Goal: Information Seeking & Learning: Learn about a topic

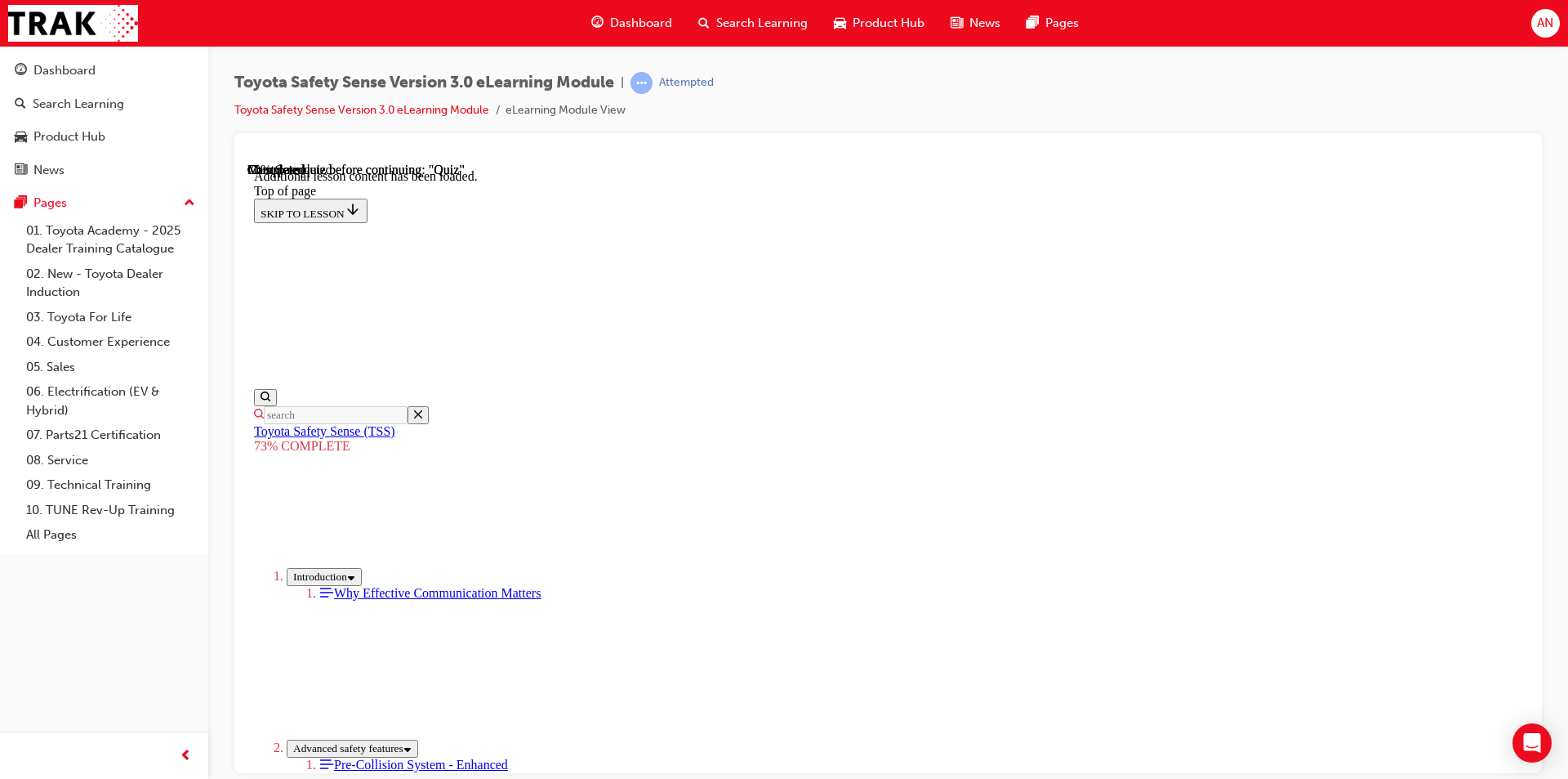
scroll to position [3676, 0]
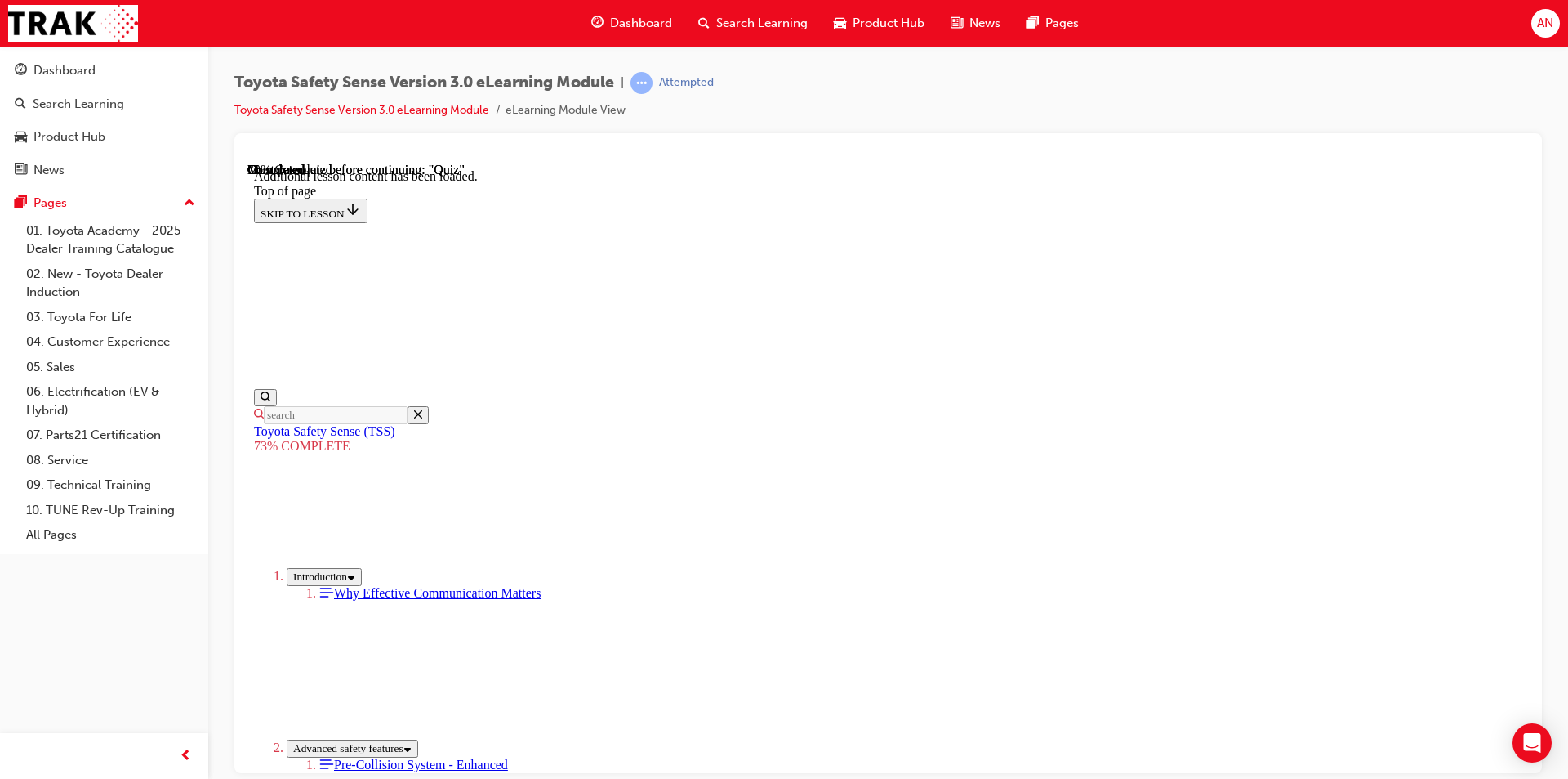
scroll to position [915, 0]
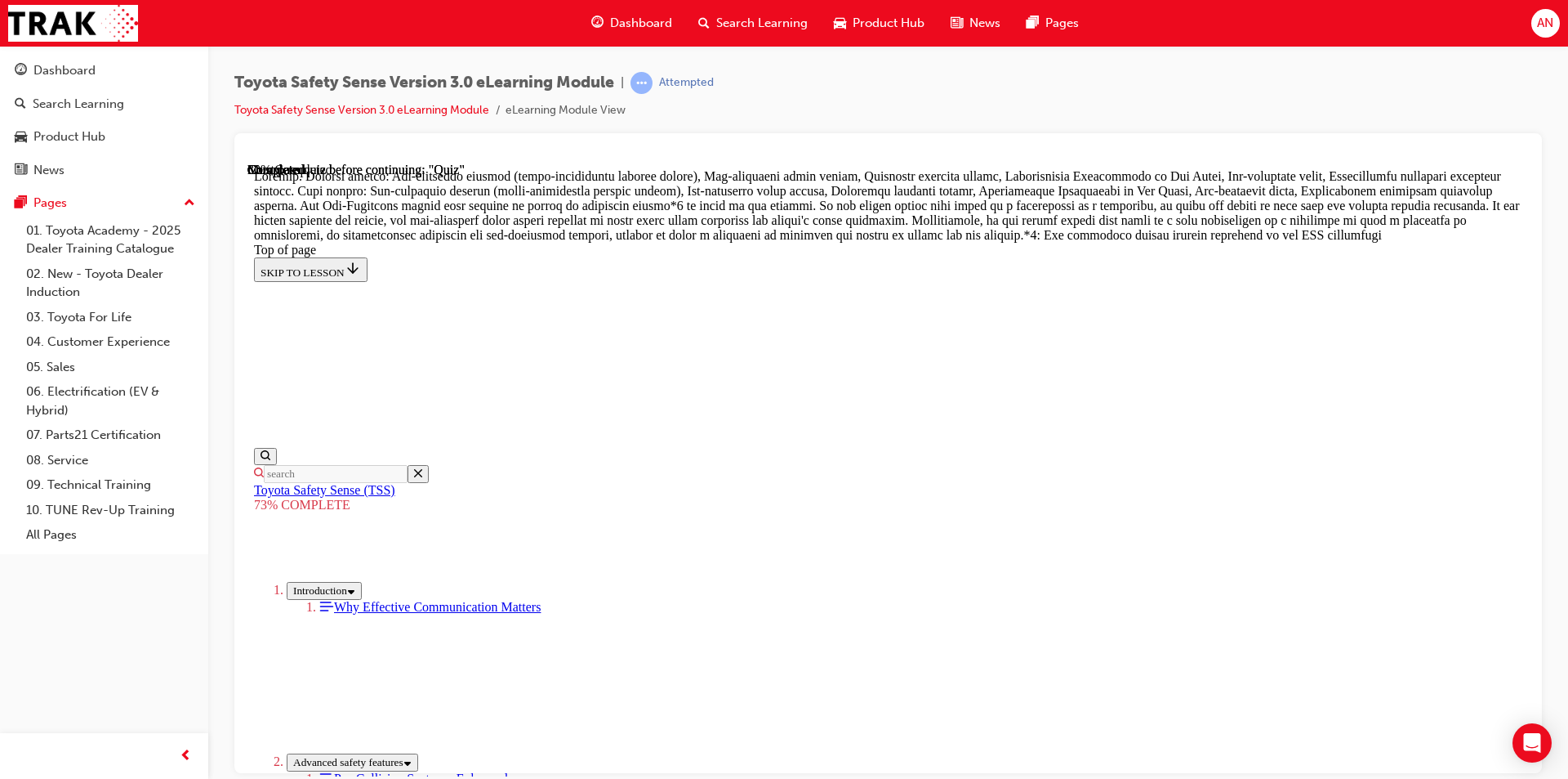
scroll to position [925, 0]
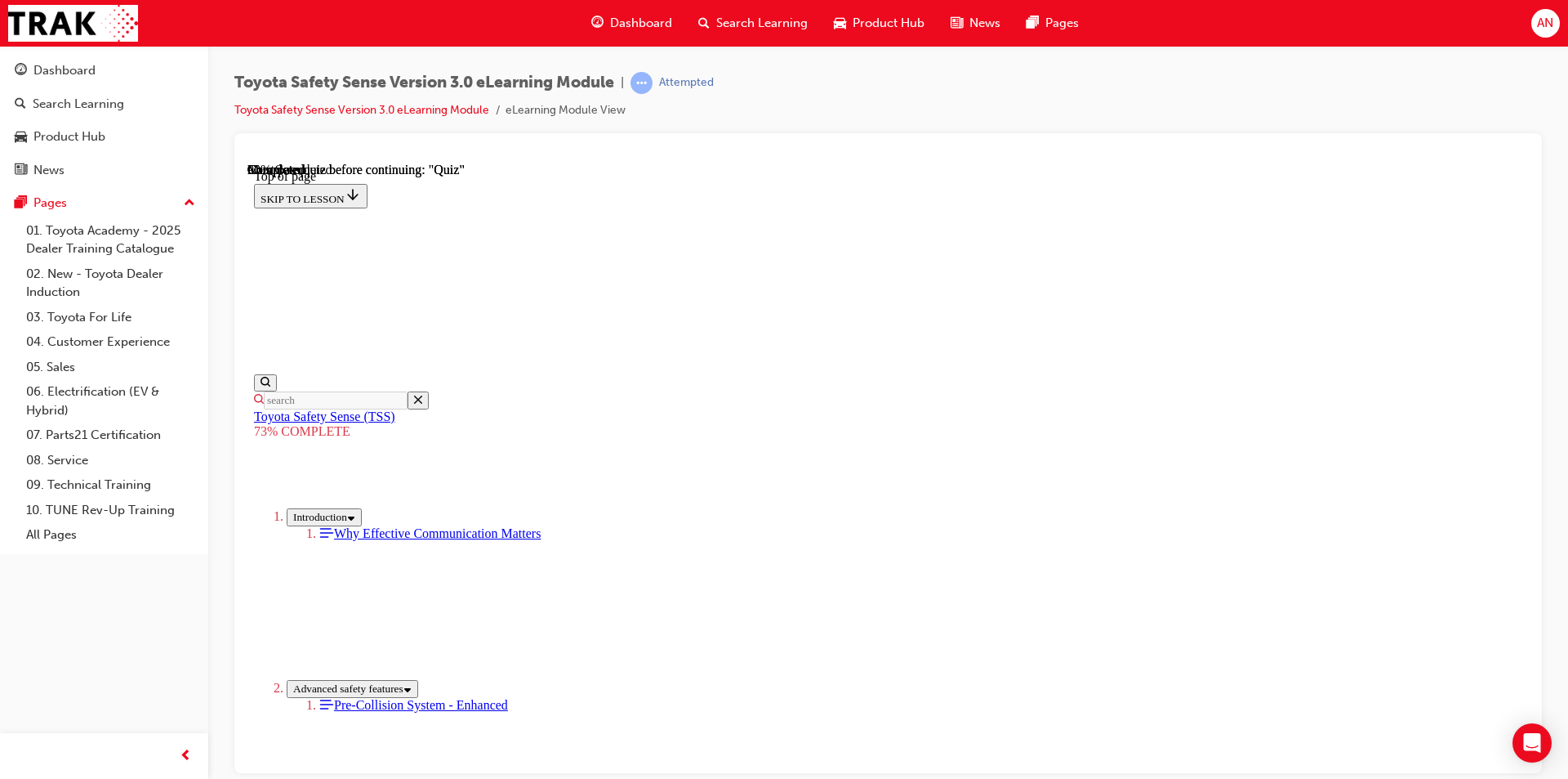
scroll to position [468, 0]
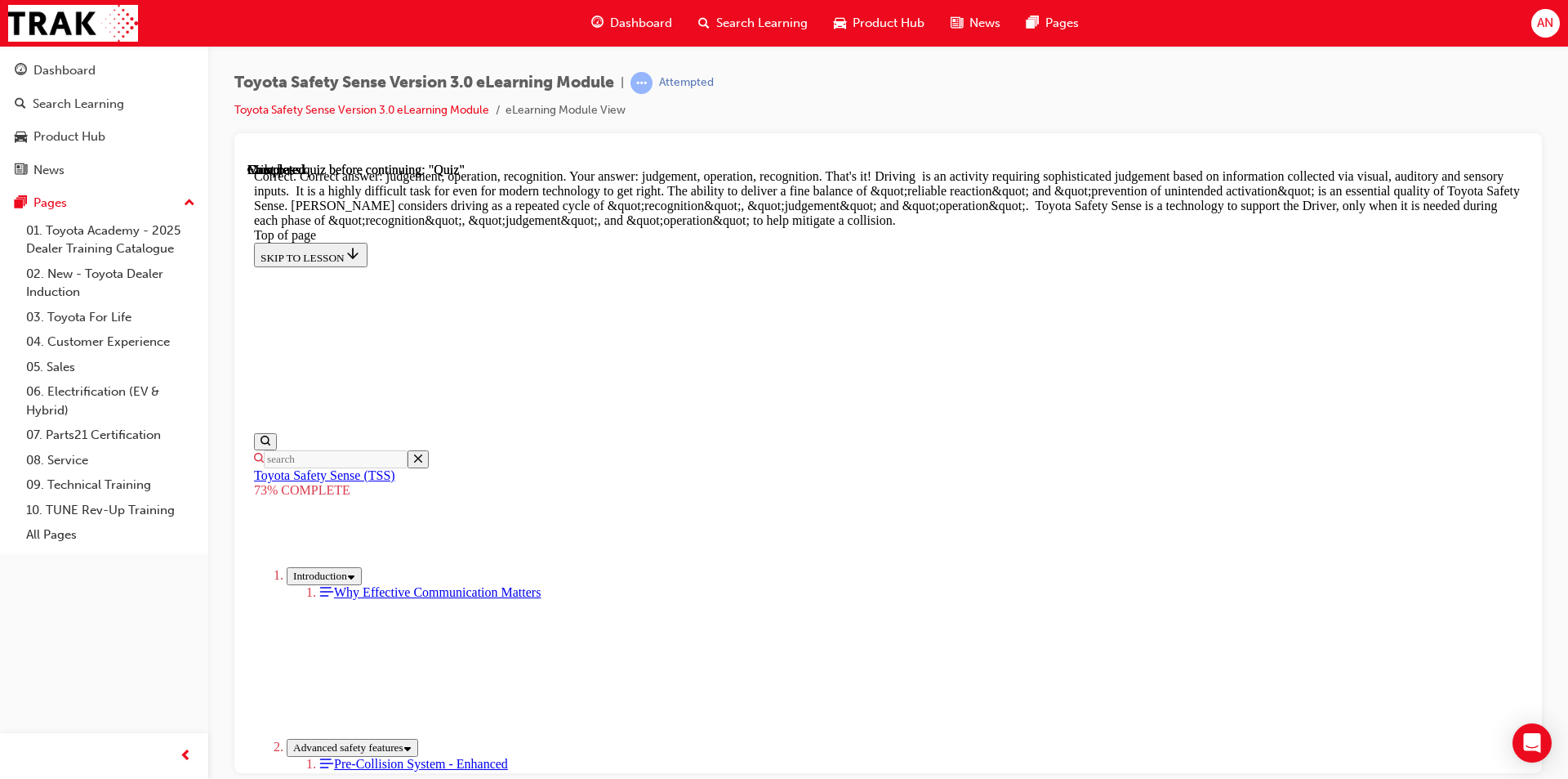
scroll to position [809, 0]
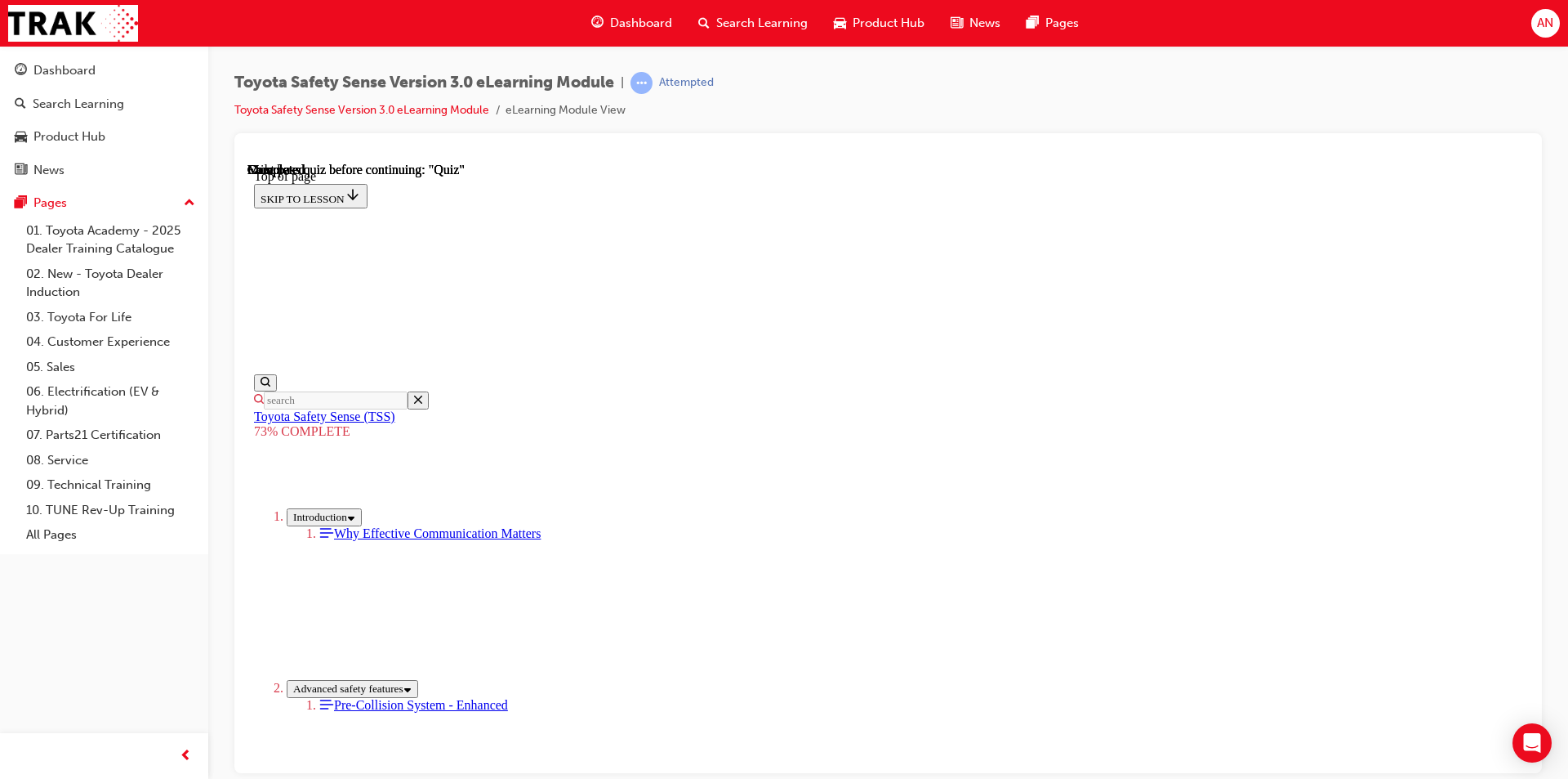
scroll to position [223, 0]
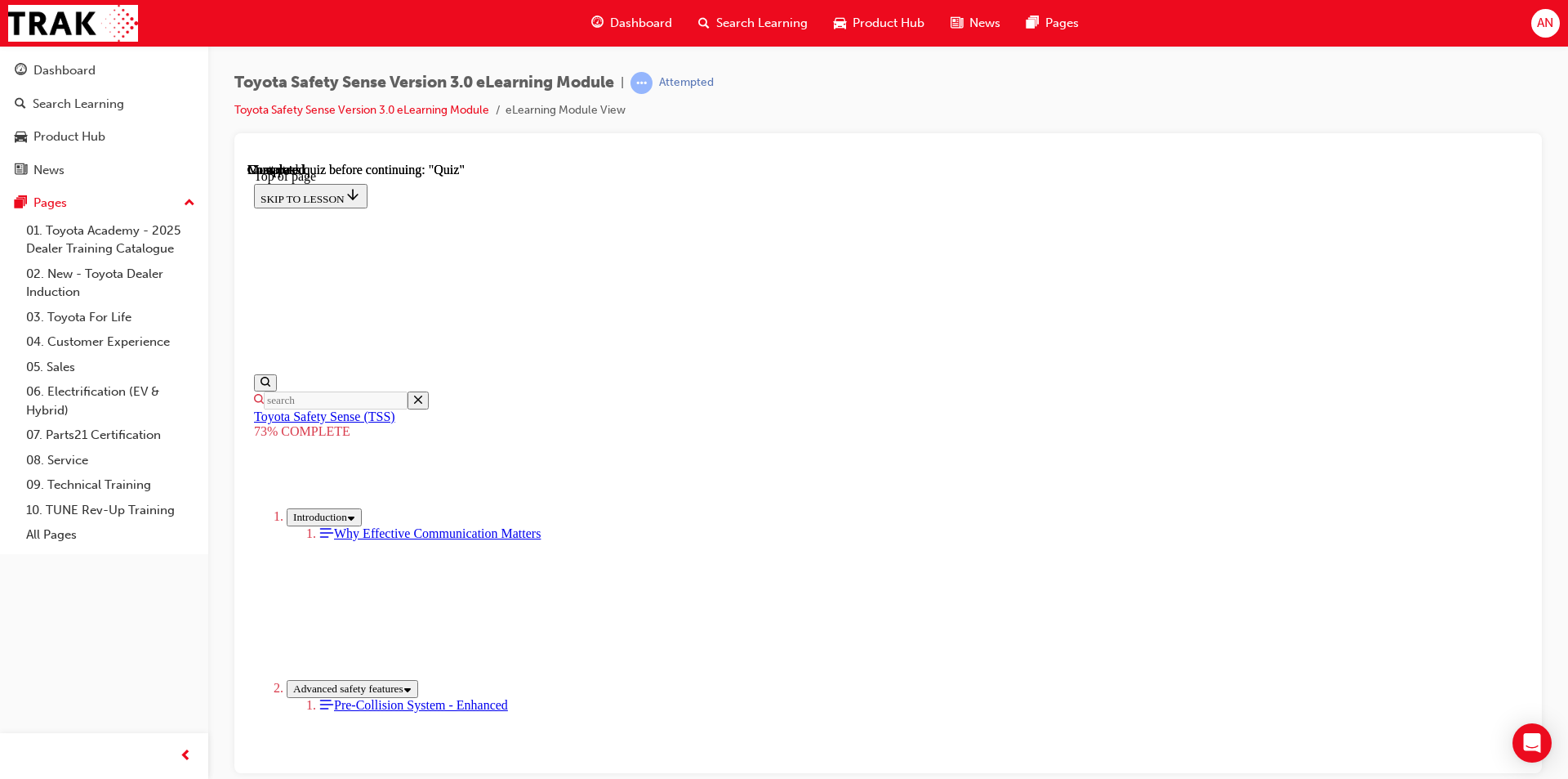
scroll to position [59, 0]
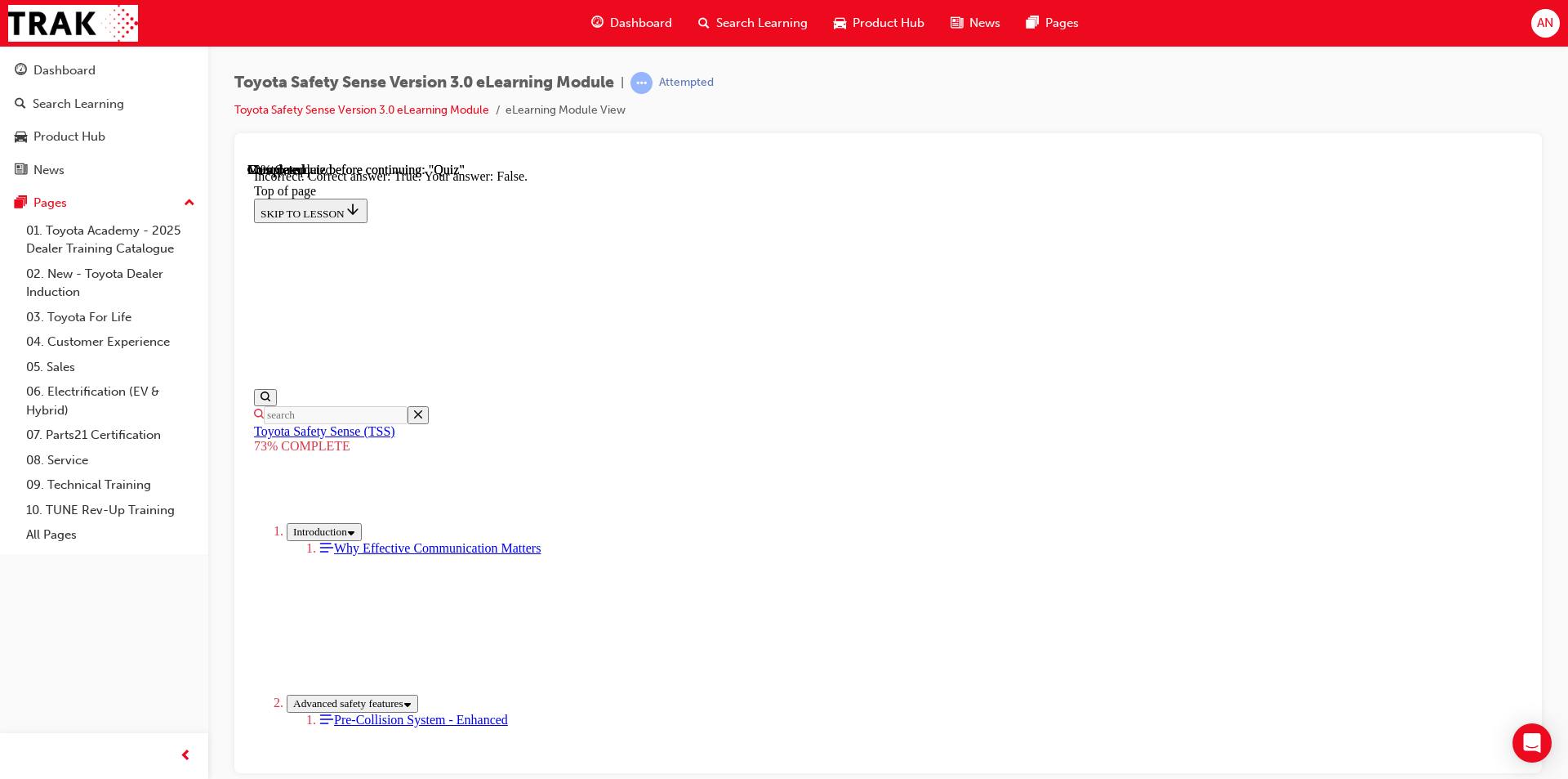
scroll to position [200, 0]
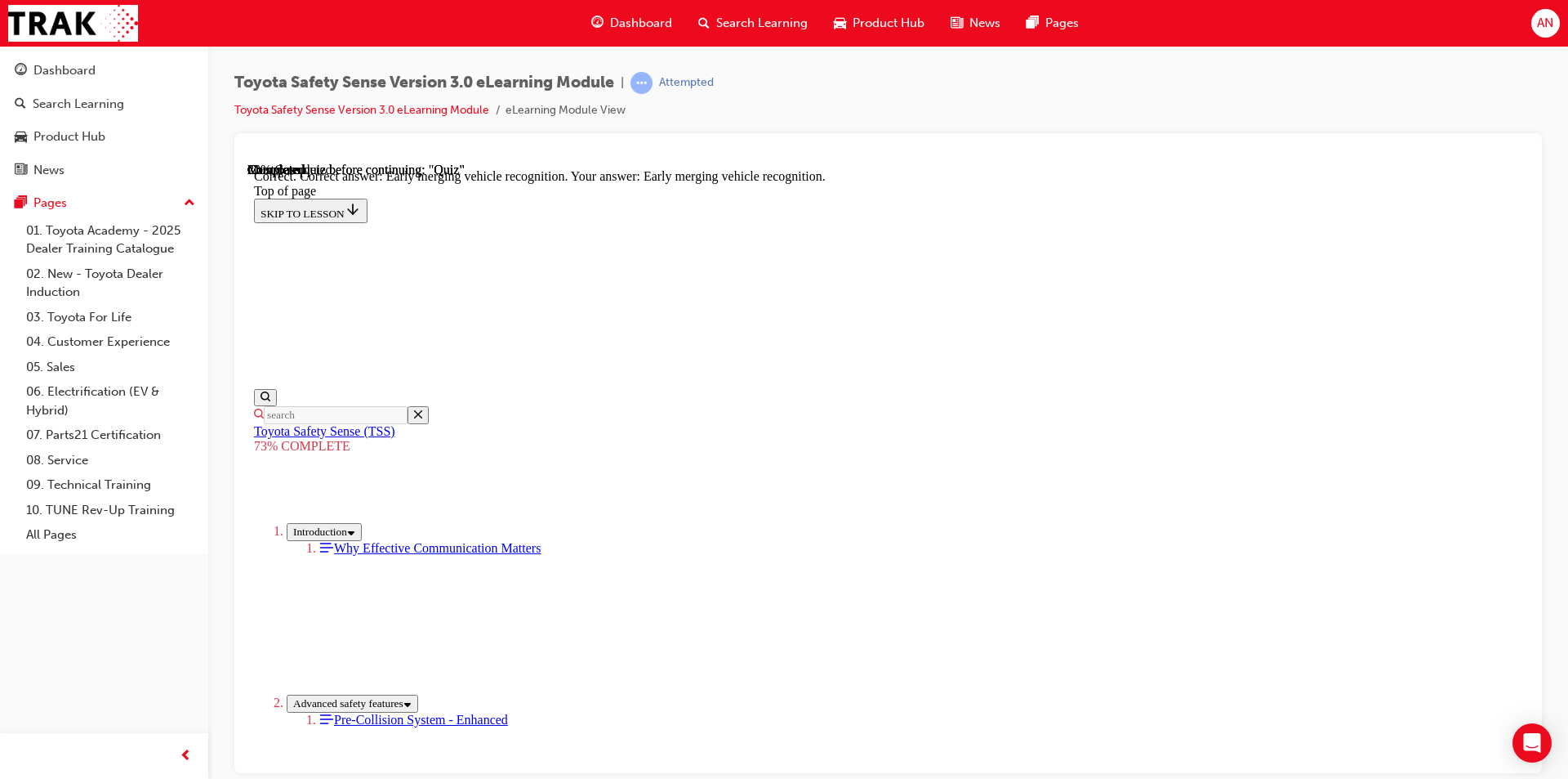
scroll to position [387, 0]
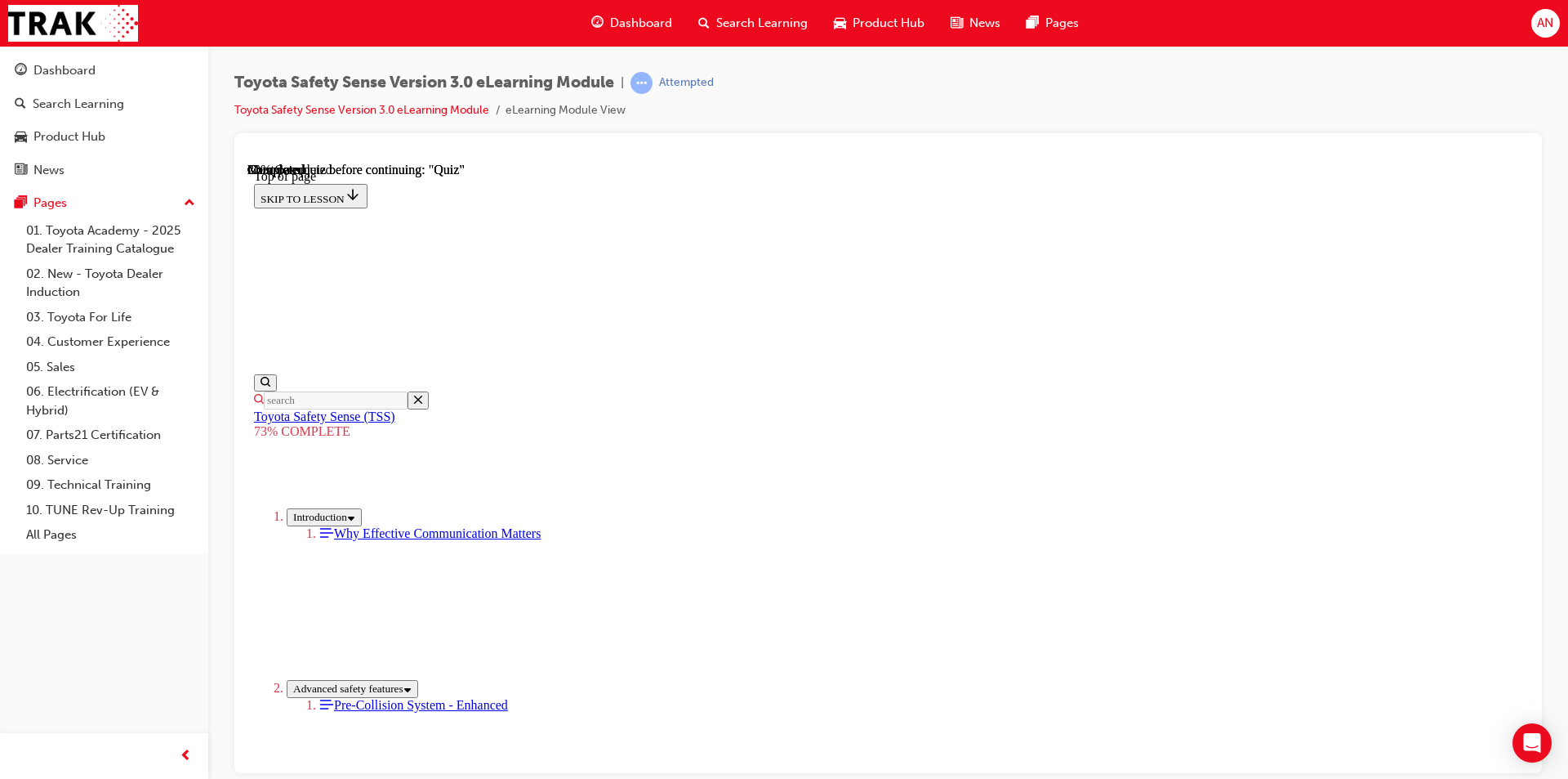
scroll to position [223, 0]
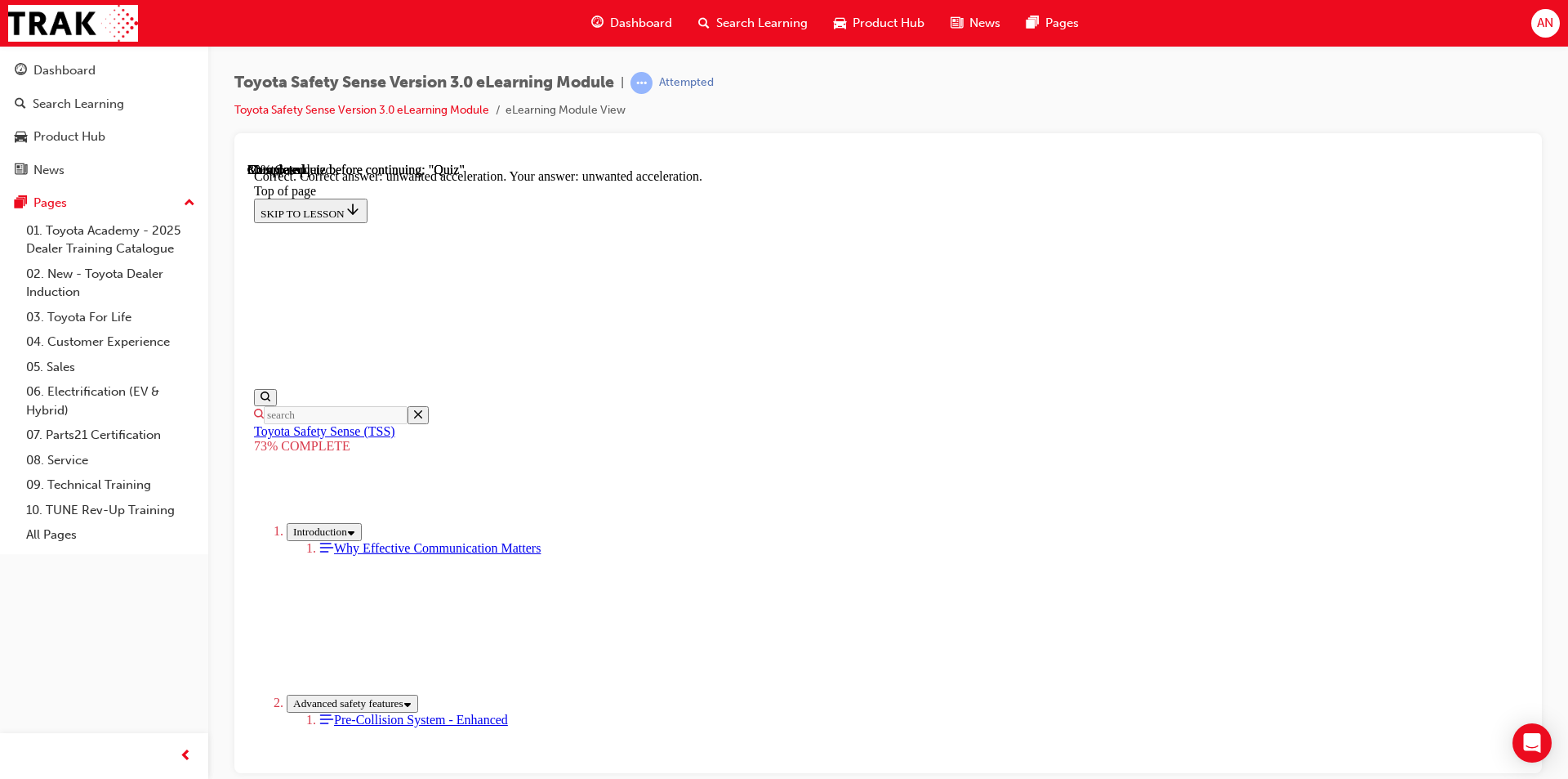
scroll to position [387, 0]
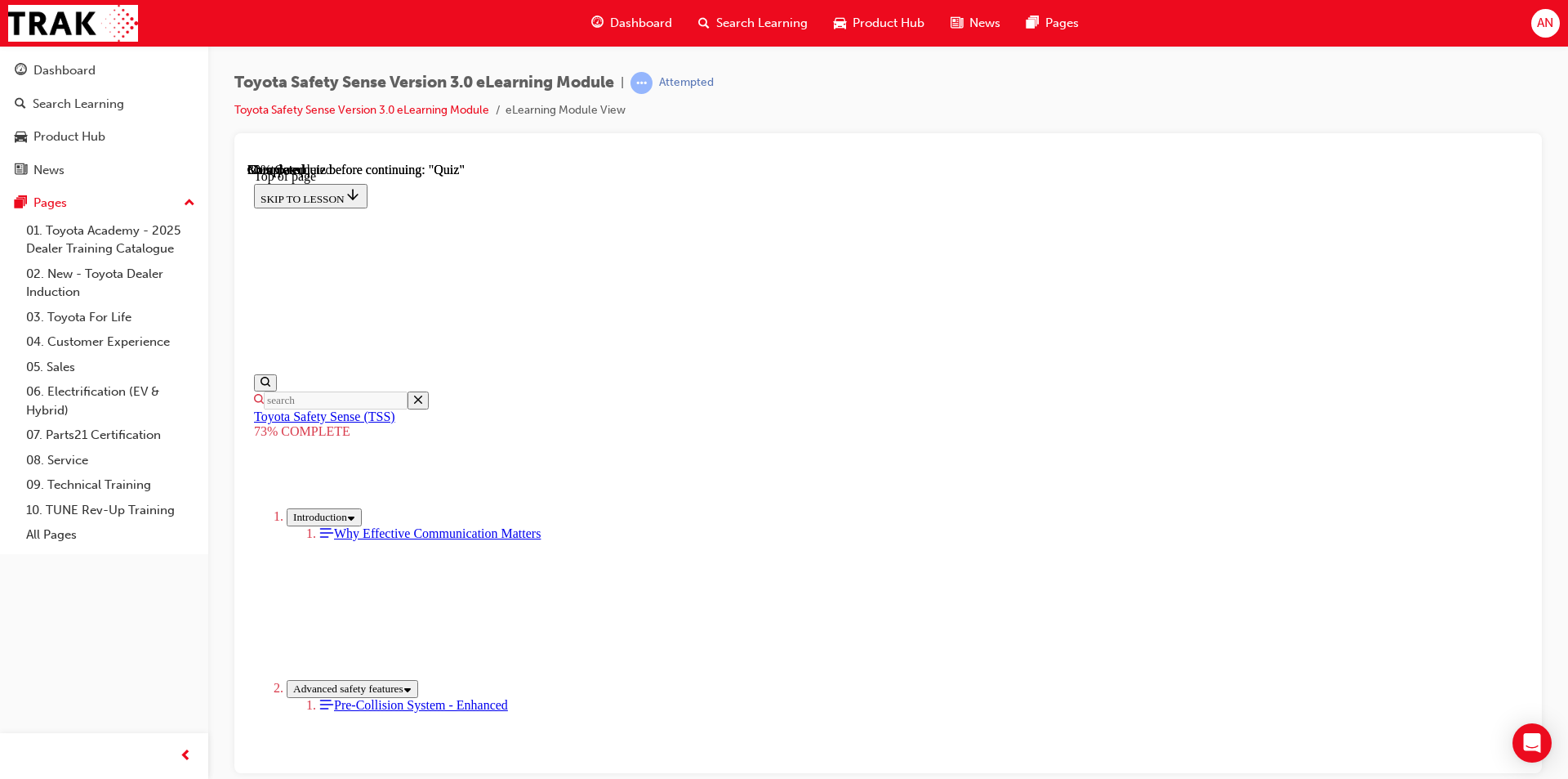
scroll to position [223, 0]
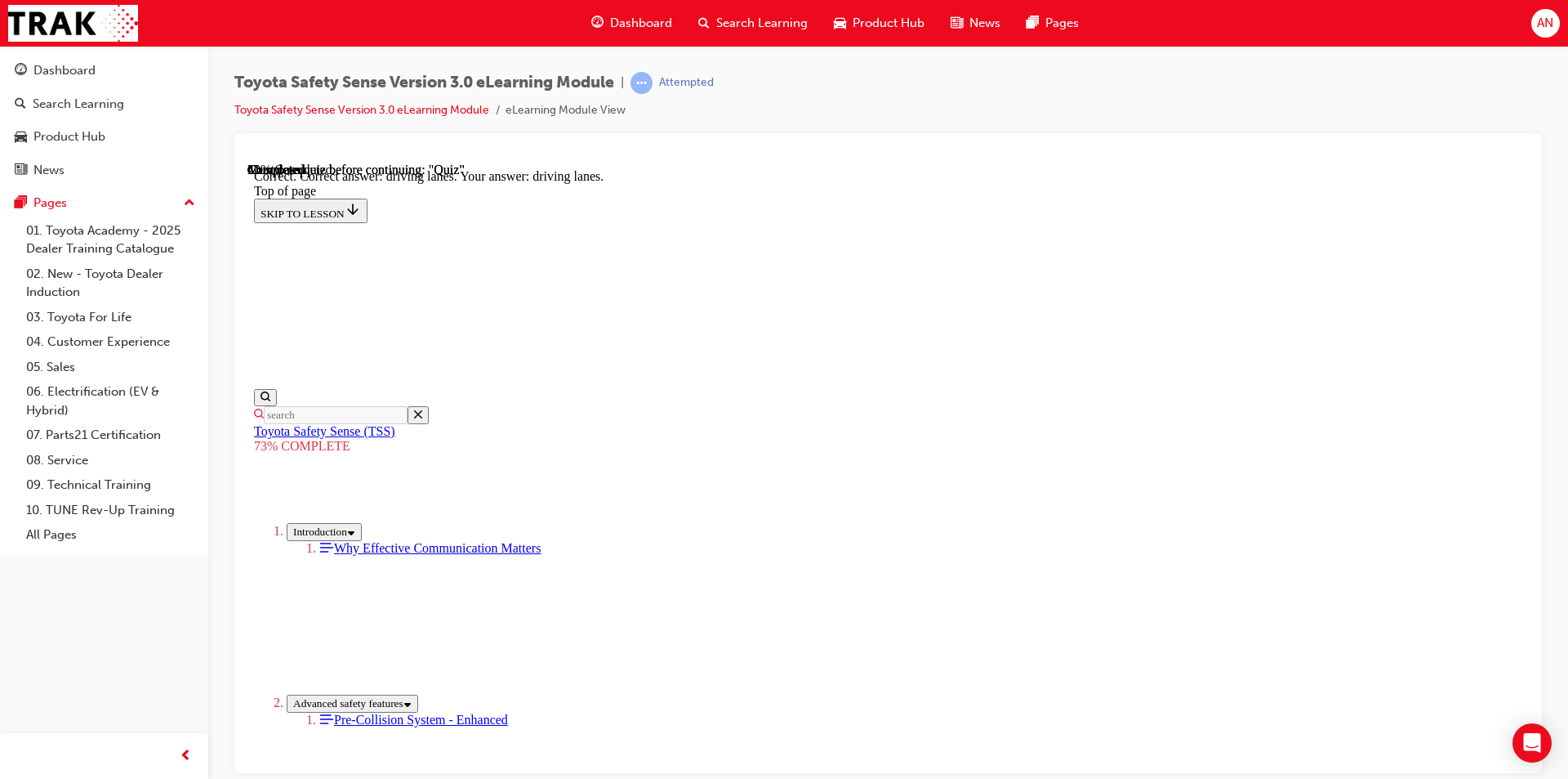
scroll to position [359, 0]
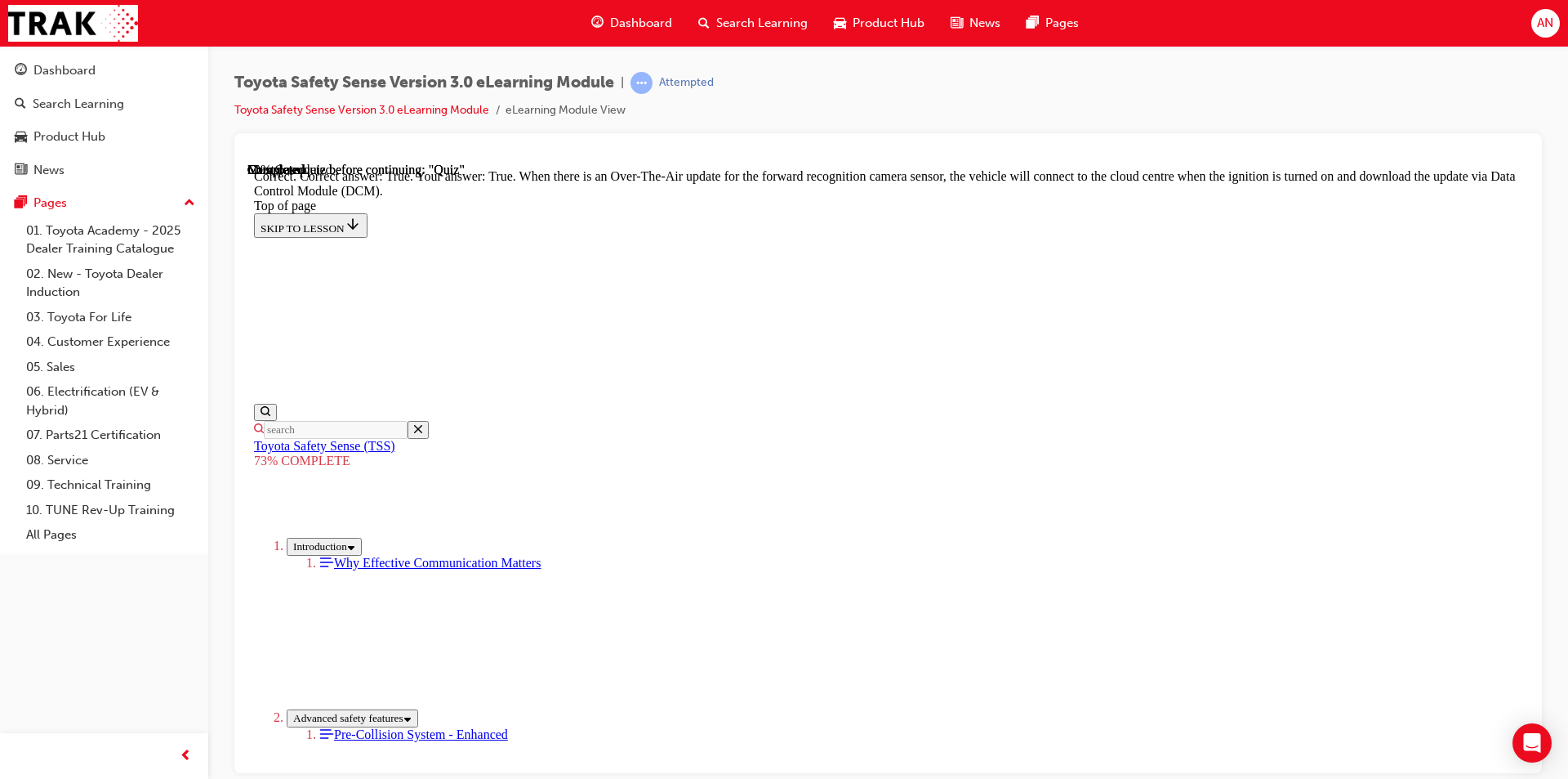
scroll to position [291, 0]
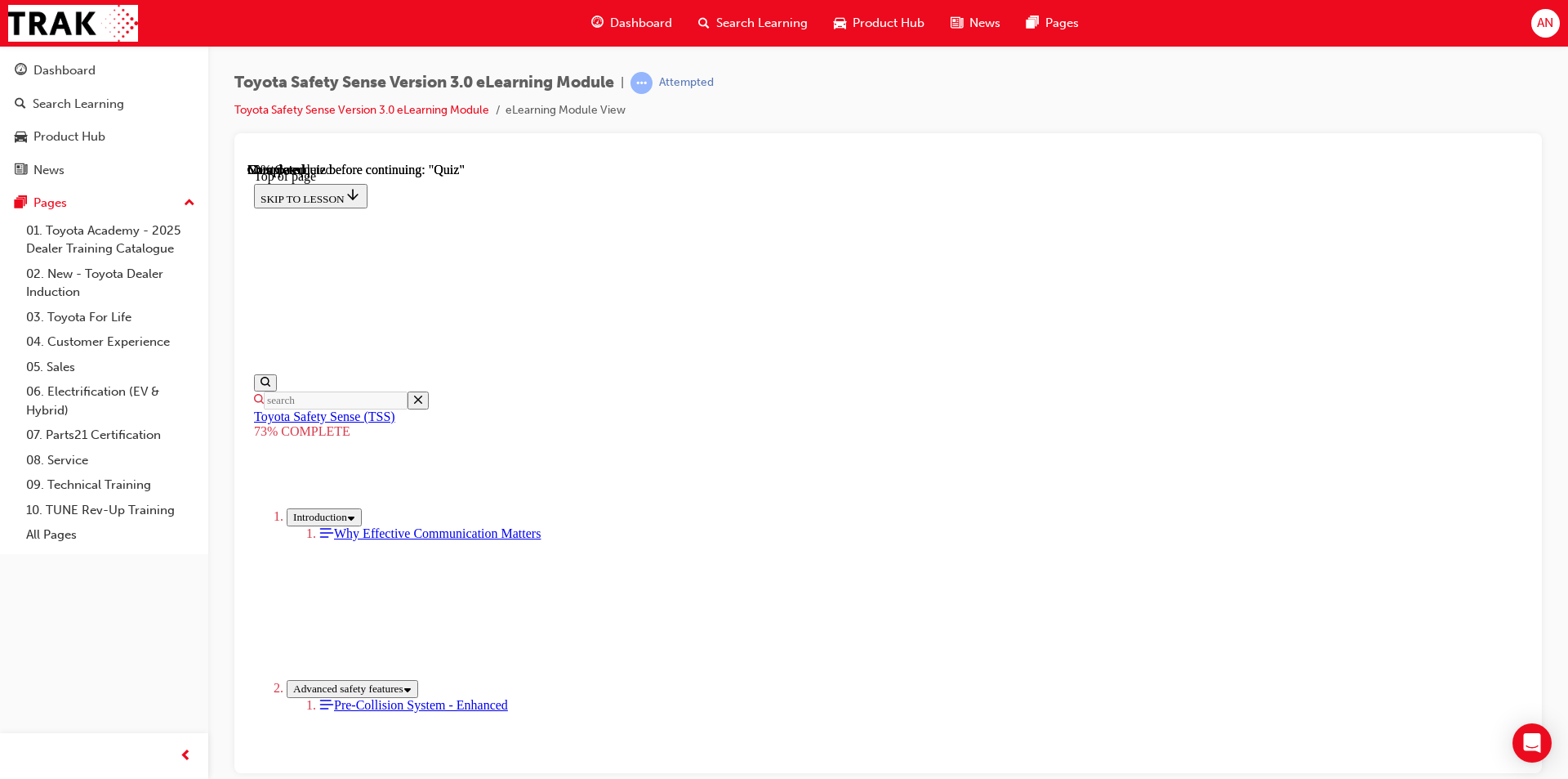
scroll to position [374, 0]
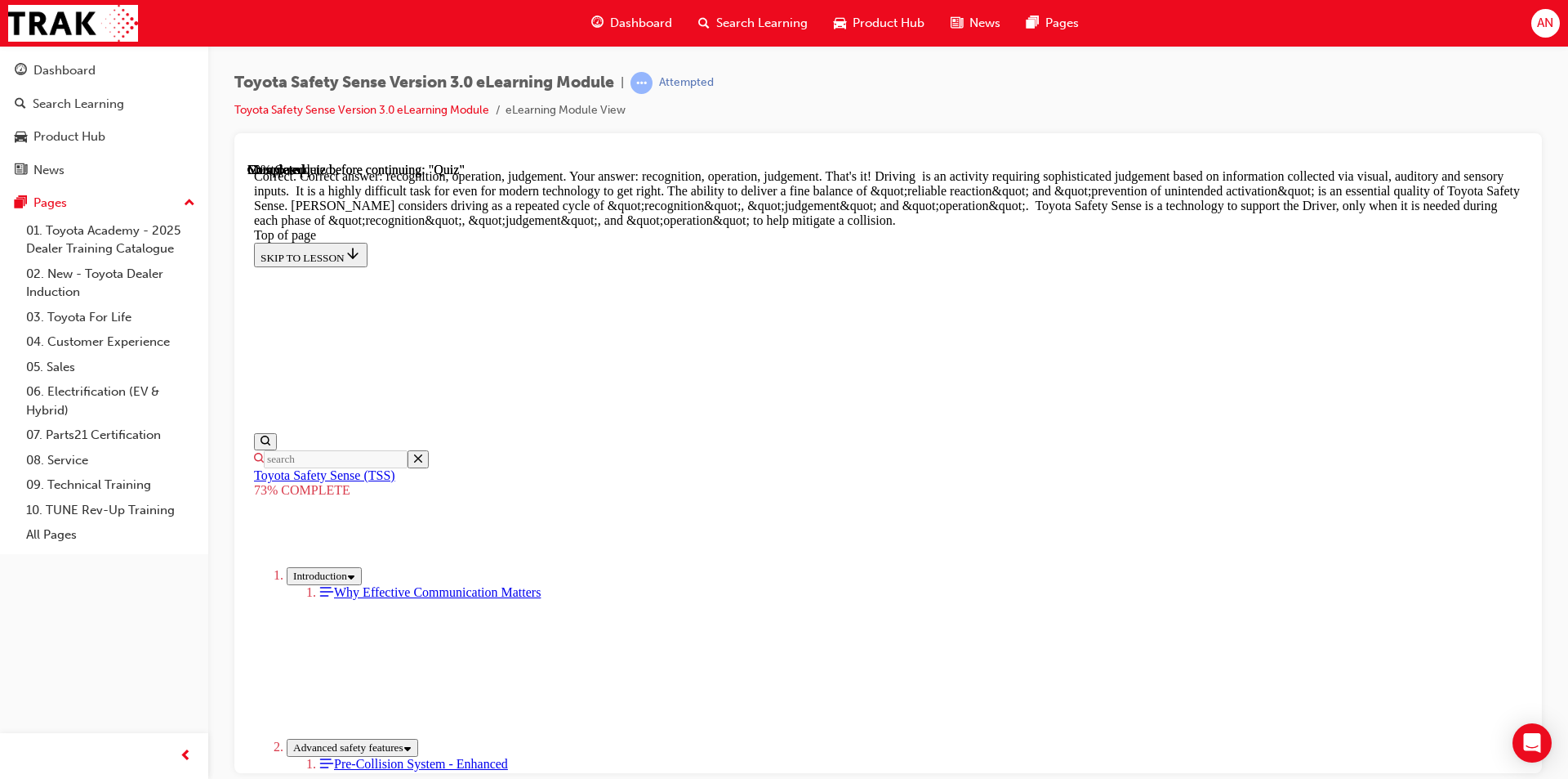
scroll to position [809, 0]
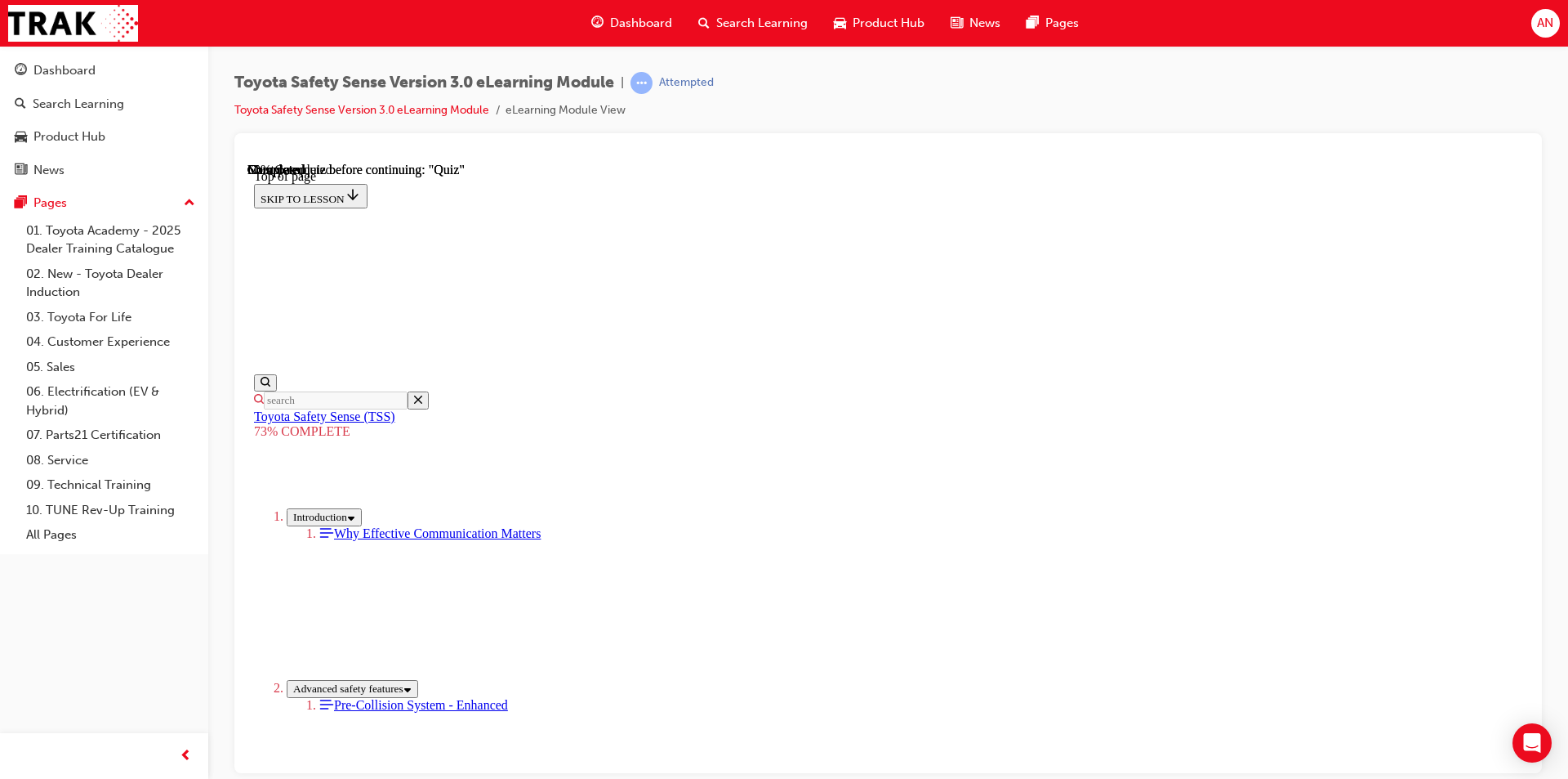
scroll to position [379, 0]
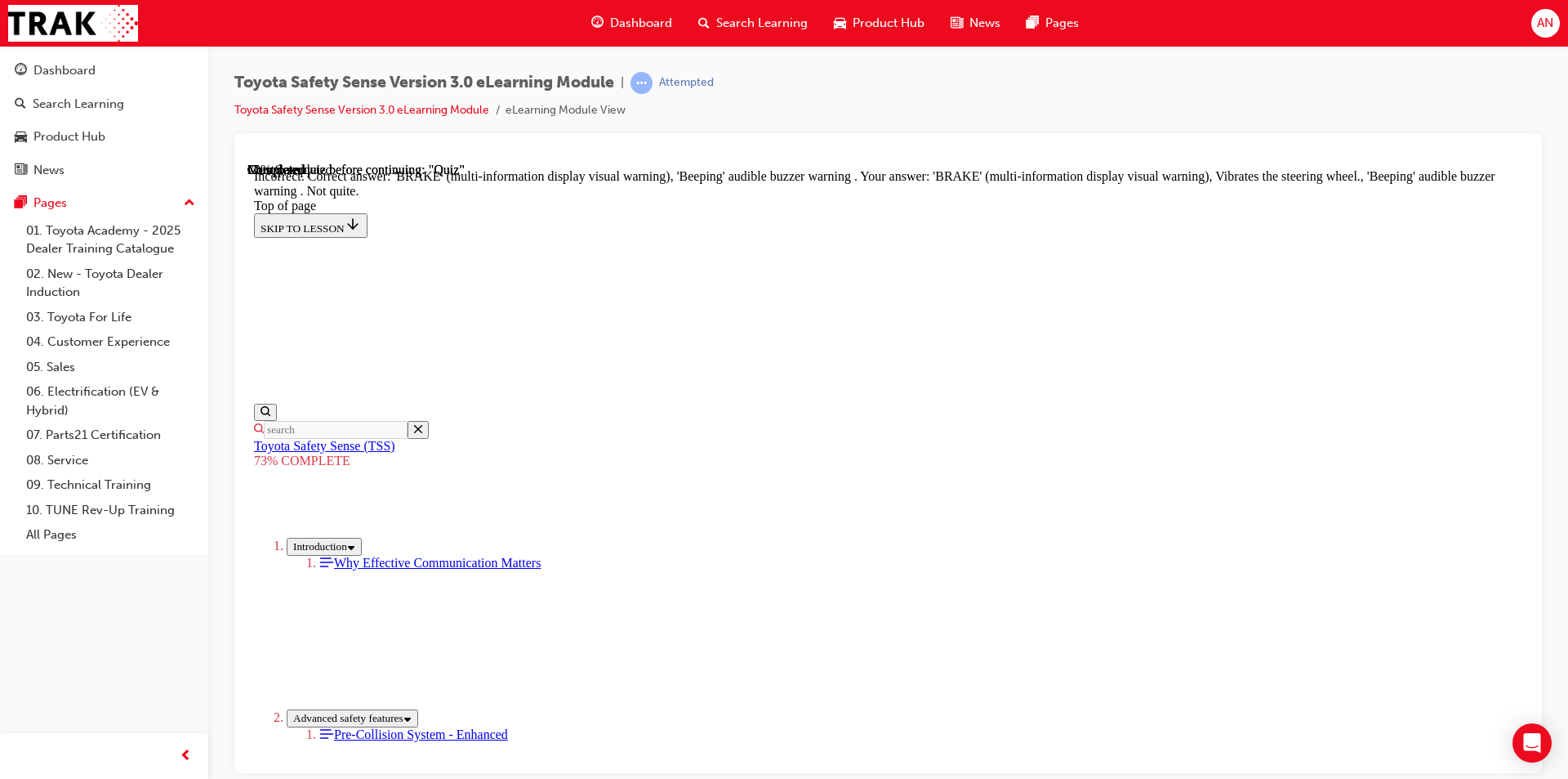
scroll to position [512, 0]
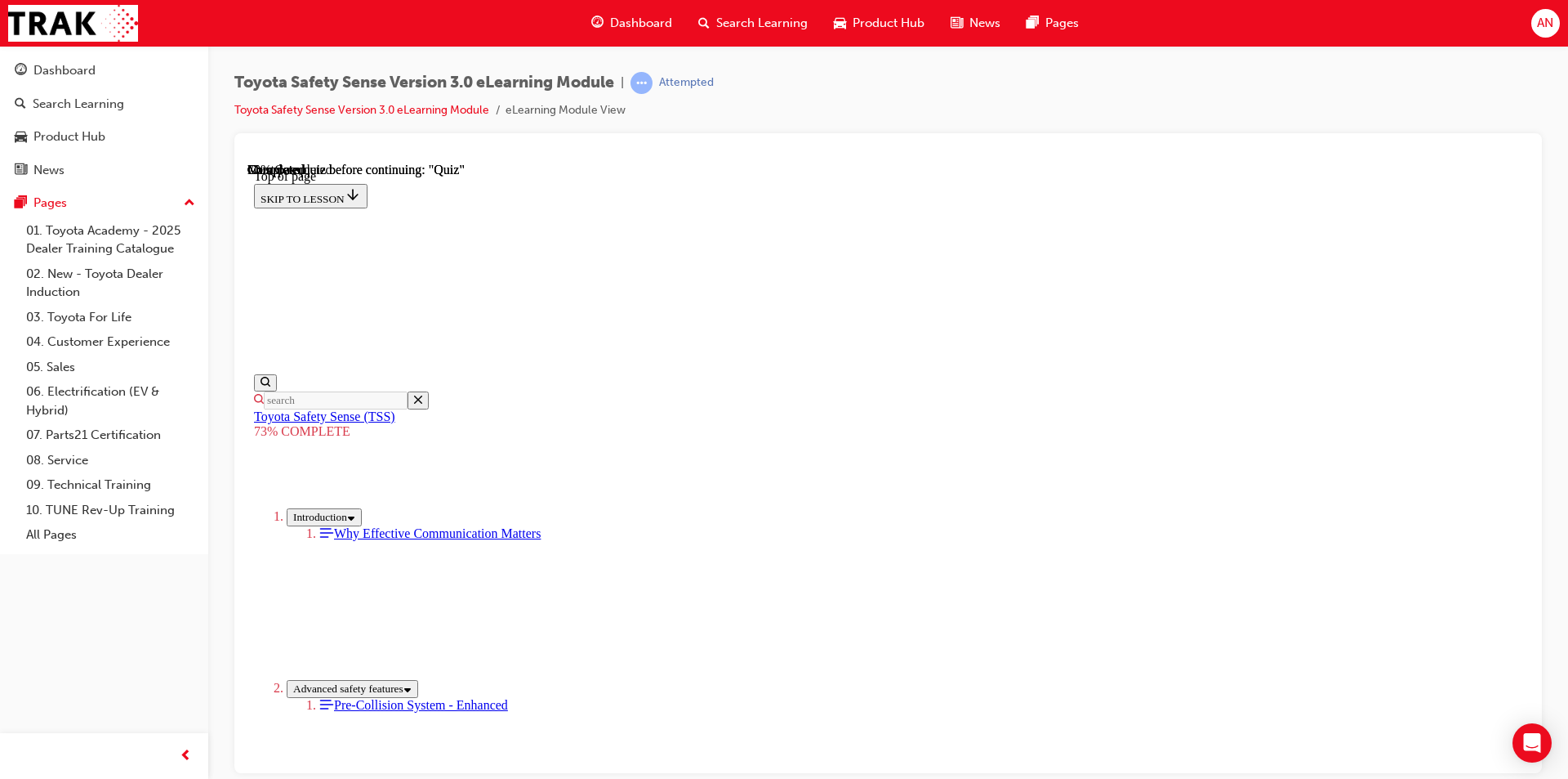
scroll to position [468, 0]
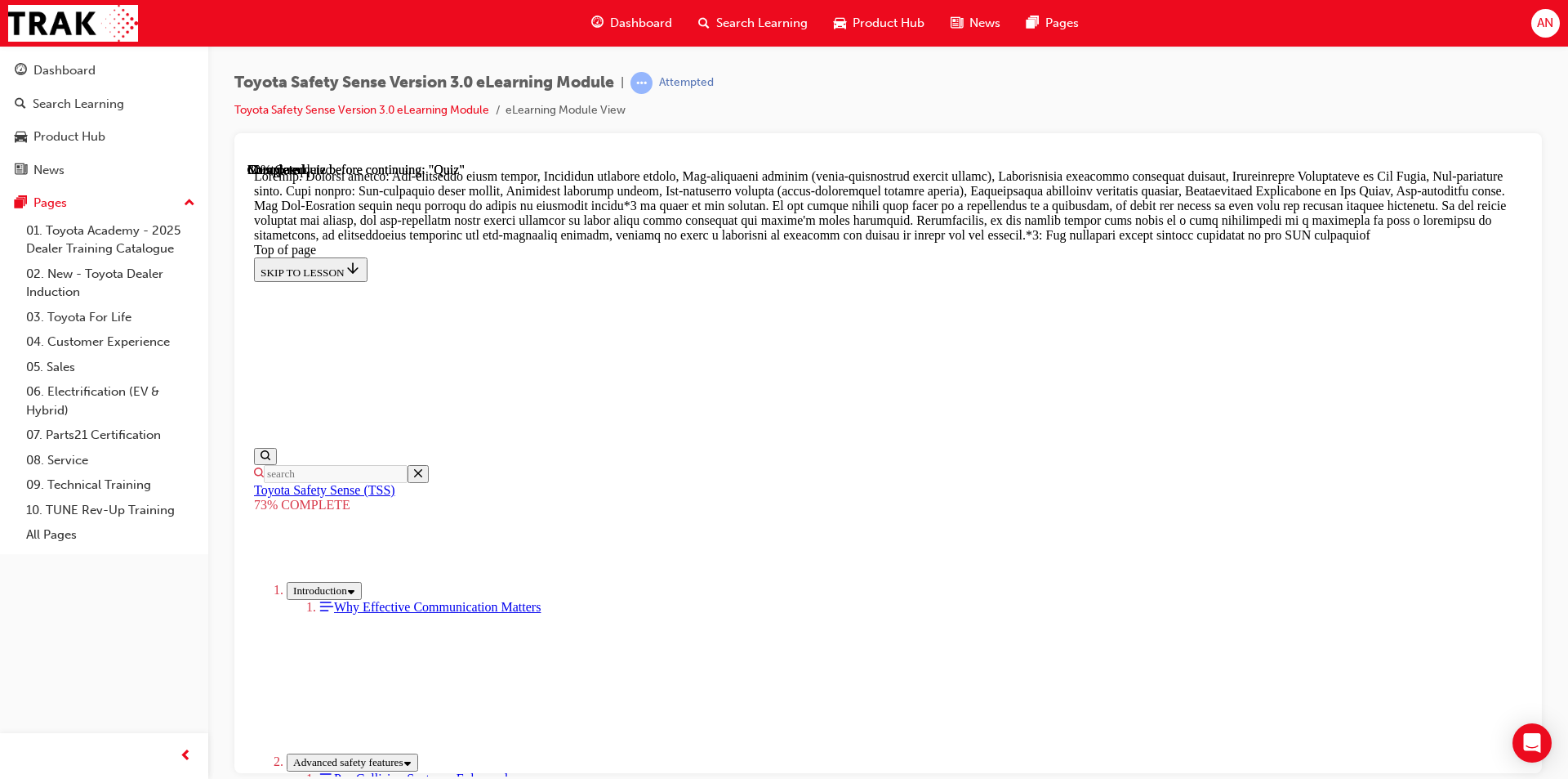
scroll to position [925, 0]
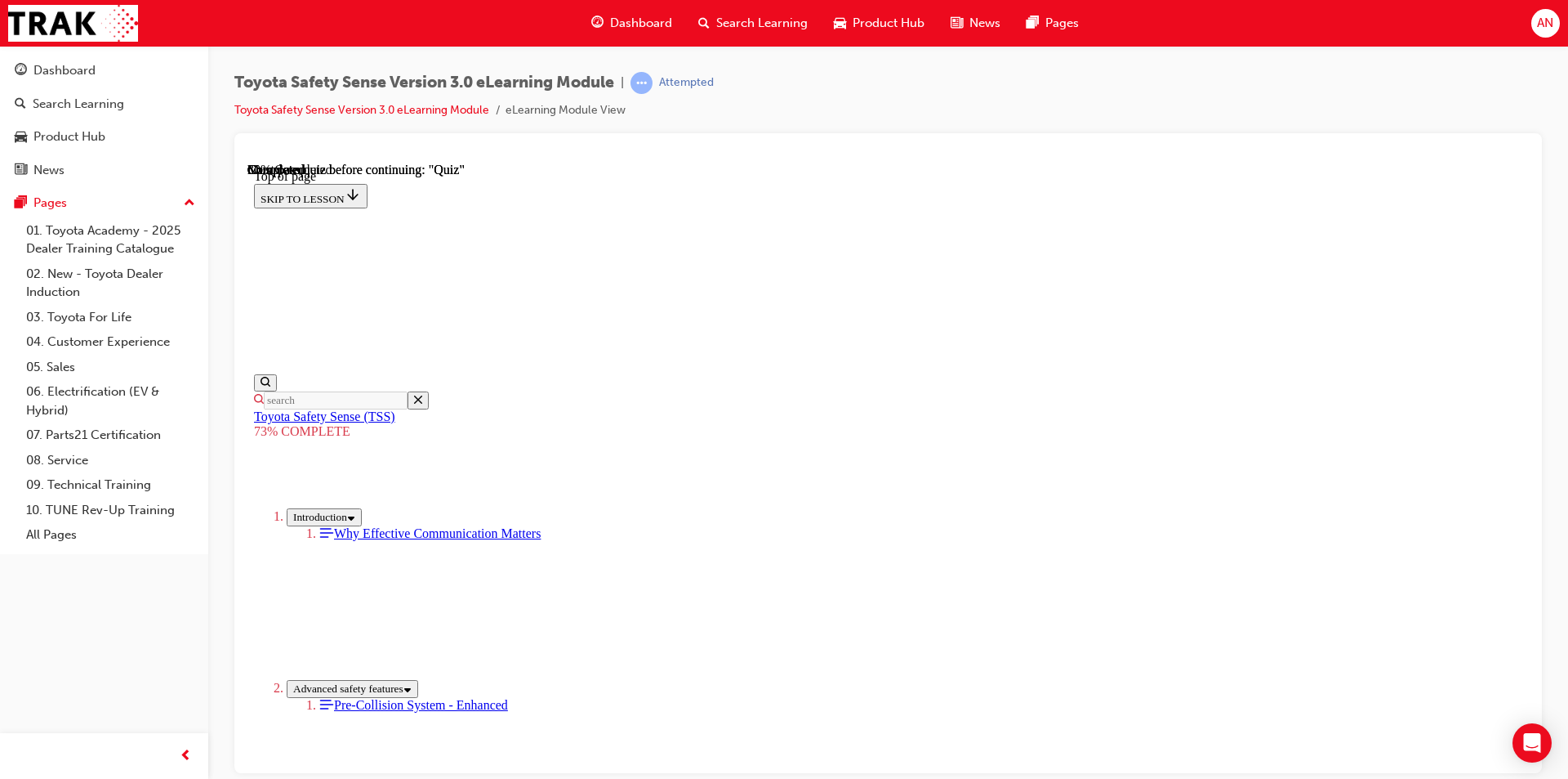
scroll to position [223, 0]
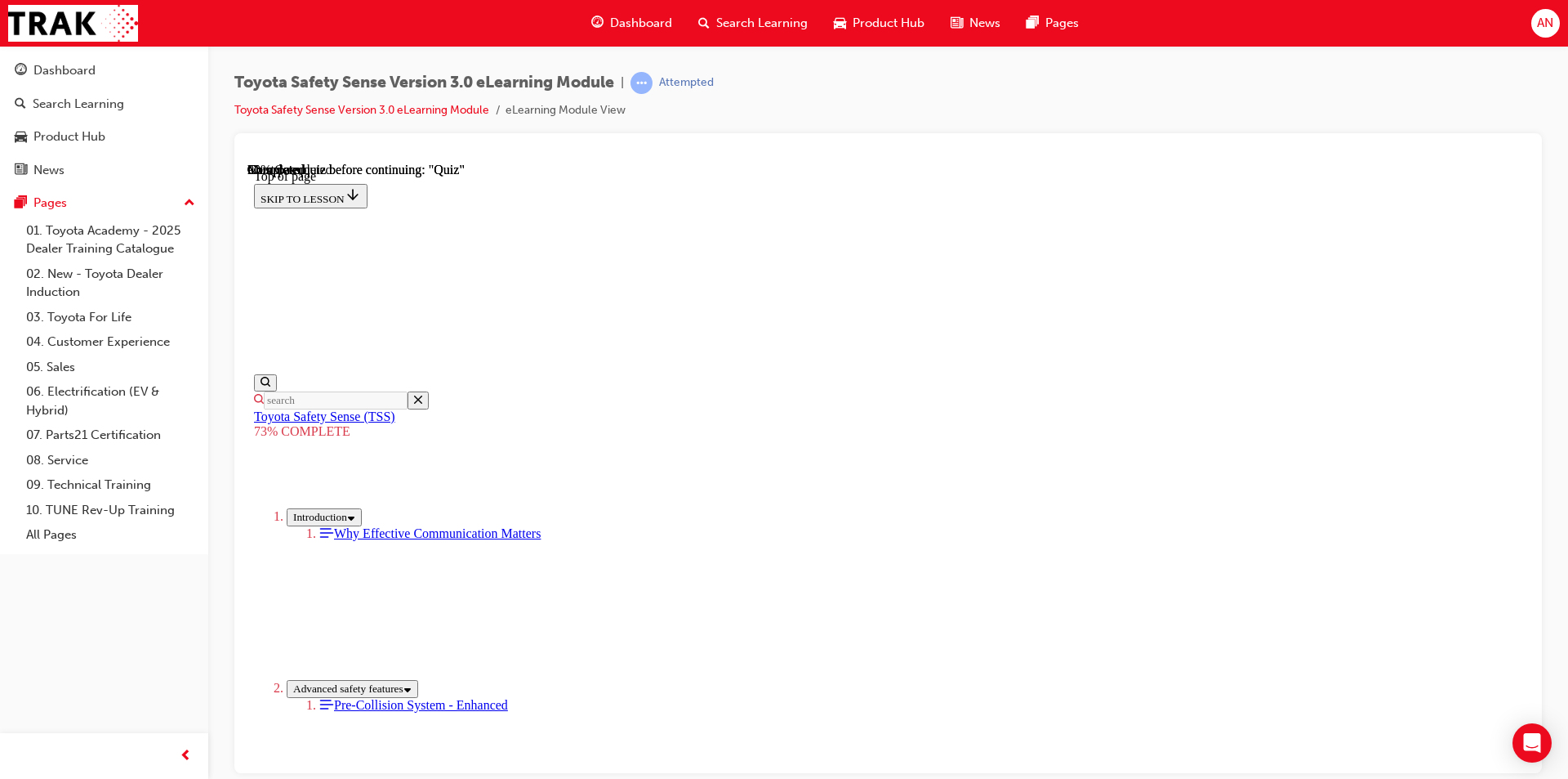
scroll to position [319, 0]
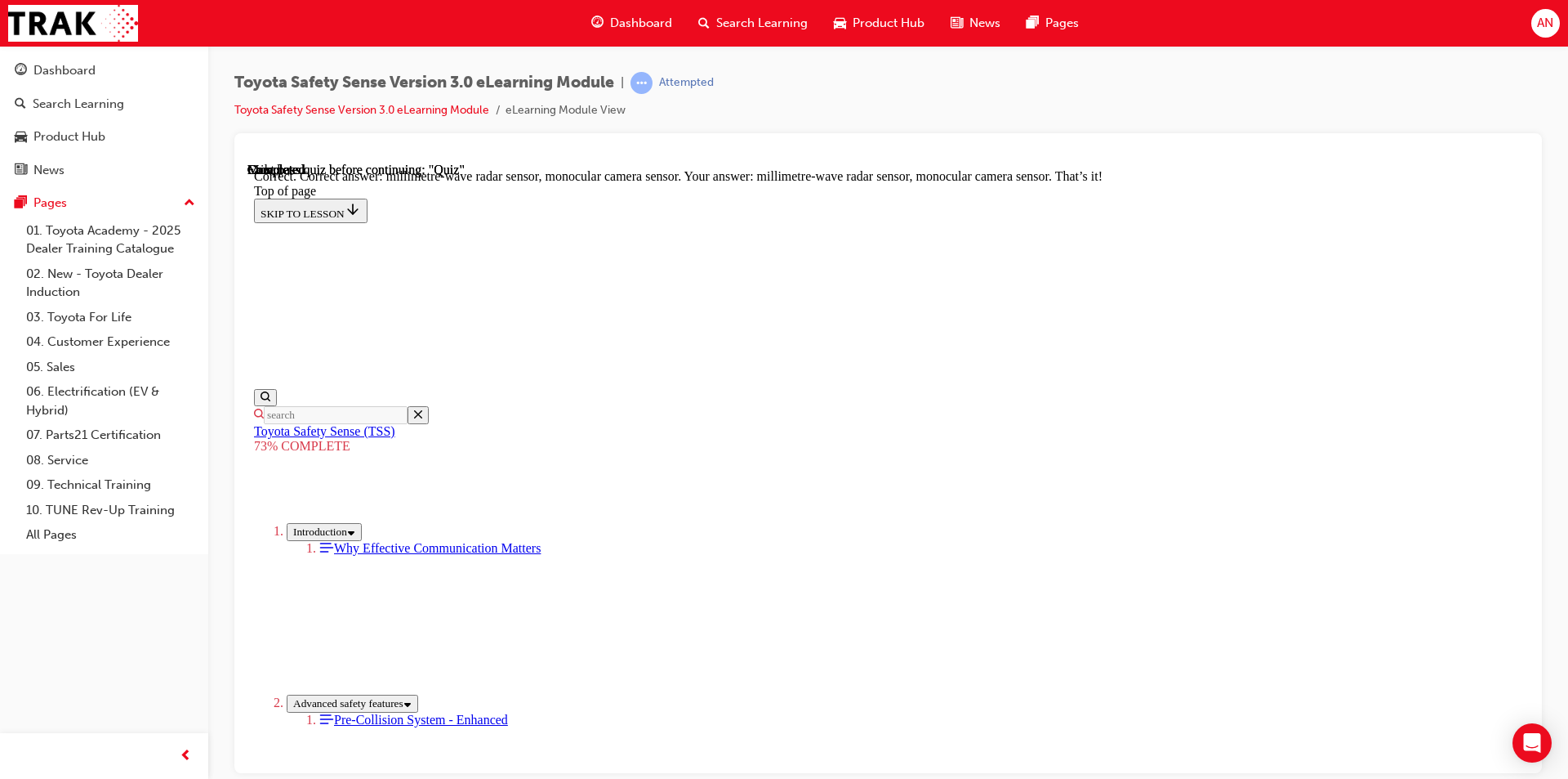
scroll to position [533, 0]
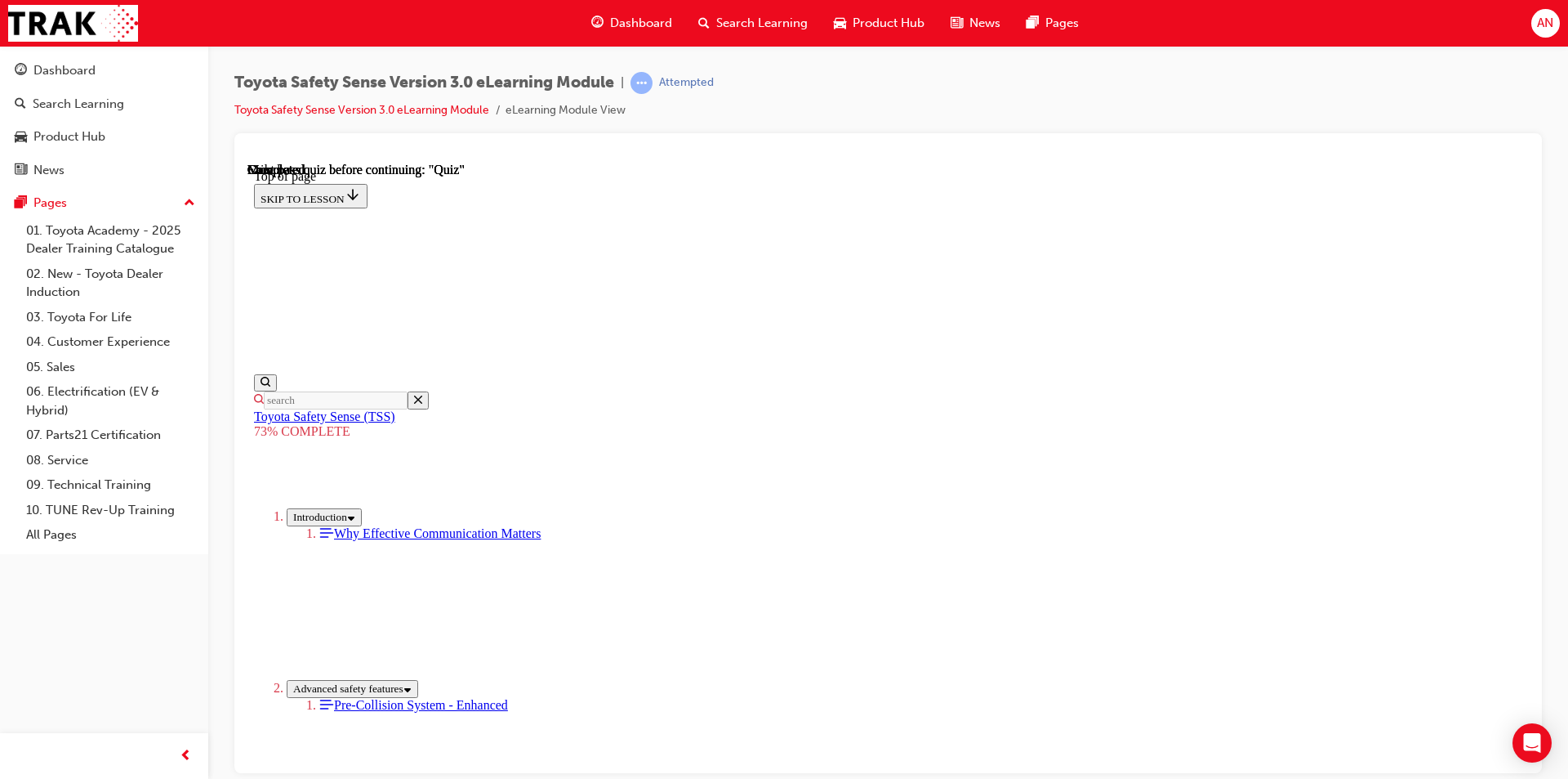
scroll to position [223, 0]
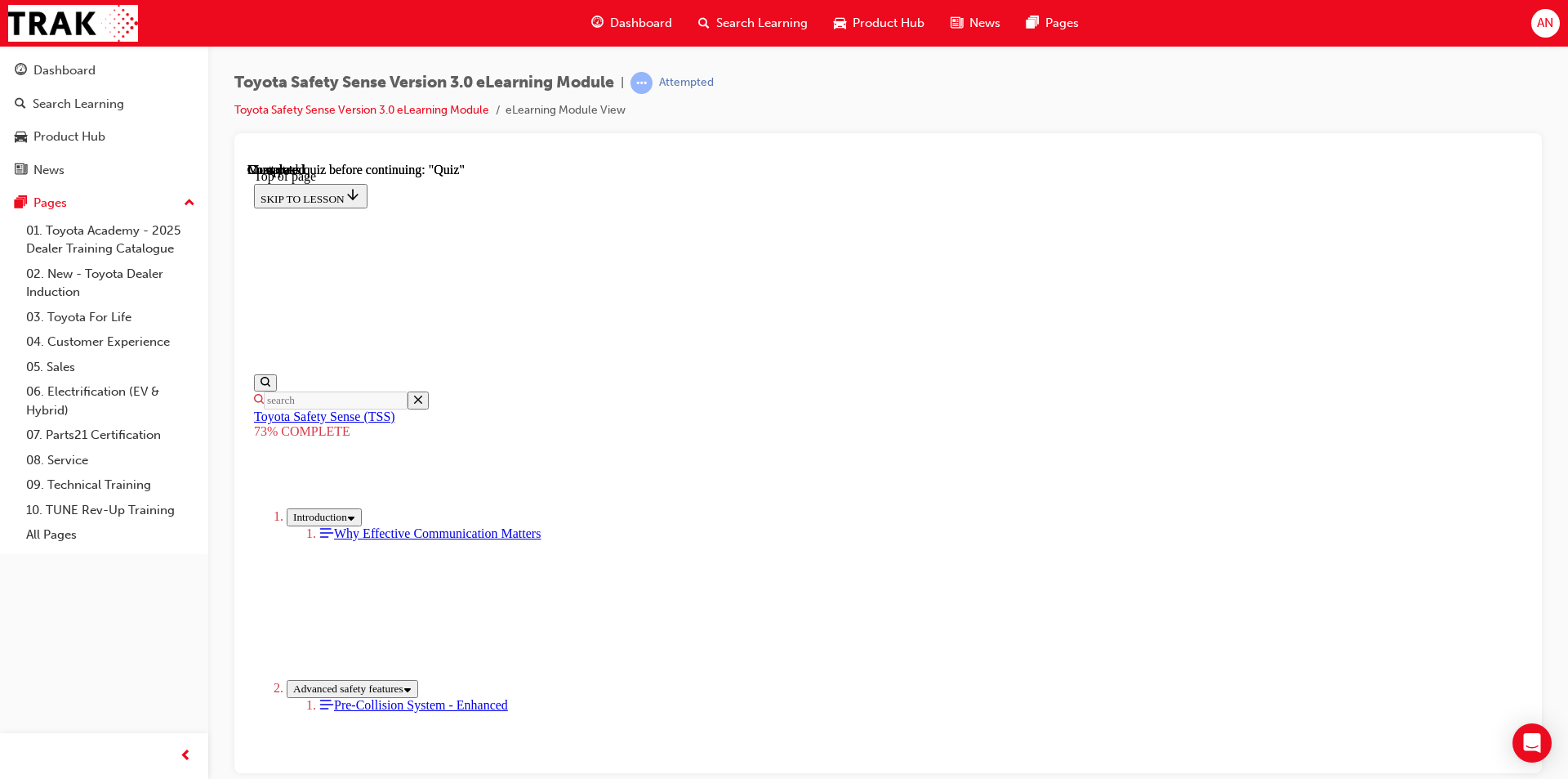
scroll to position [305, 0]
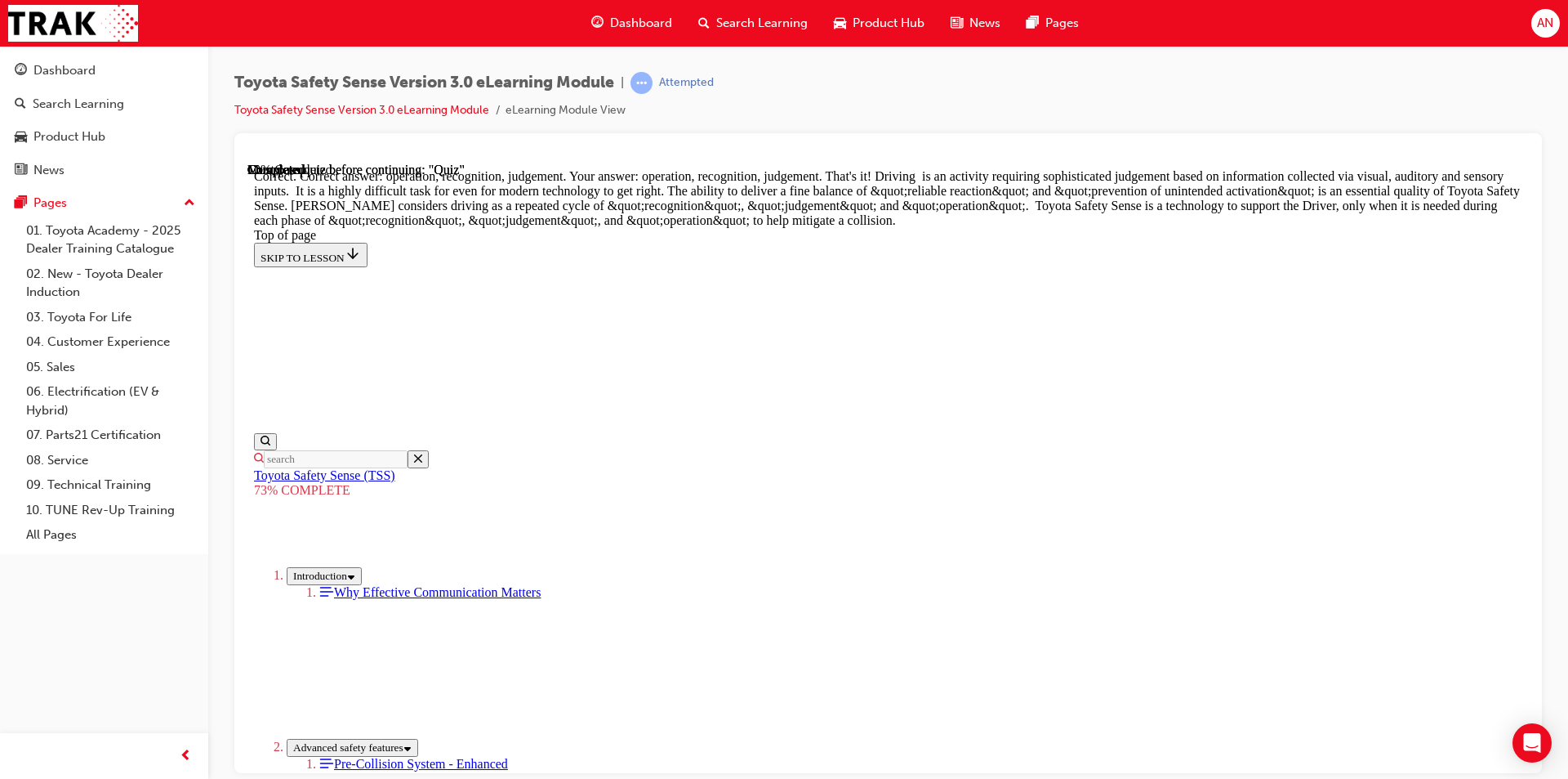
scroll to position [809, 0]
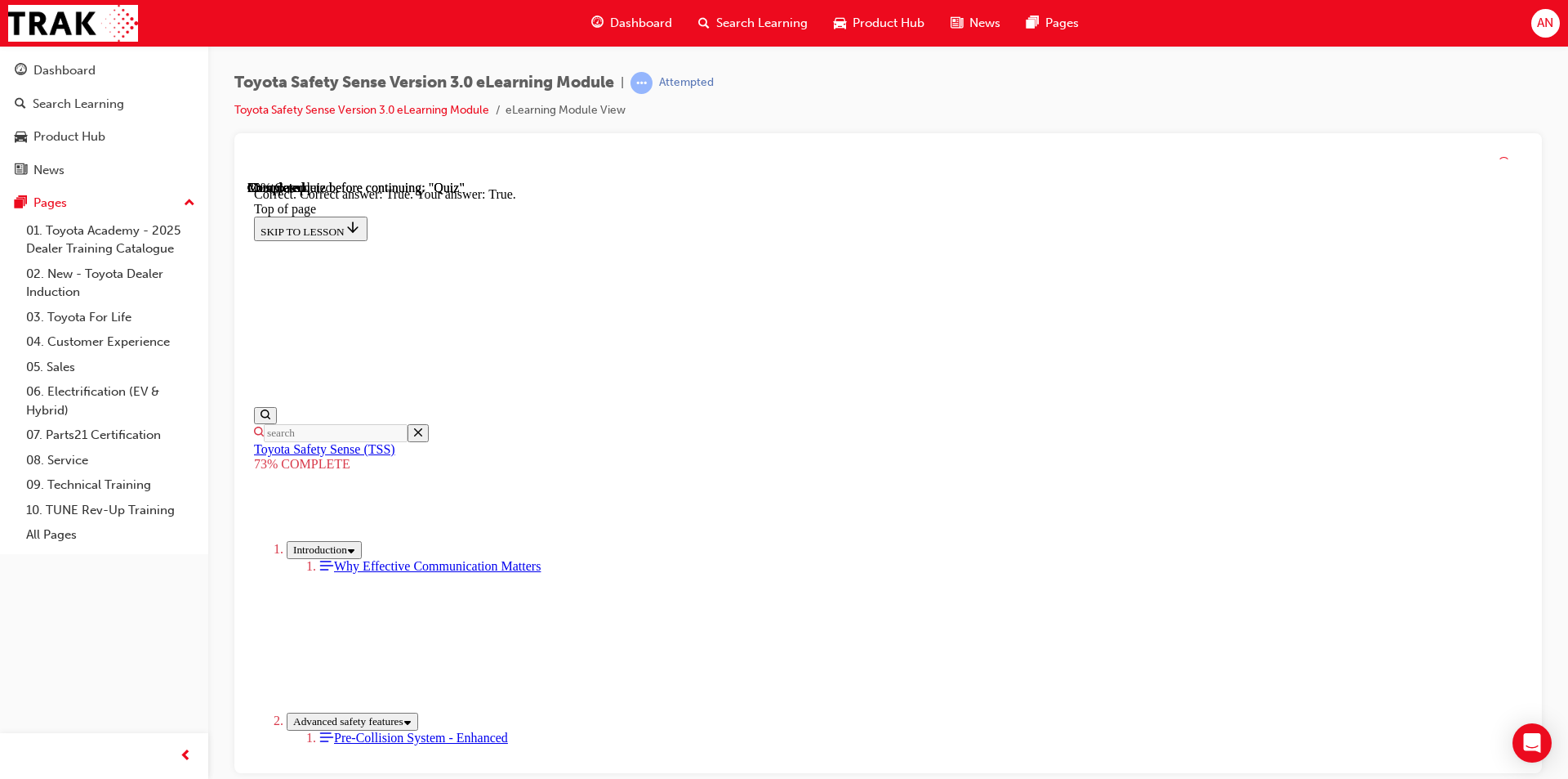
scroll to position [200, 0]
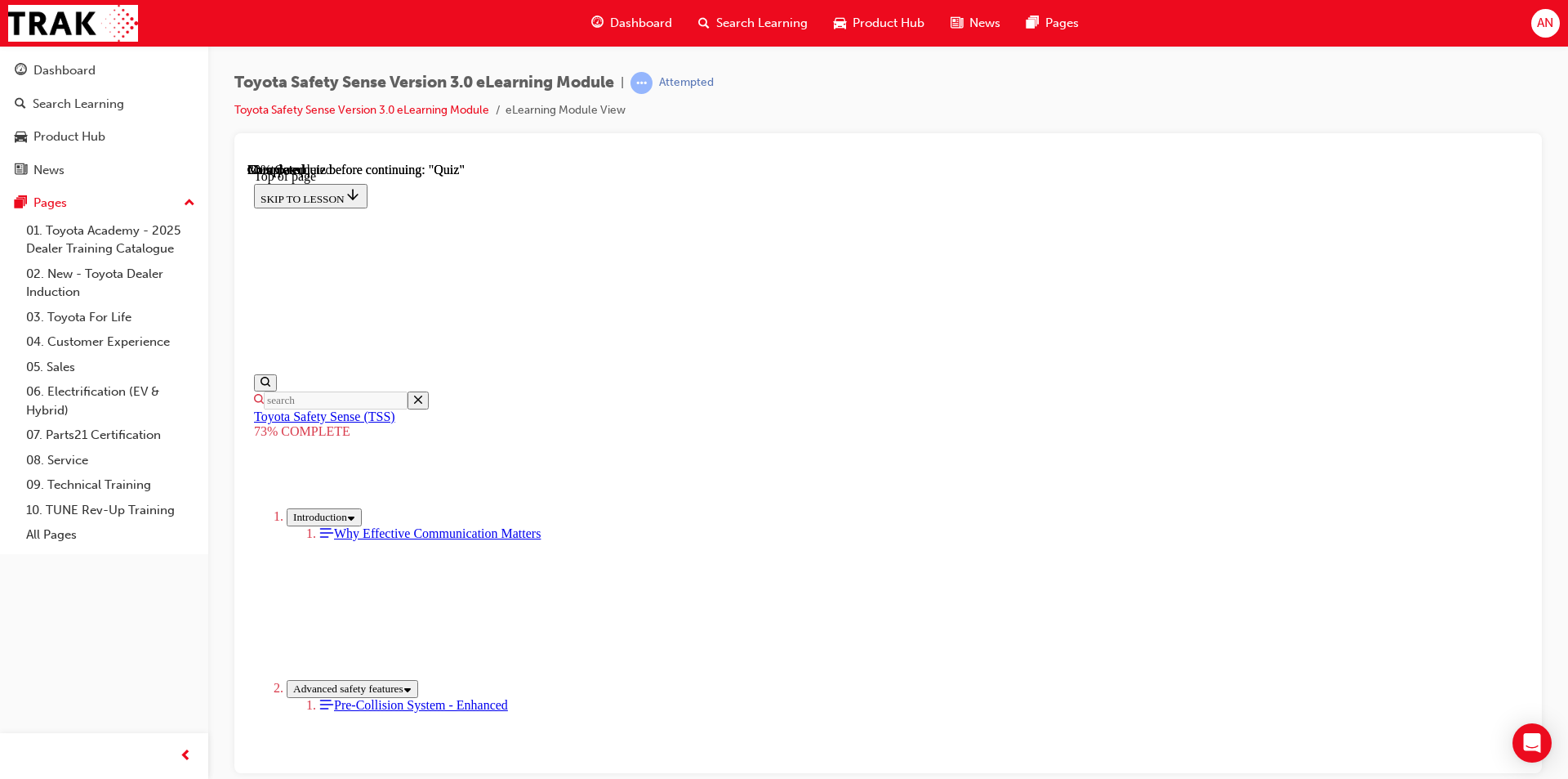
scroll to position [236, 0]
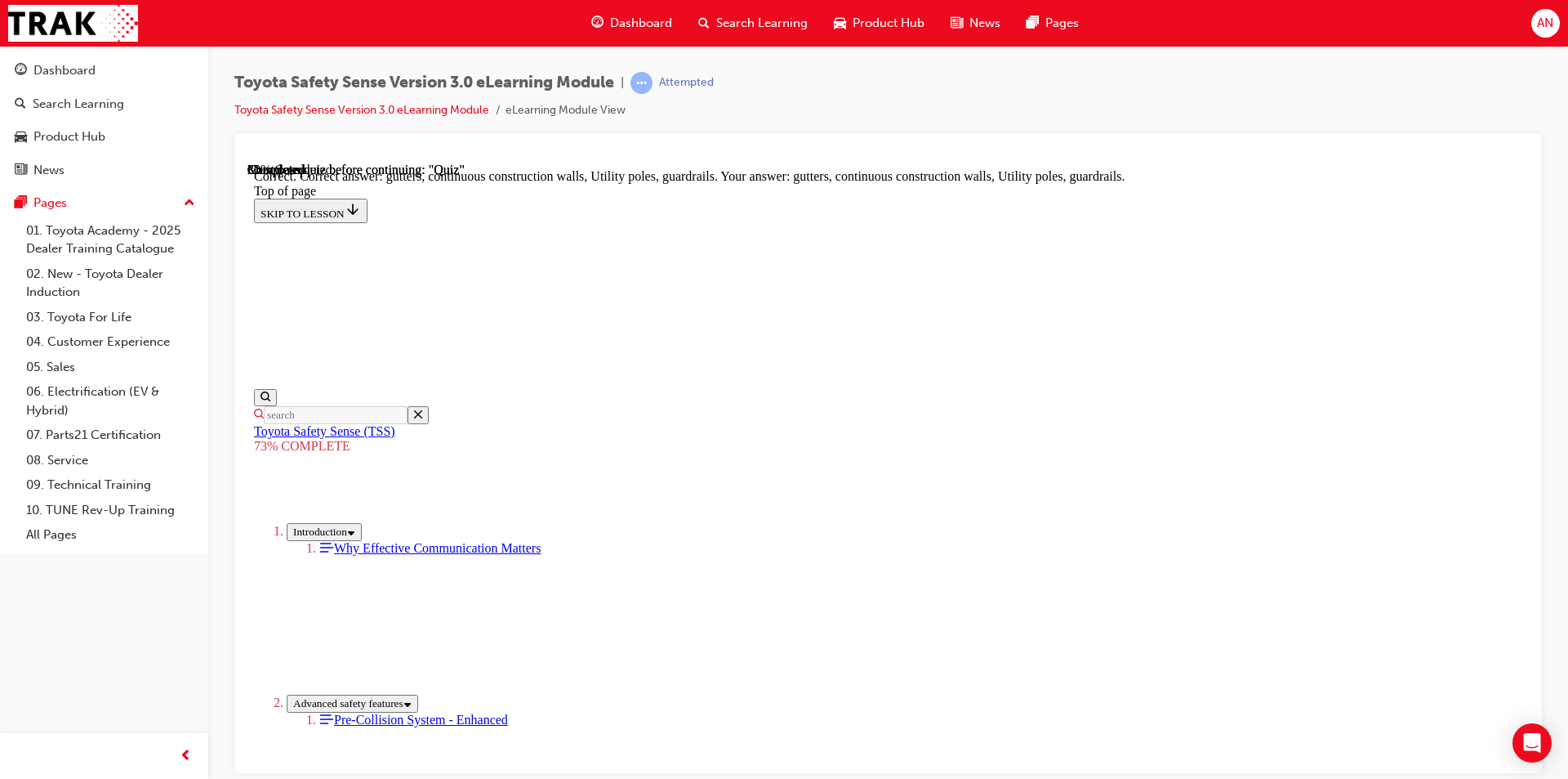
scroll to position [424, 0]
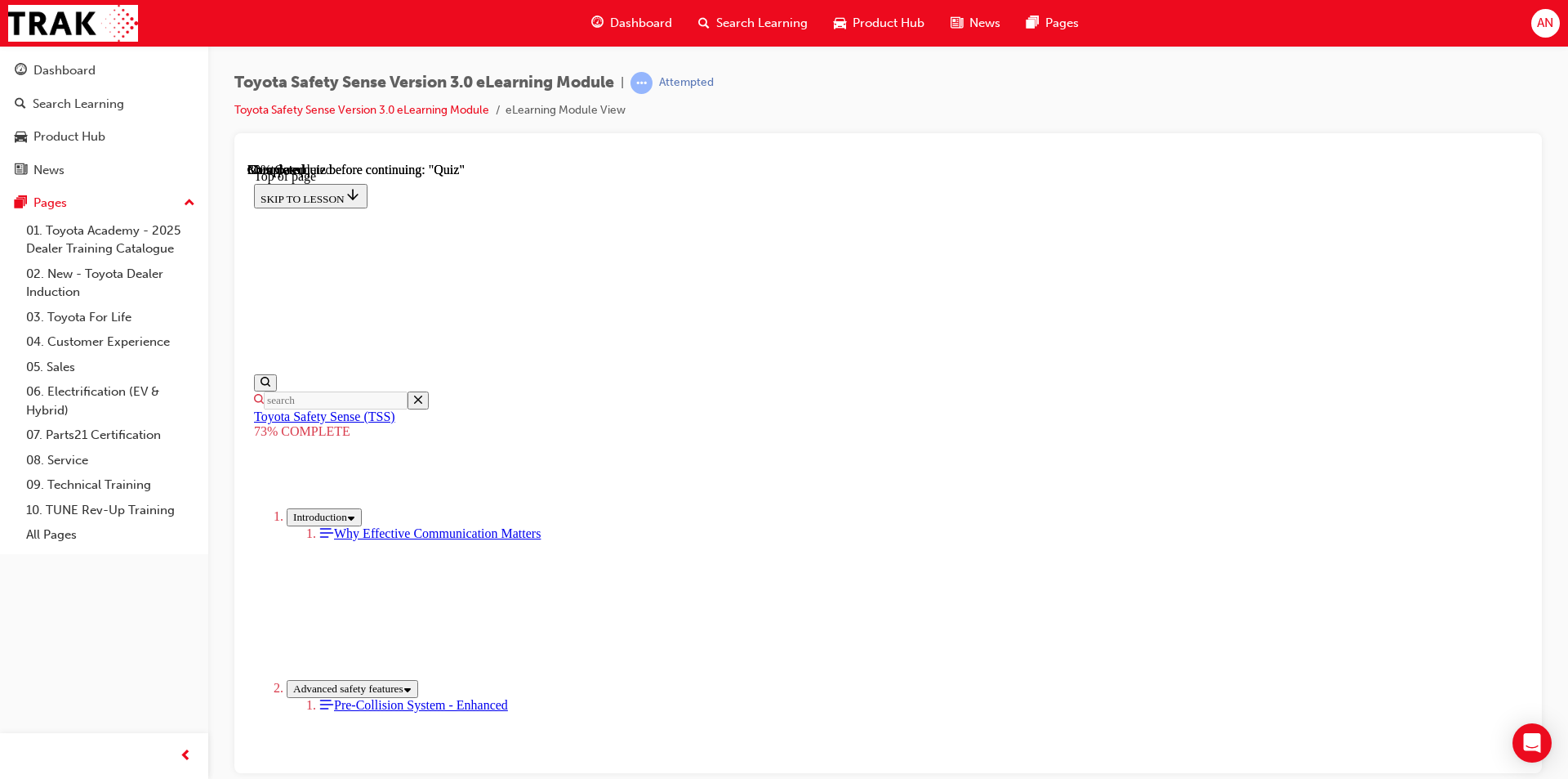
scroll to position [223, 0]
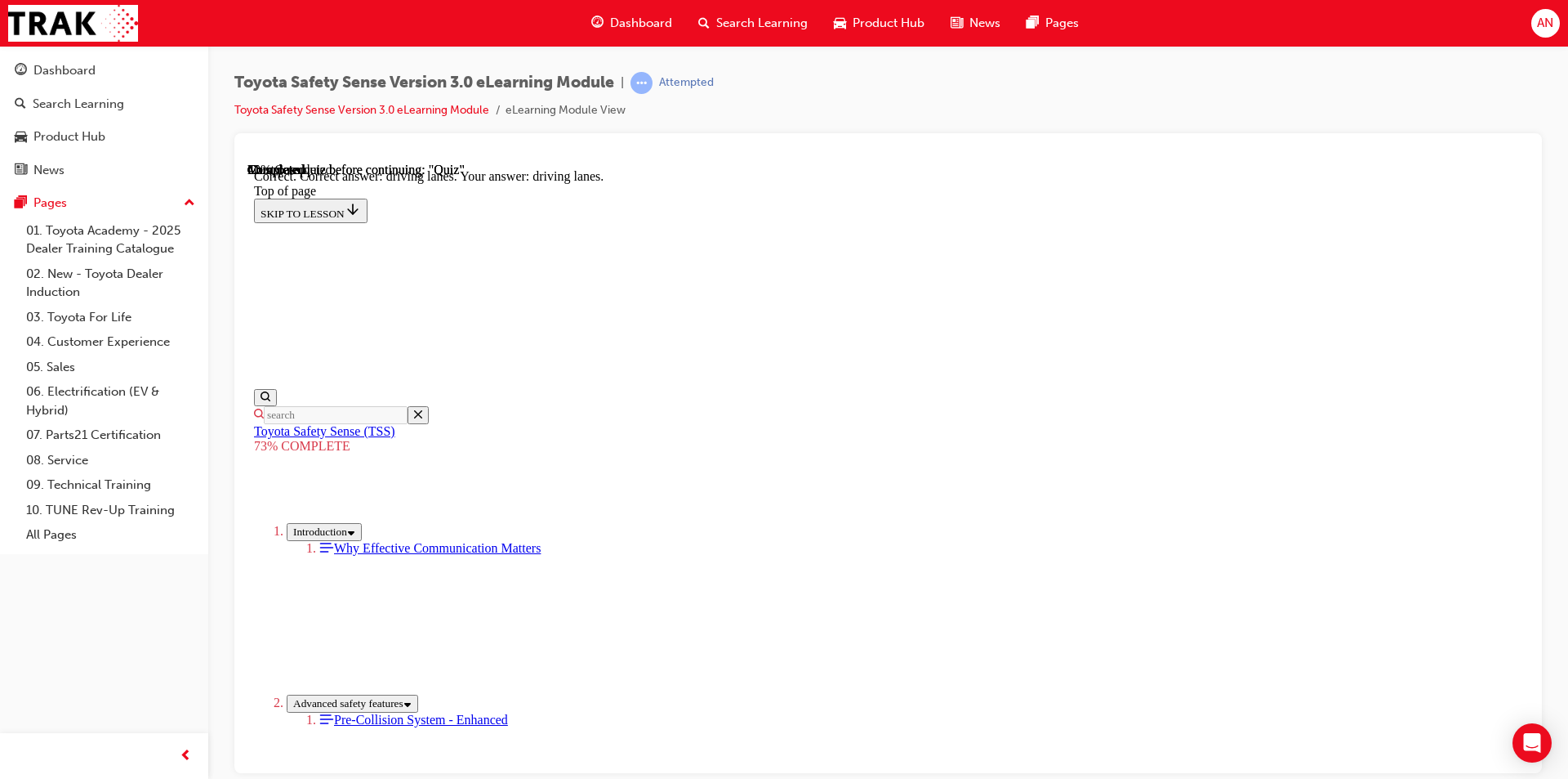
scroll to position [359, 0]
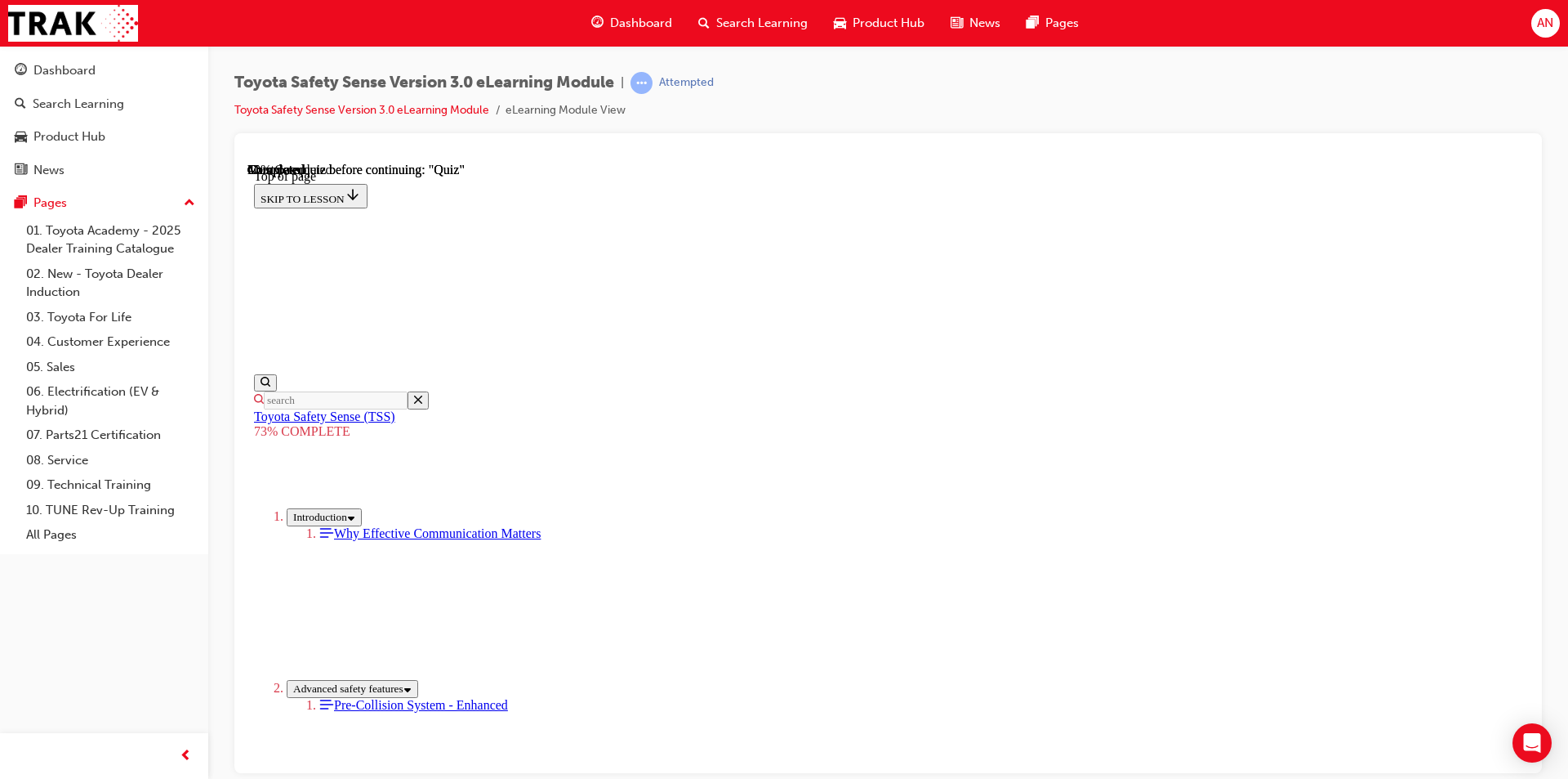
scroll to position [305, 0]
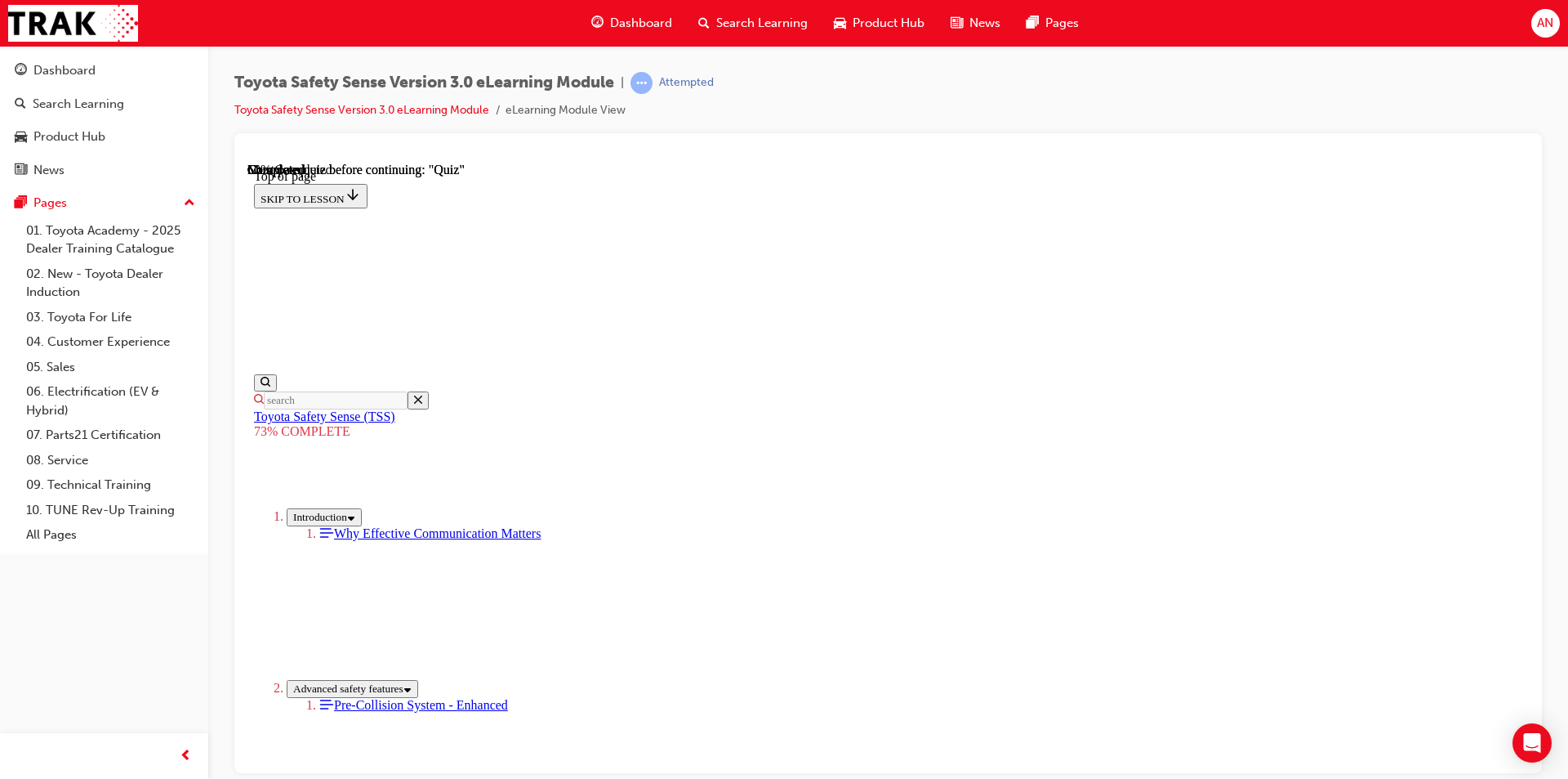
scroll to position [223, 0]
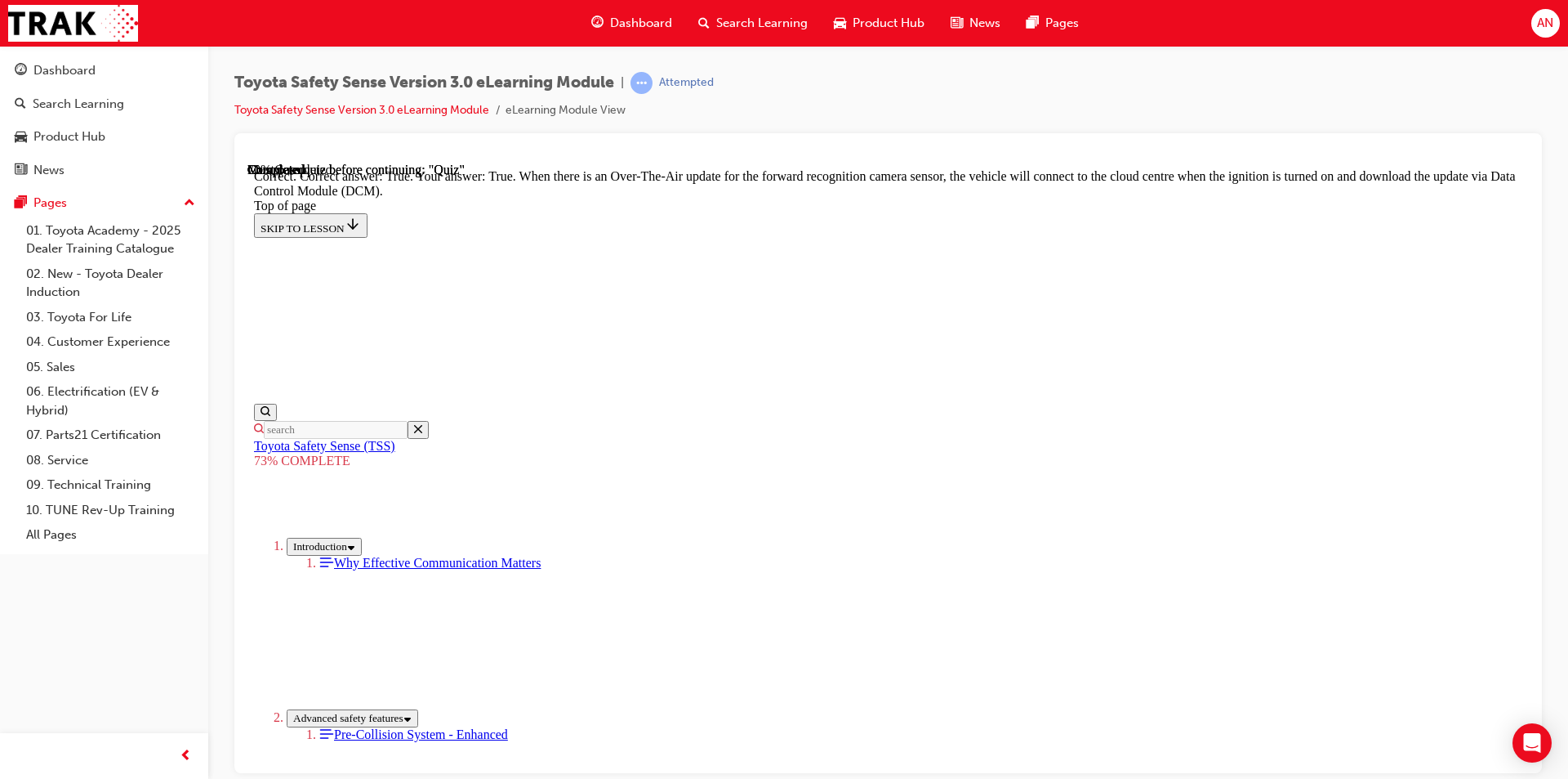
scroll to position [291, 0]
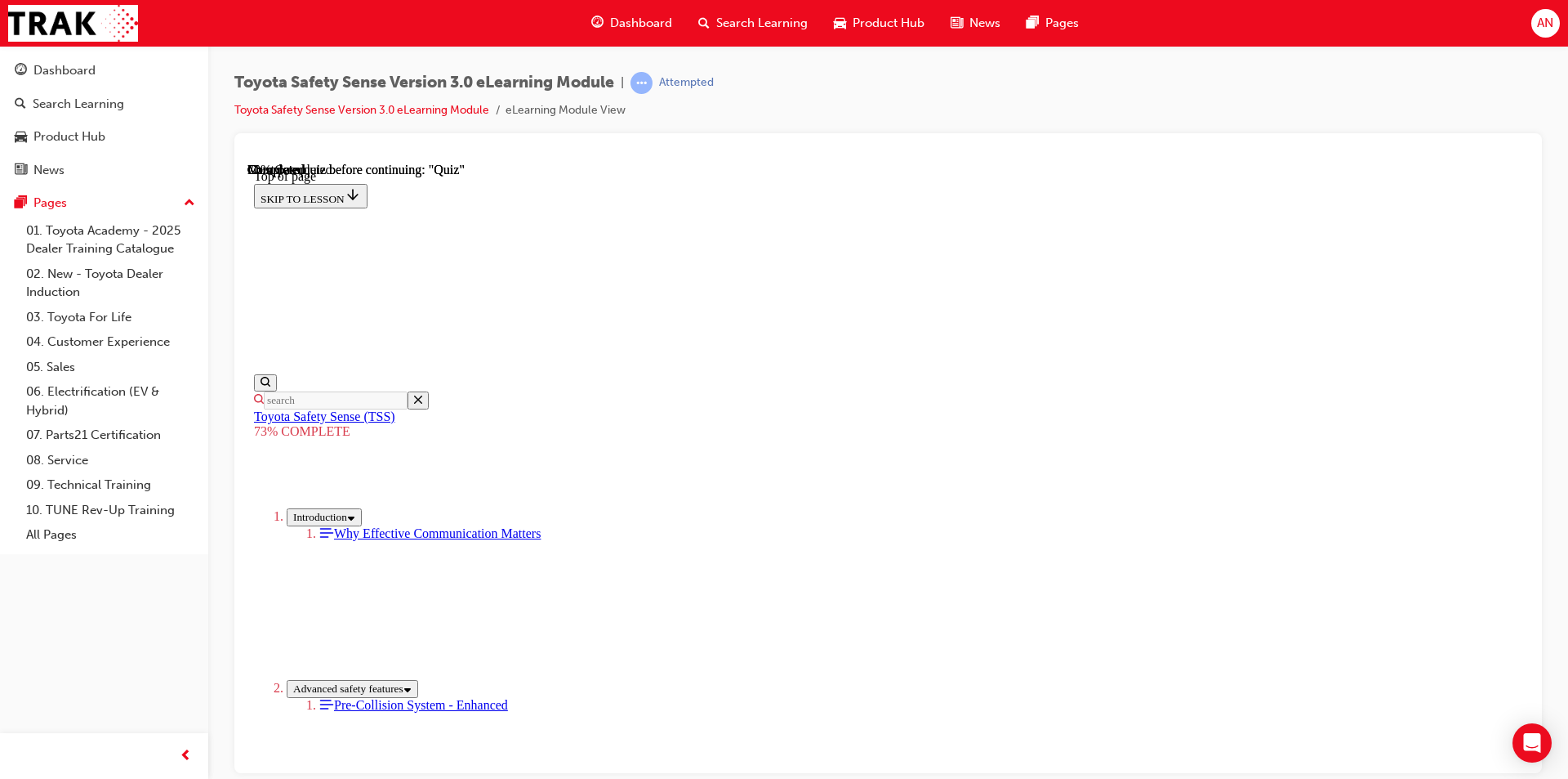
scroll to position [305, 0]
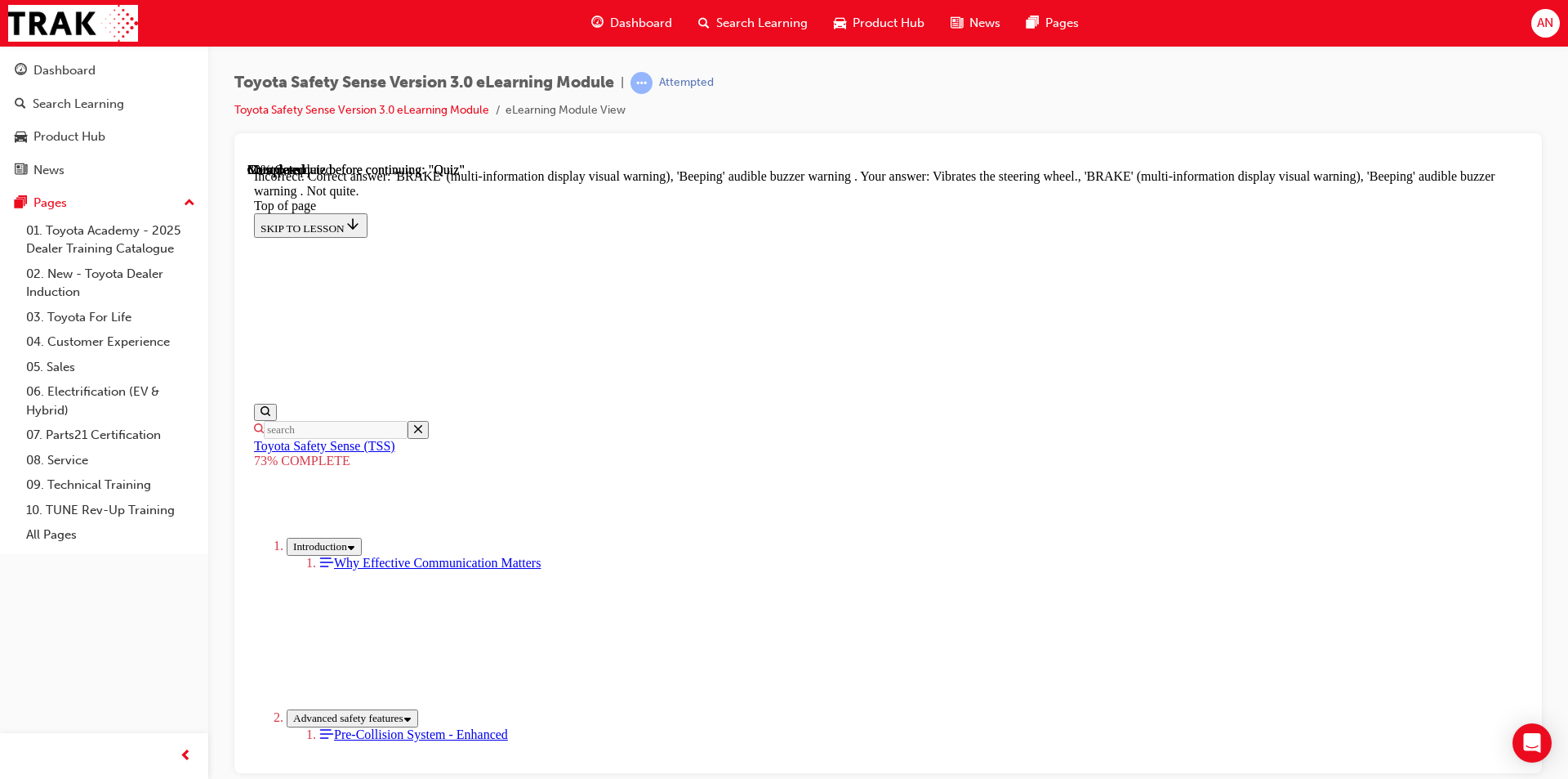
scroll to position [512, 0]
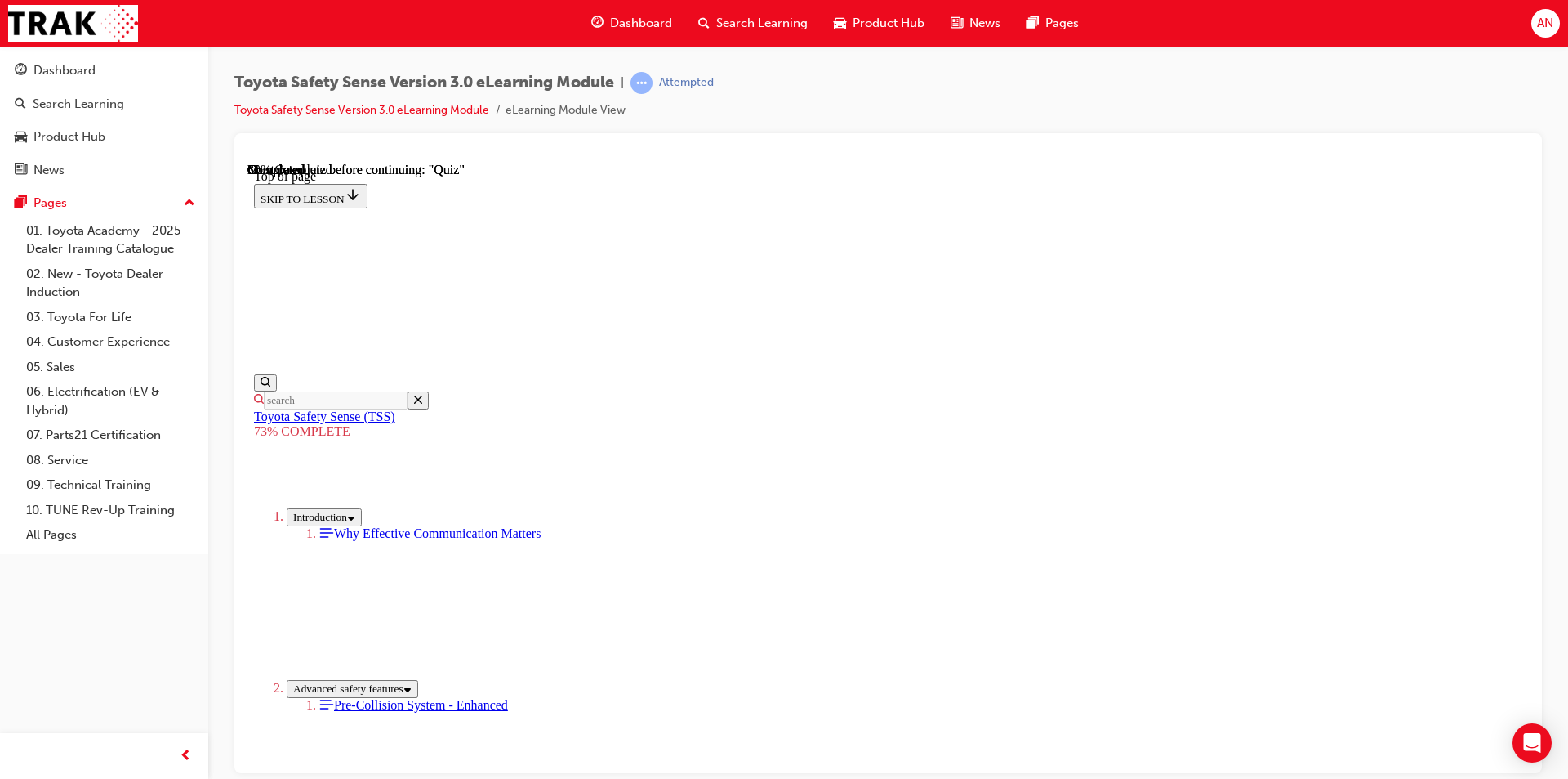
scroll to position [223, 0]
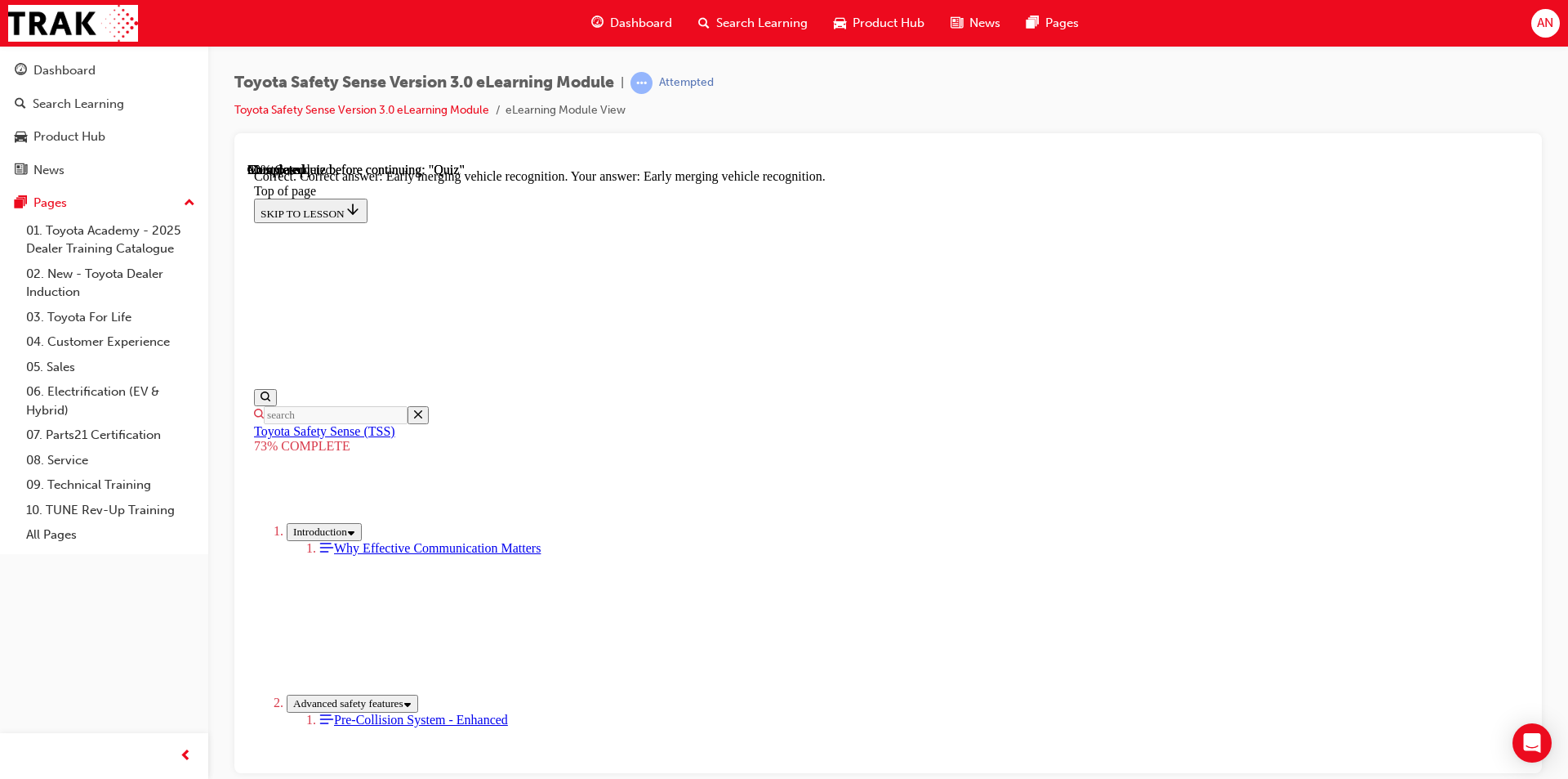
scroll to position [387, 0]
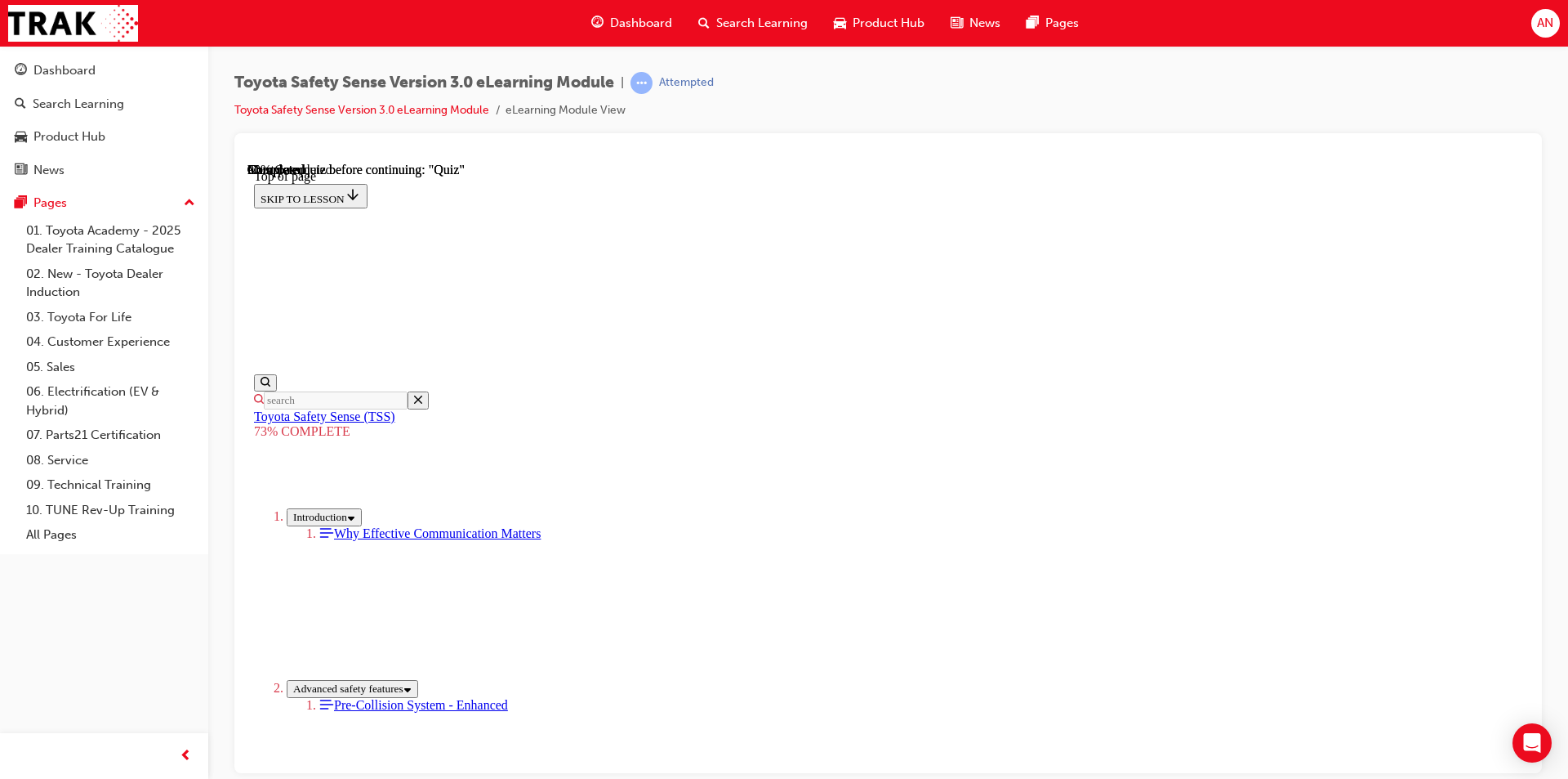
drag, startPoint x: 805, startPoint y: 414, endPoint x: 811, endPoint y: 351, distance: 63.3
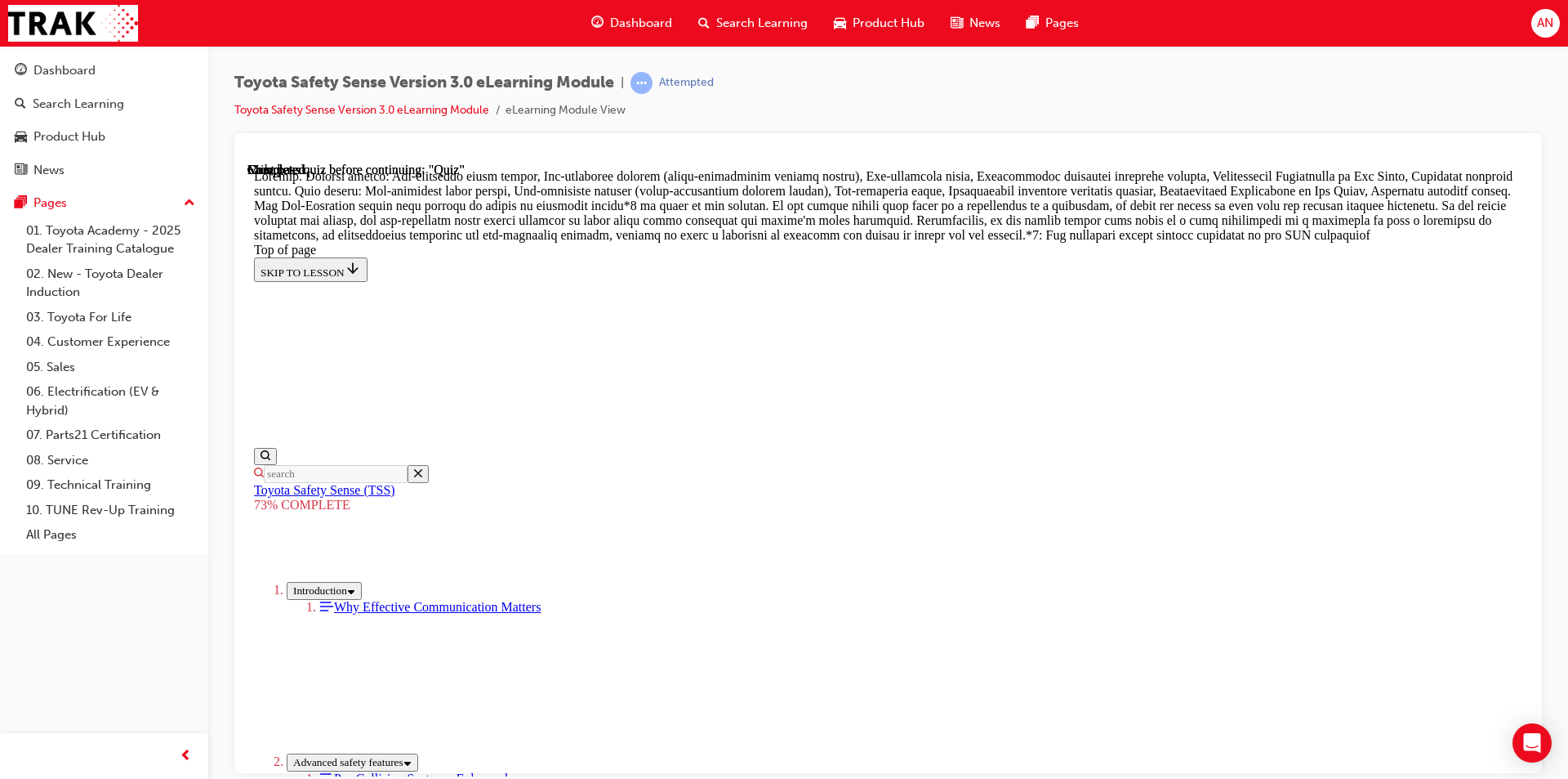
scroll to position [925, 0]
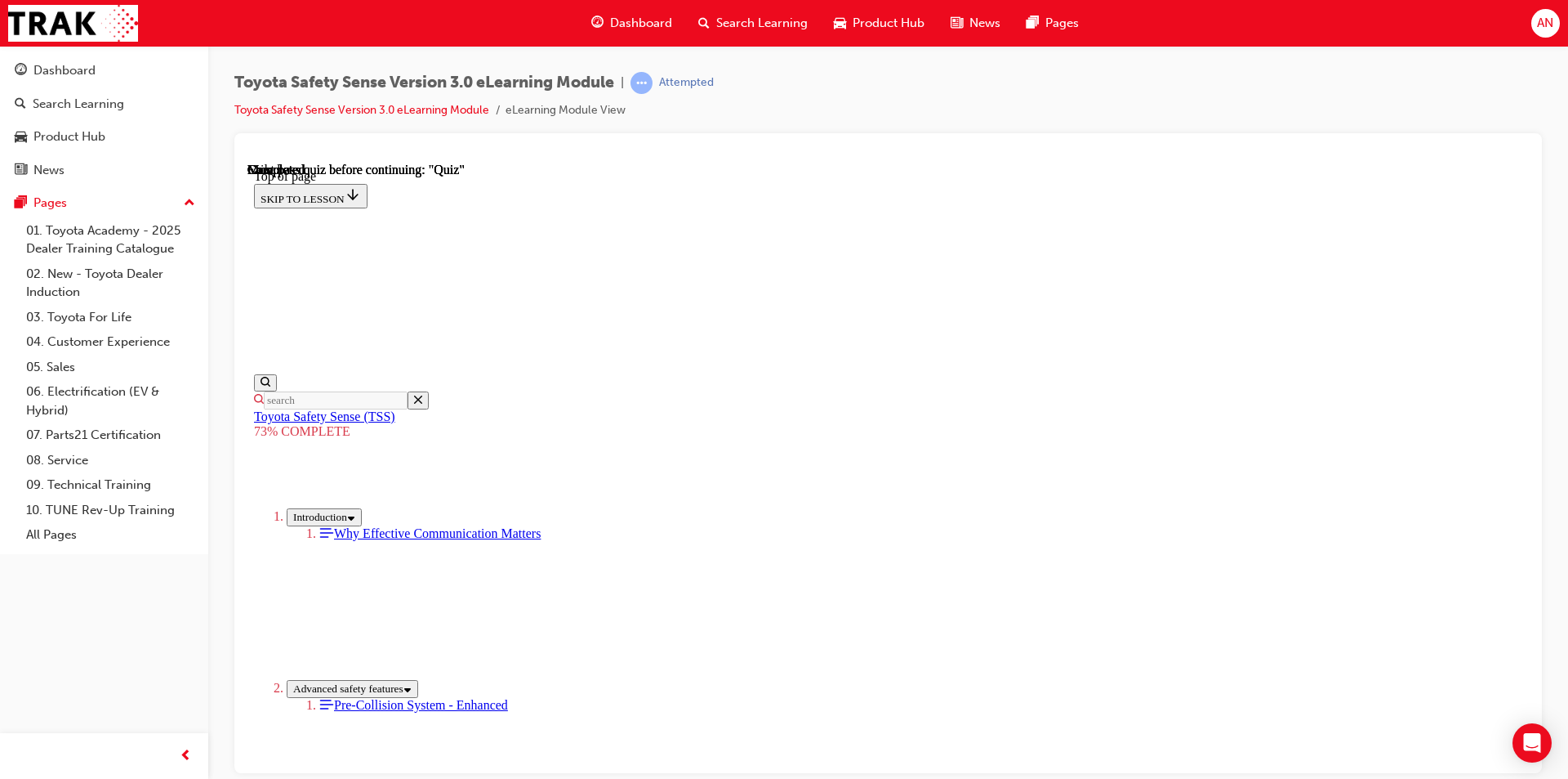
scroll to position [223, 0]
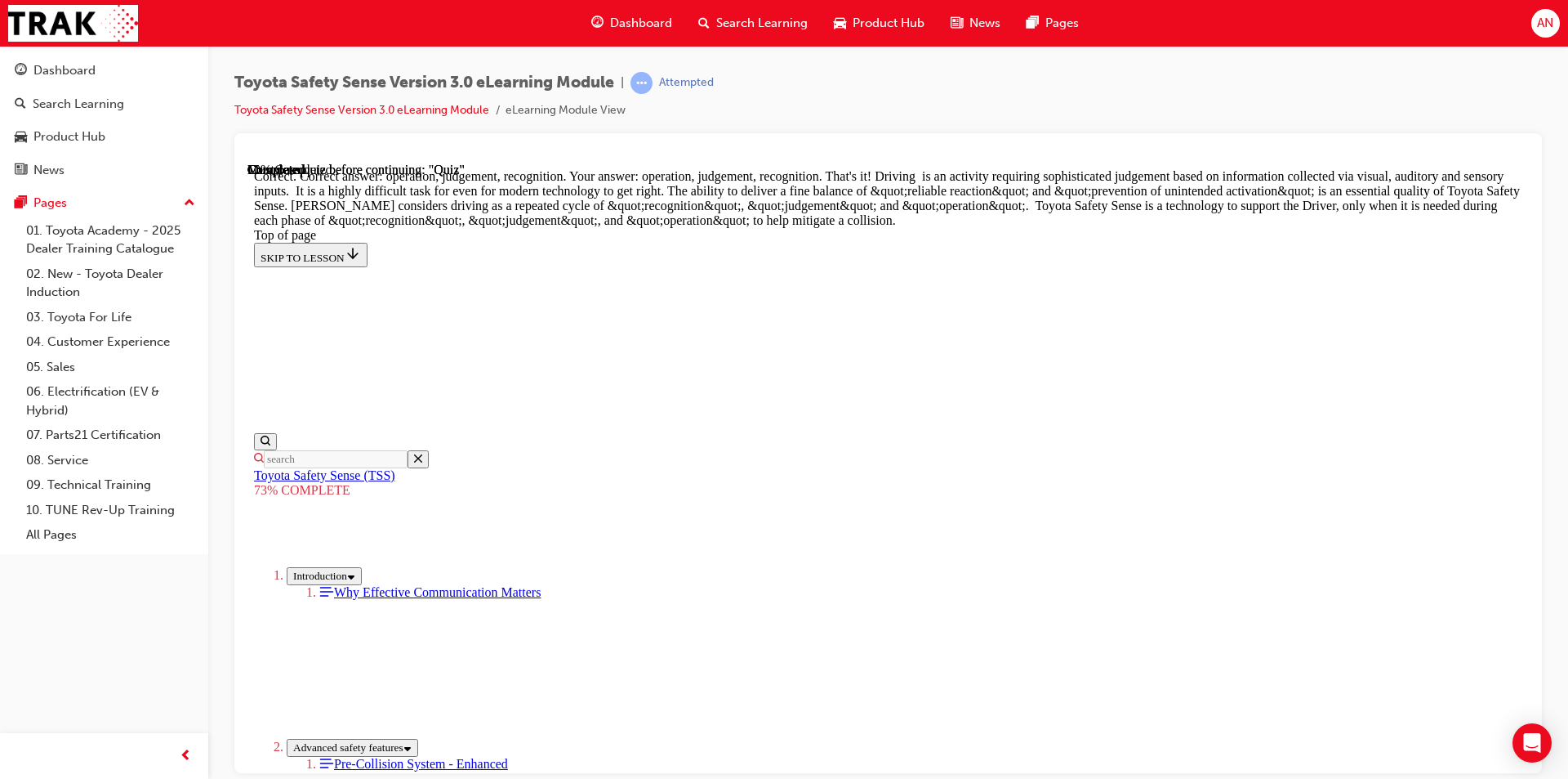
scroll to position [809, 0]
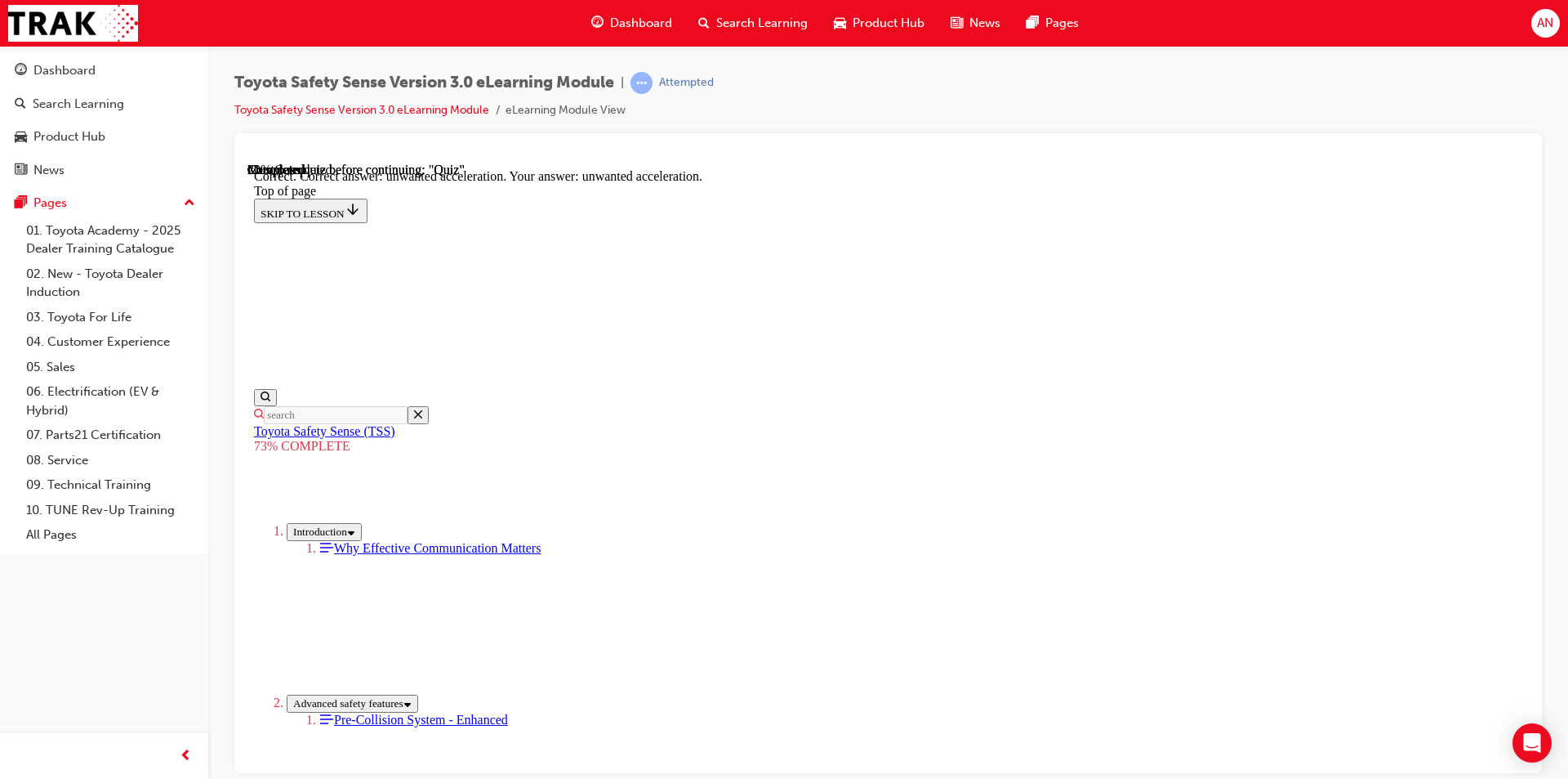
scroll to position [387, 0]
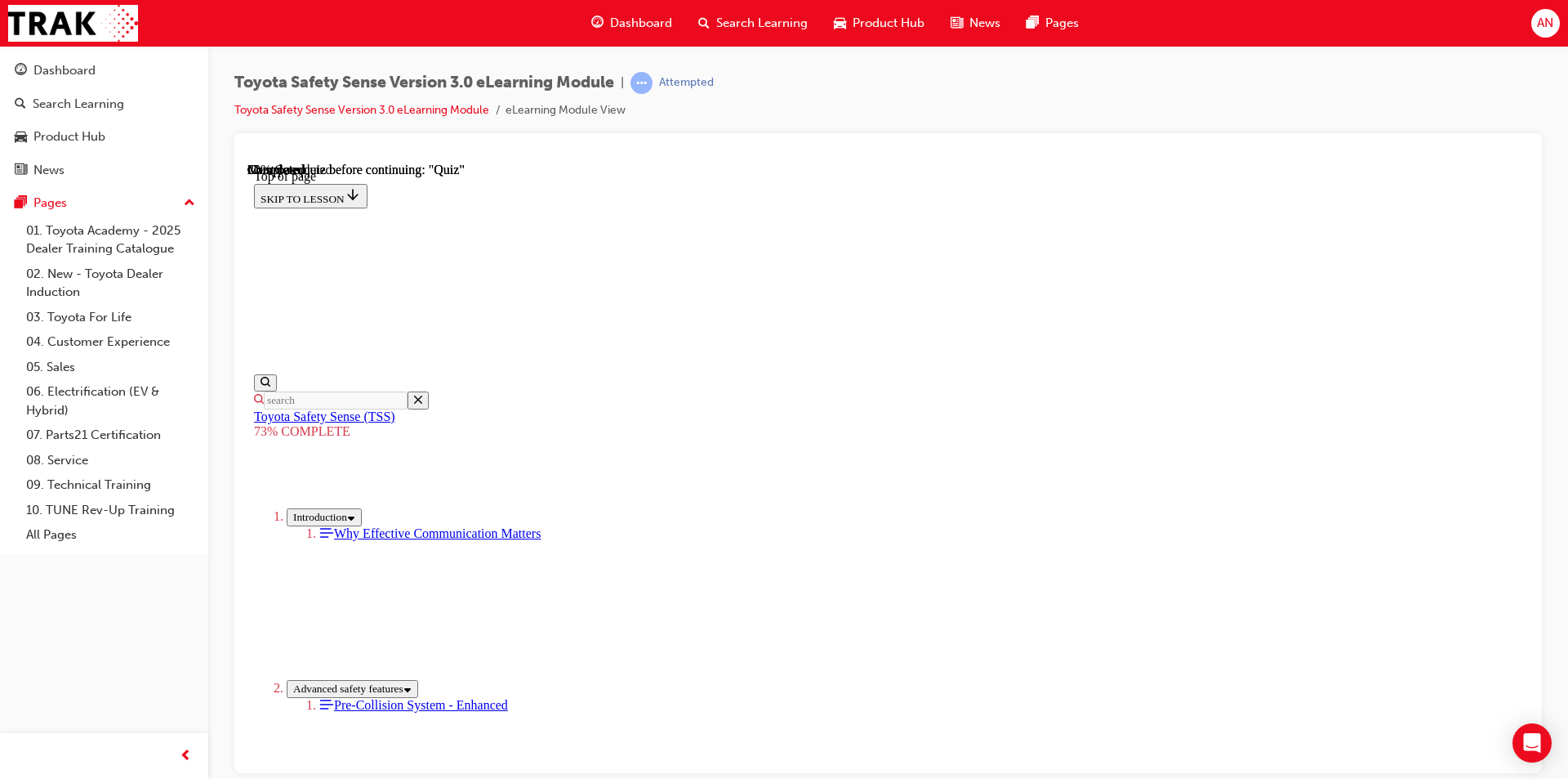
scroll to position [223, 0]
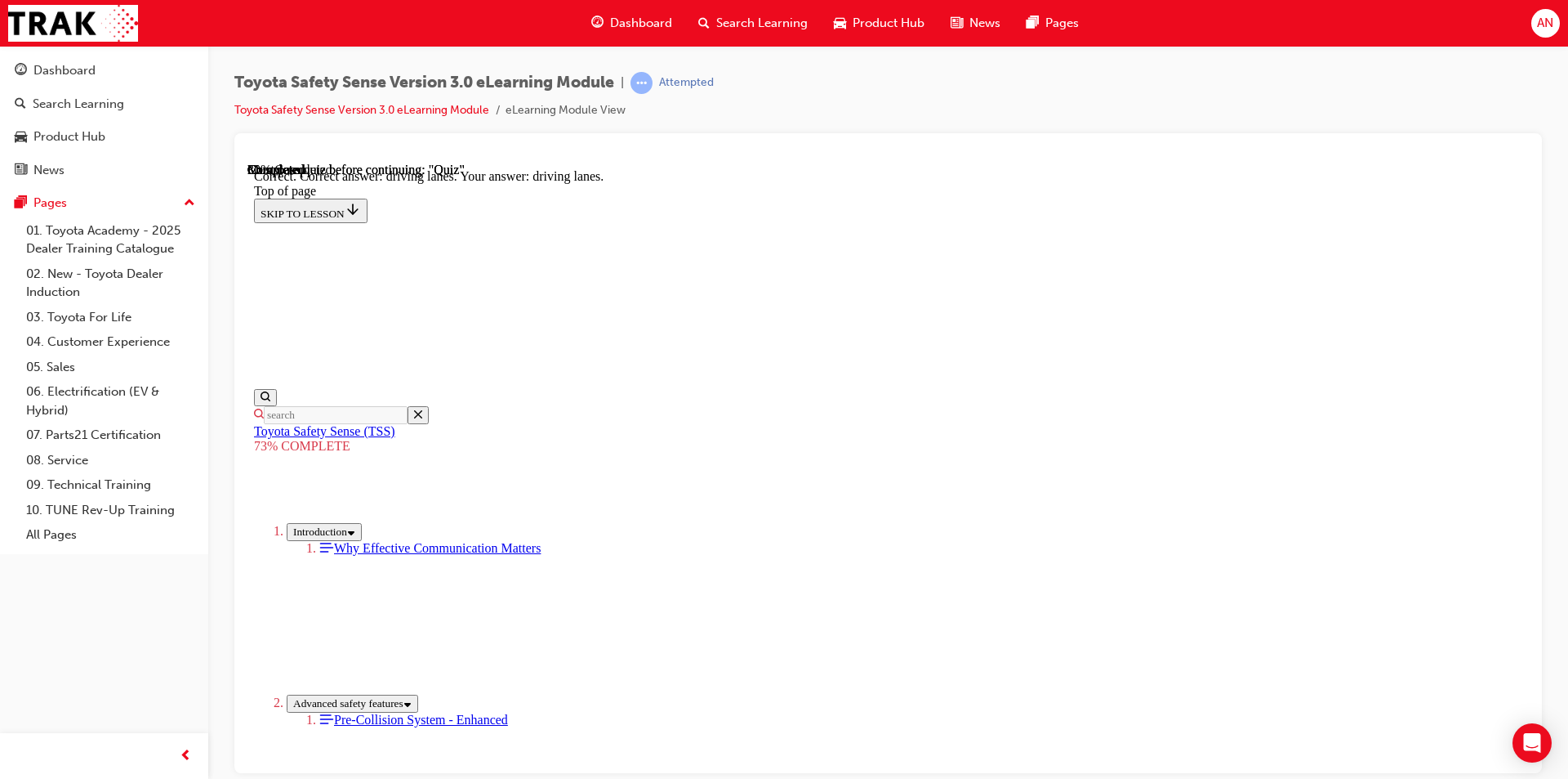
scroll to position [359, 0]
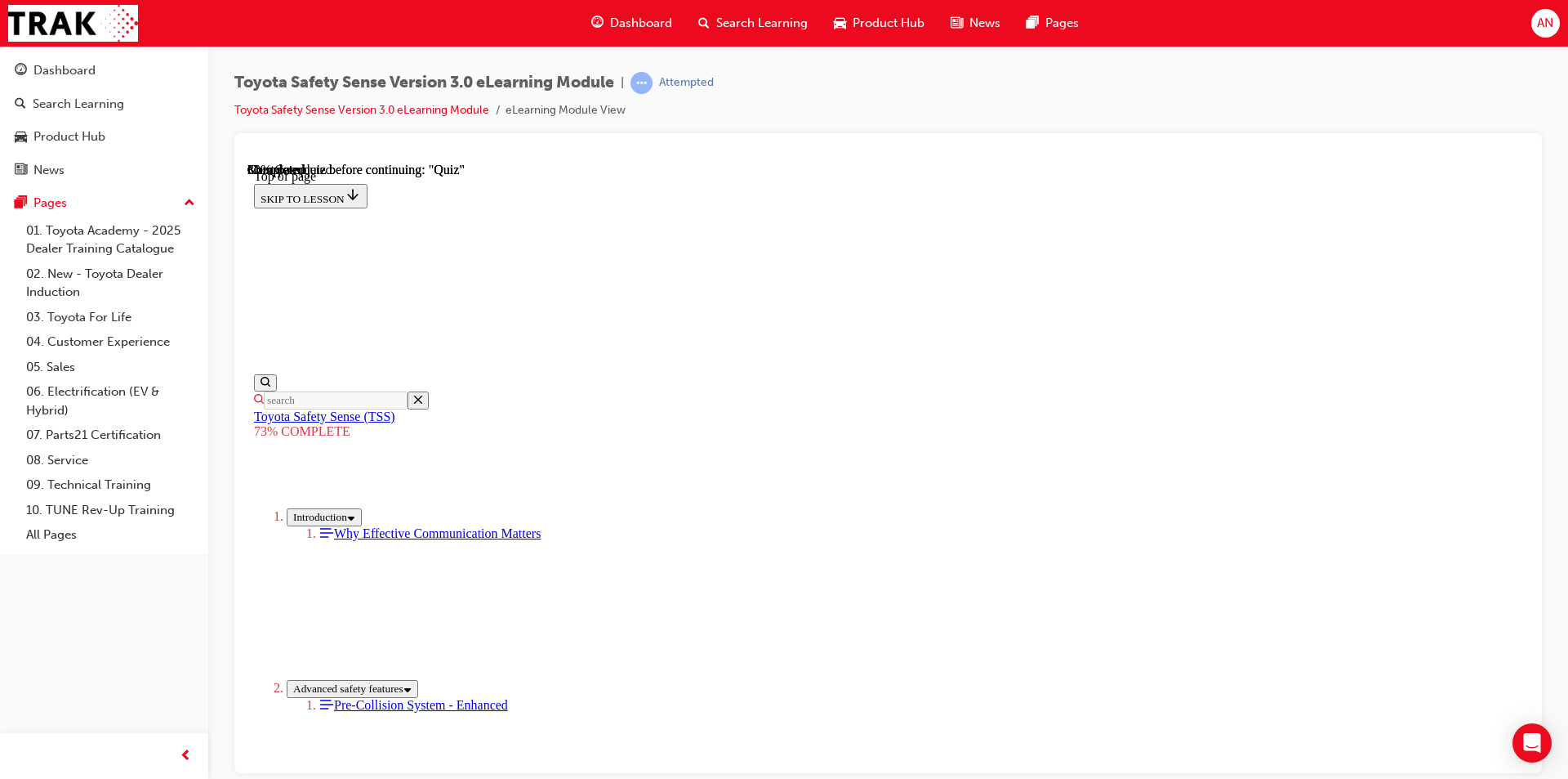
scroll to position [305, 0]
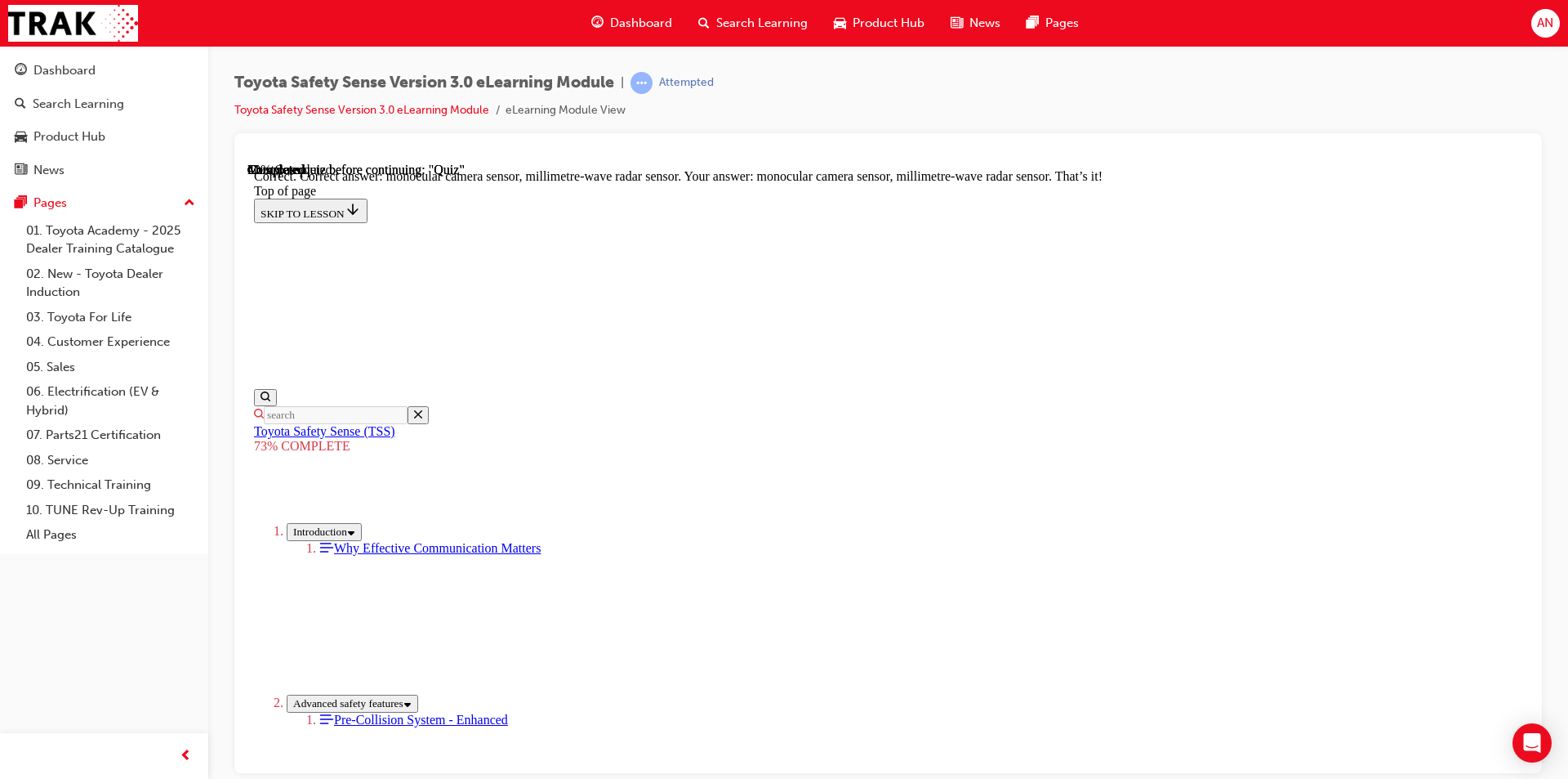
scroll to position [533, 0]
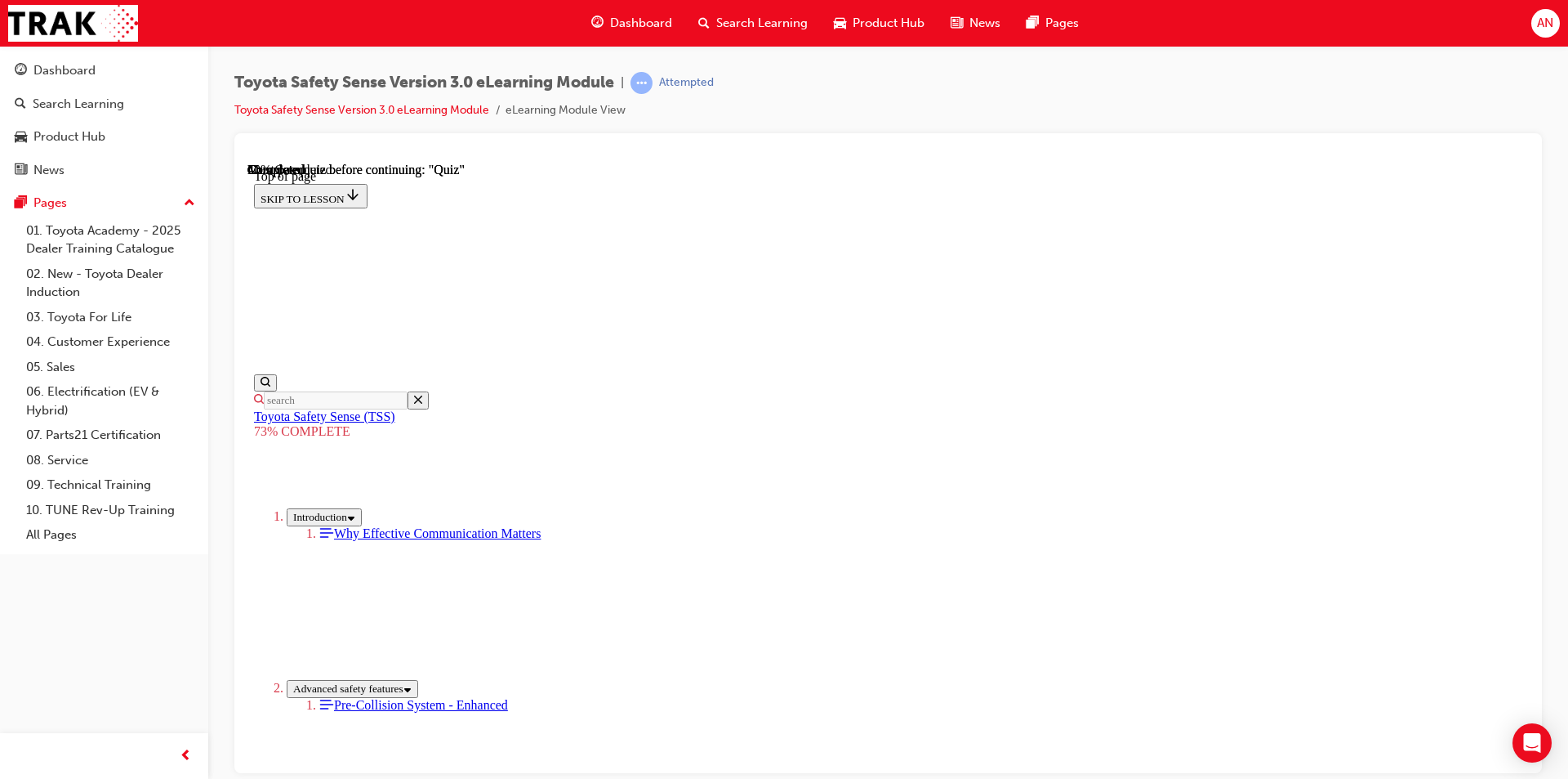
scroll to position [59, 0]
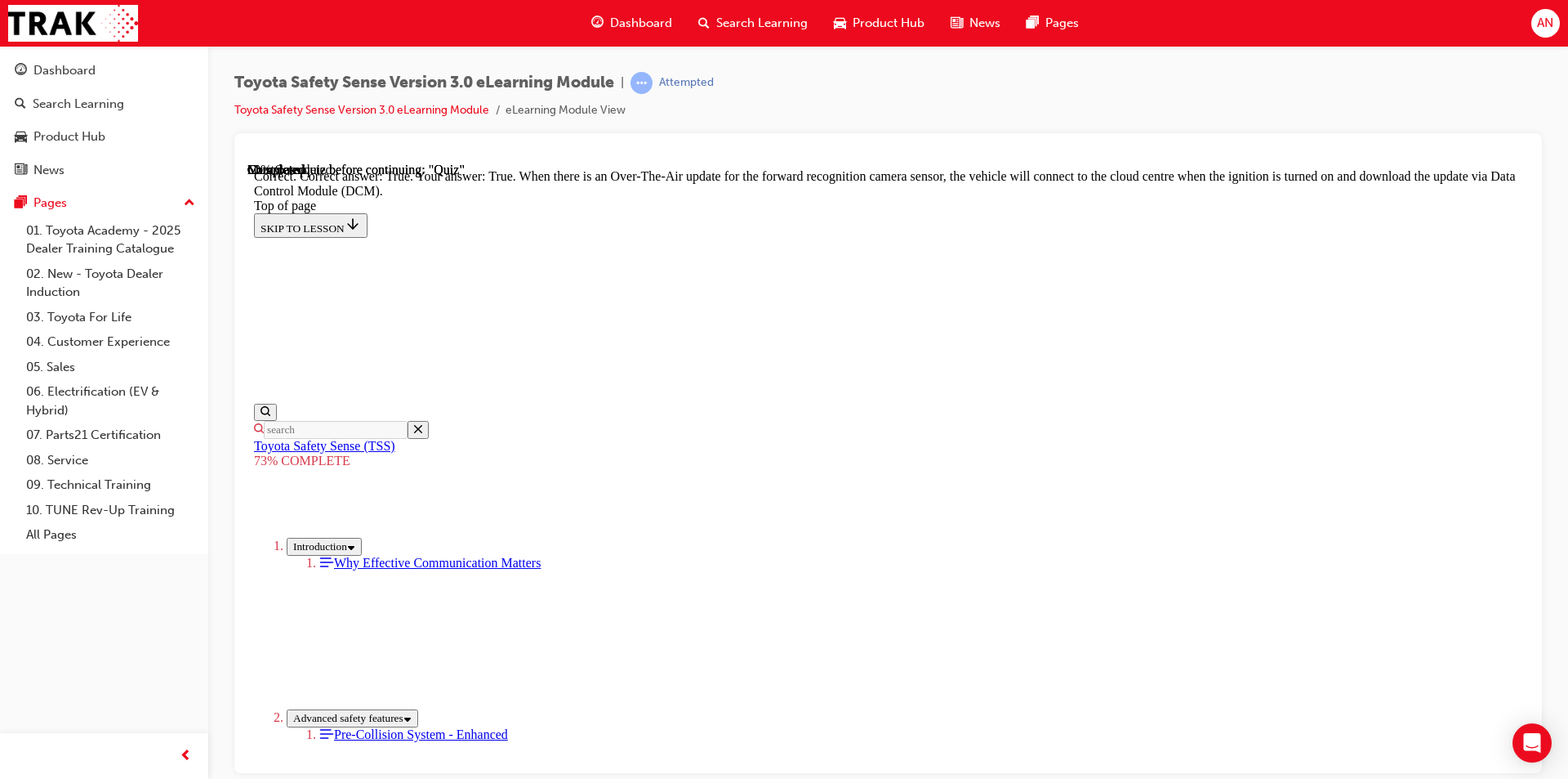
scroll to position [291, 0]
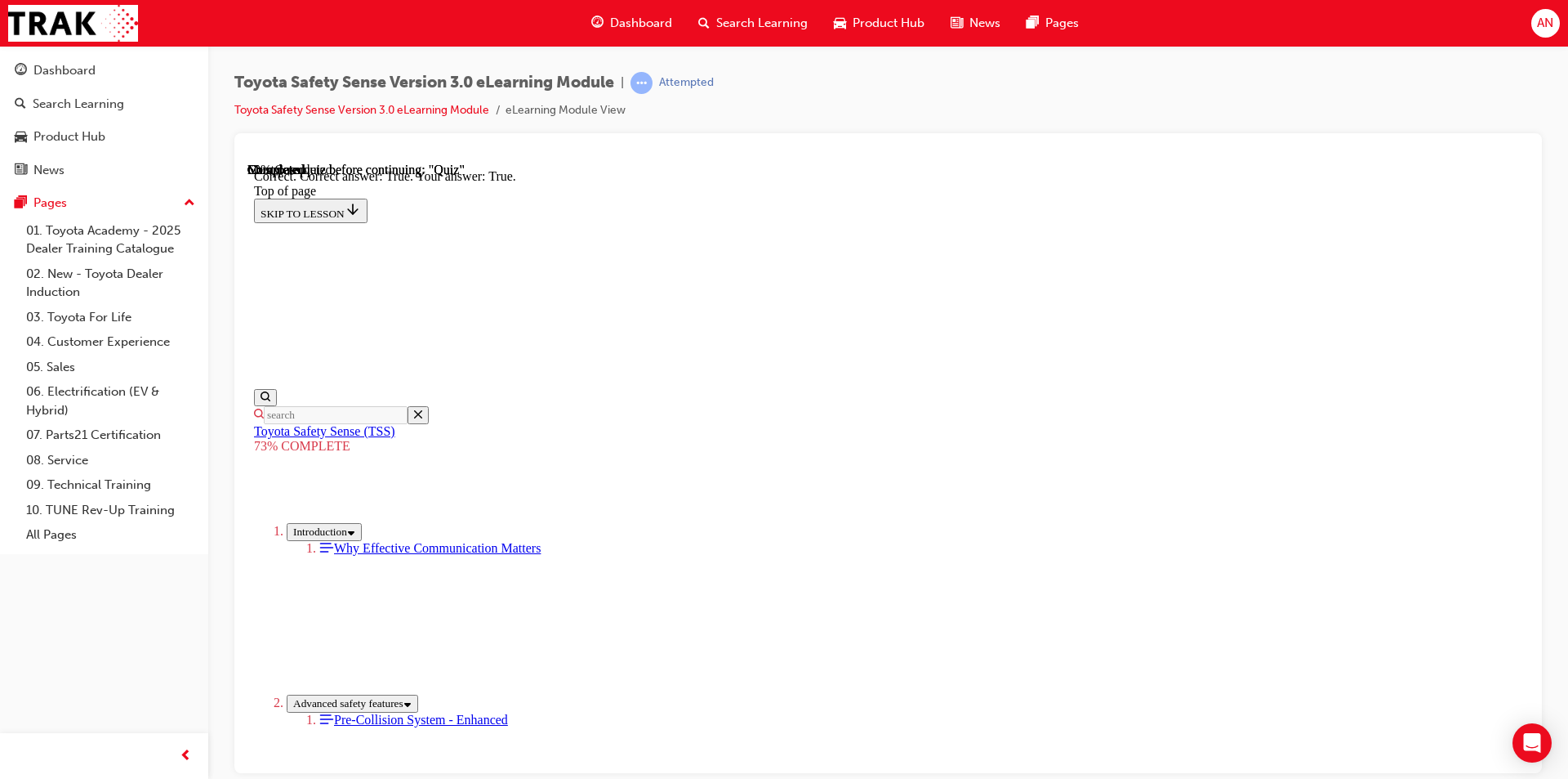
scroll to position [200, 0]
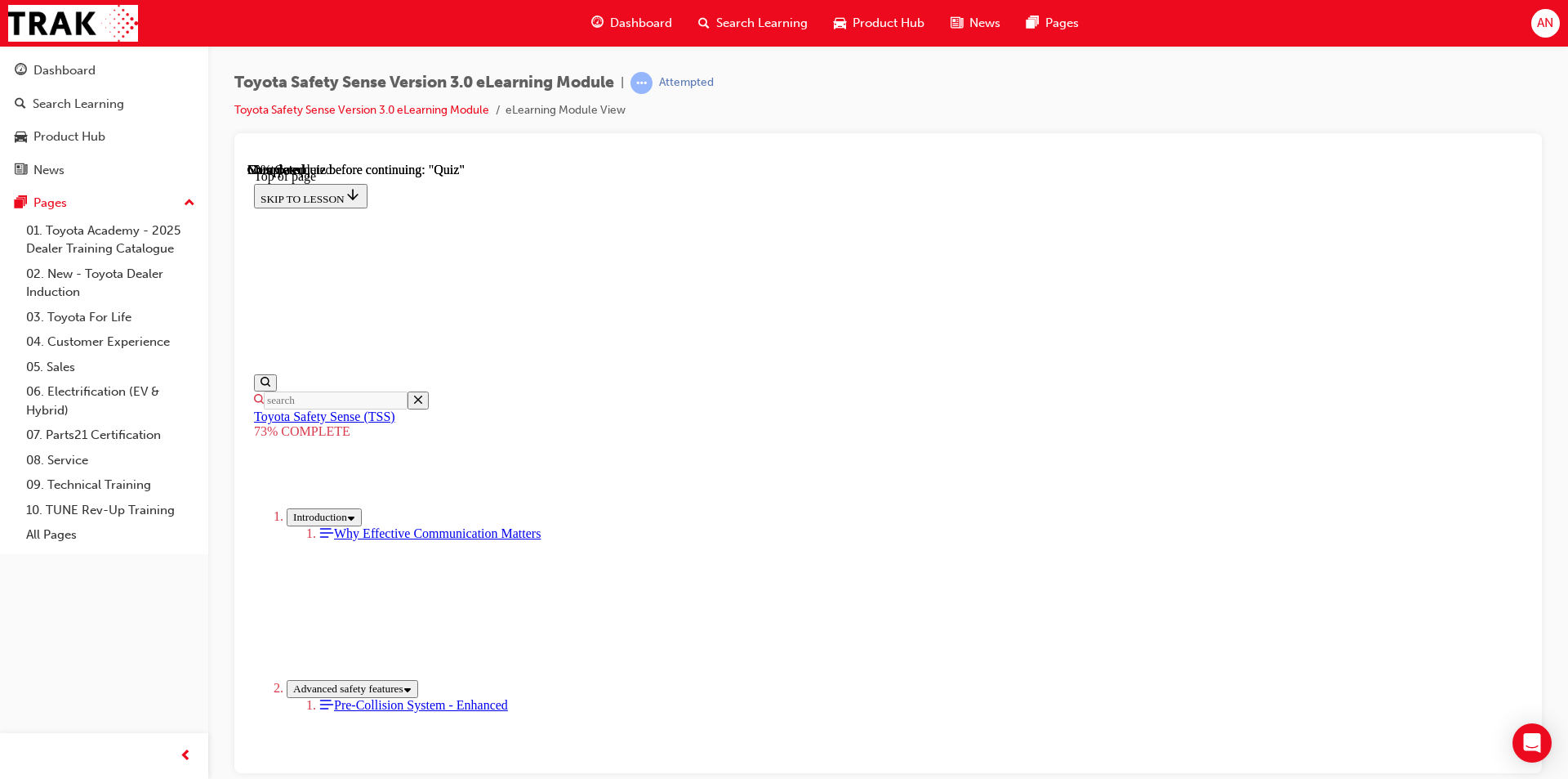
scroll to position [335, 0]
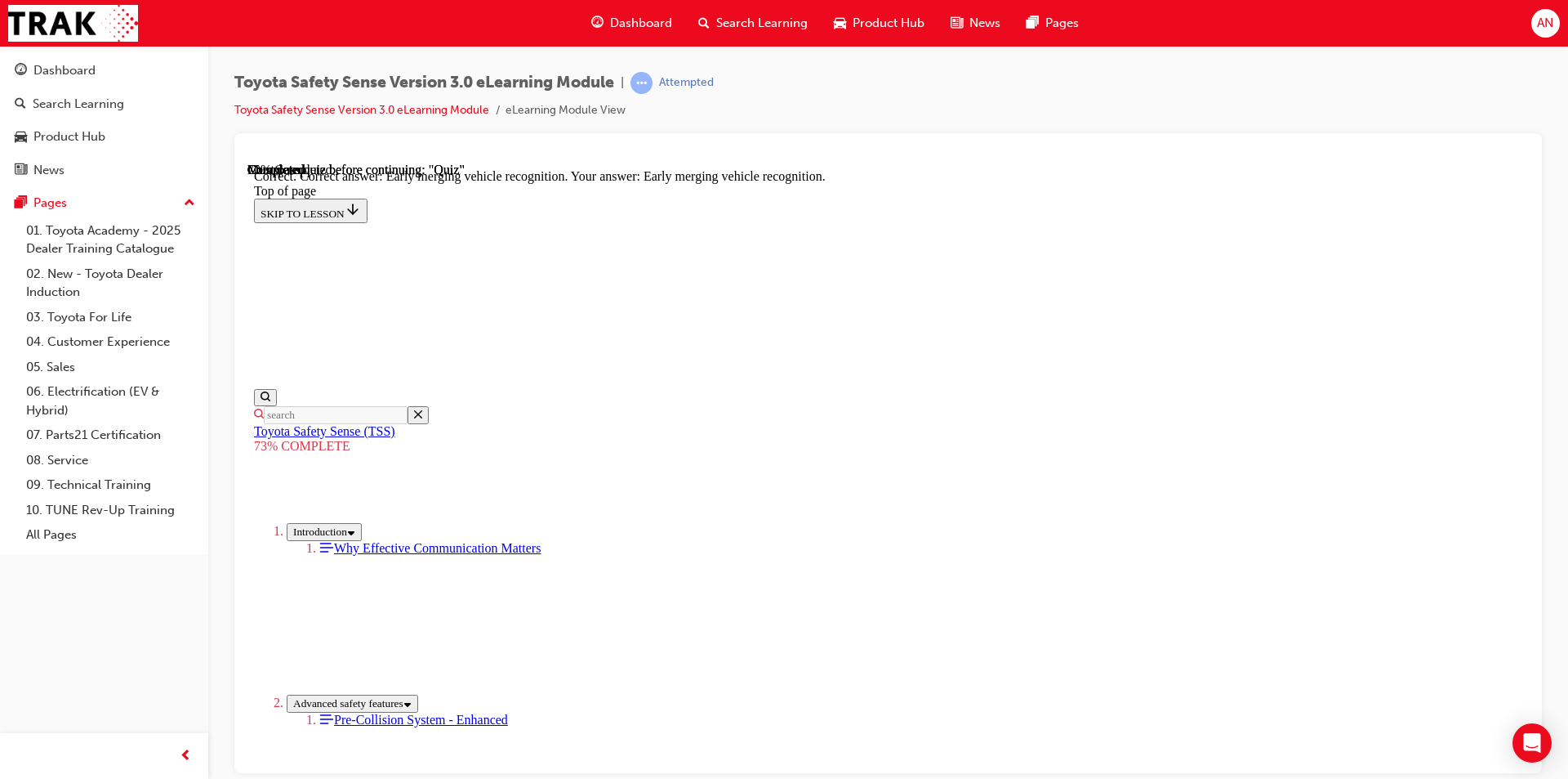
scroll to position [387, 0]
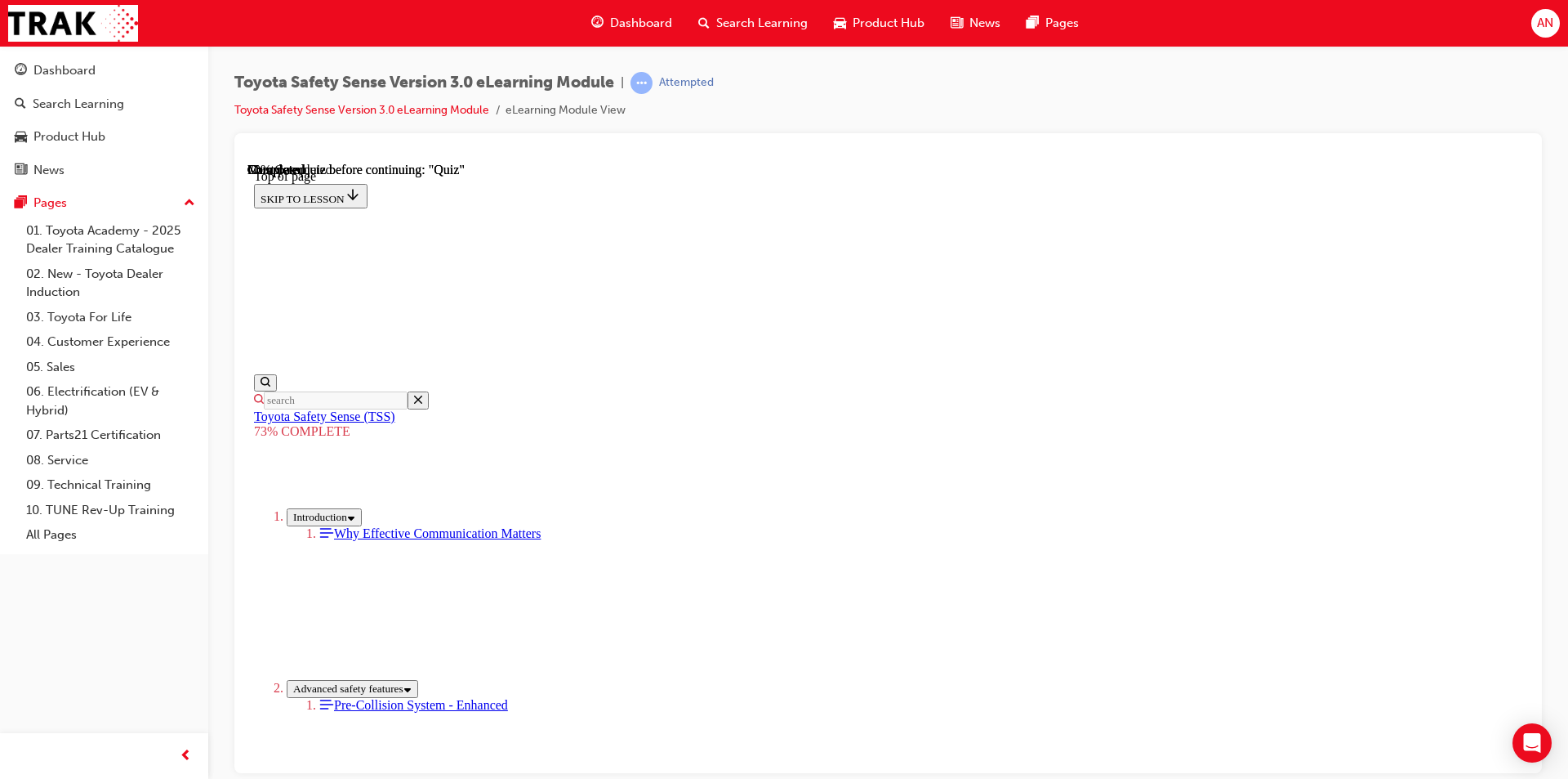
scroll to position [305, 0]
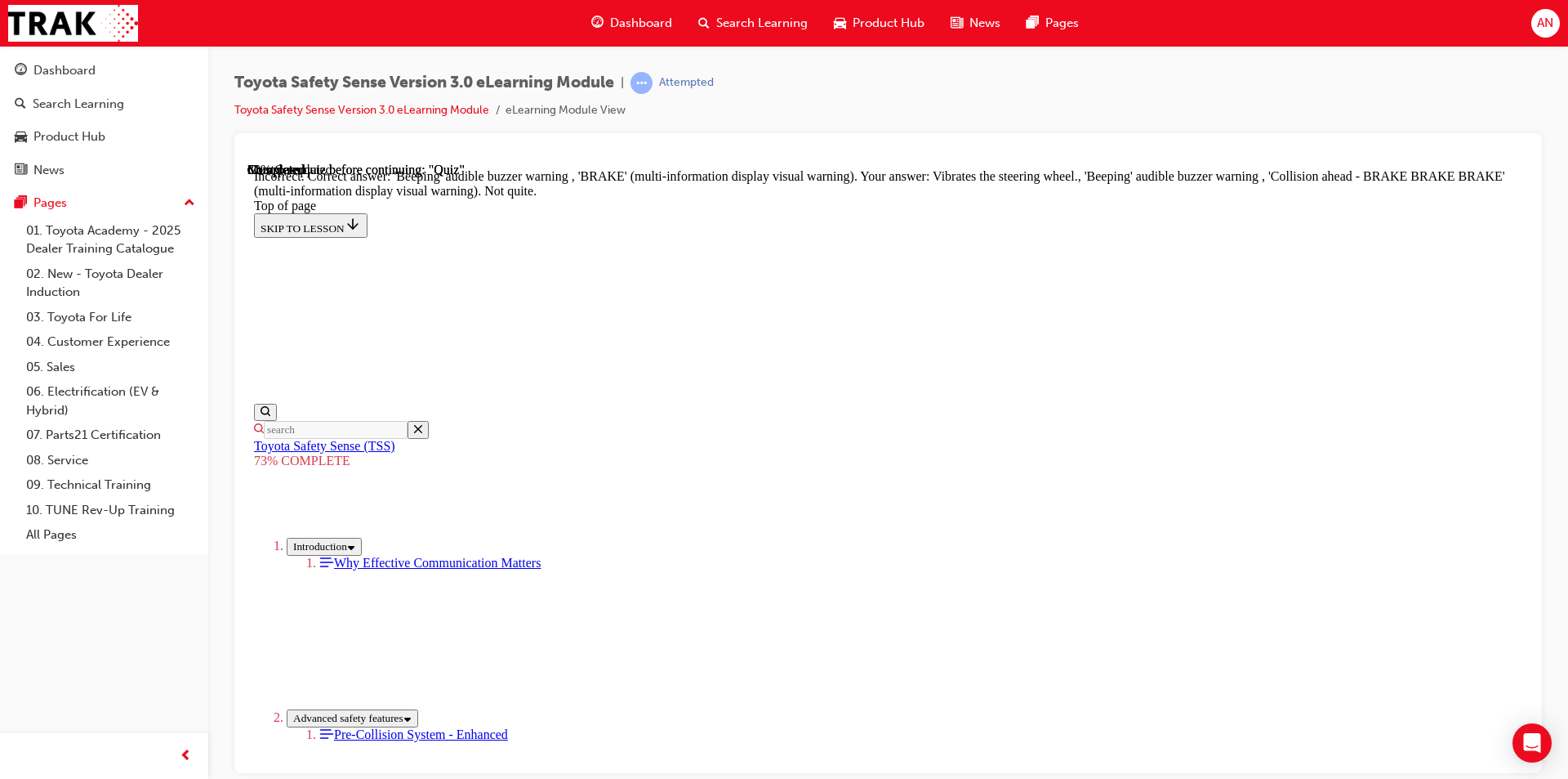
scroll to position [512, 0]
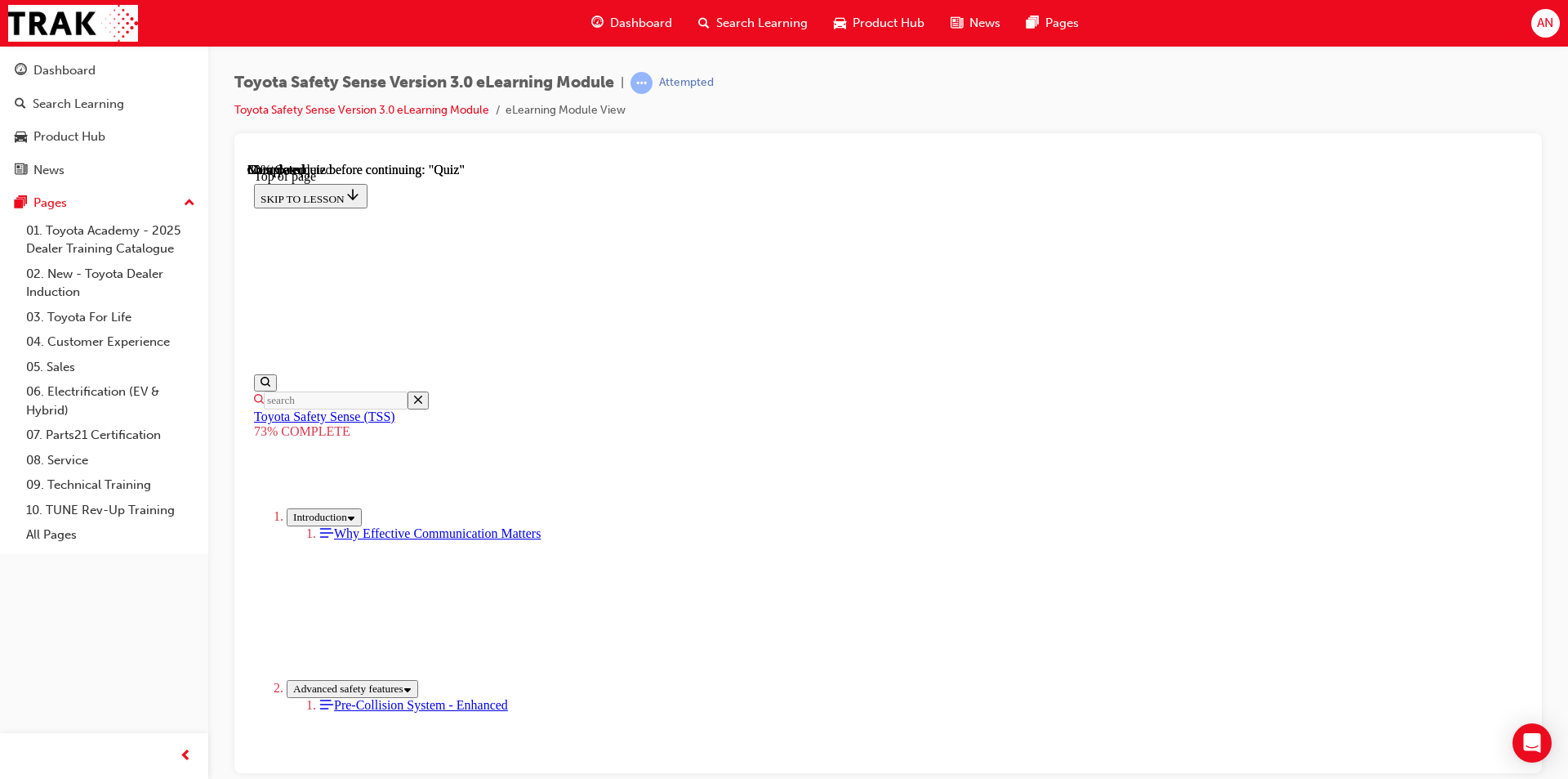
scroll to position [305, 0]
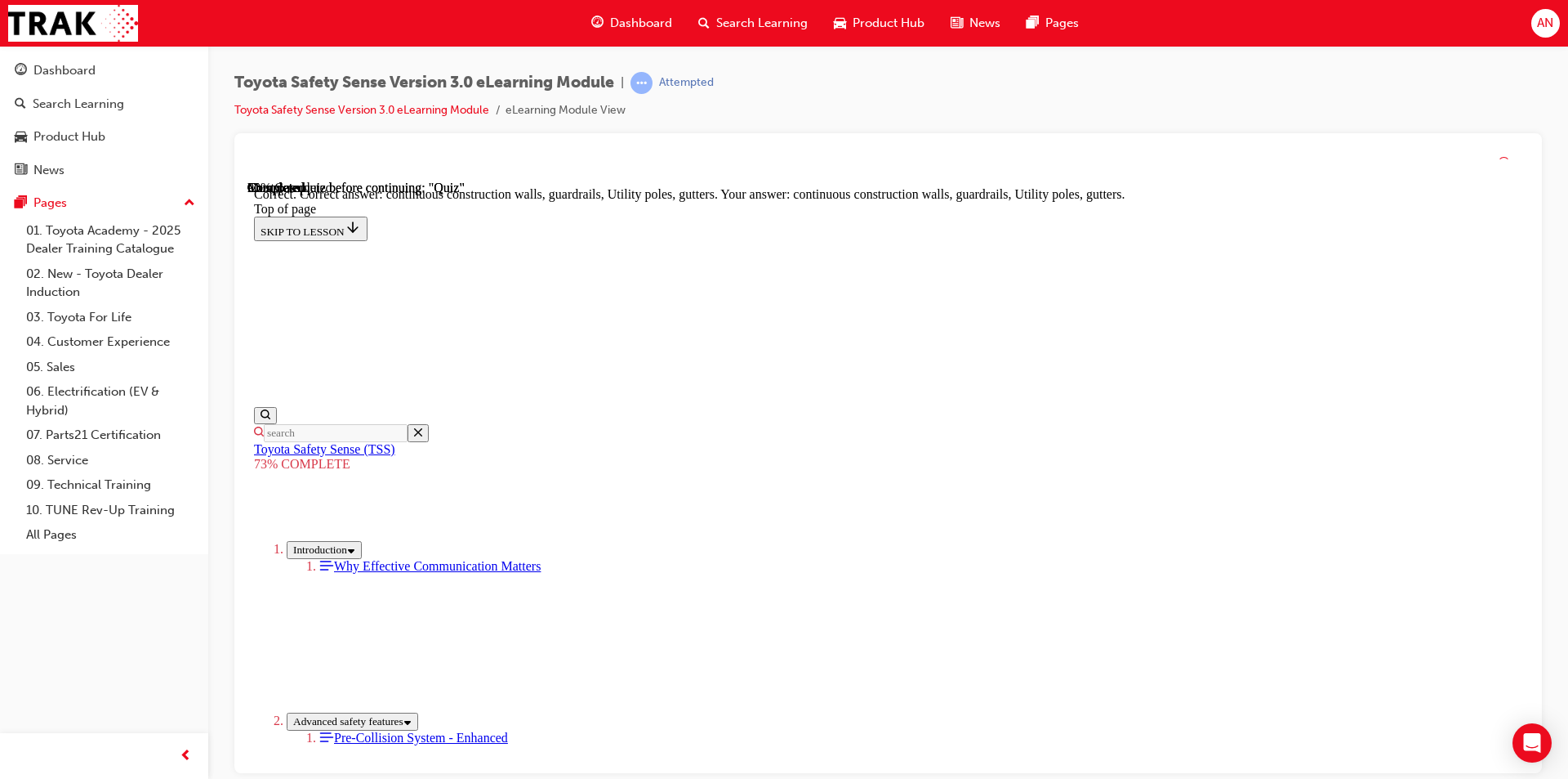
scroll to position [424, 0]
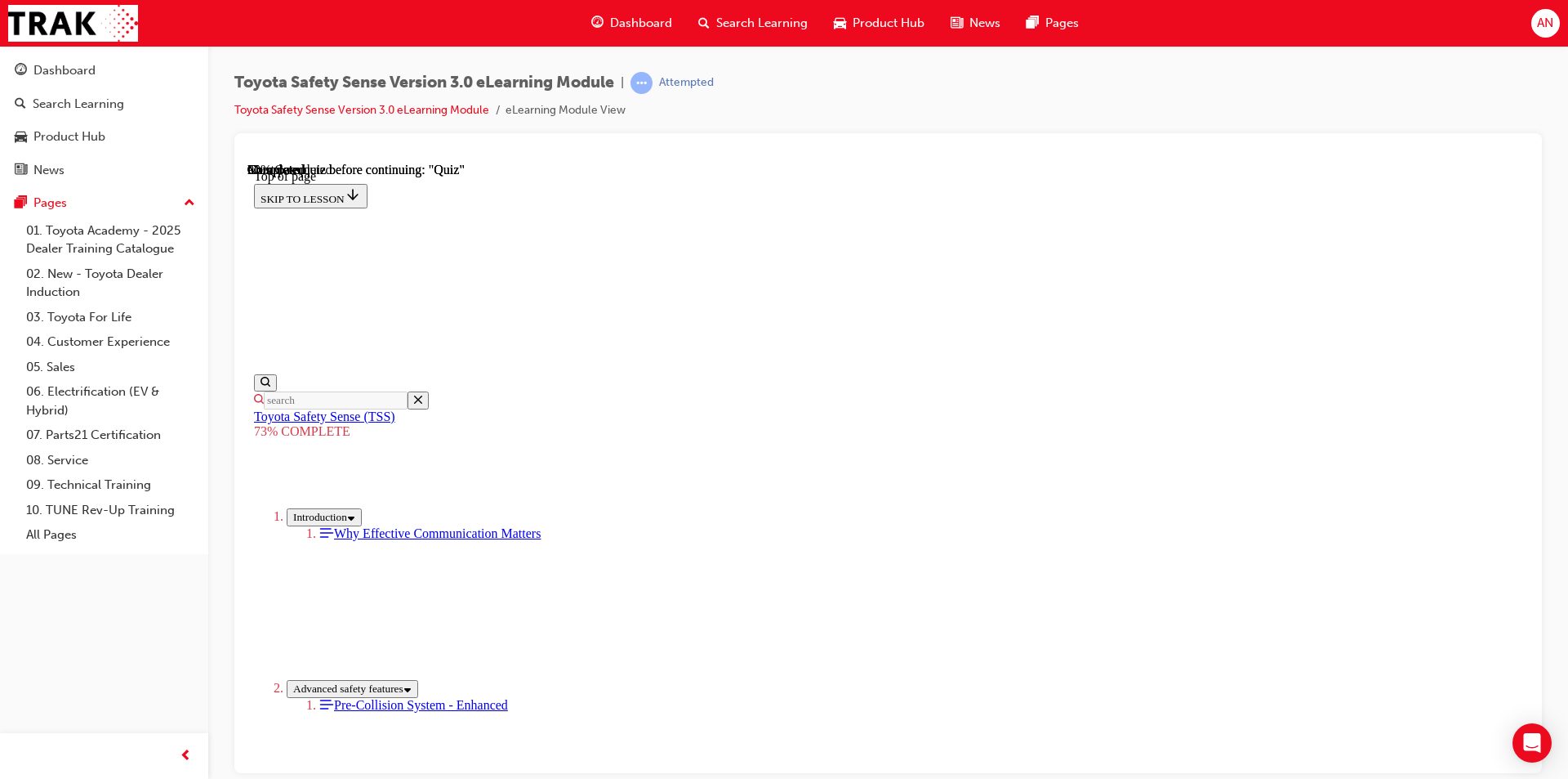
scroll to position [387, 0]
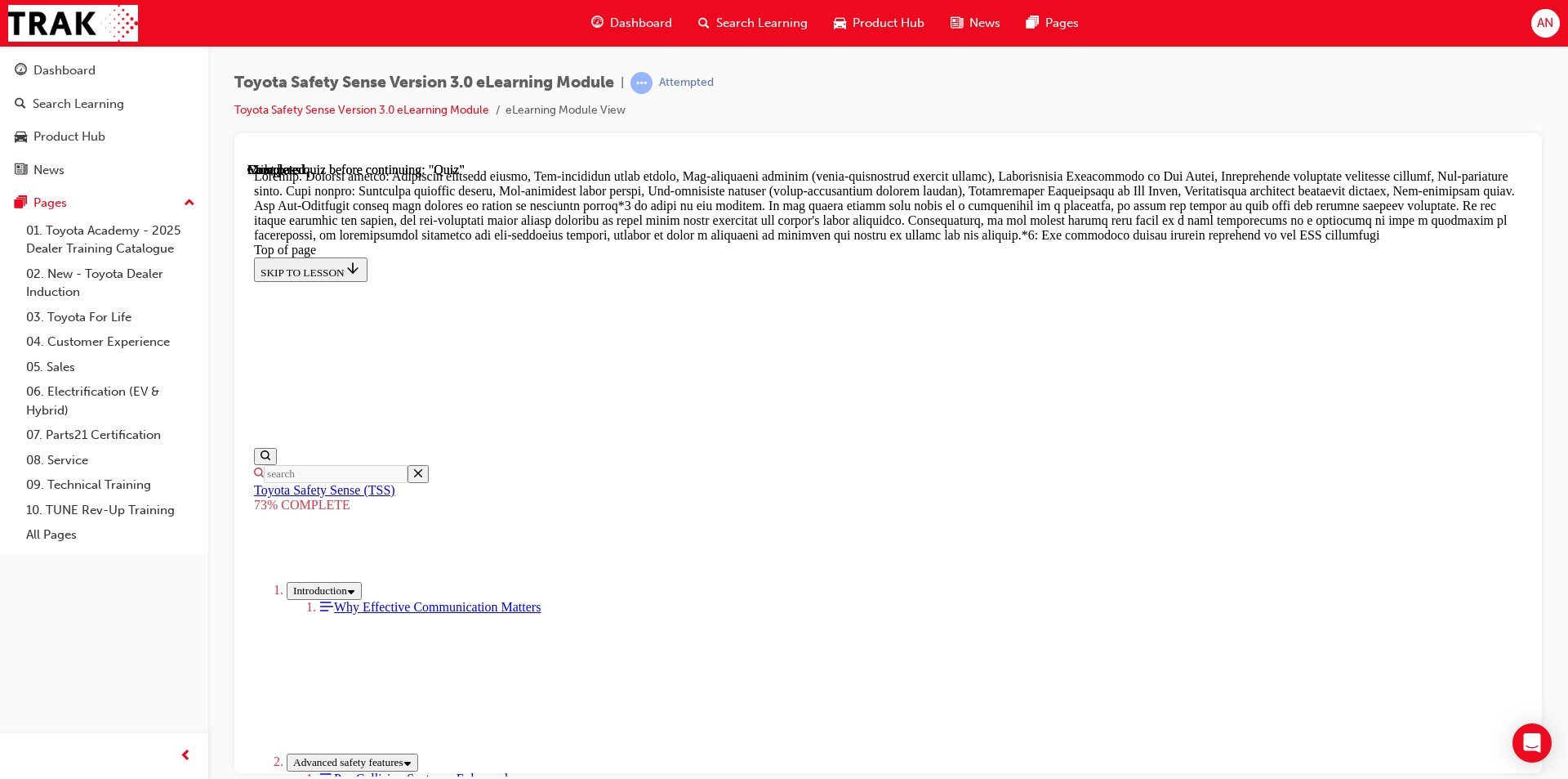
scroll to position [925, 0]
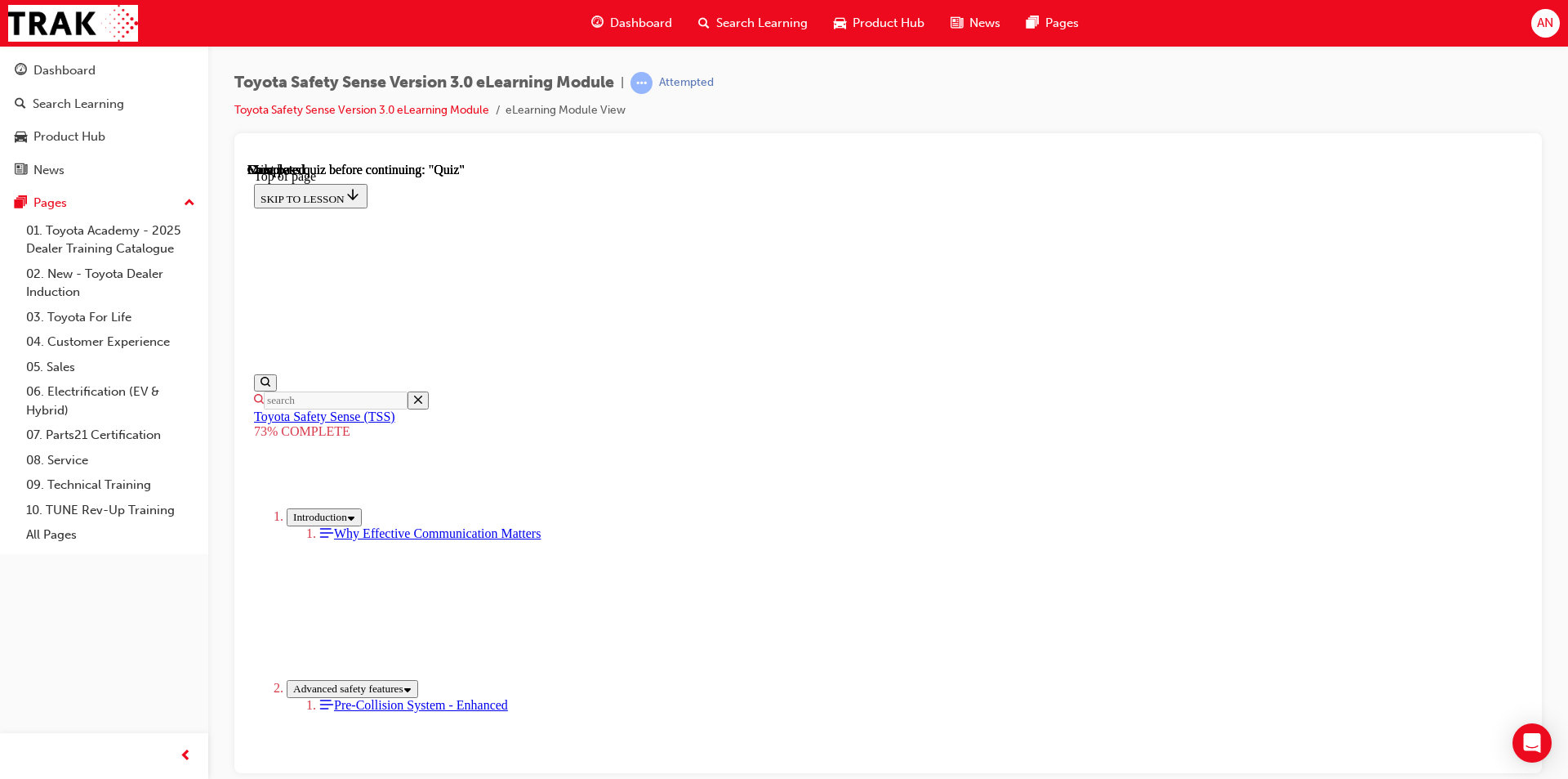
scroll to position [59, 0]
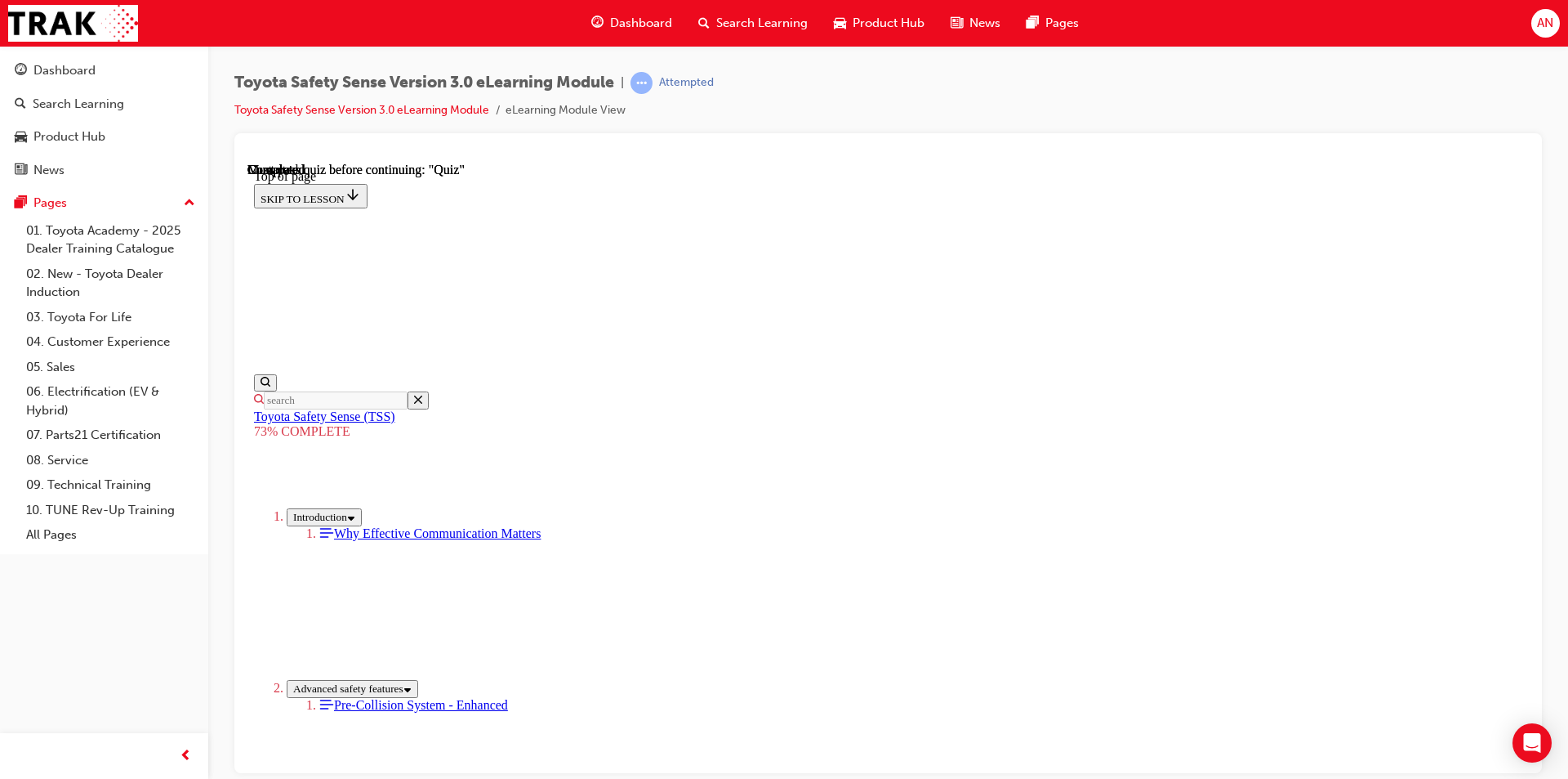
drag, startPoint x: 1022, startPoint y: 694, endPoint x: 1056, endPoint y: 669, distance: 42.2
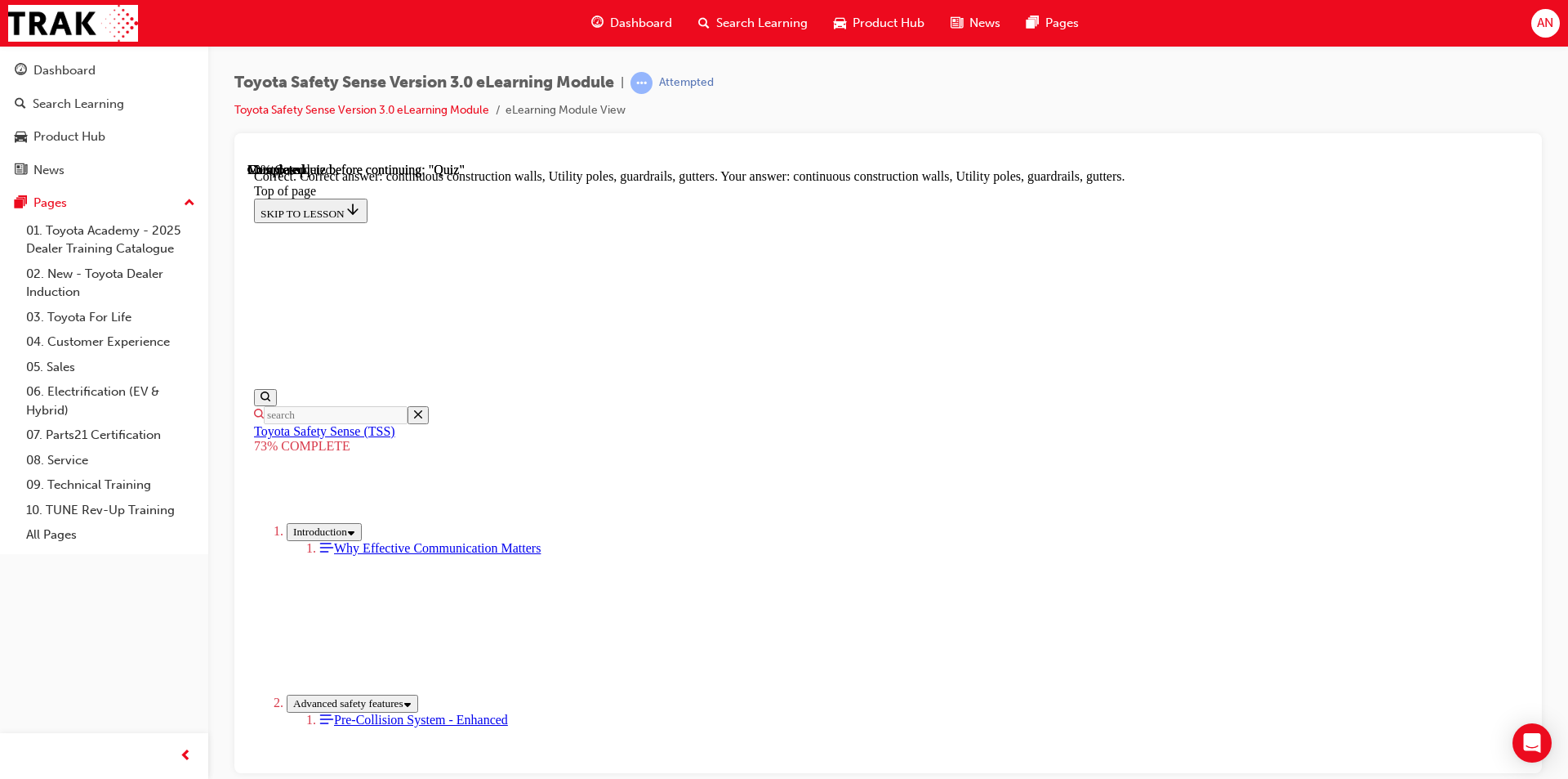
scroll to position [424, 0]
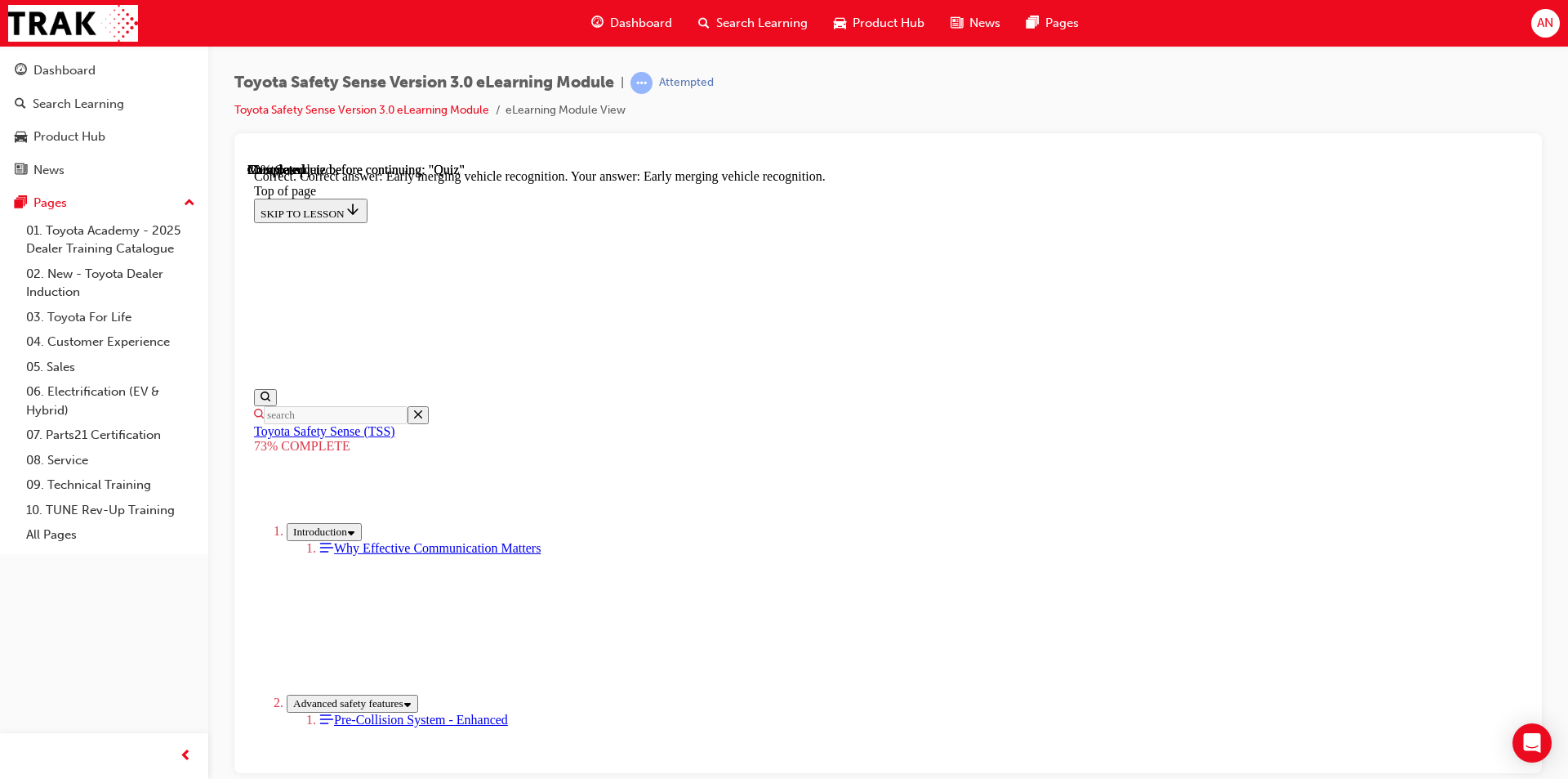
scroll to position [387, 0]
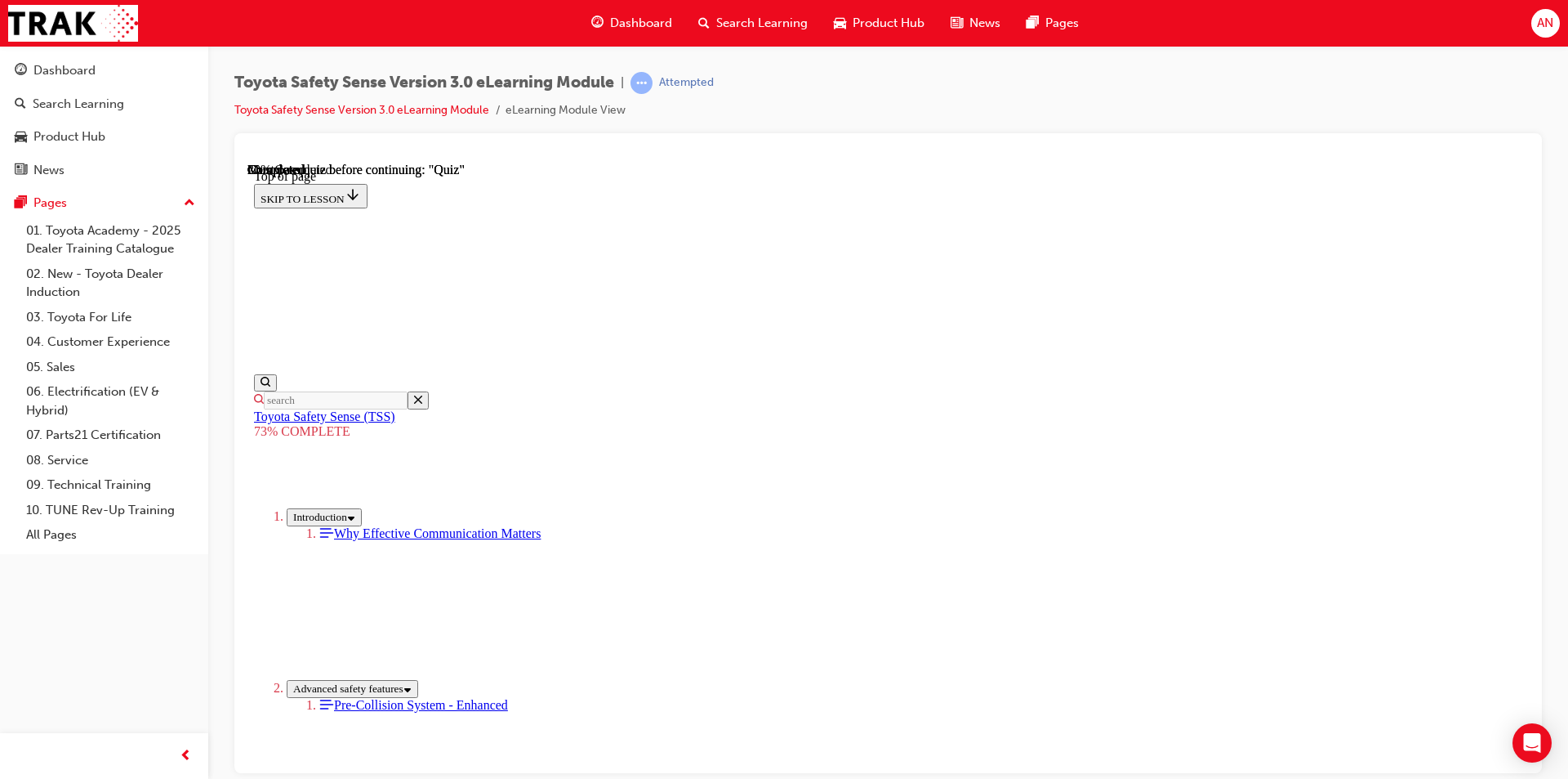
scroll to position [223, 0]
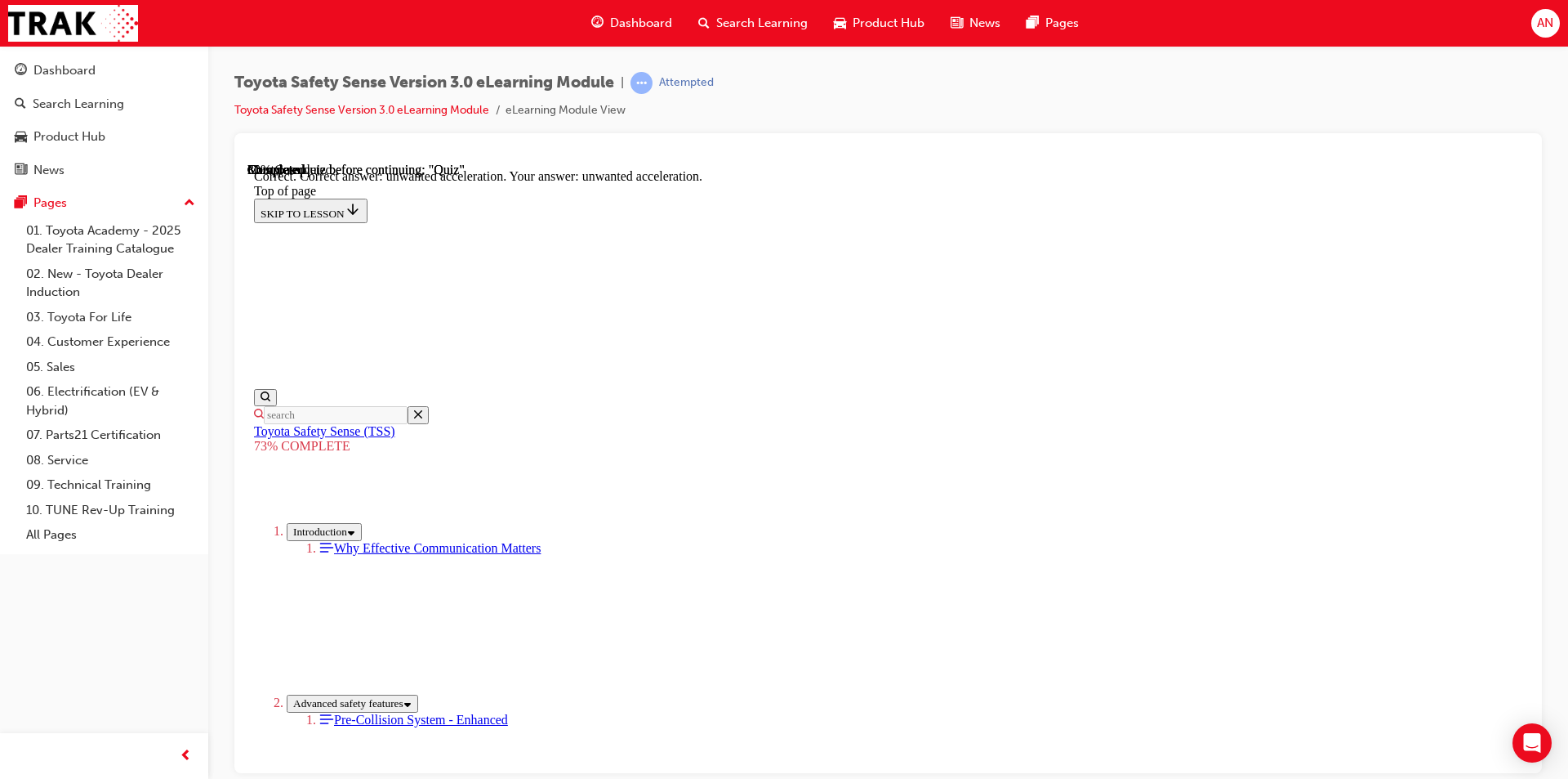
scroll to position [387, 0]
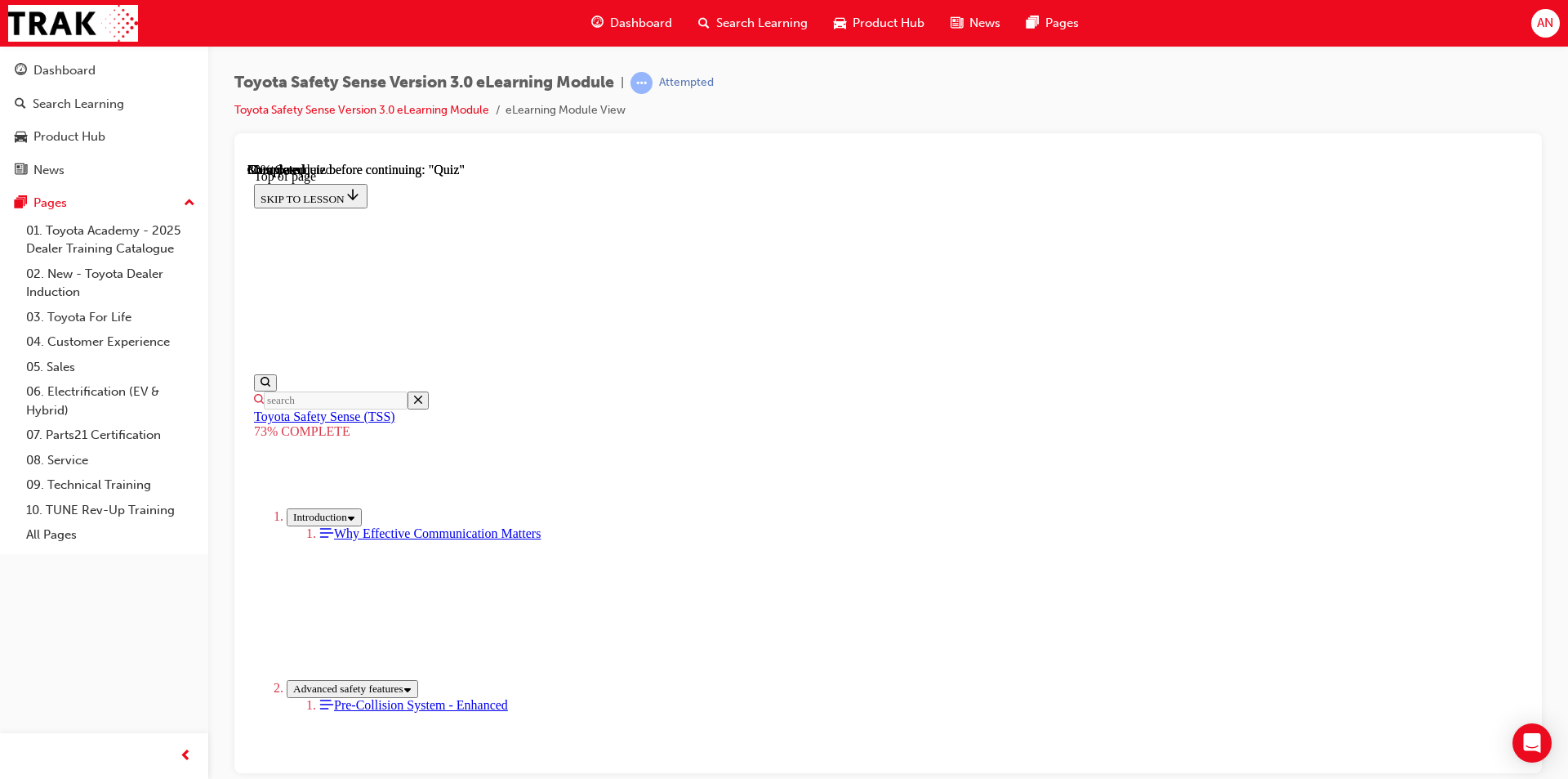
scroll to position [468, 0]
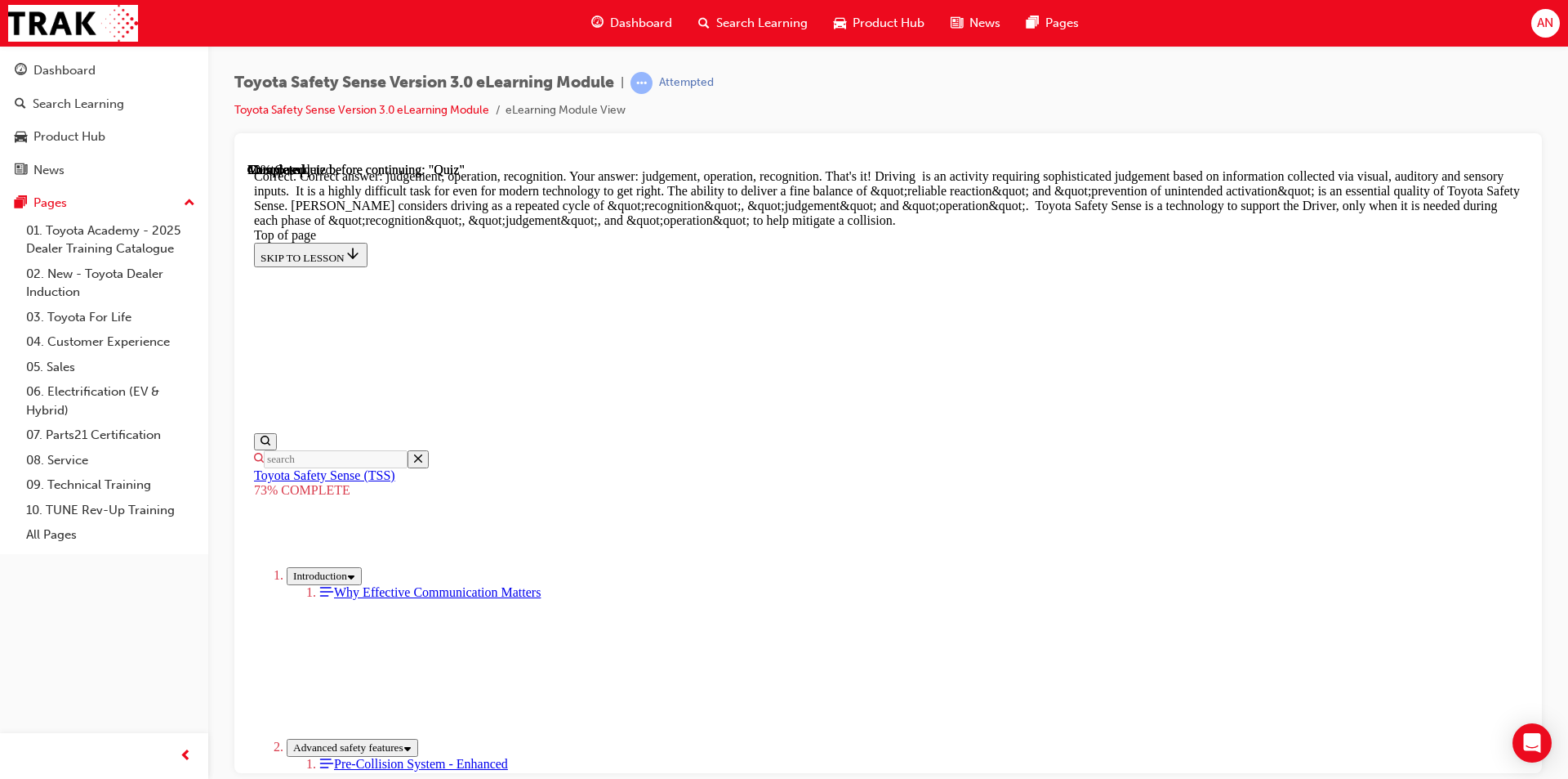
scroll to position [809, 0]
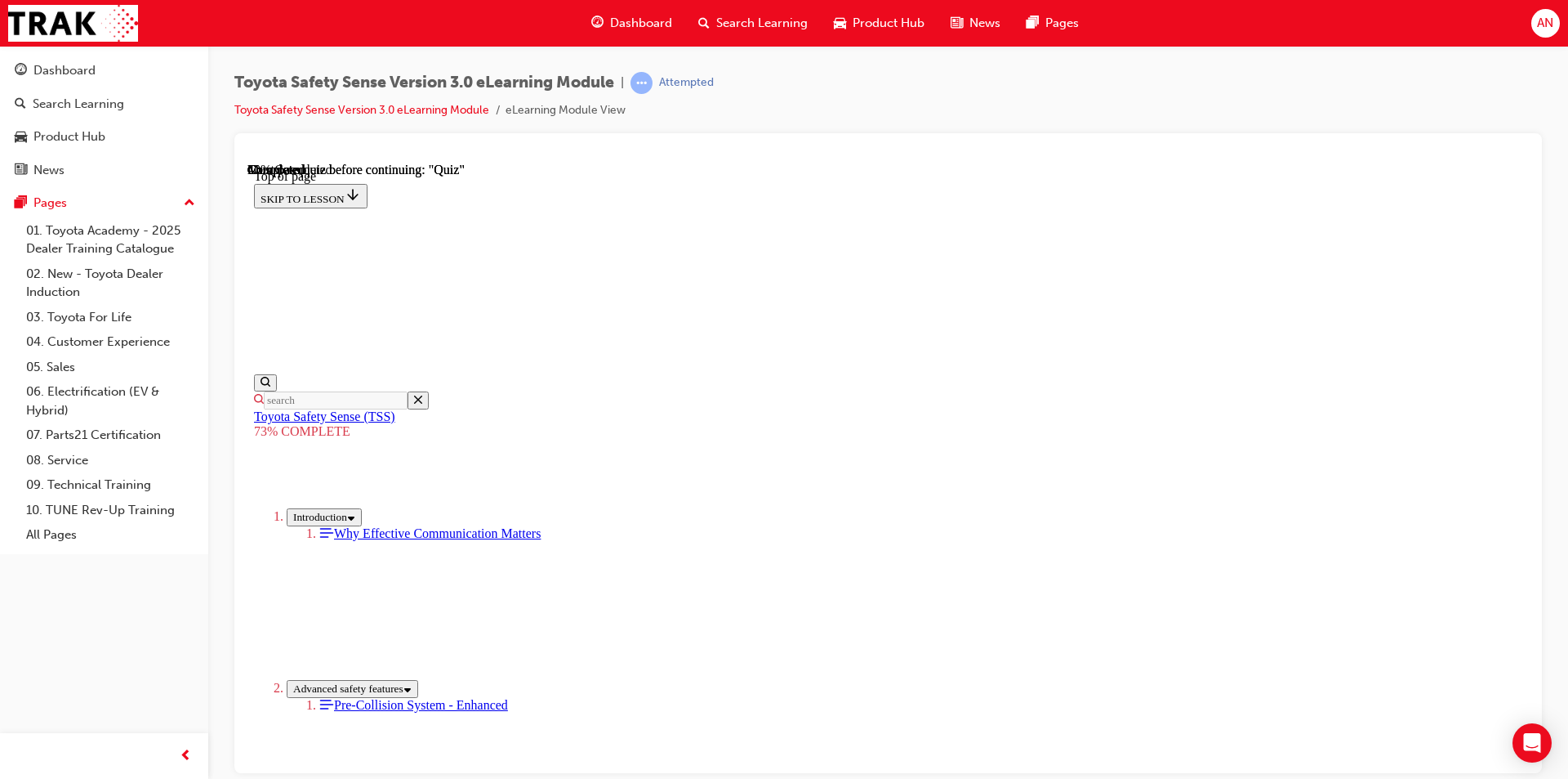
scroll to position [59, 0]
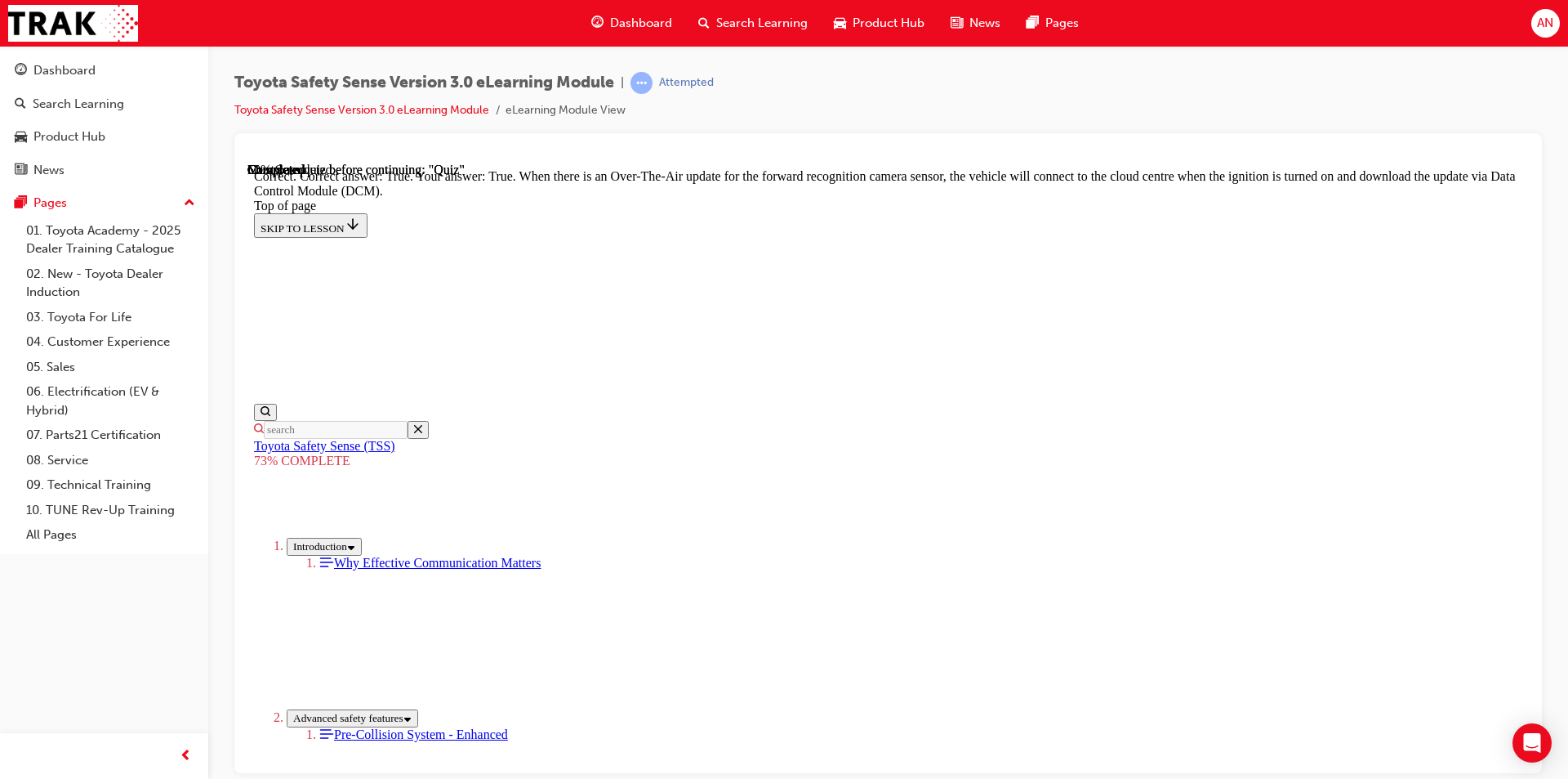
scroll to position [291, 0]
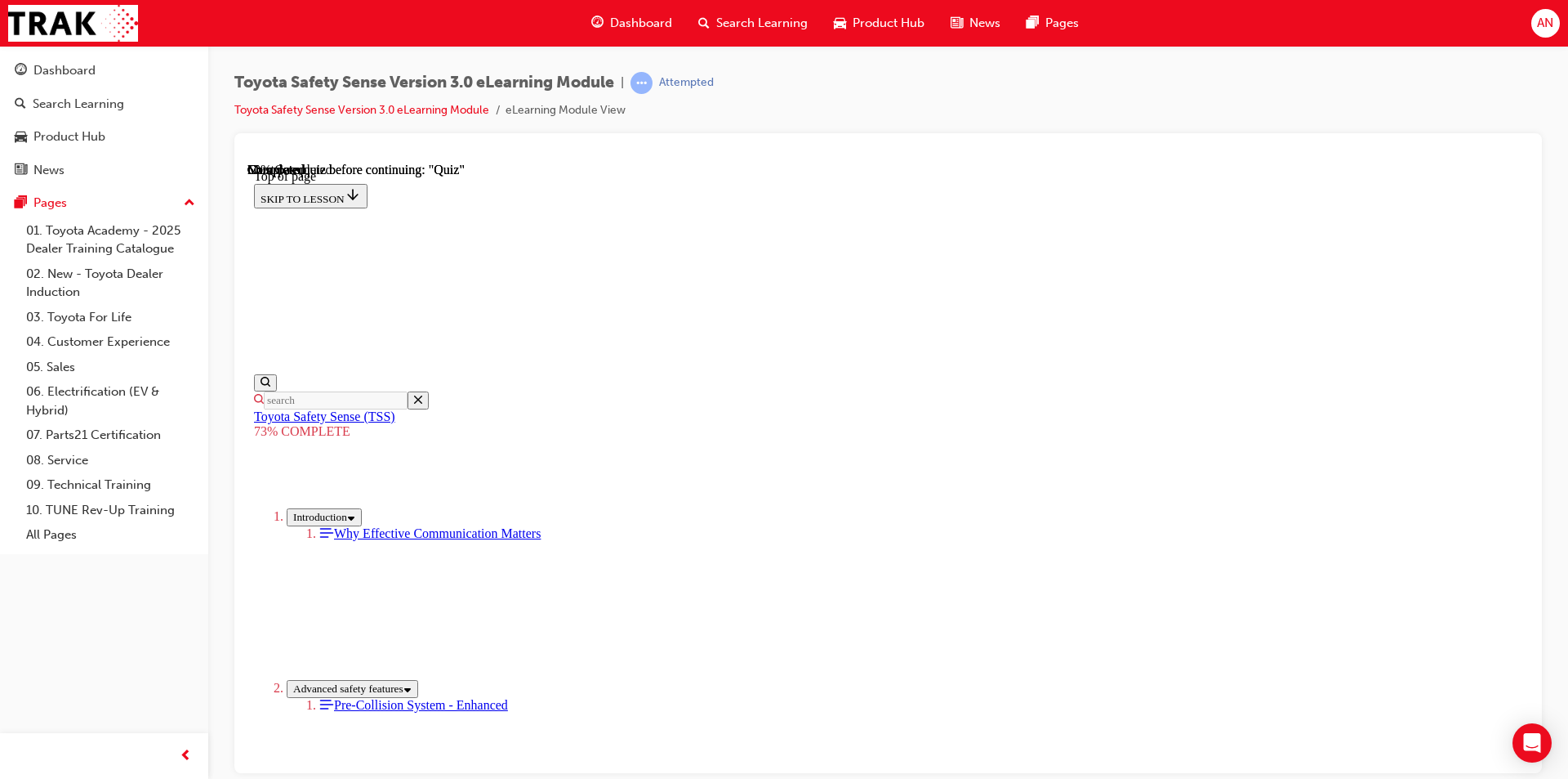
scroll to position [374, 0]
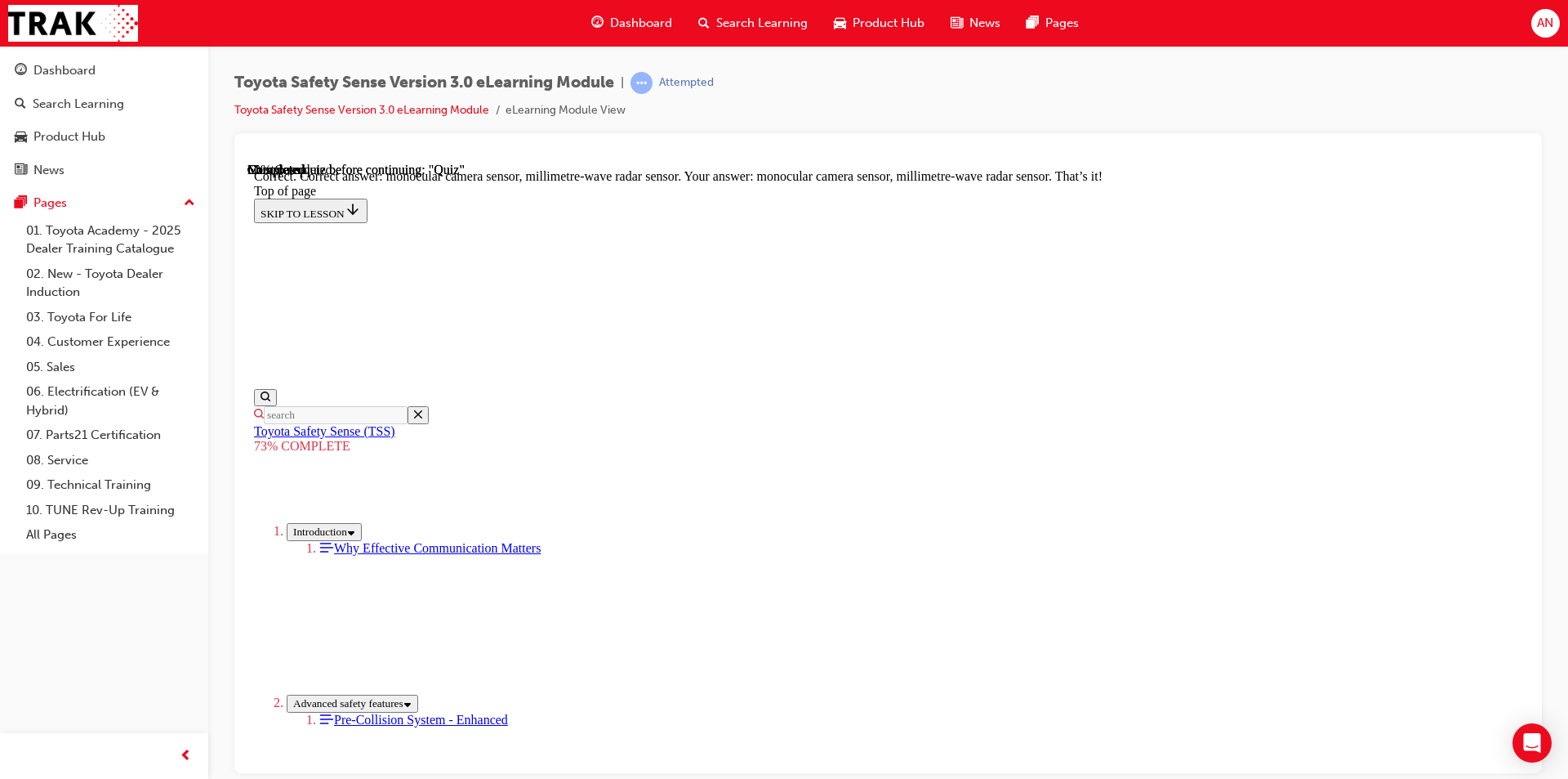
scroll to position [533, 0]
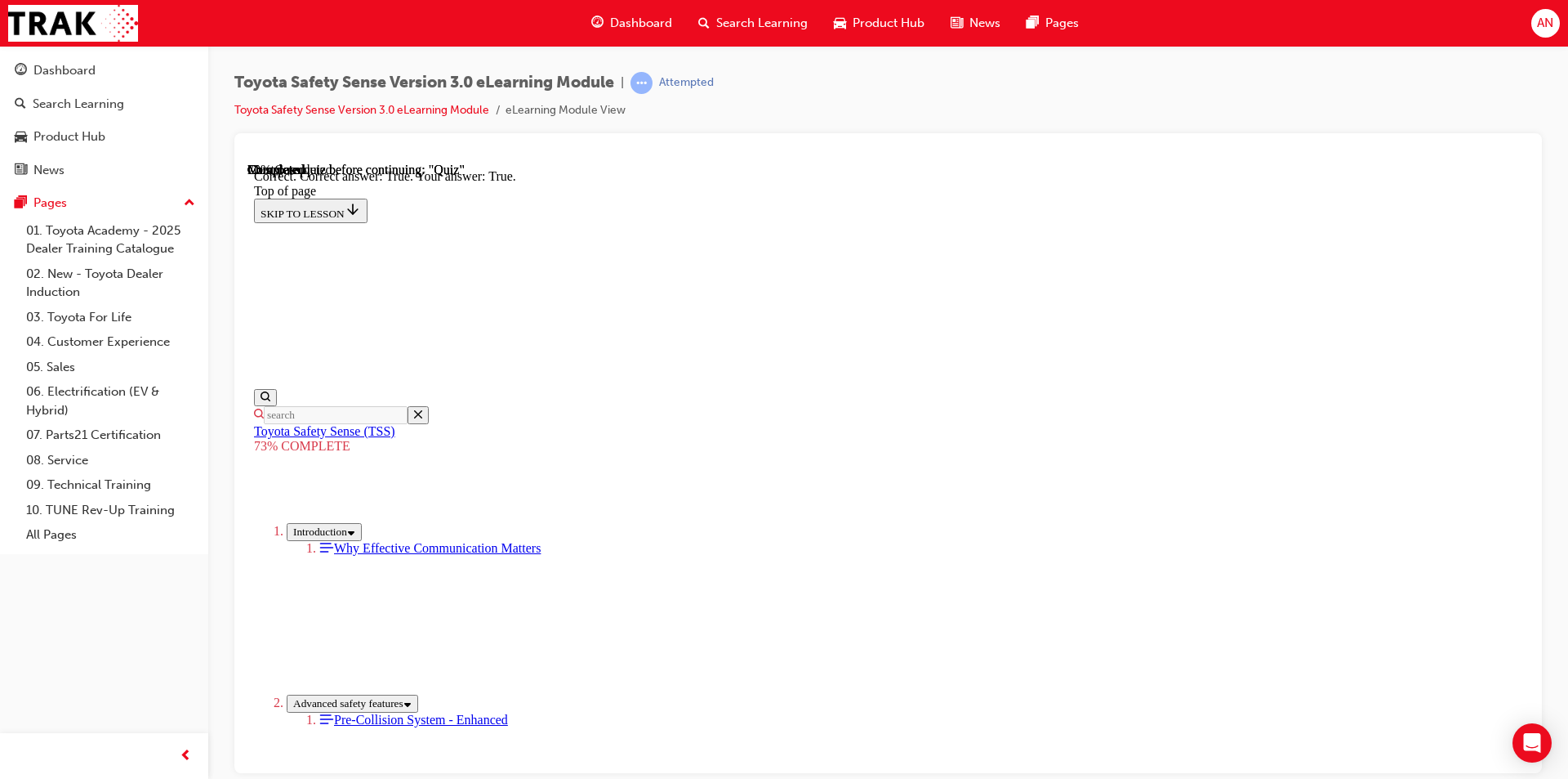
scroll to position [200, 0]
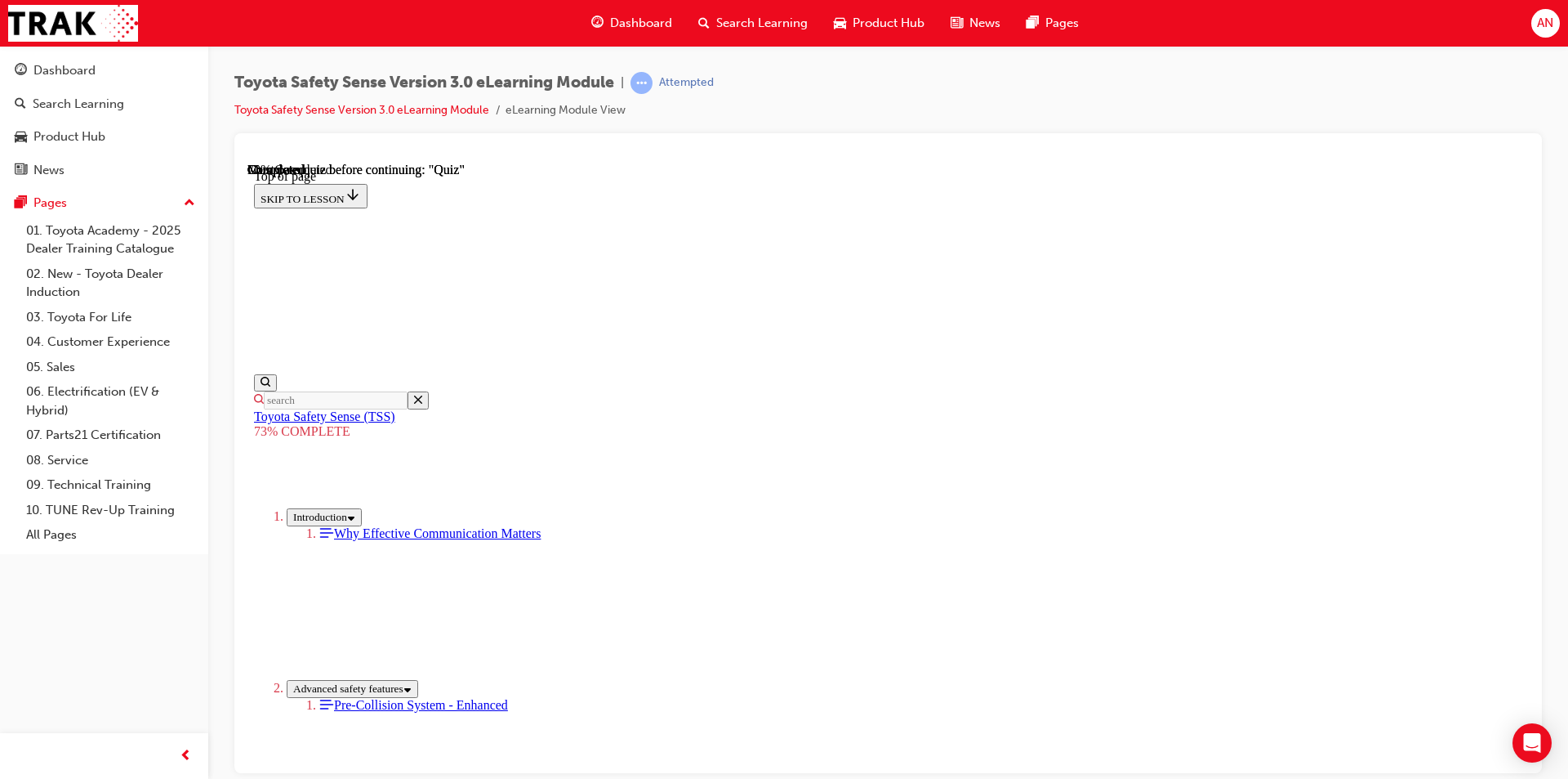
scroll to position [223, 0]
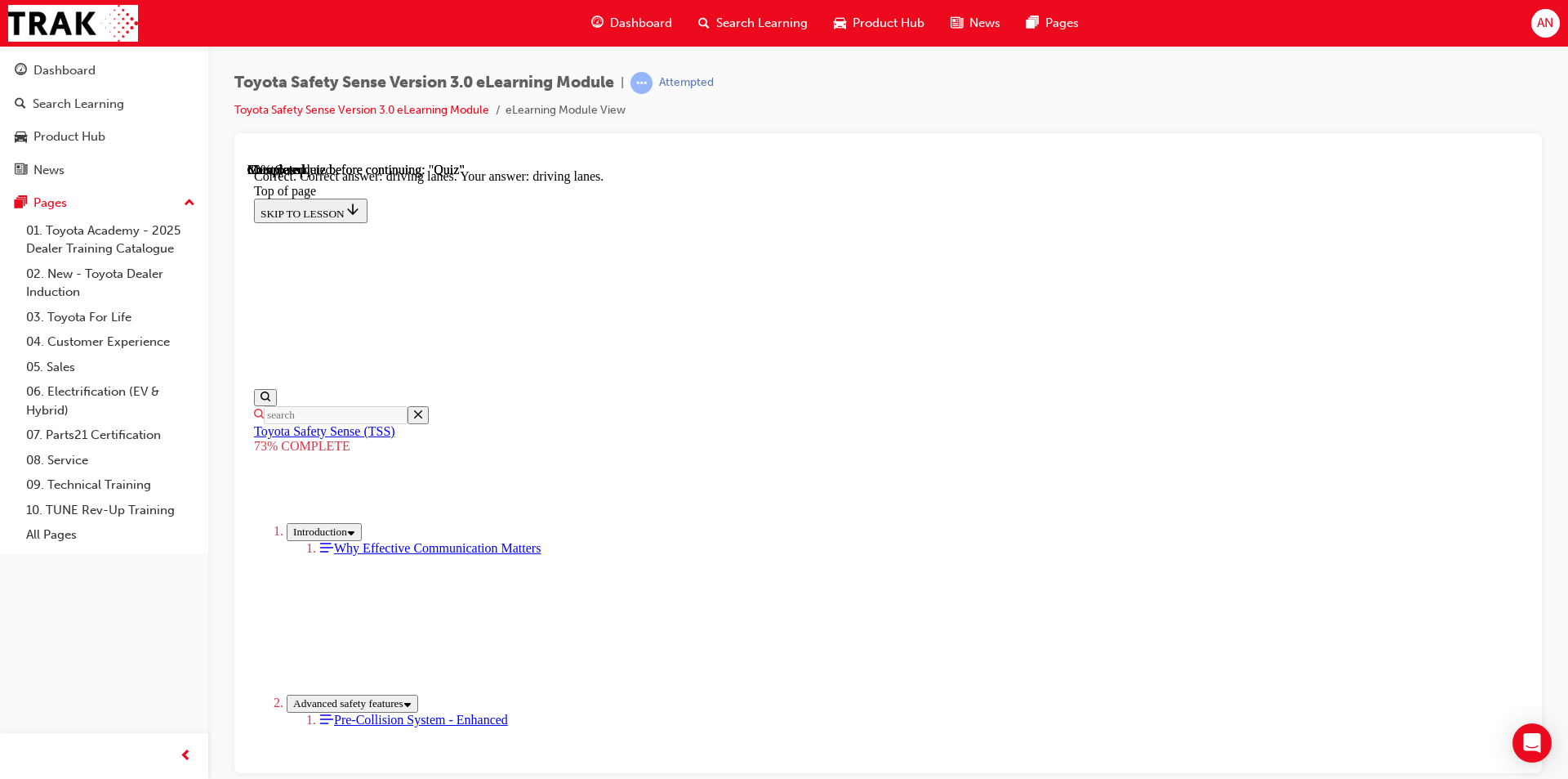
scroll to position [359, 0]
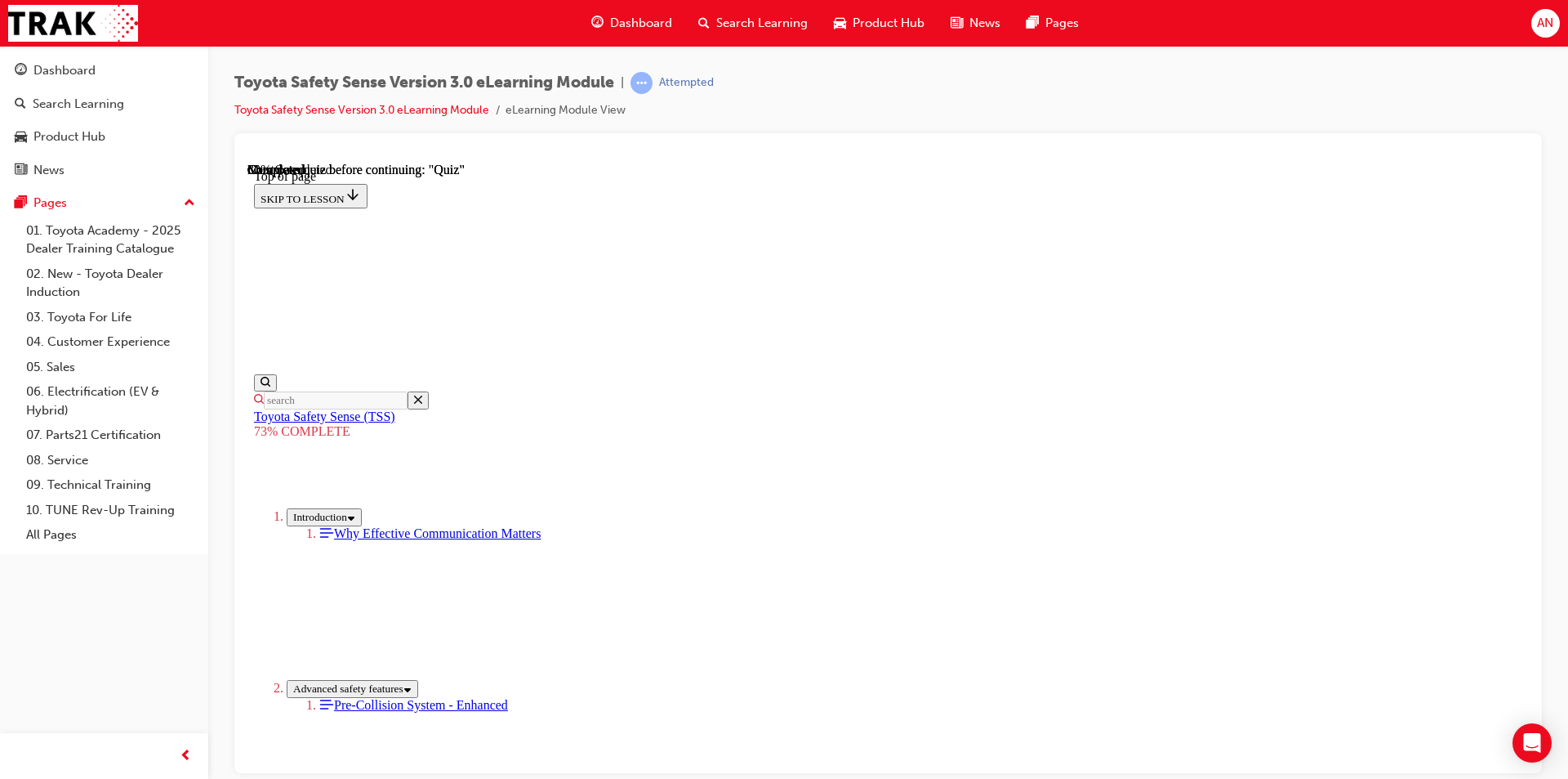
scroll to position [379, 0]
drag, startPoint x: 750, startPoint y: 397, endPoint x: 750, endPoint y: 373, distance: 24.0
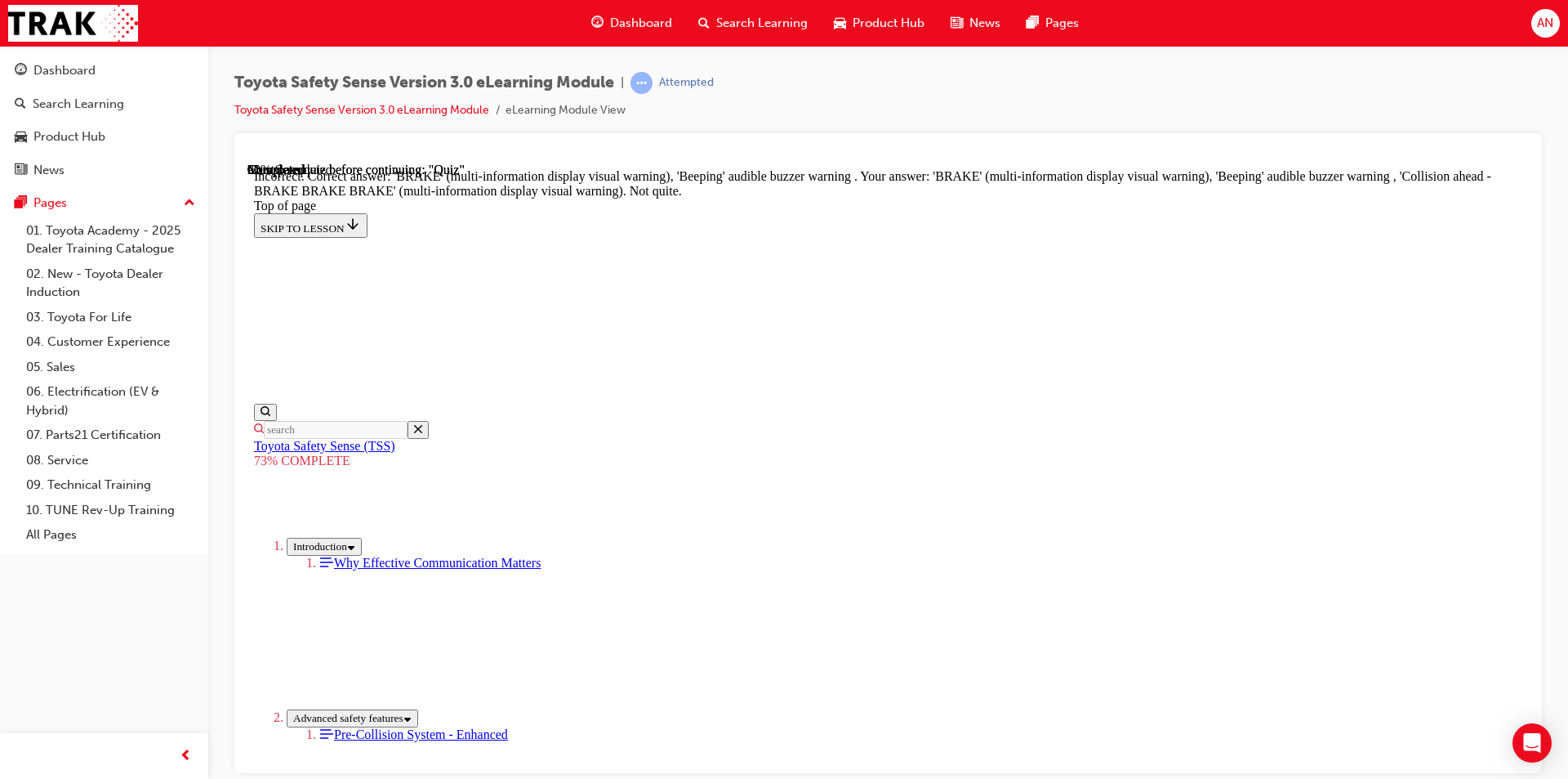
scroll to position [512, 0]
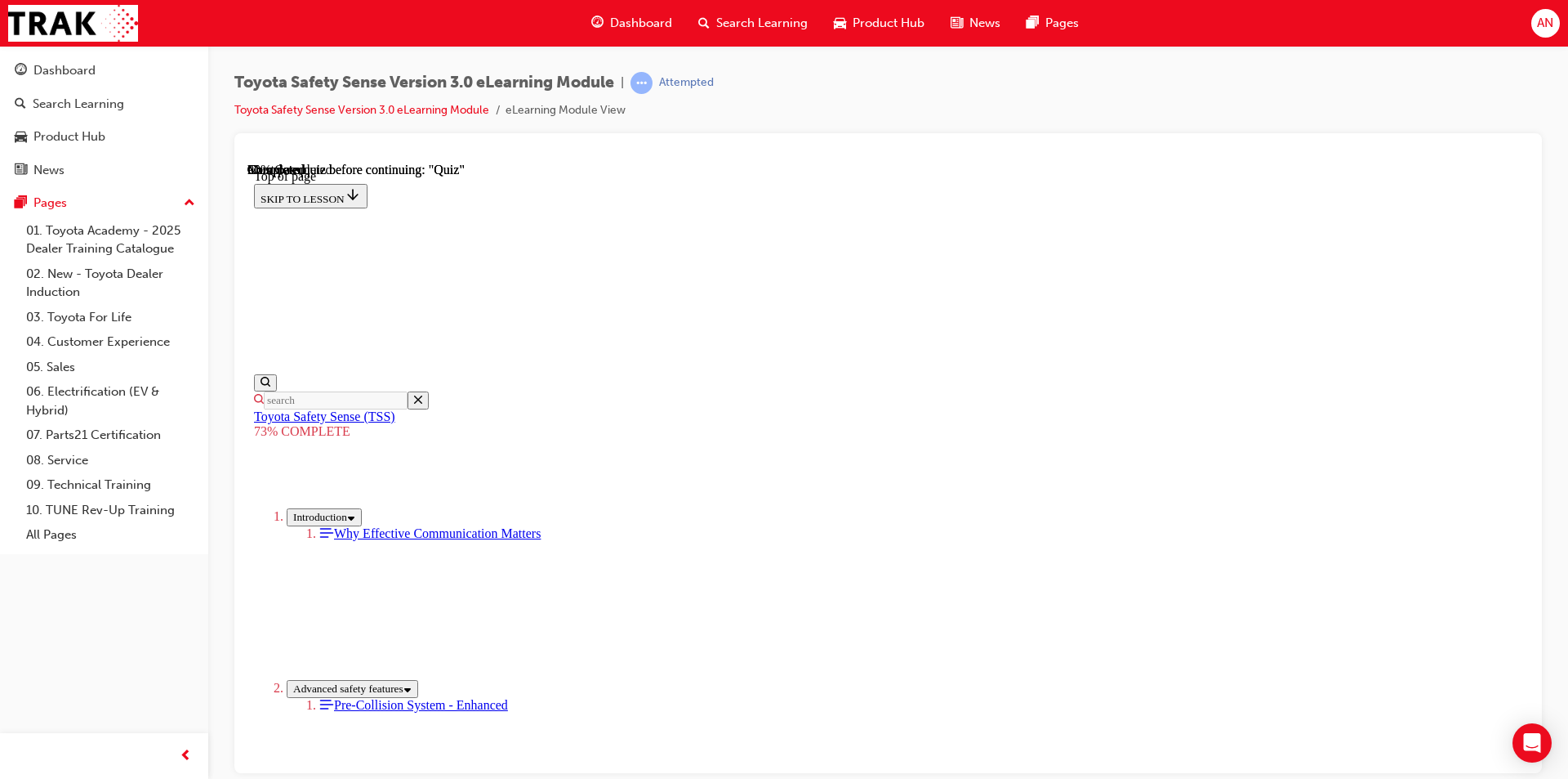
scroll to position [388, 0]
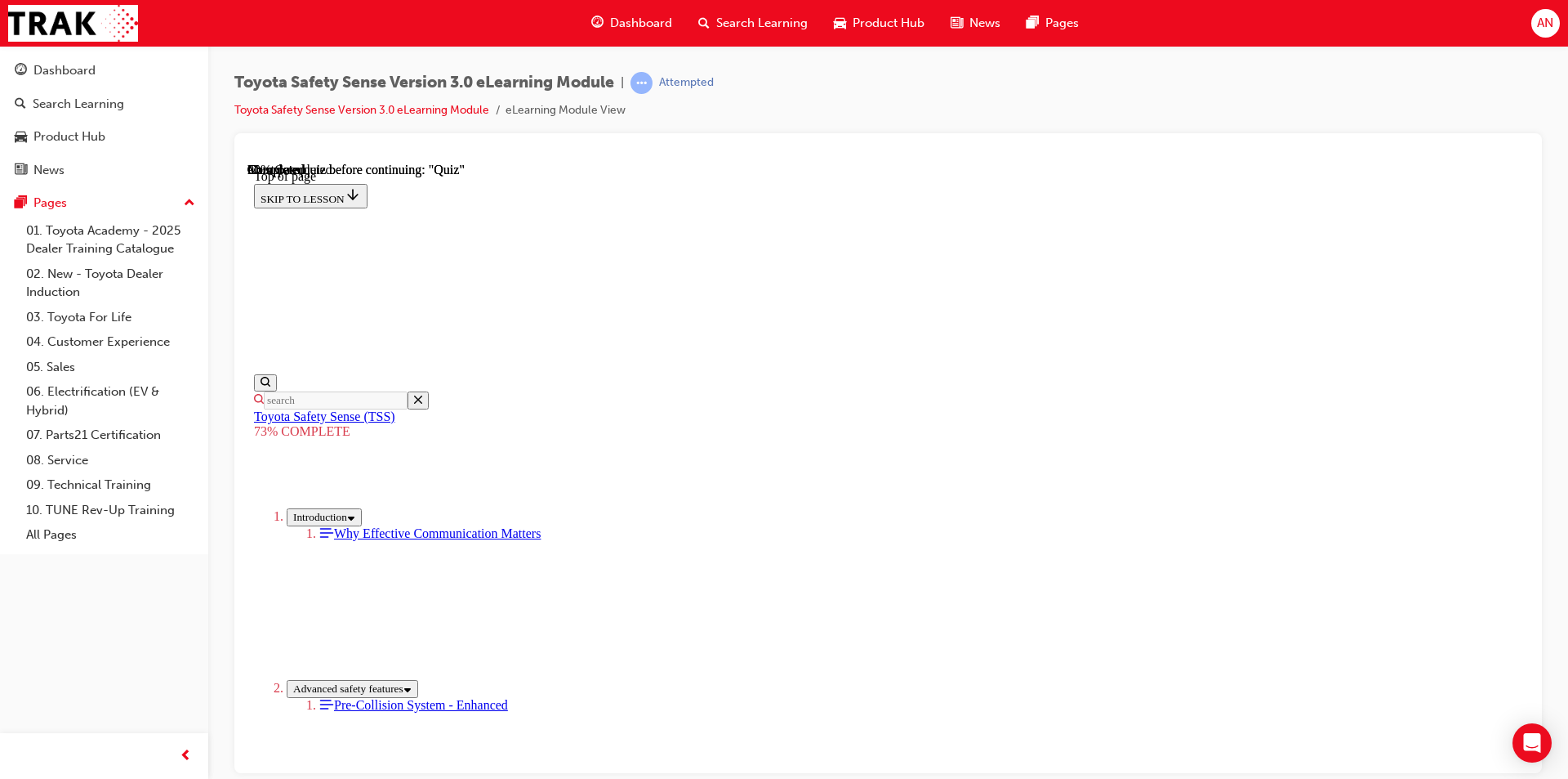
drag, startPoint x: 926, startPoint y: 625, endPoint x: 964, endPoint y: 623, distance: 38.1
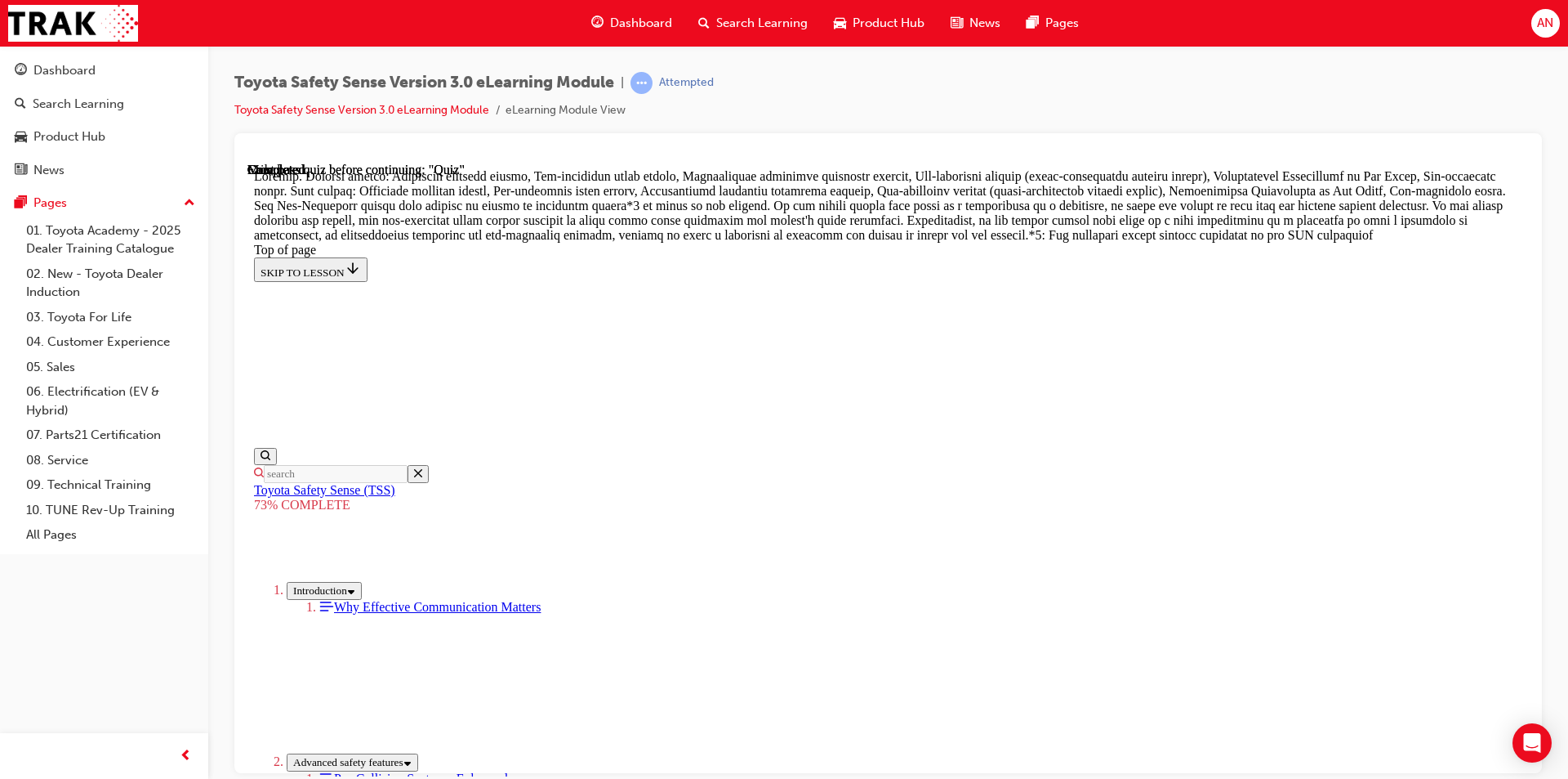
scroll to position [925, 0]
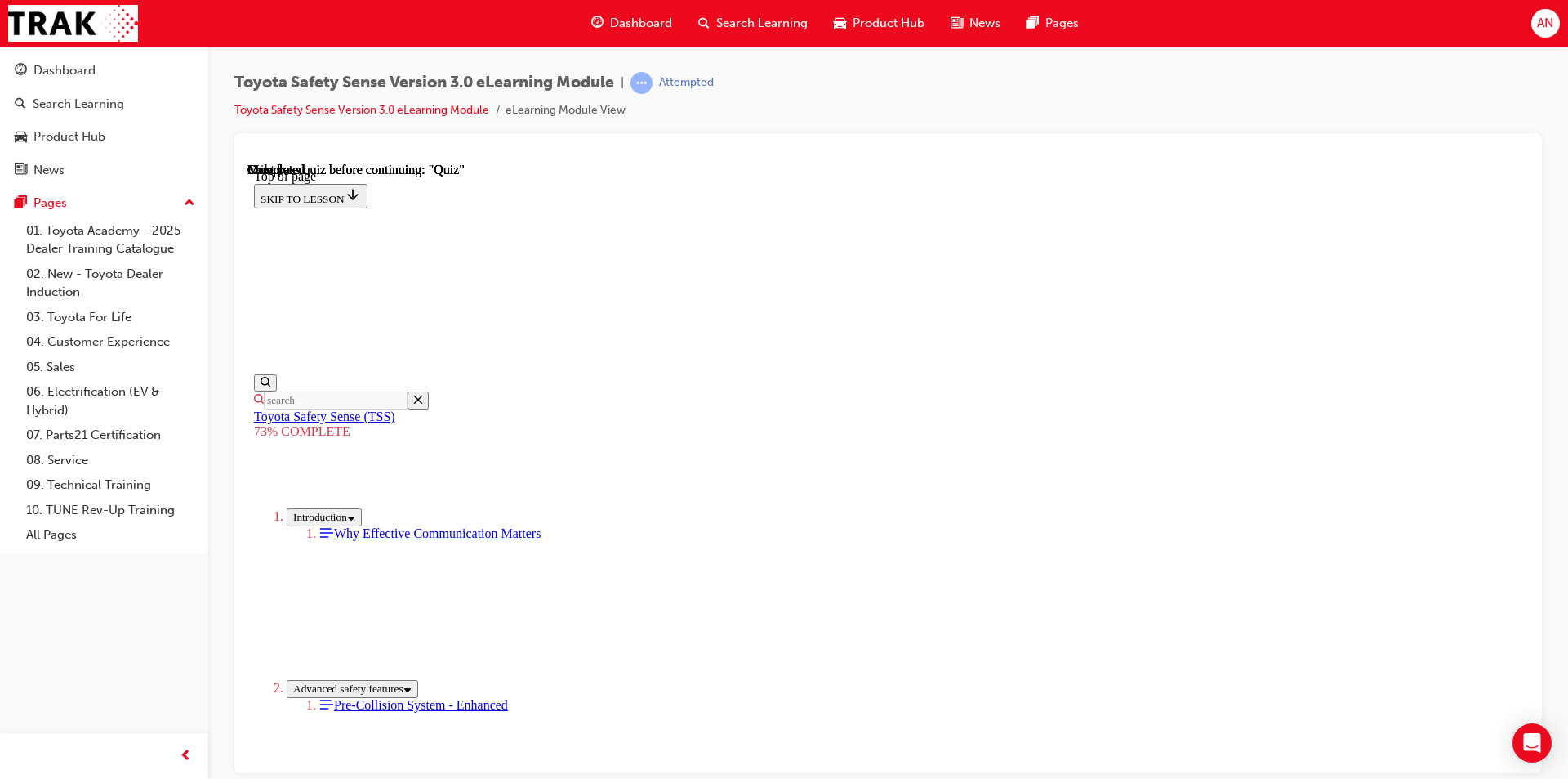
scroll to position [223, 0]
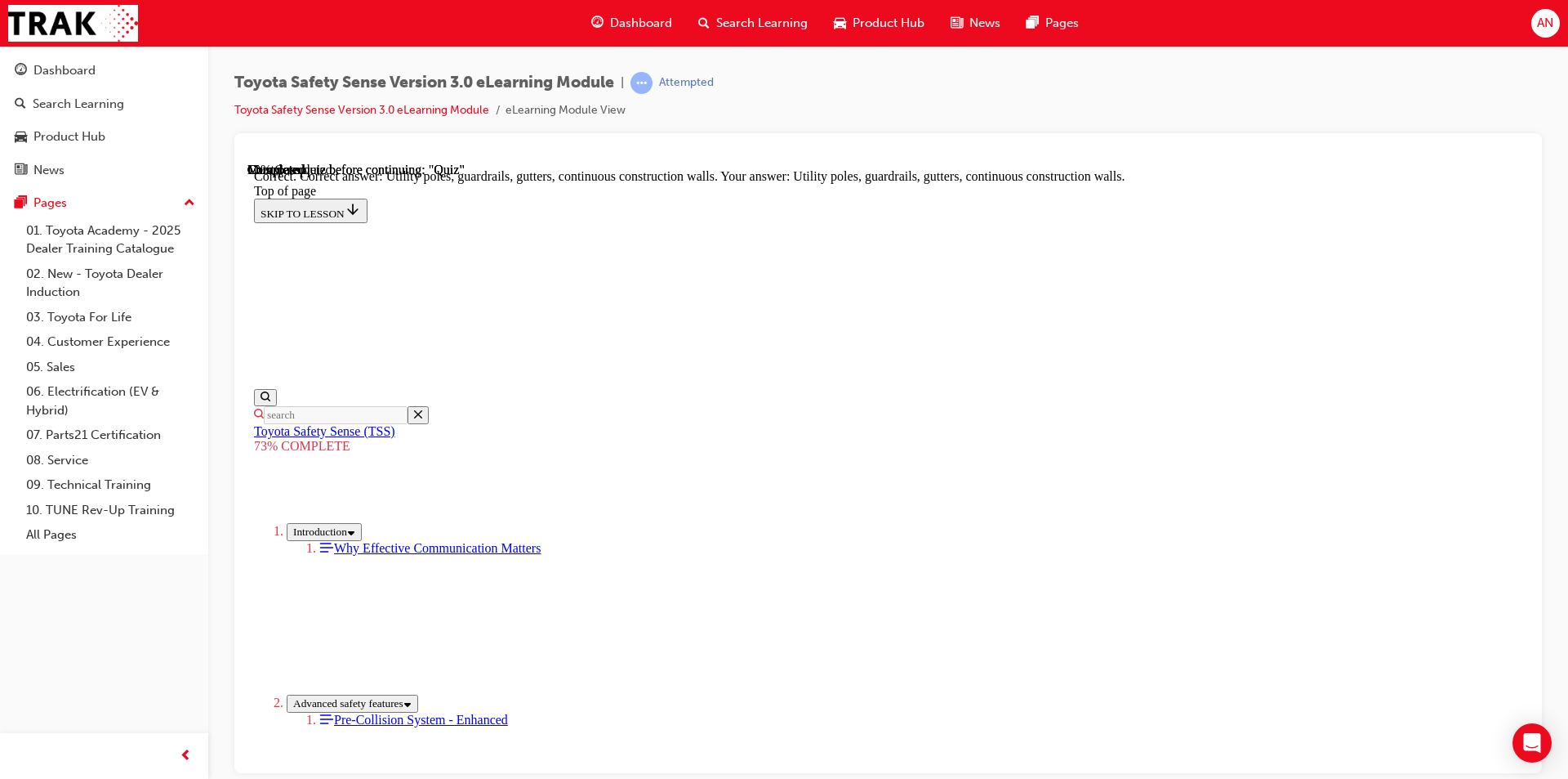
scroll to position [424, 0]
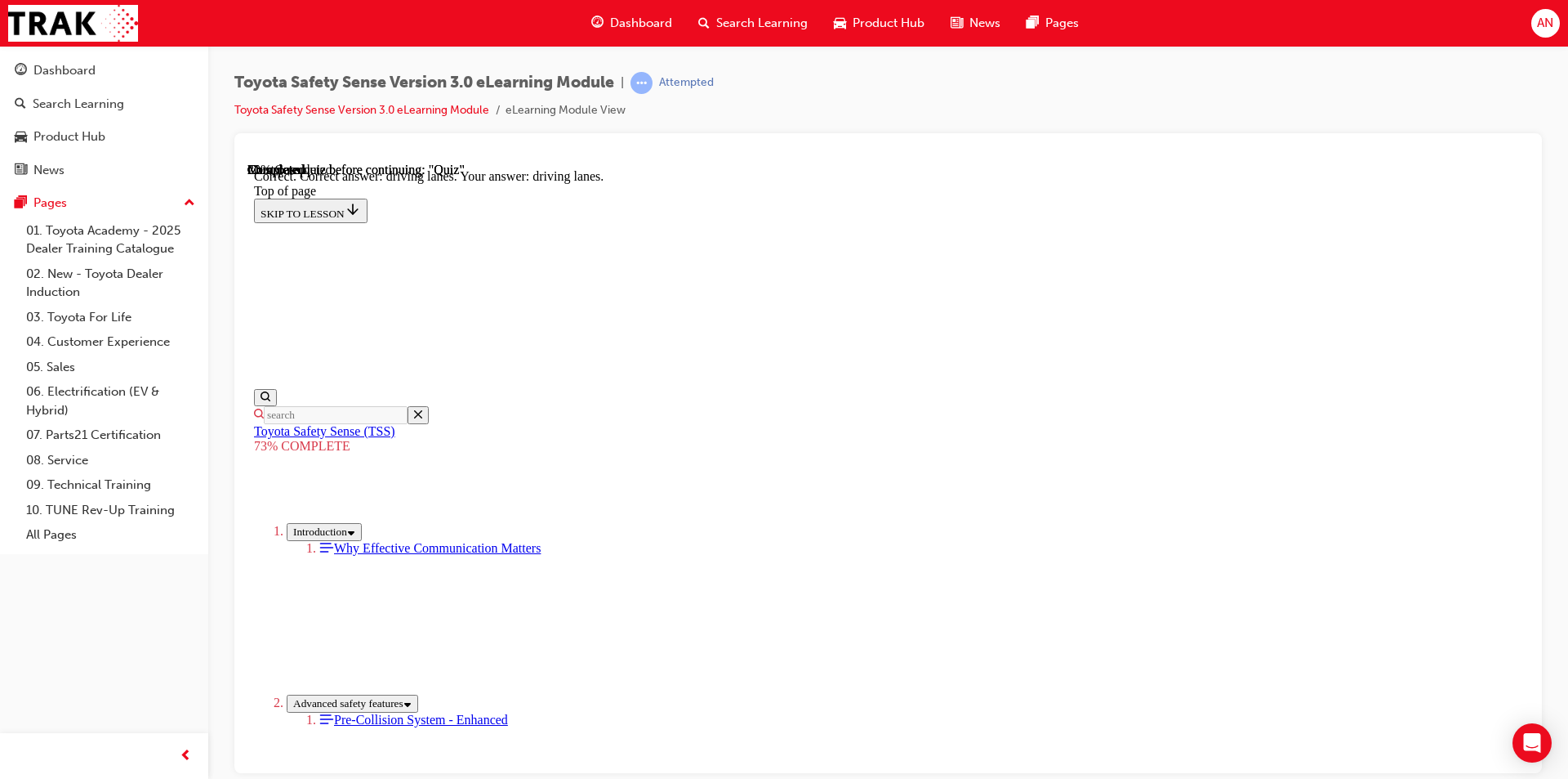
scroll to position [359, 0]
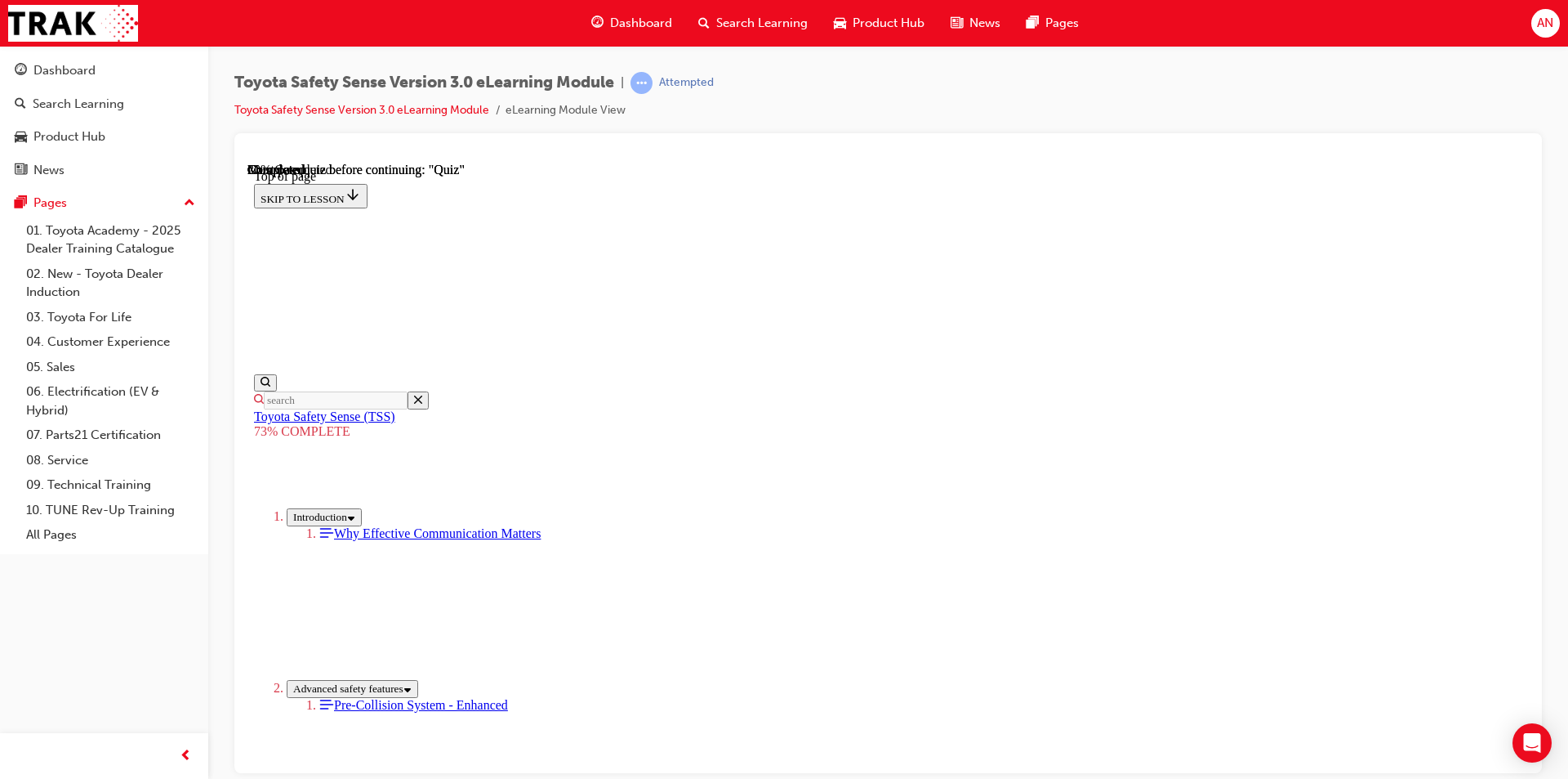
scroll to position [468, 0]
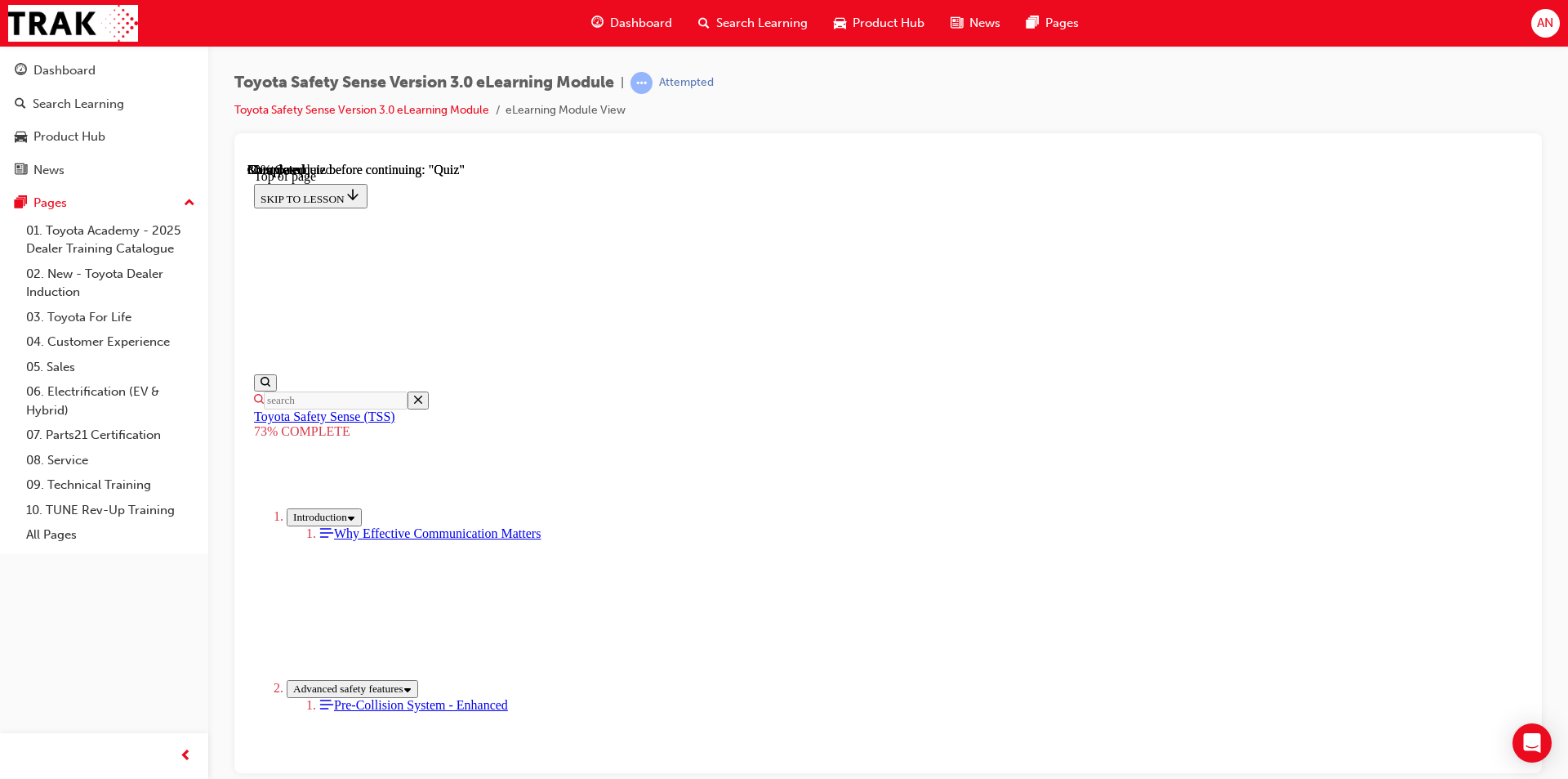
scroll to position [305, 0]
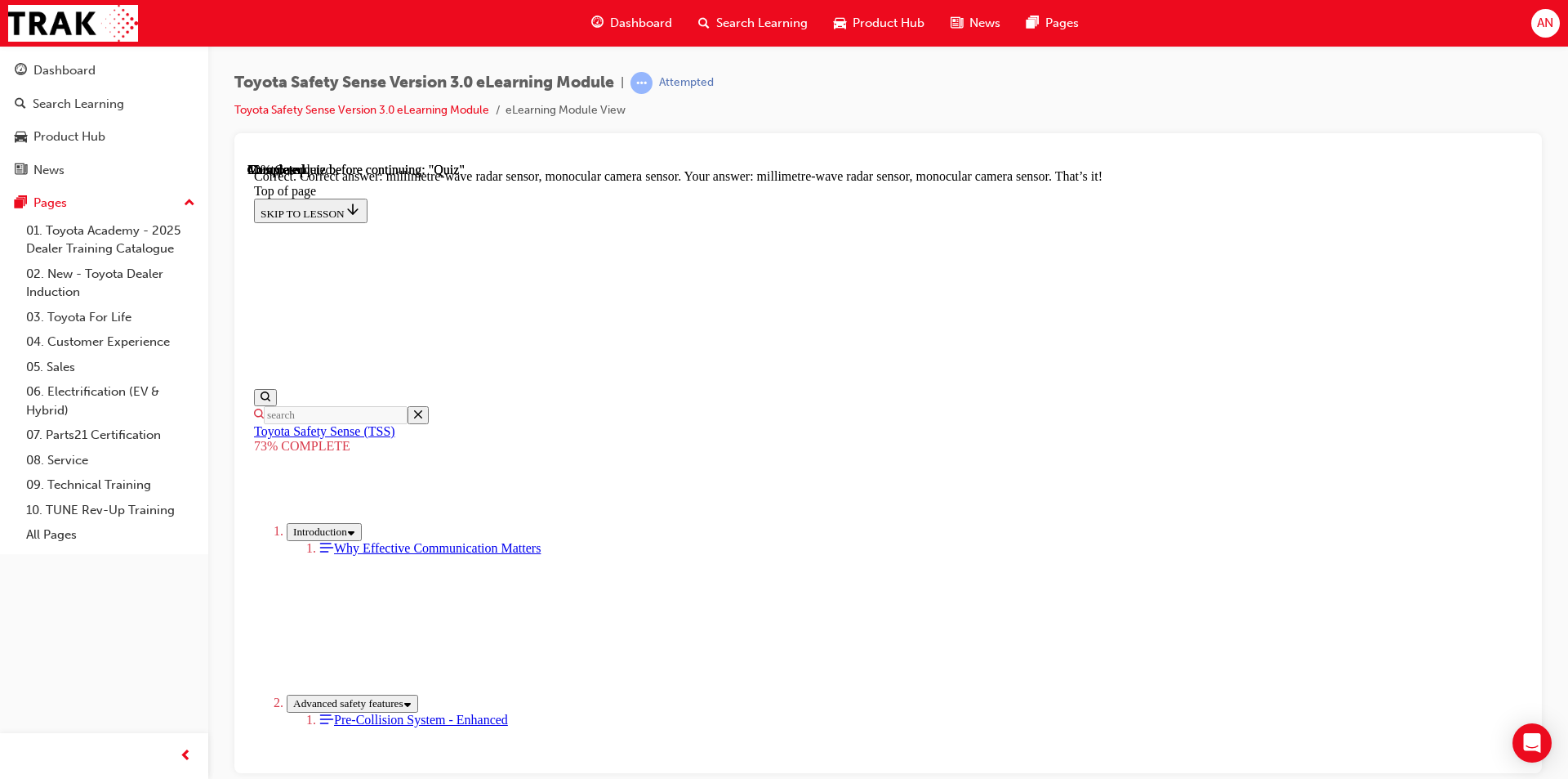
scroll to position [533, 0]
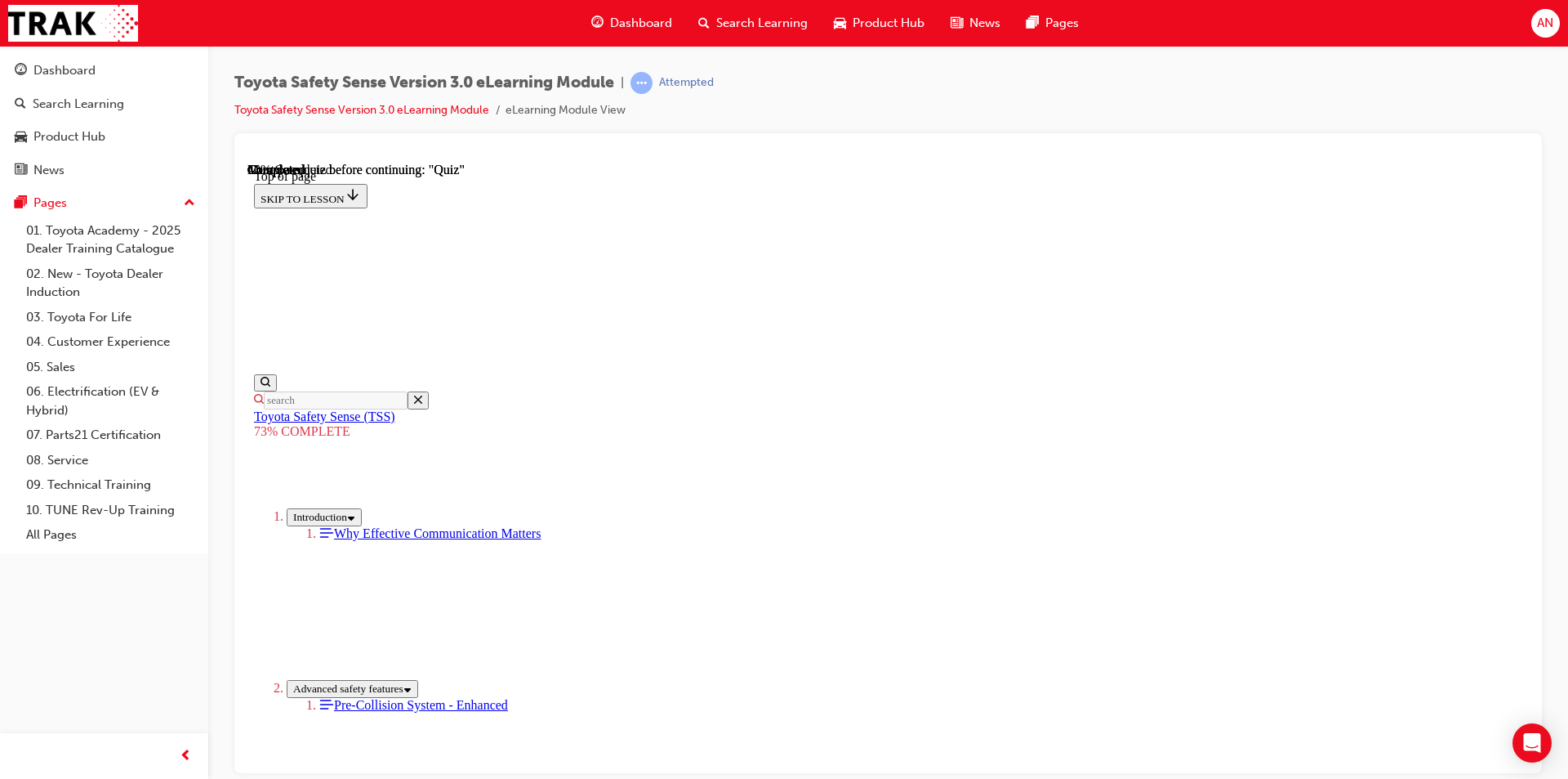
scroll to position [223, 0]
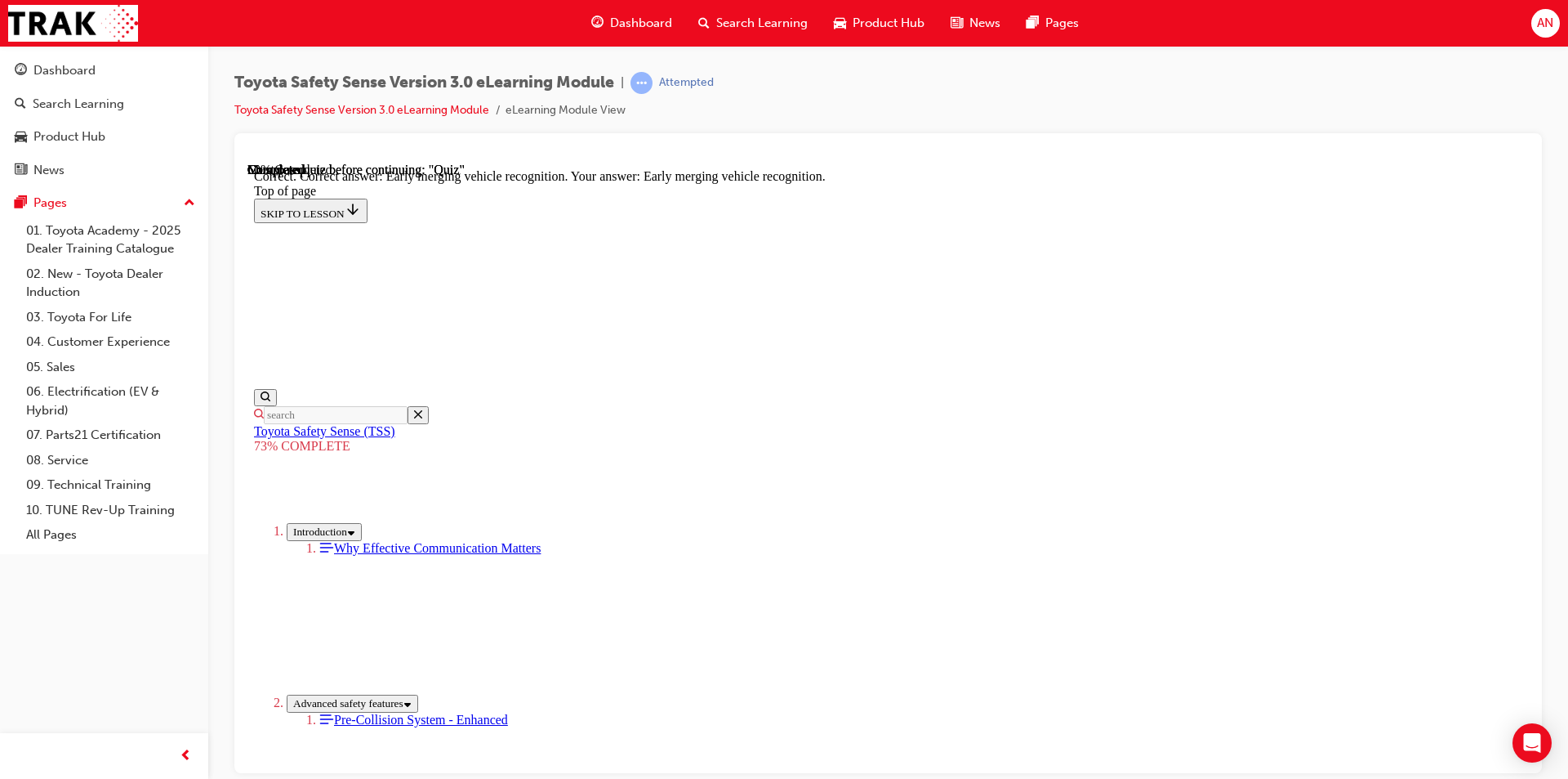
scroll to position [387, 0]
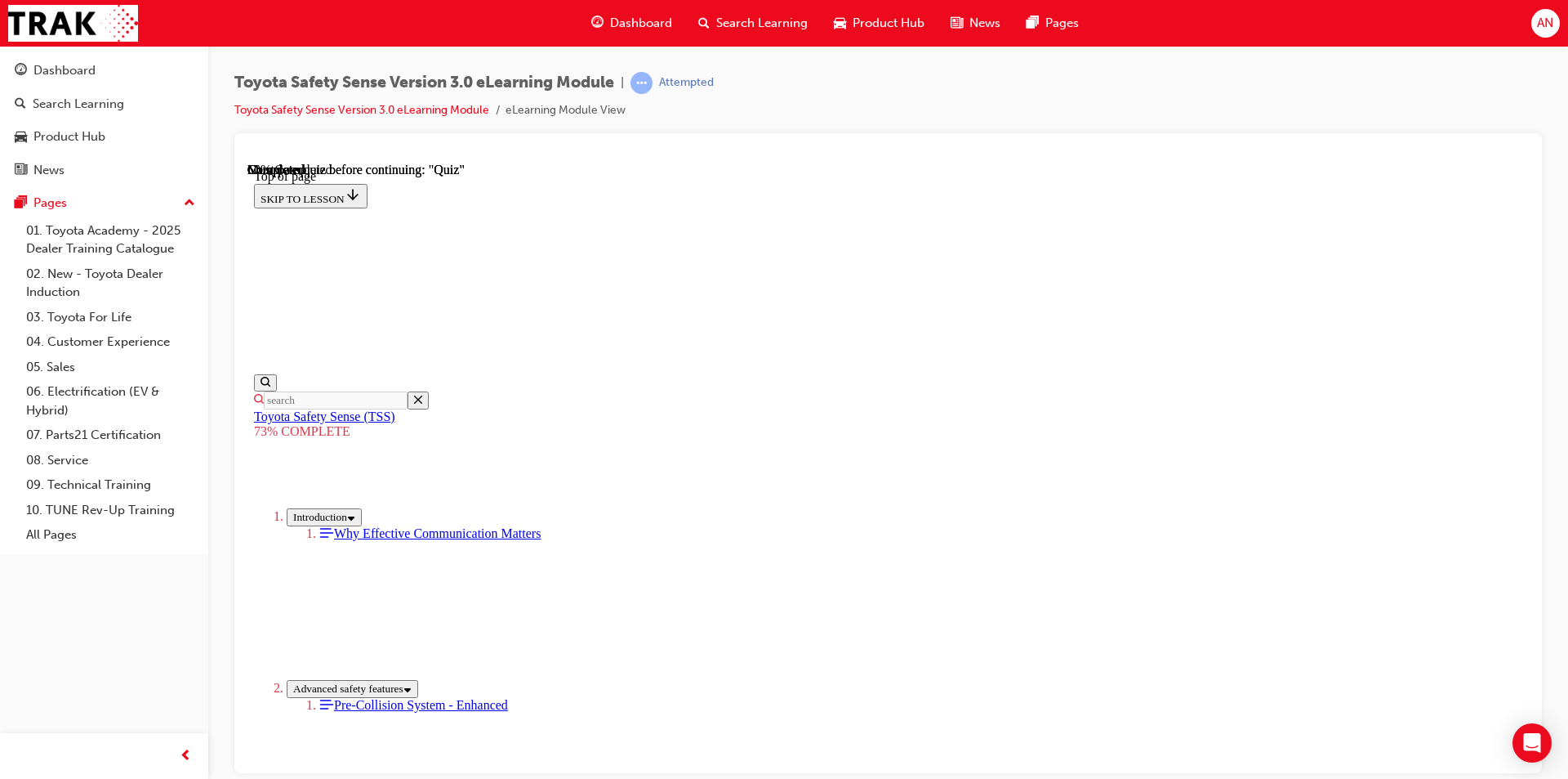
scroll to position [467, 0]
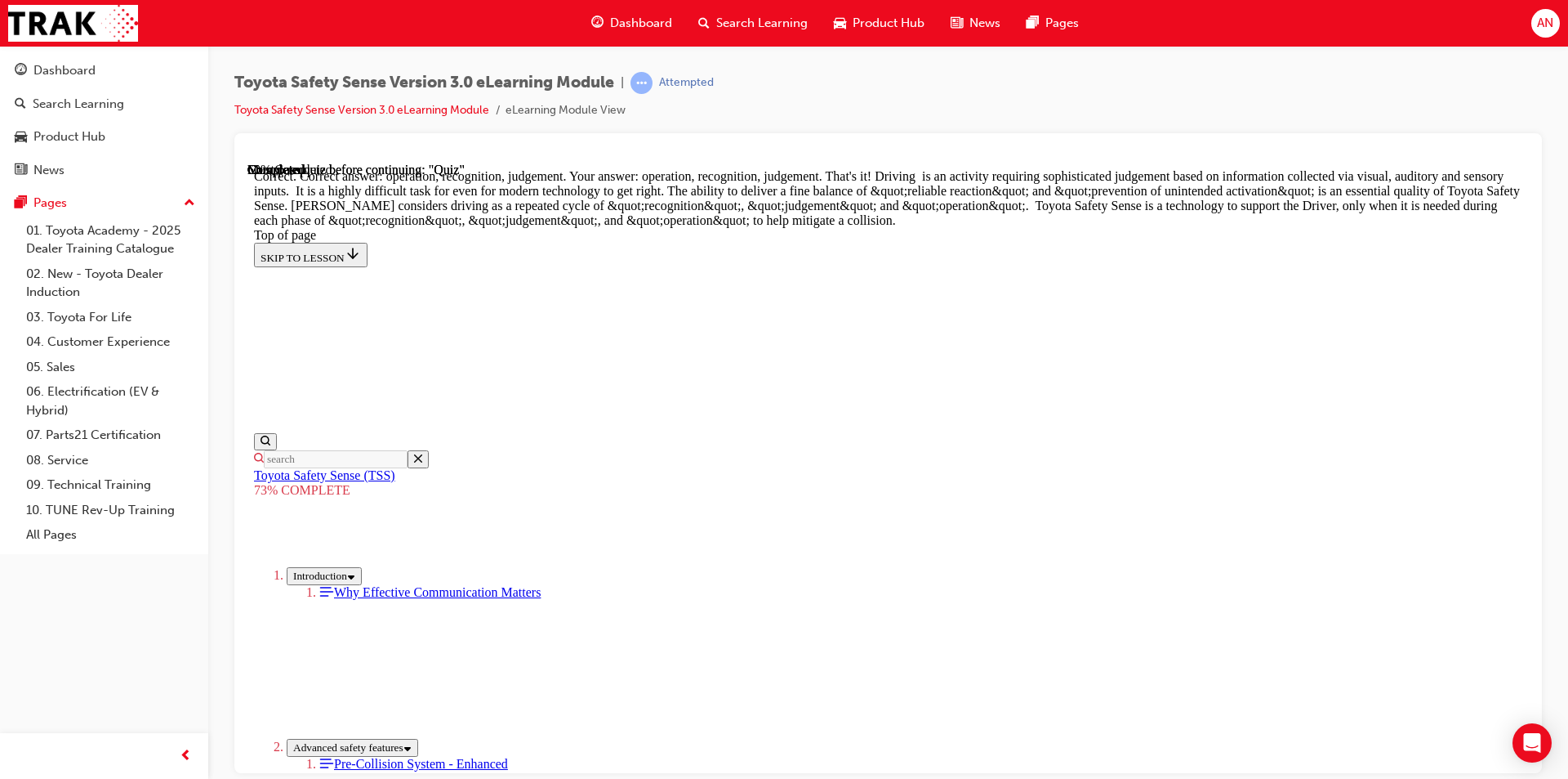
scroll to position [809, 0]
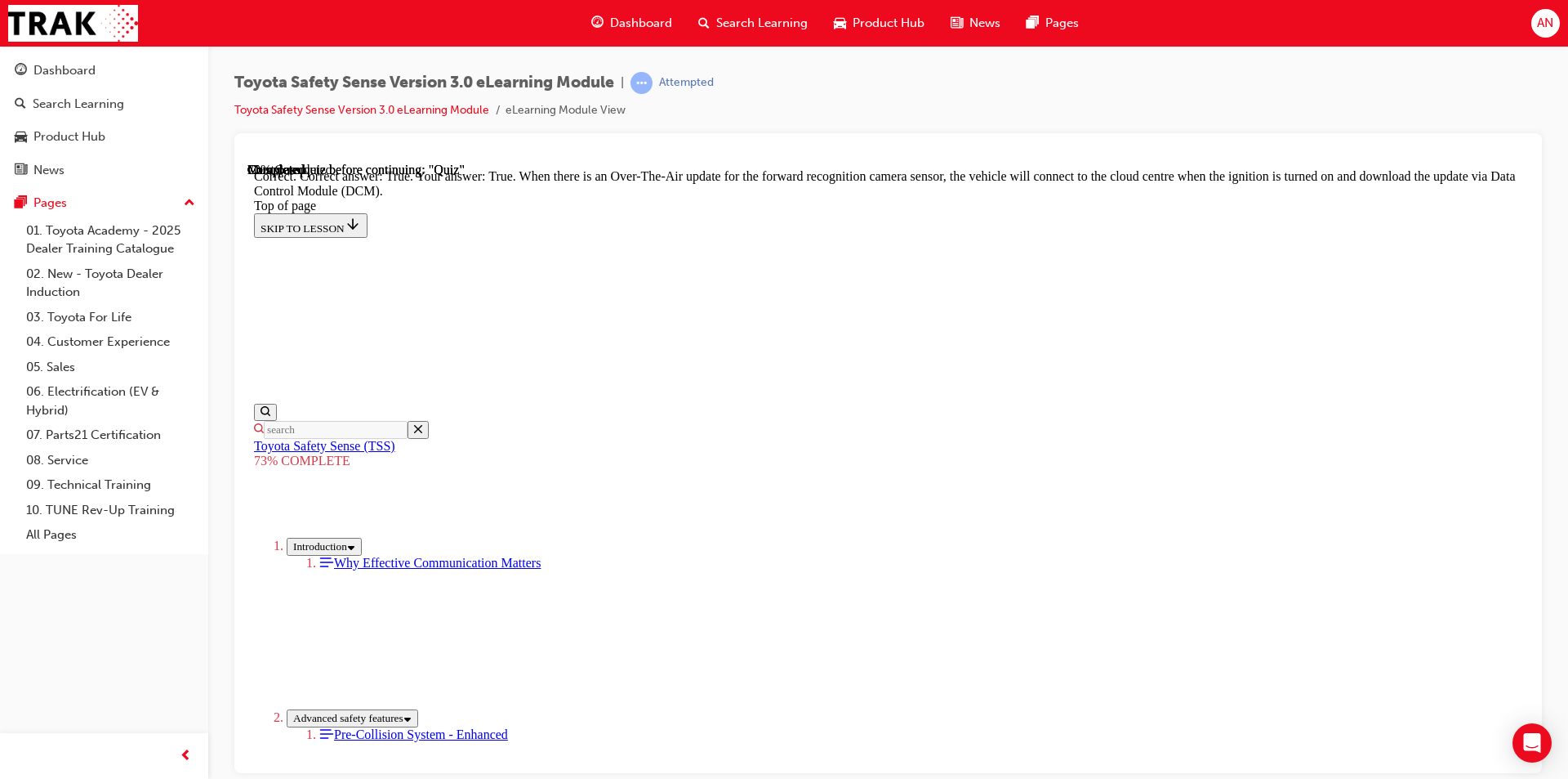
scroll to position [291, 0]
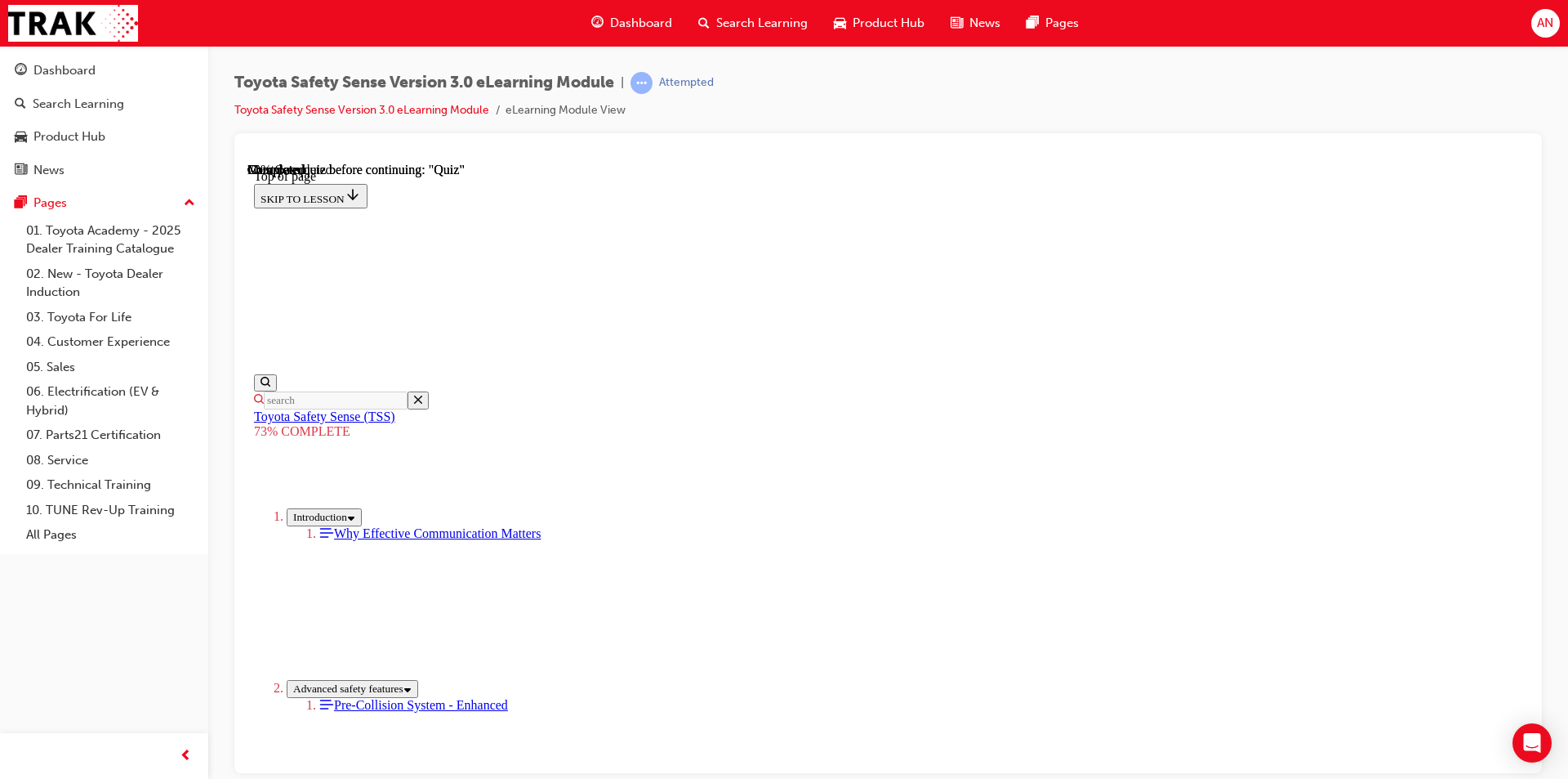
scroll to position [59, 0]
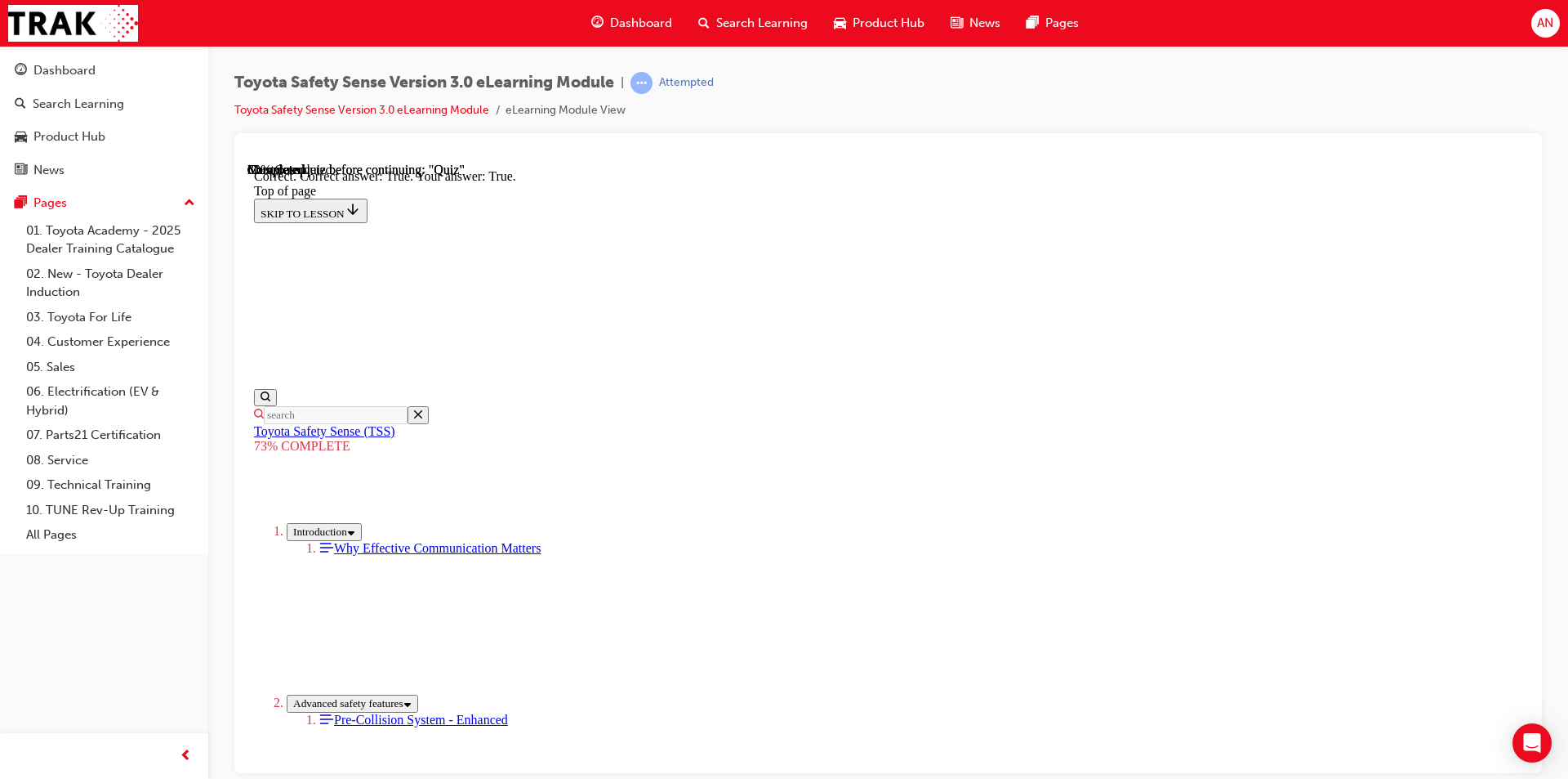
scroll to position [200, 0]
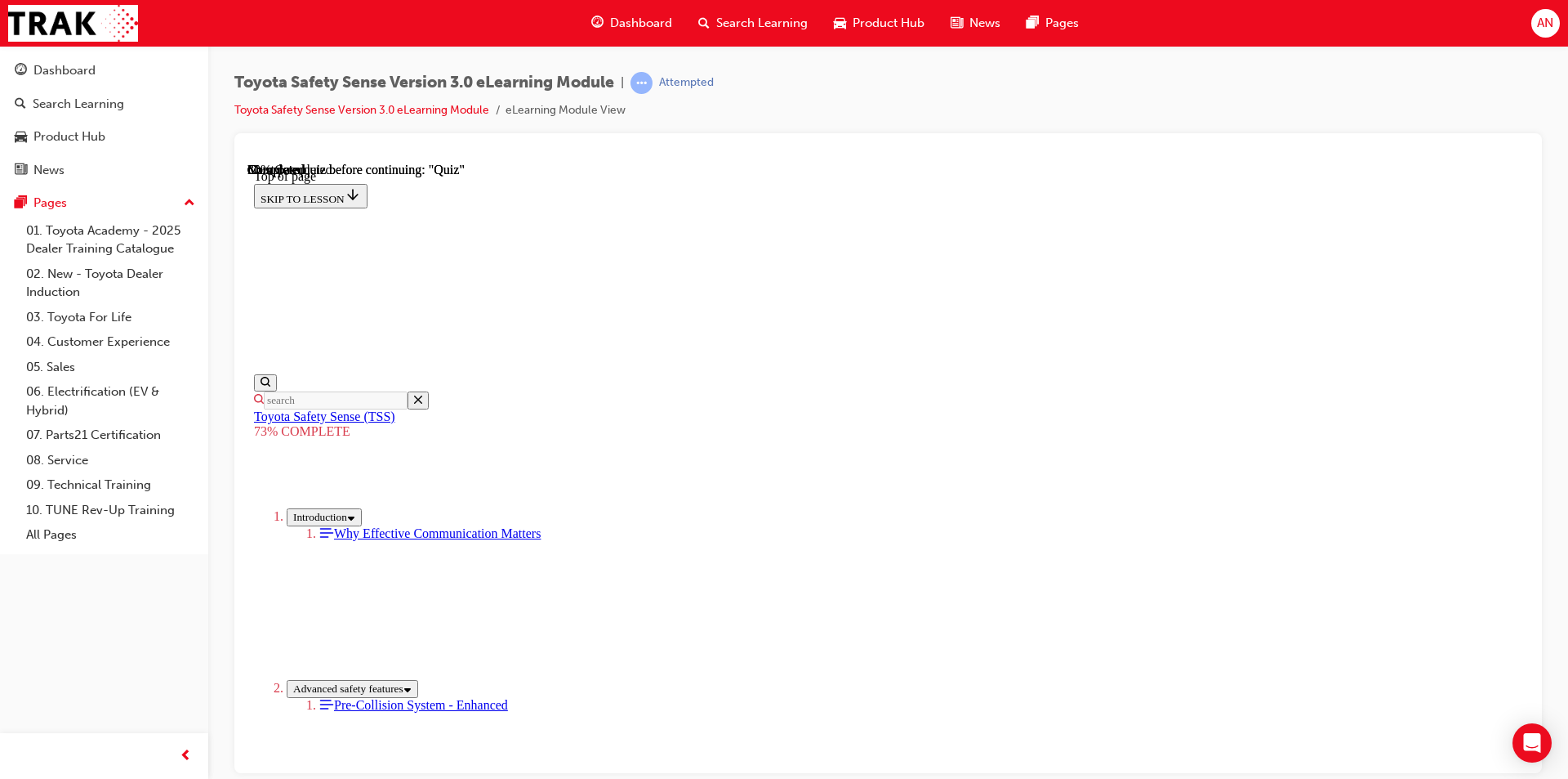
scroll to position [250, 0]
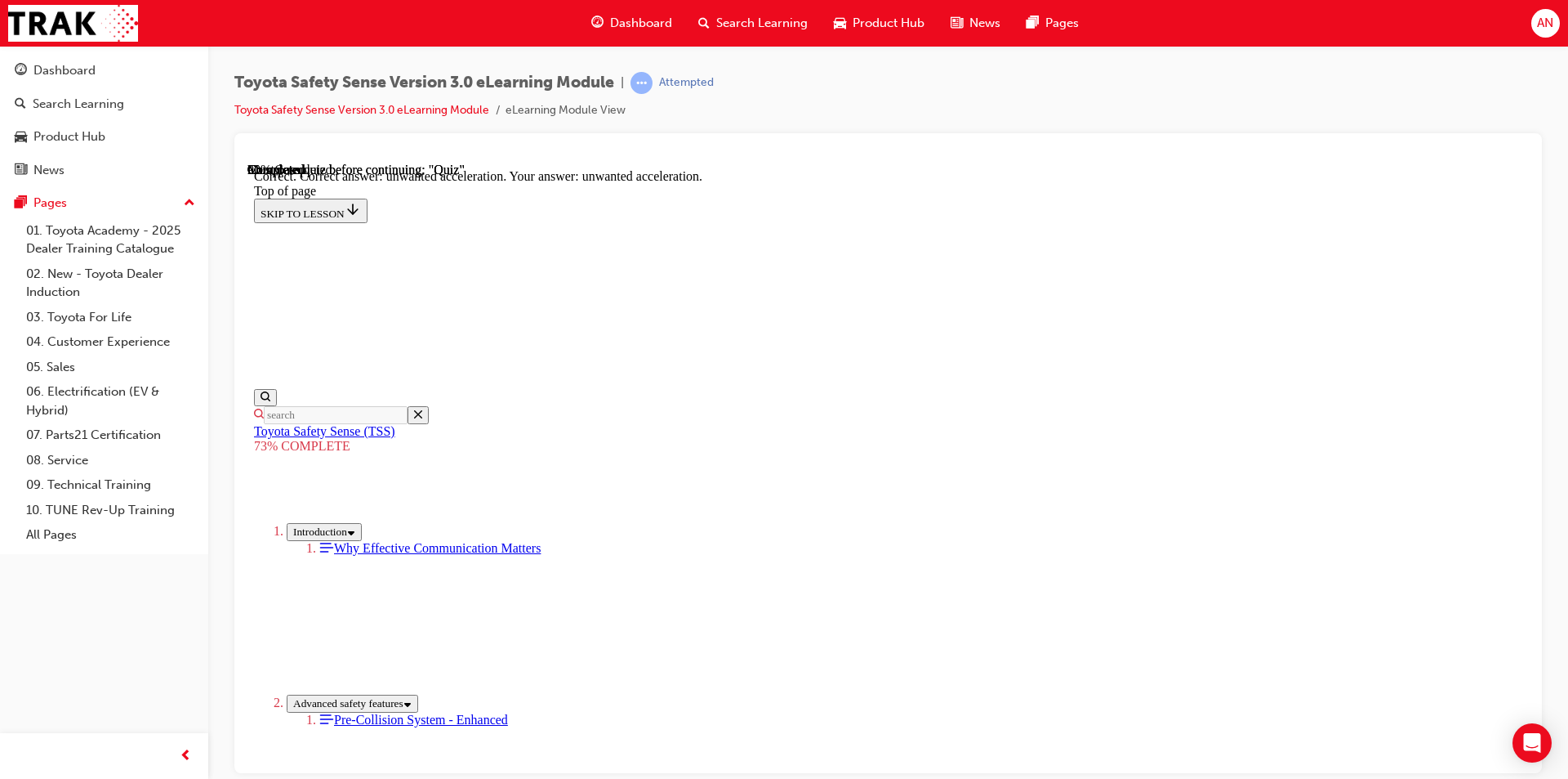
scroll to position [387, 0]
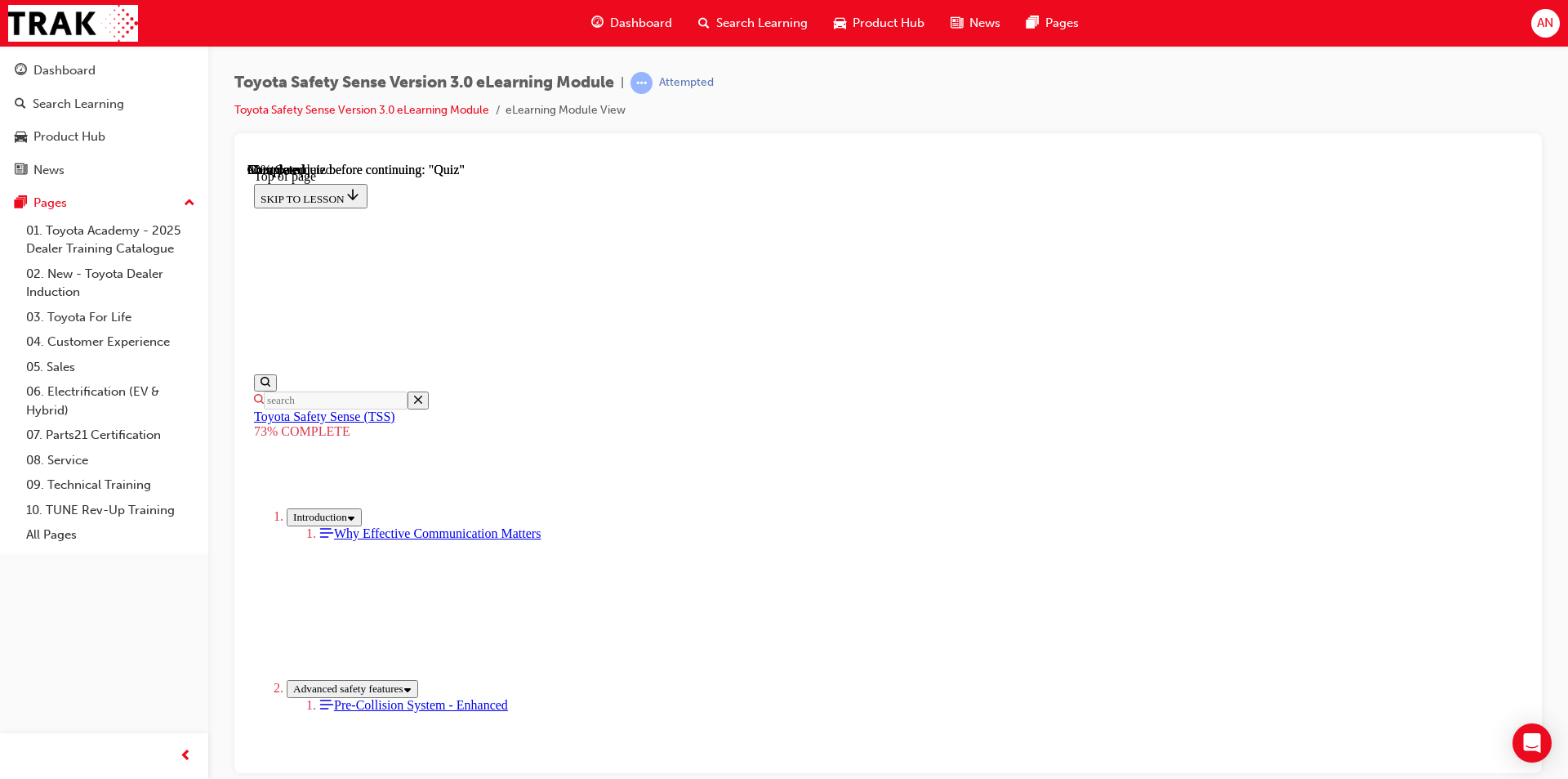
scroll to position [360, 0]
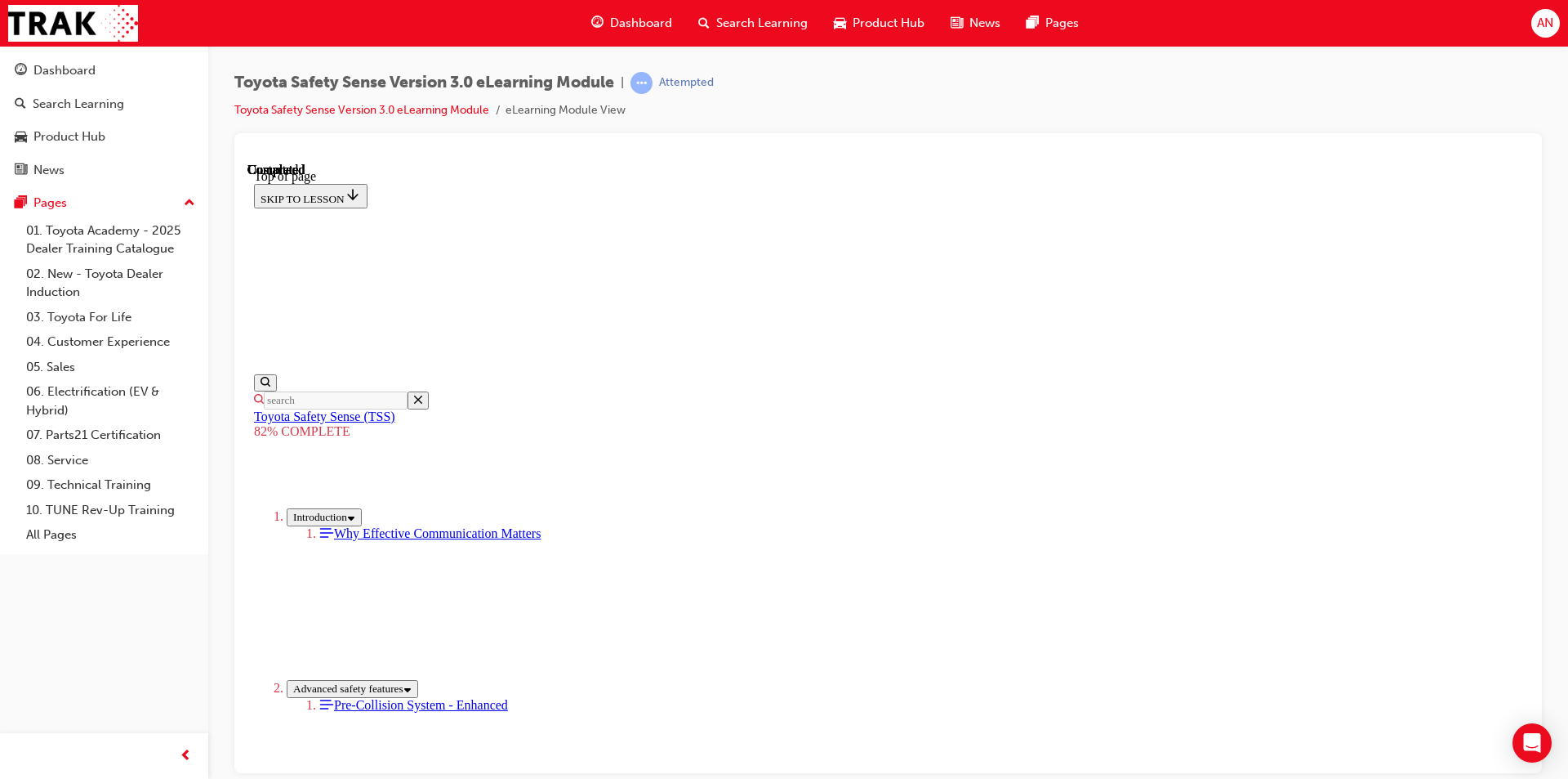
scroll to position [223, 0]
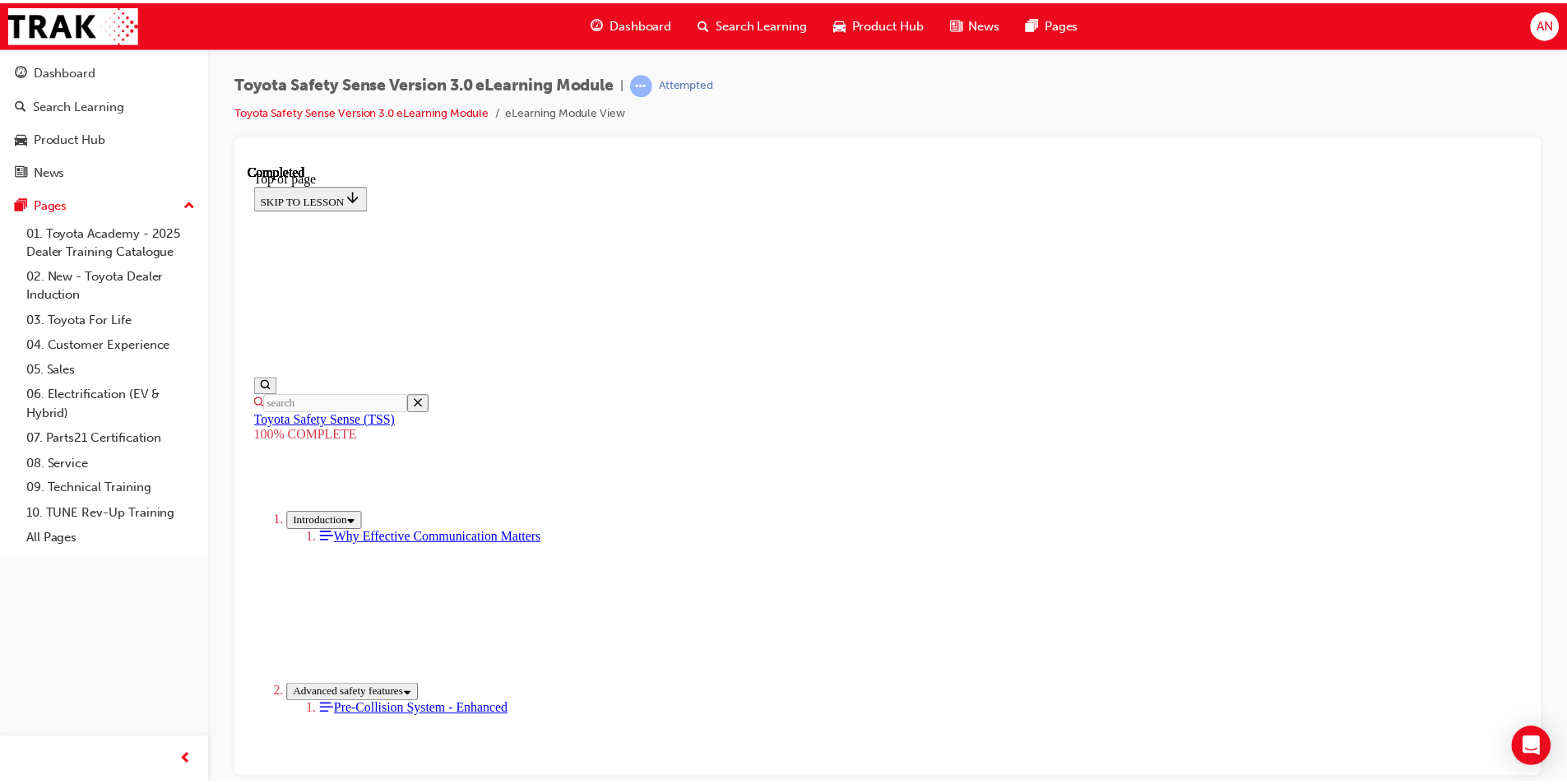
scroll to position [690, 0]
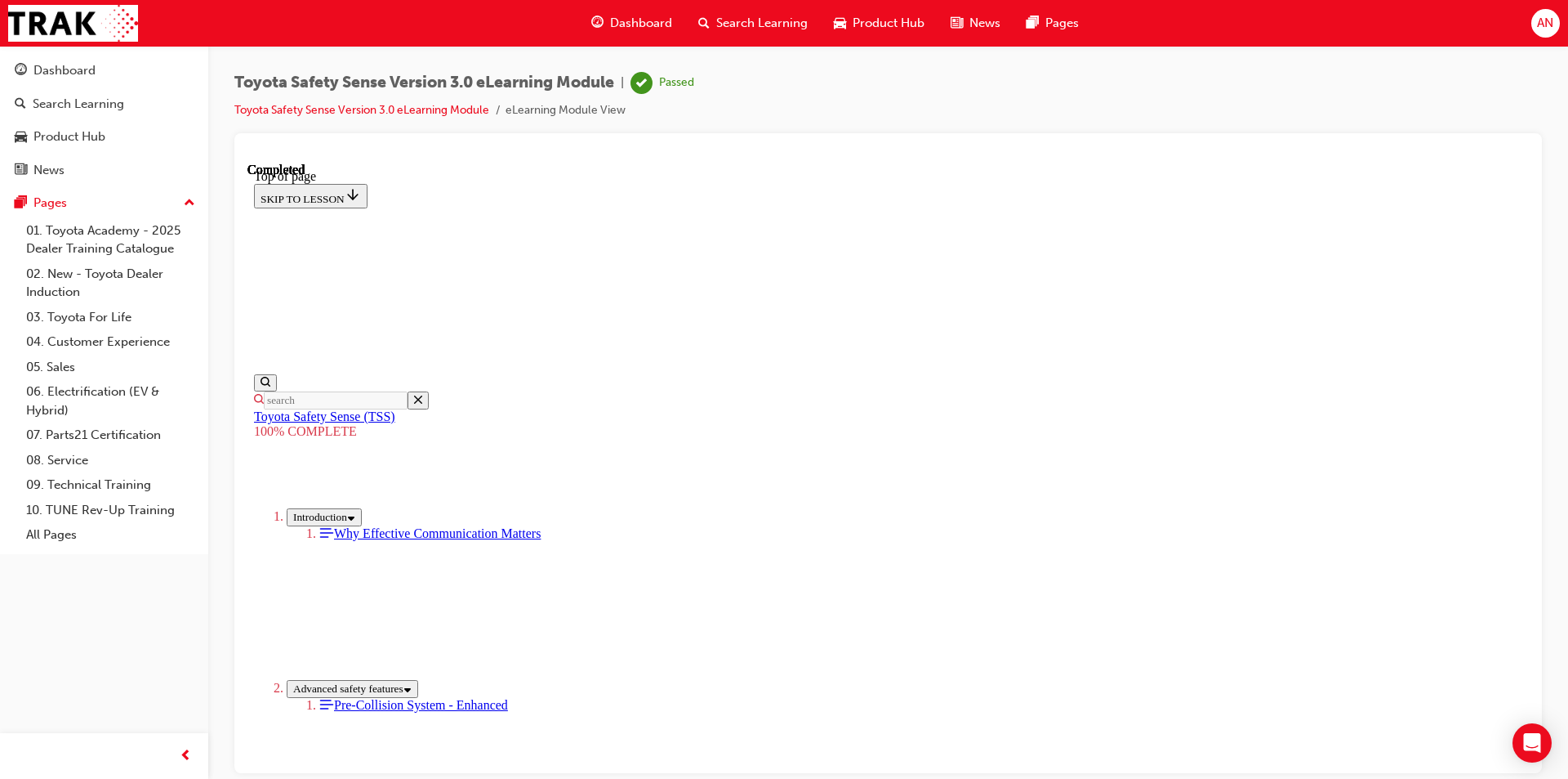
click at [638, 17] on span "Dashboard" at bounding box center [640, 24] width 62 height 19
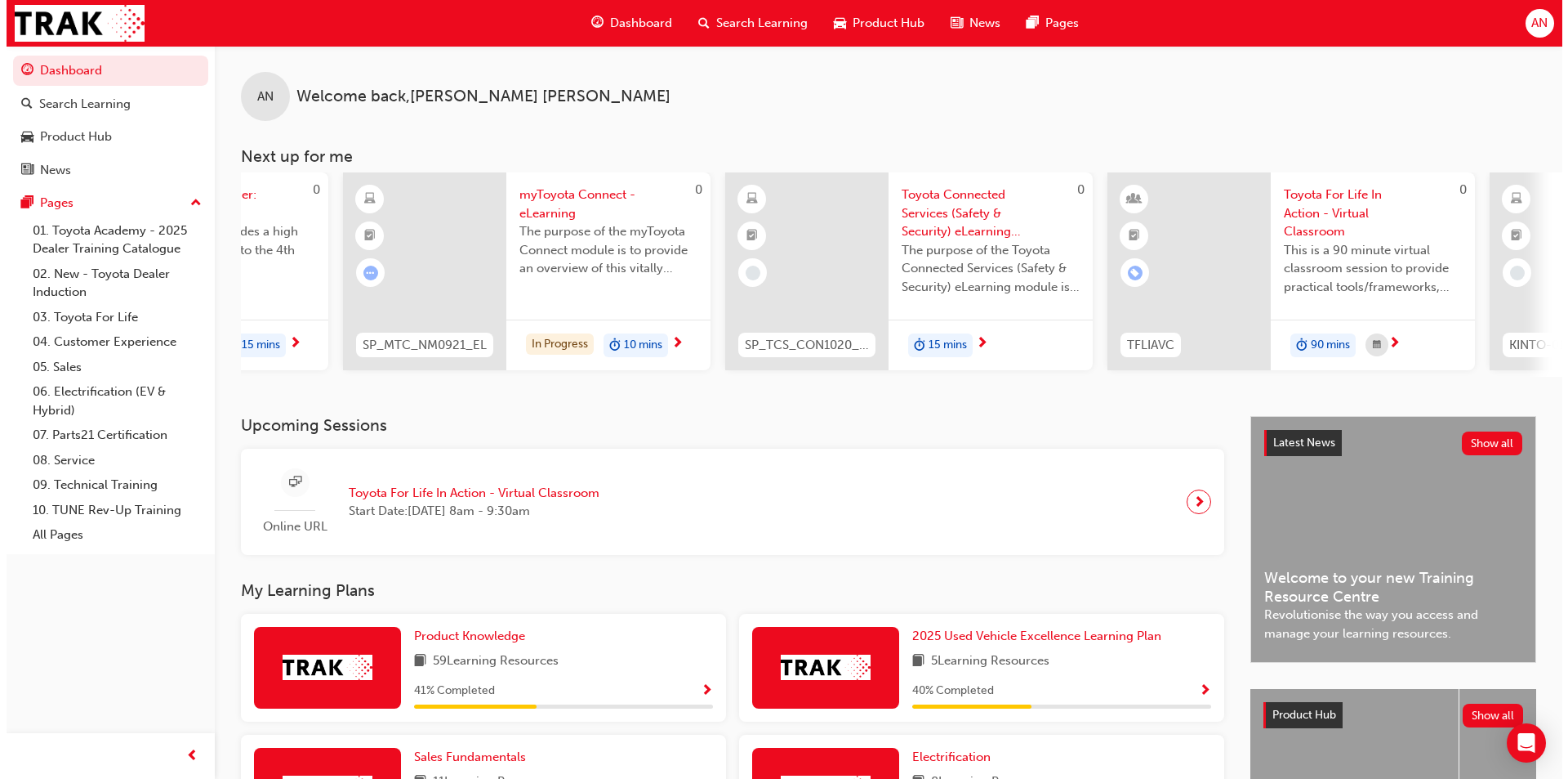
scroll to position [0, 290]
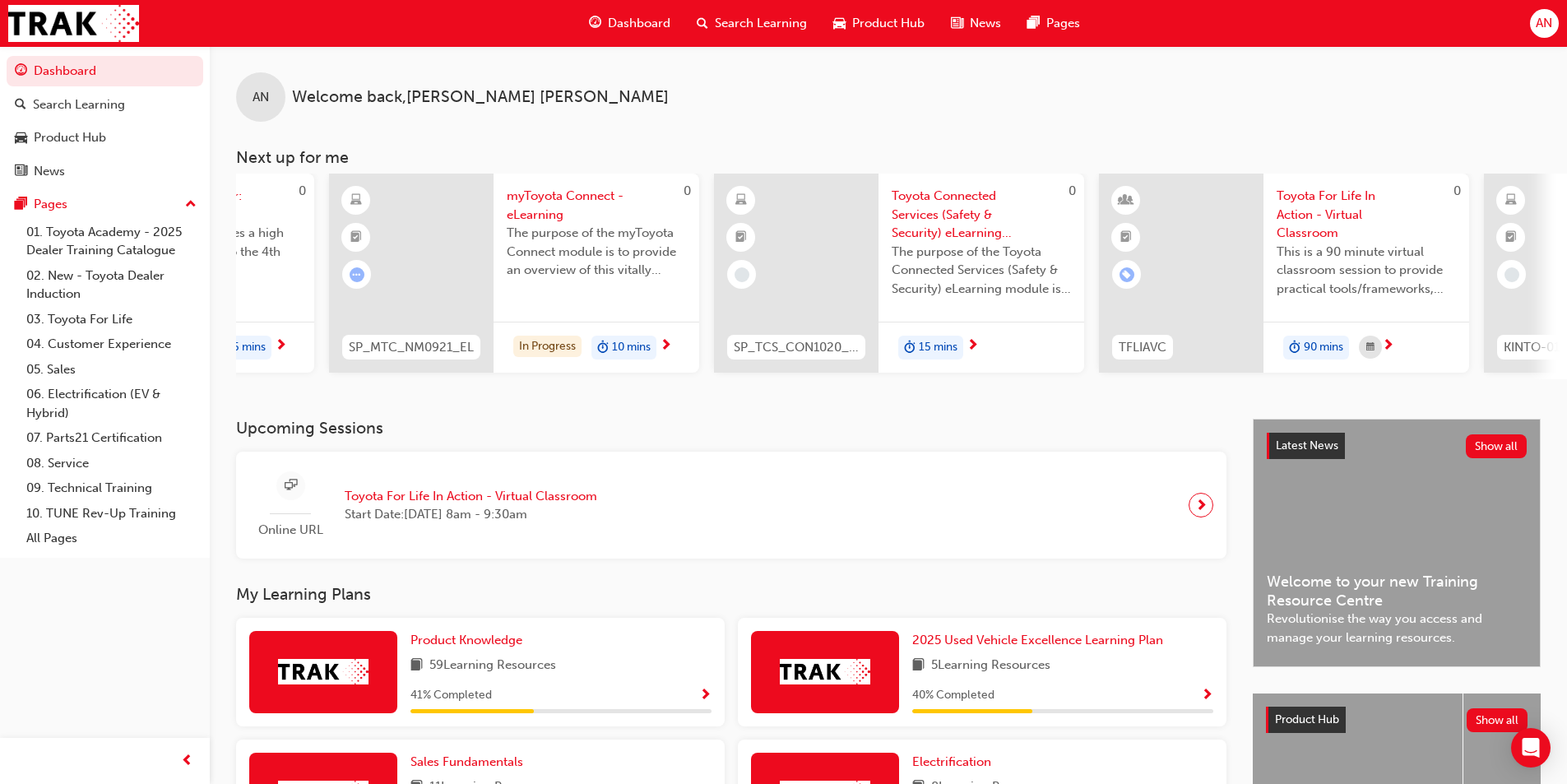
click at [923, 229] on span "Toyota Connected Services (Safety & Security) eLearning module" at bounding box center [982, 214] width 180 height 56
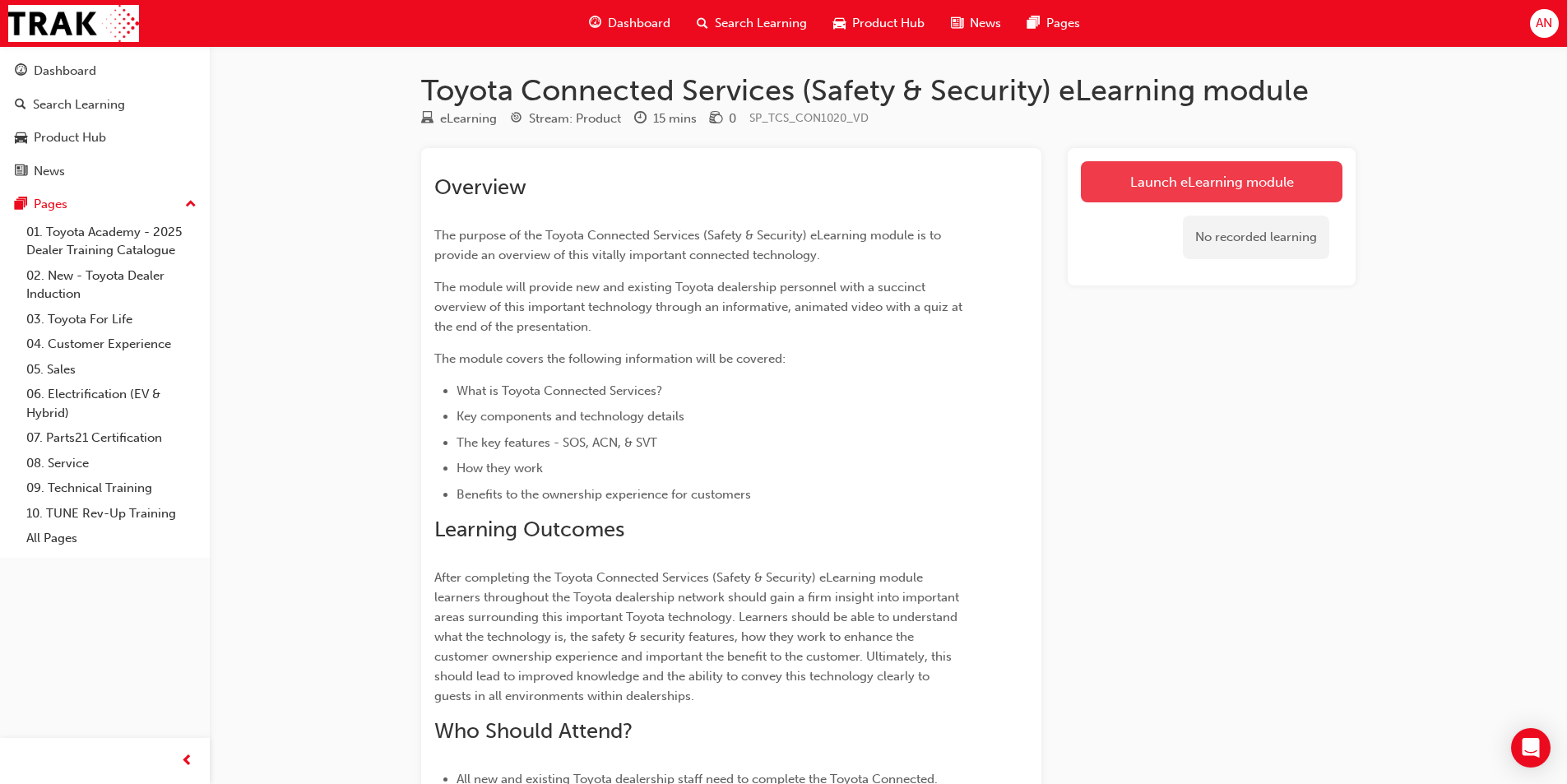
click at [1306, 173] on link "Launch eLearning module" at bounding box center [1211, 182] width 261 height 41
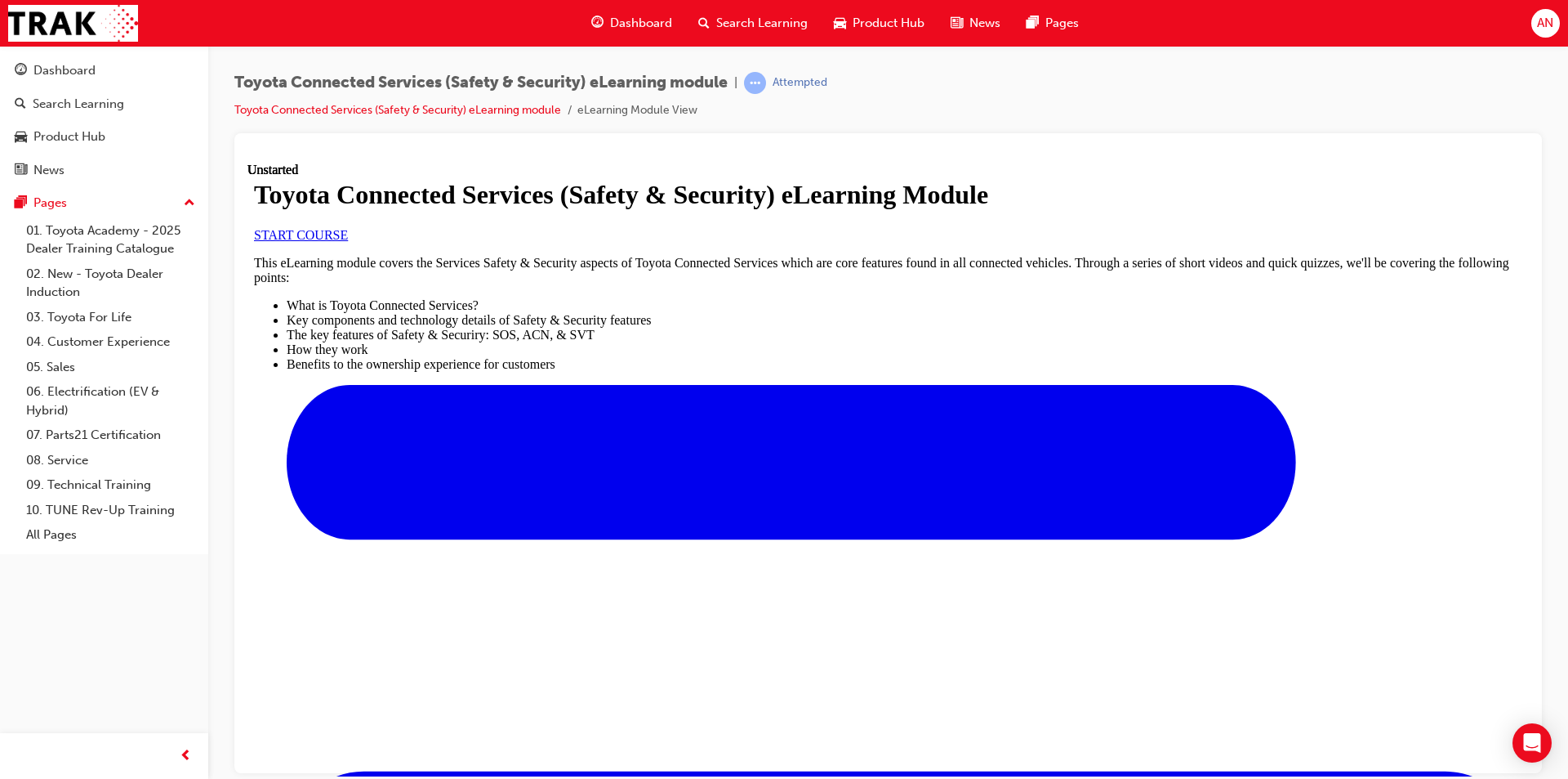
scroll to position [82, 0]
click at [348, 241] on span "START COURSE" at bounding box center [301, 234] width 94 height 14
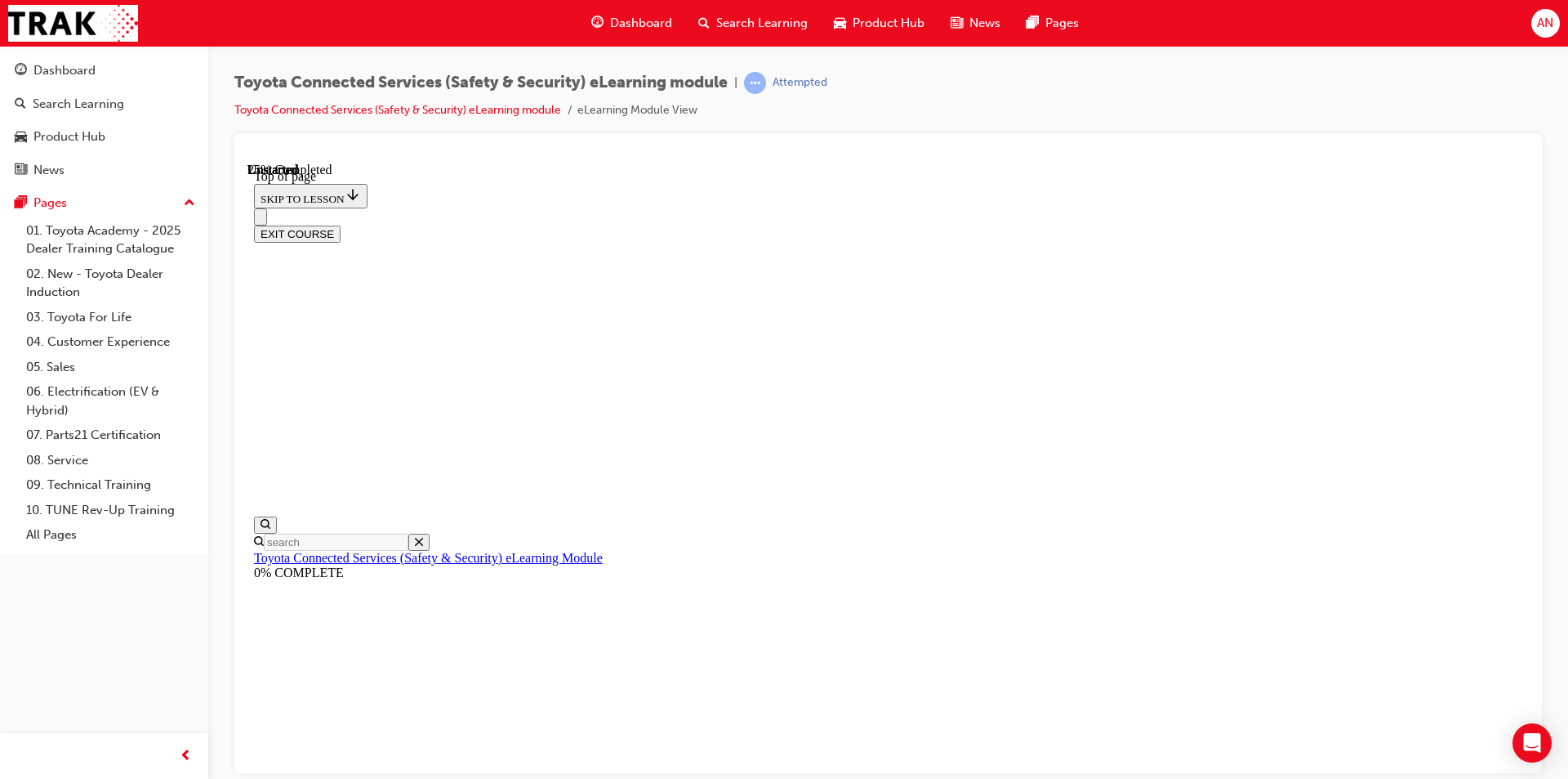
scroll to position [50, 0]
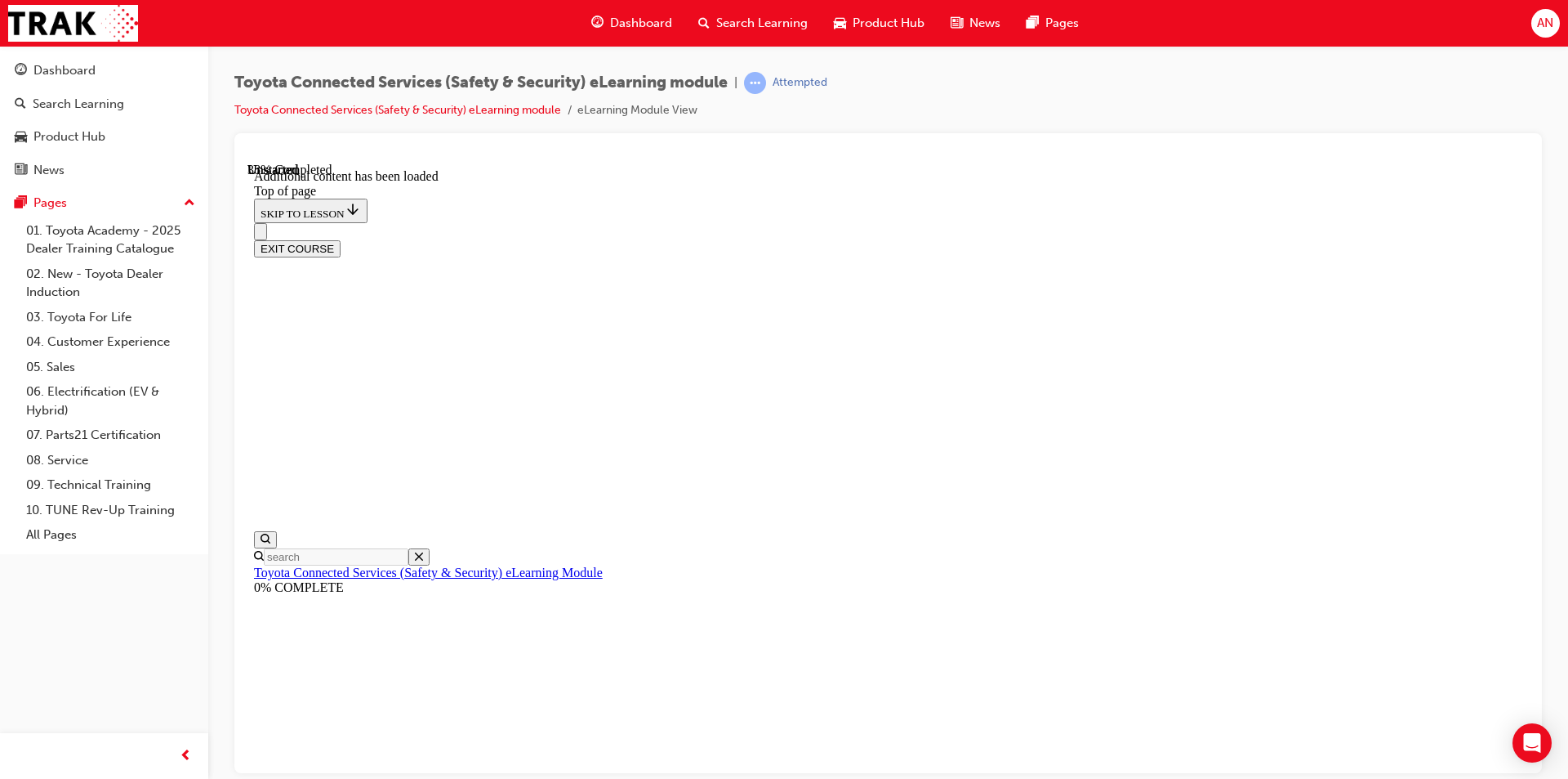
scroll to position [485, 0]
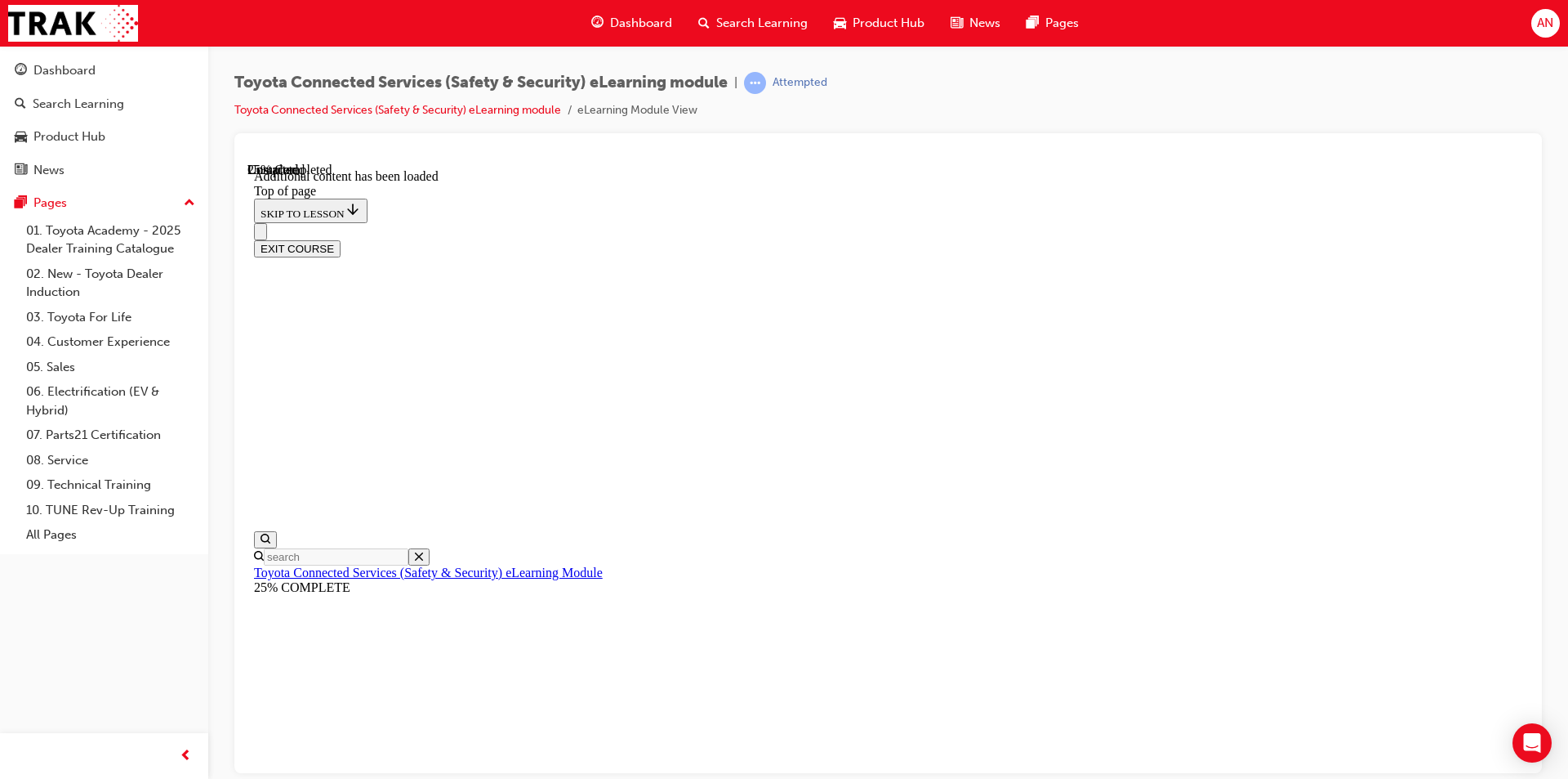
scroll to position [388, 0]
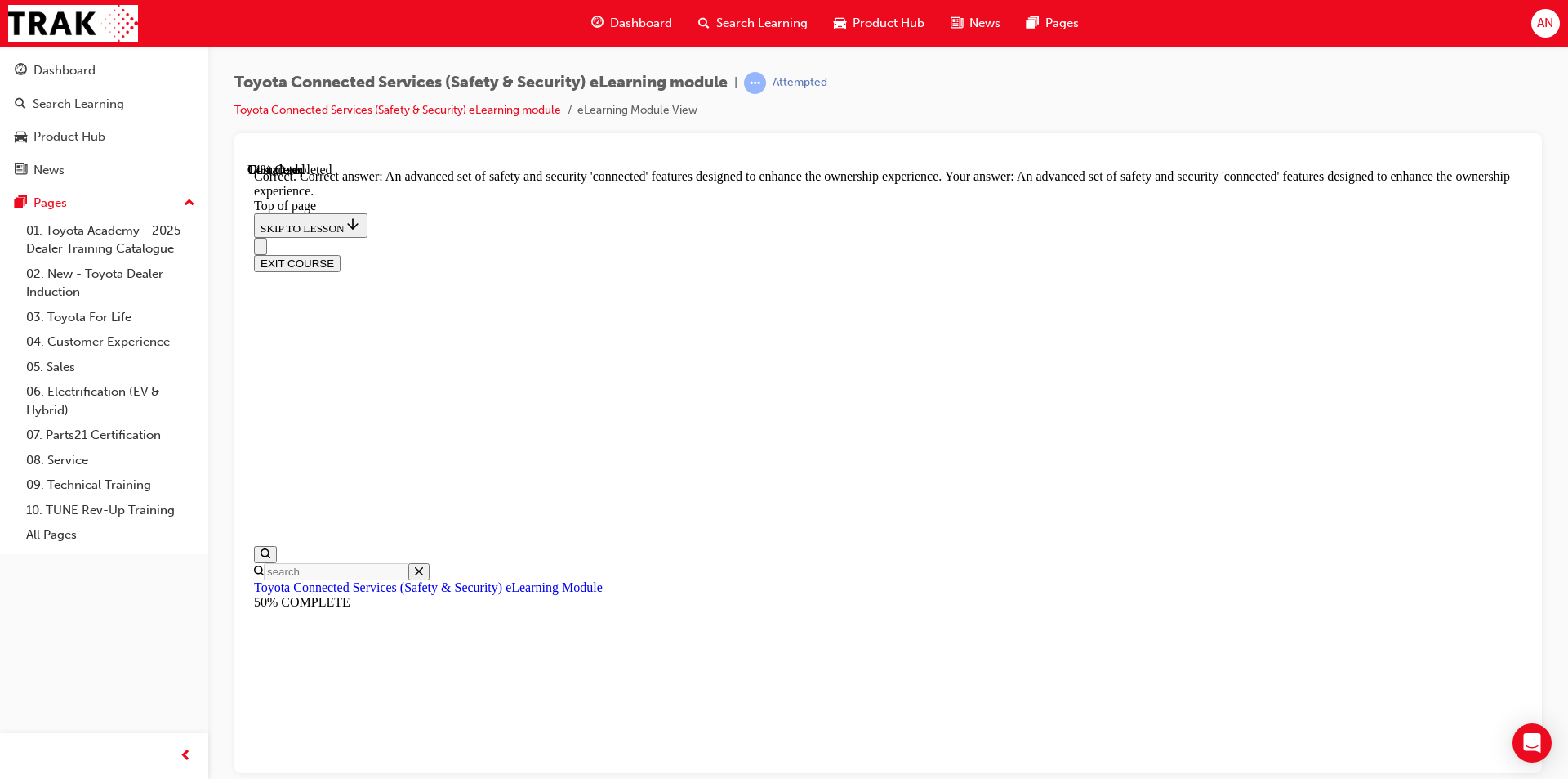
scroll to position [341, 0]
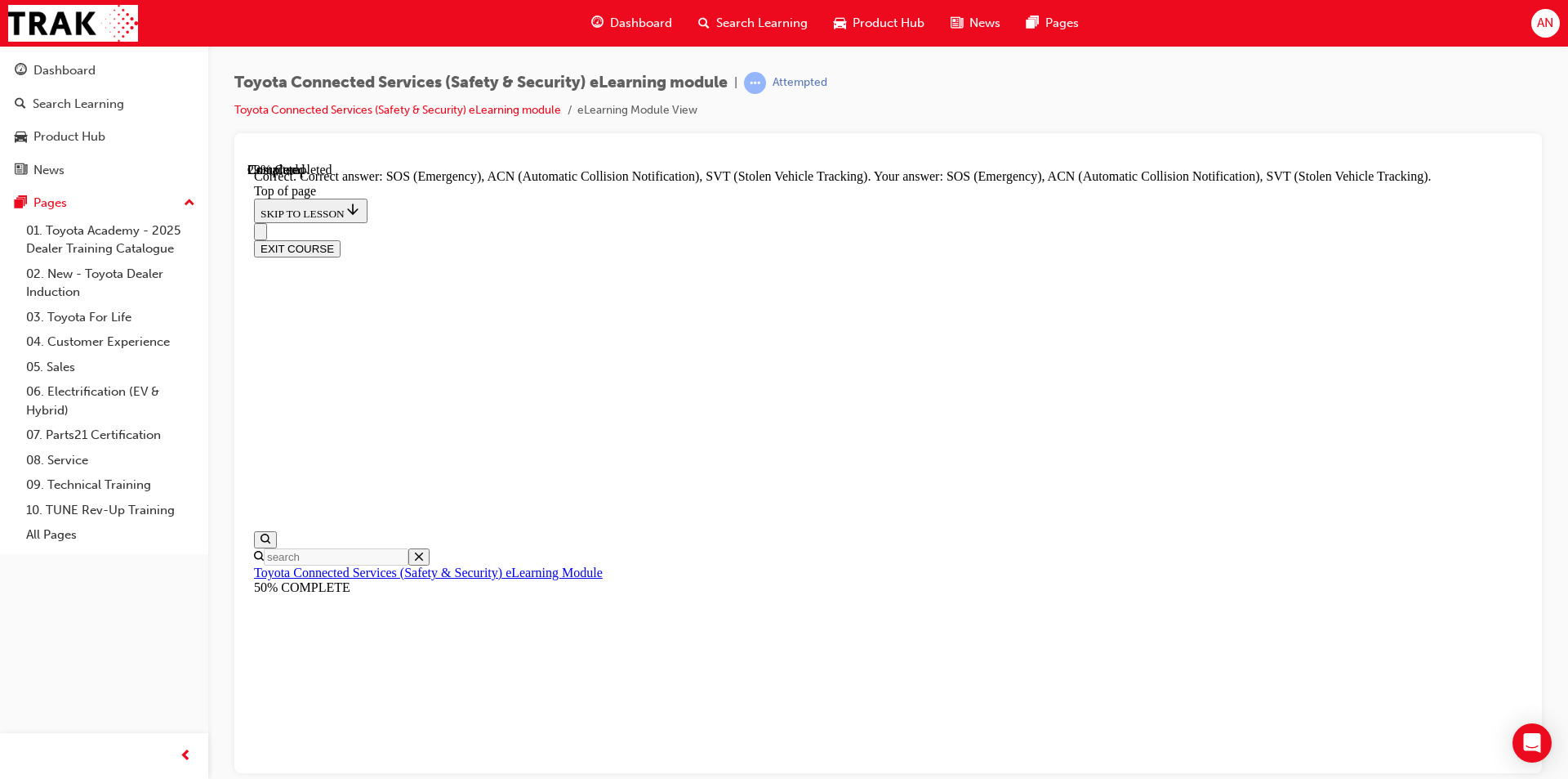
scroll to position [387, 0]
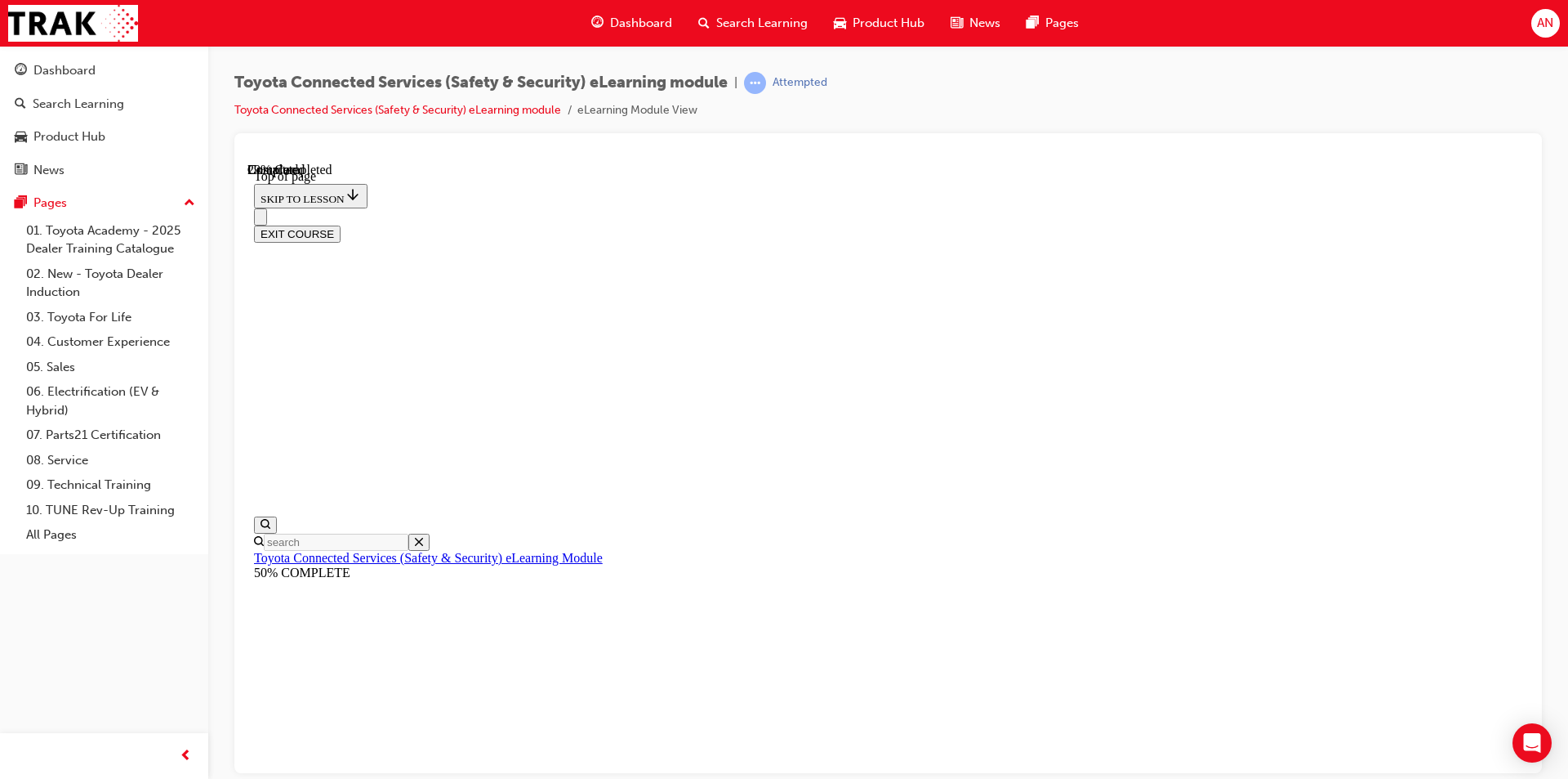
scroll to position [132, 0]
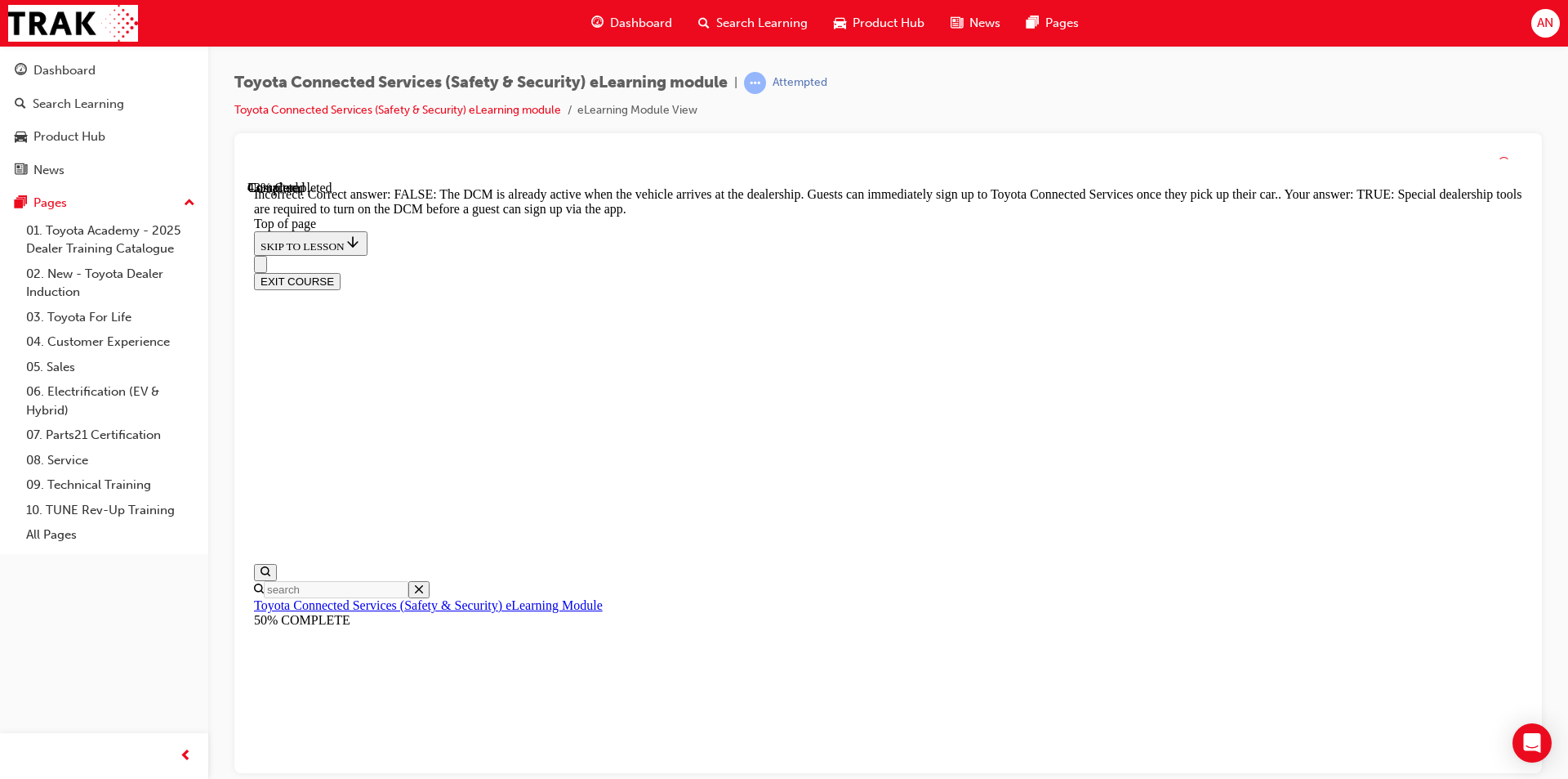
scroll to position [277, 0]
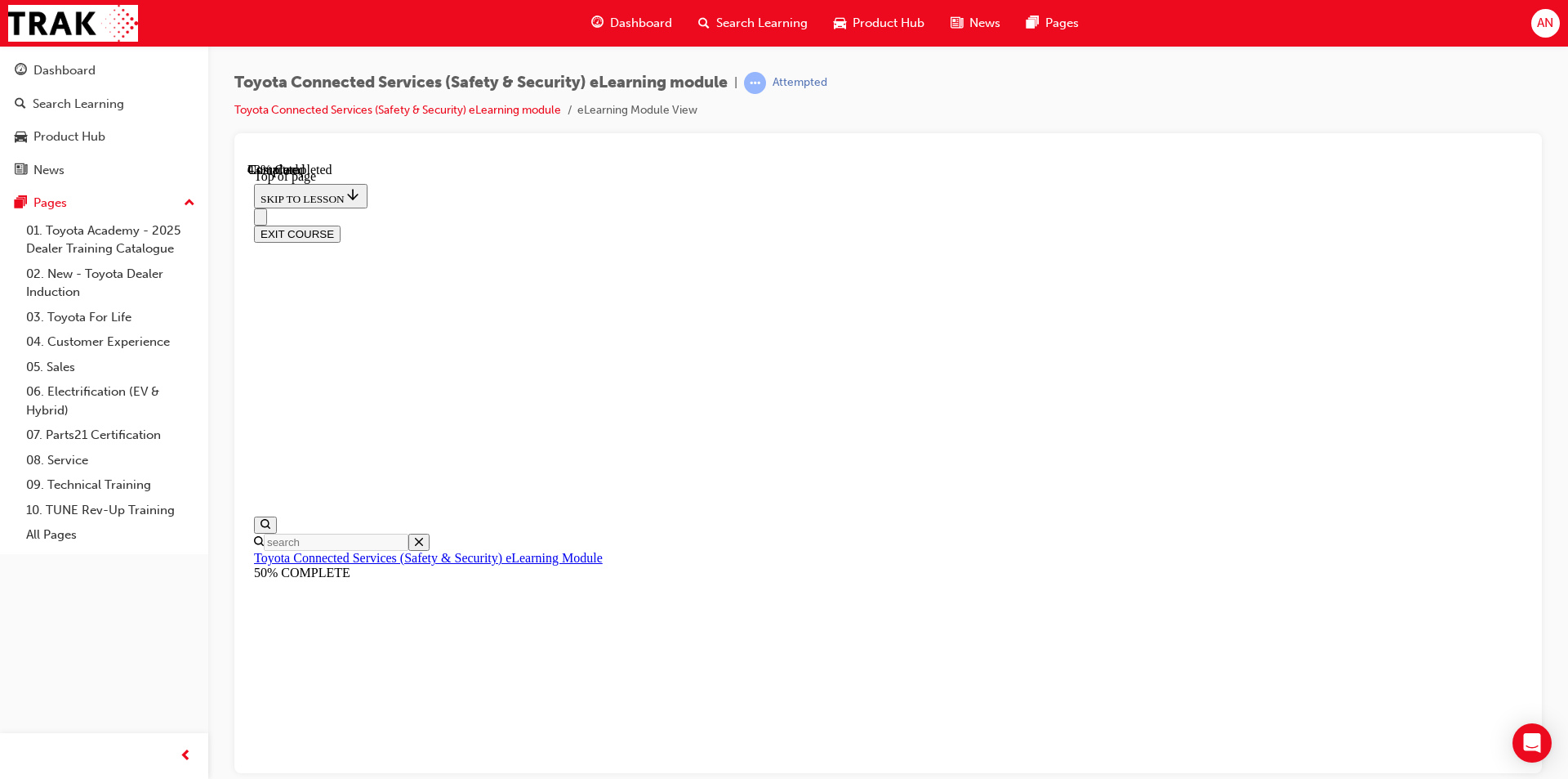
scroll to position [177, 0]
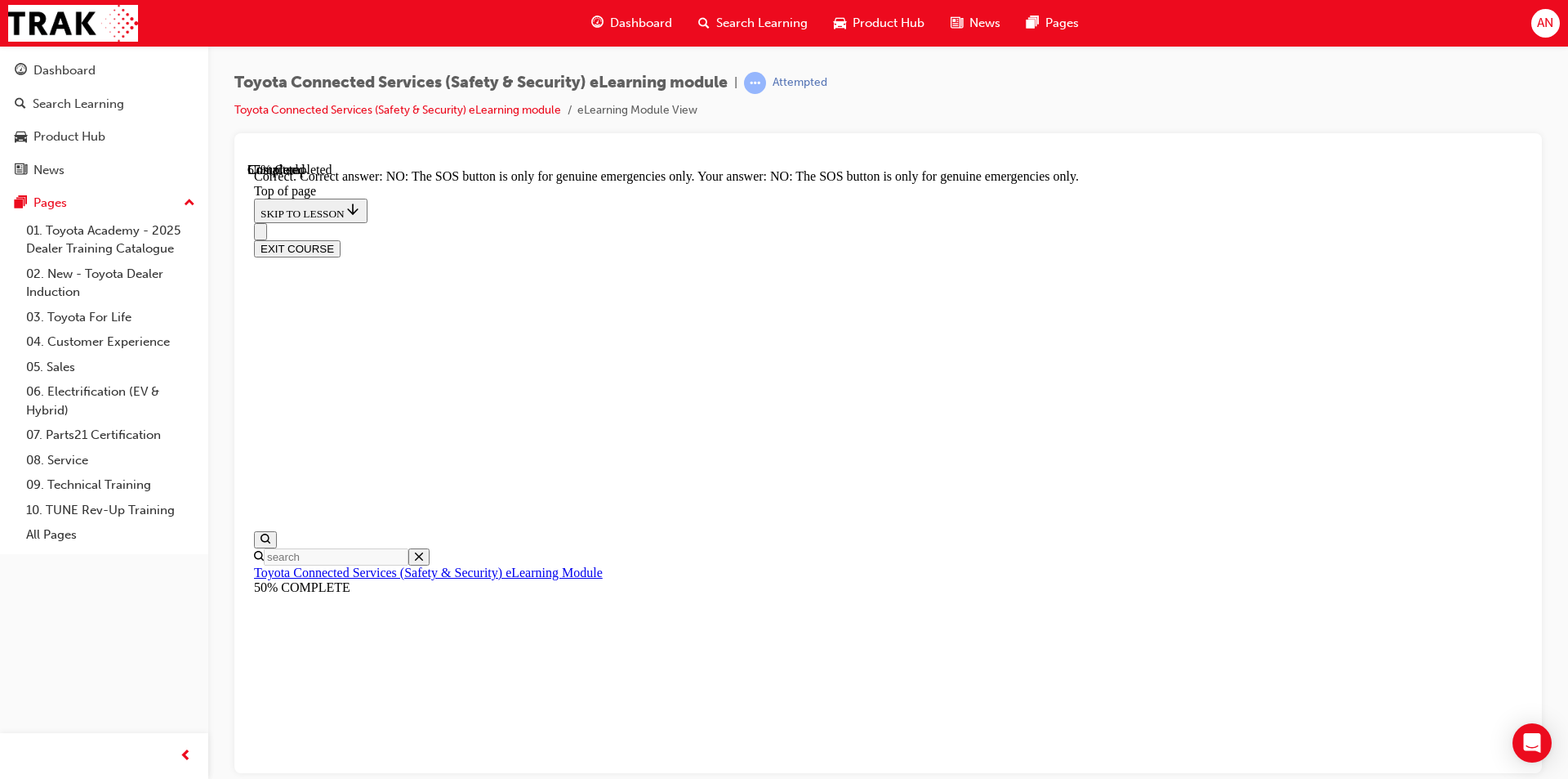
scroll to position [228, 0]
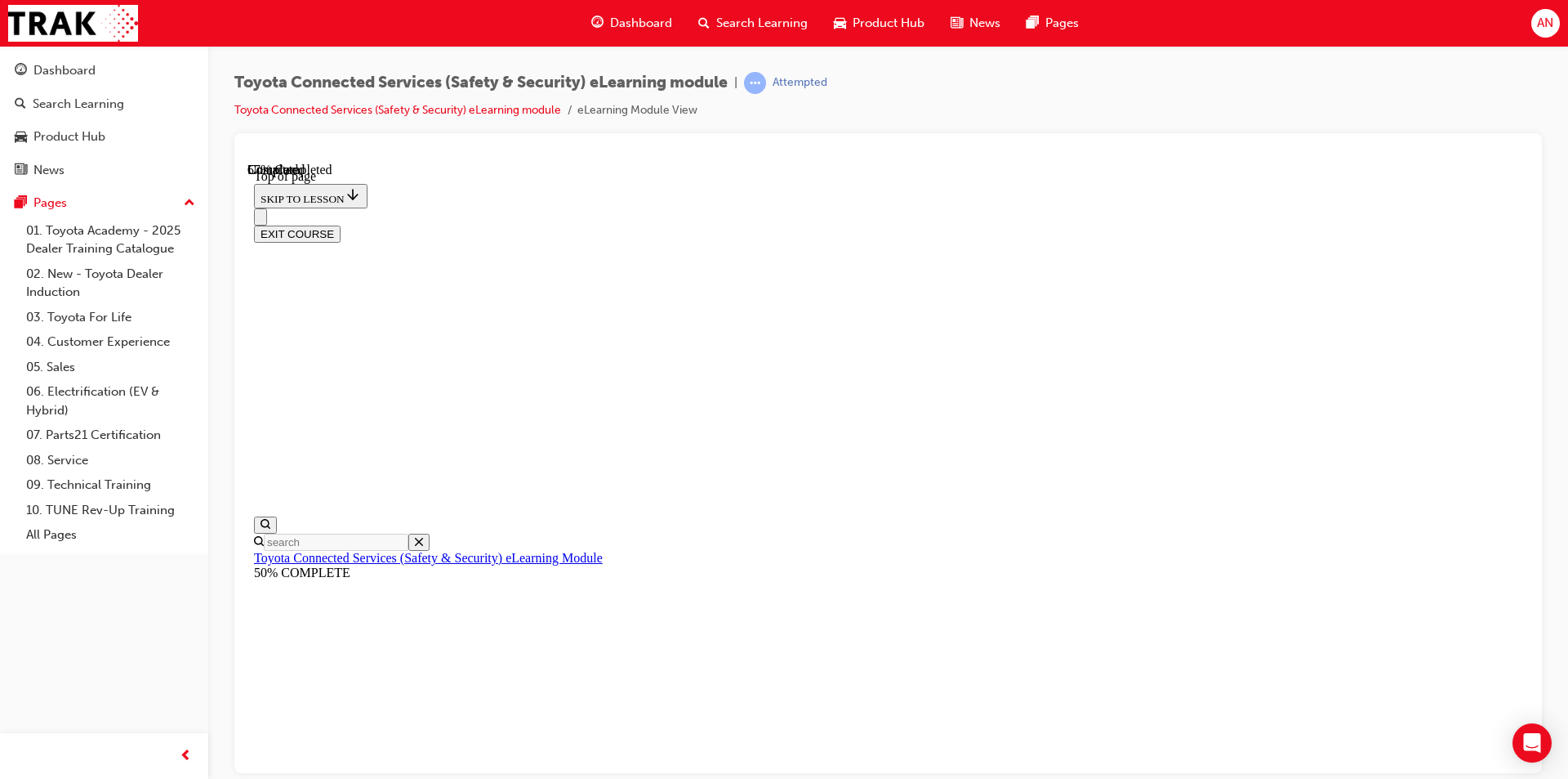
scroll to position [213, 0]
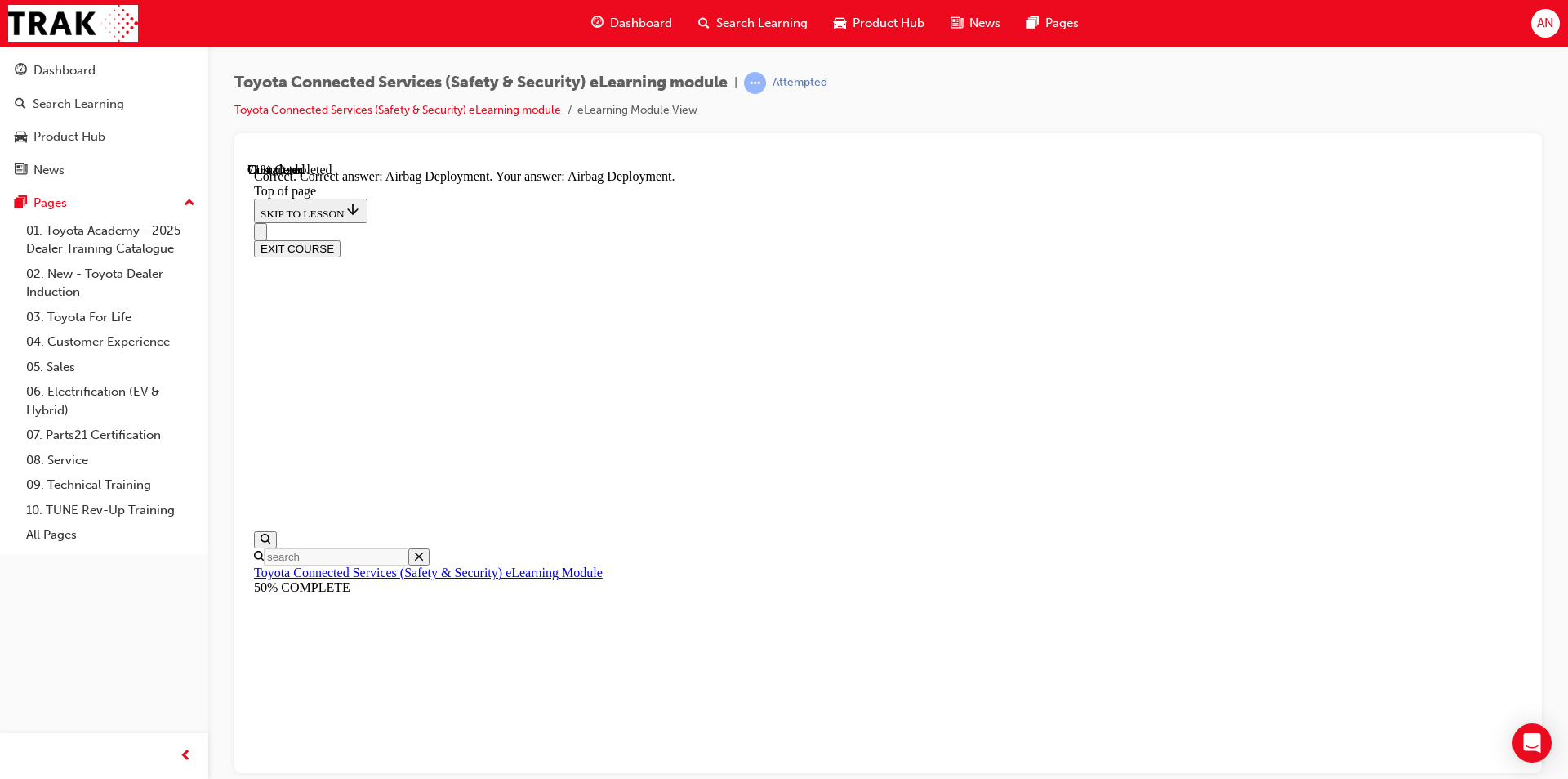
scroll to position [303, 0]
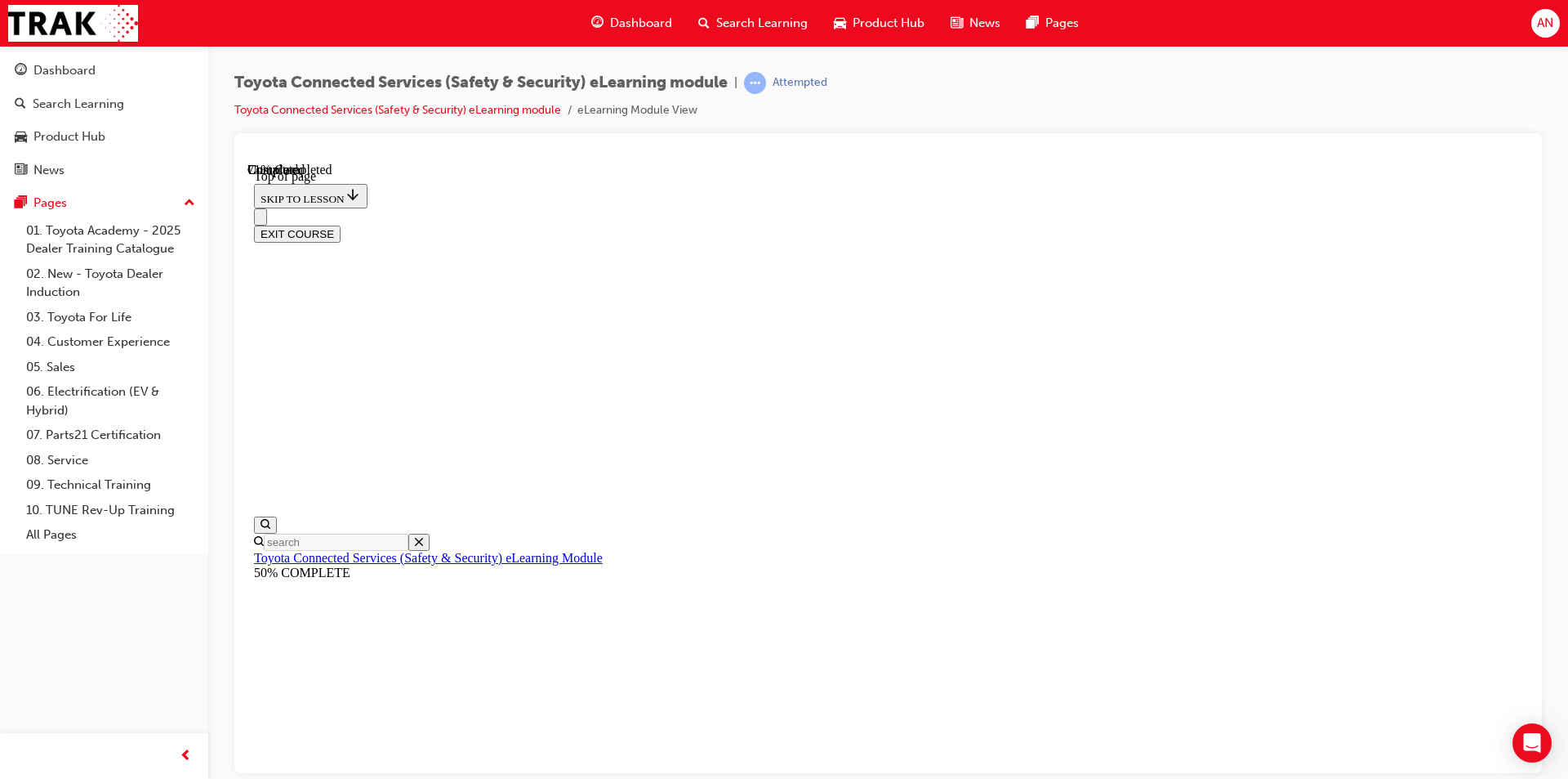
scroll to position [132, 0]
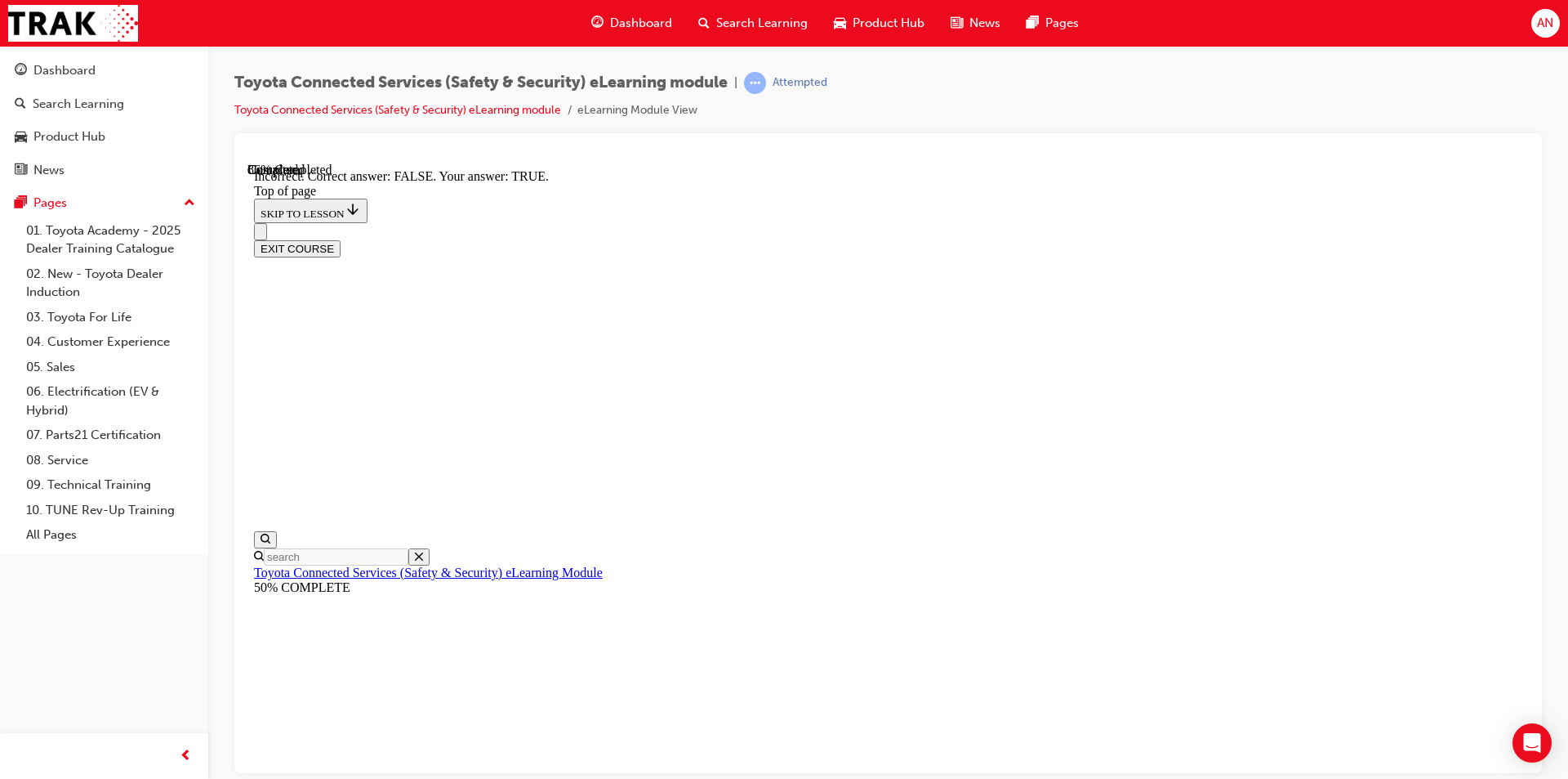
scroll to position [228, 0]
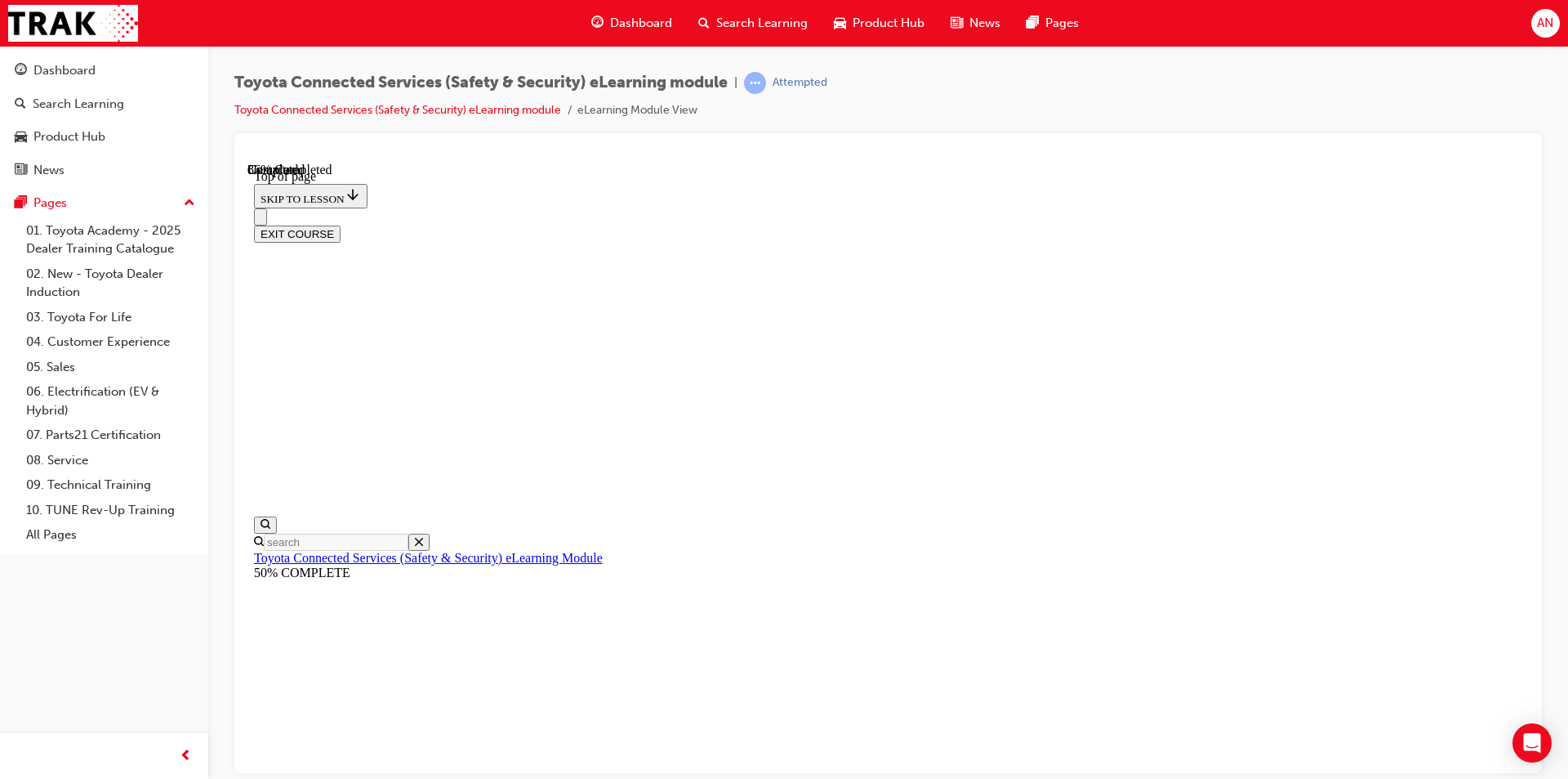
scroll to position [132, 0]
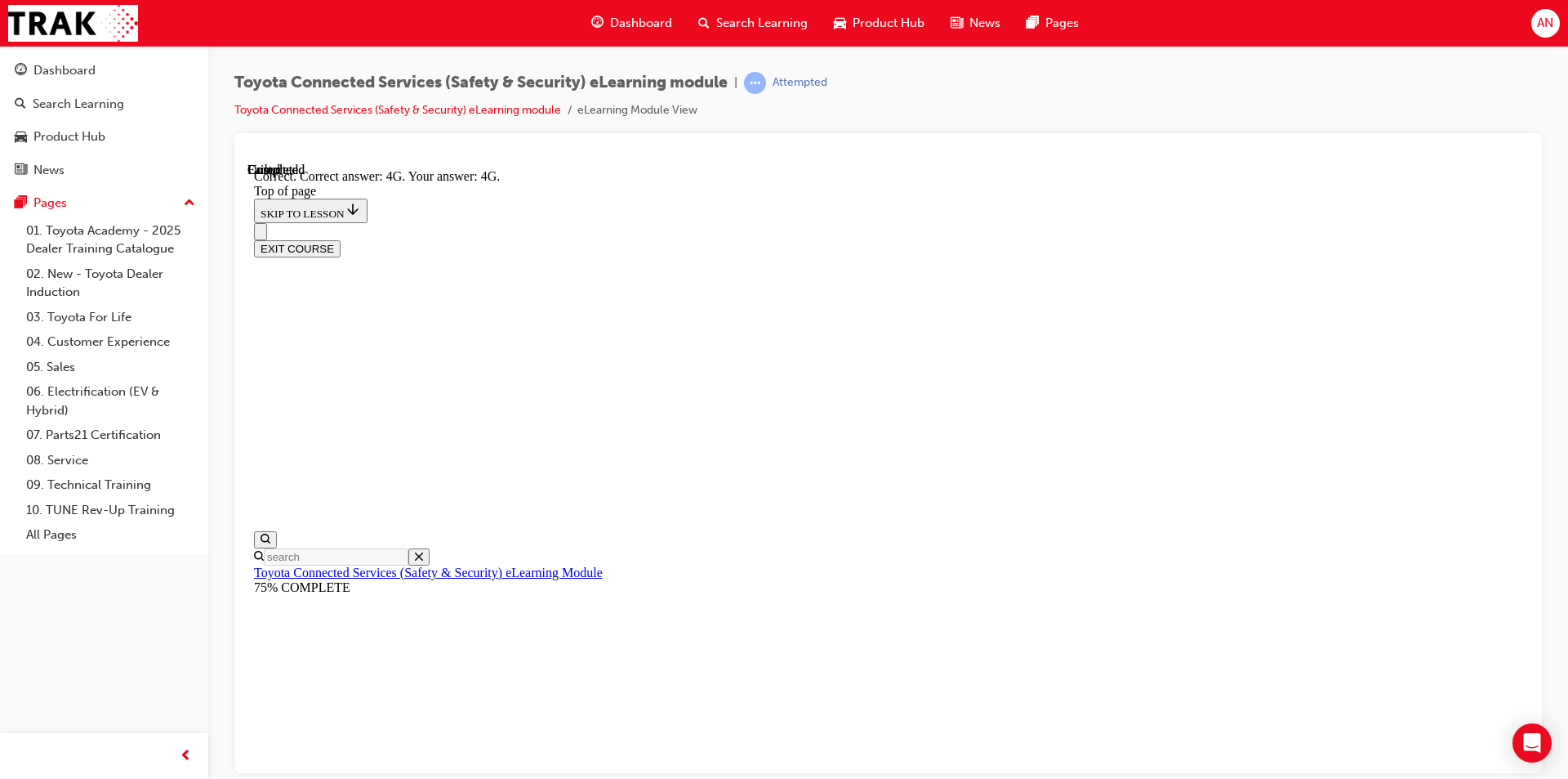
scroll to position [331, 0]
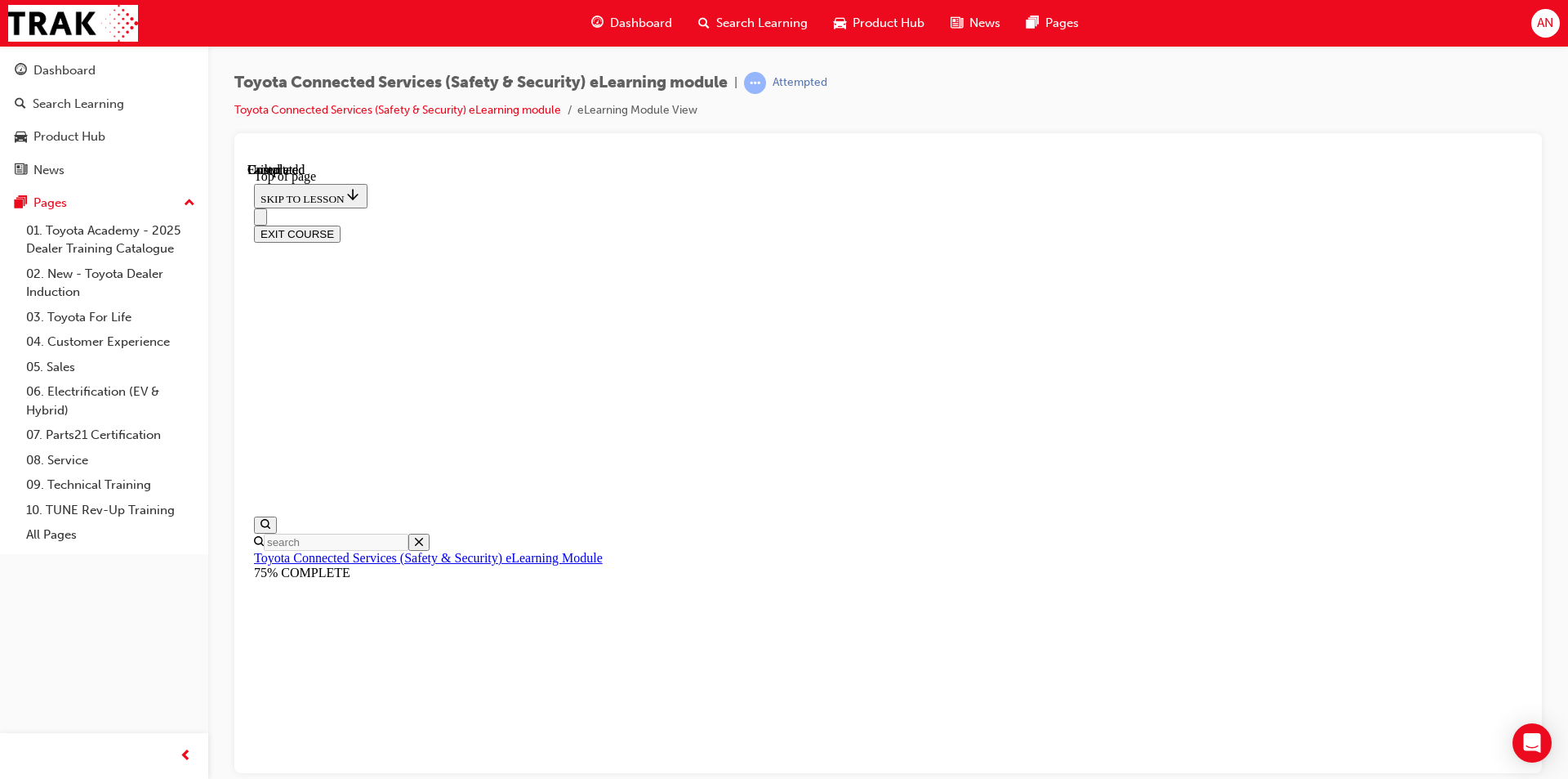
scroll to position [274, 0]
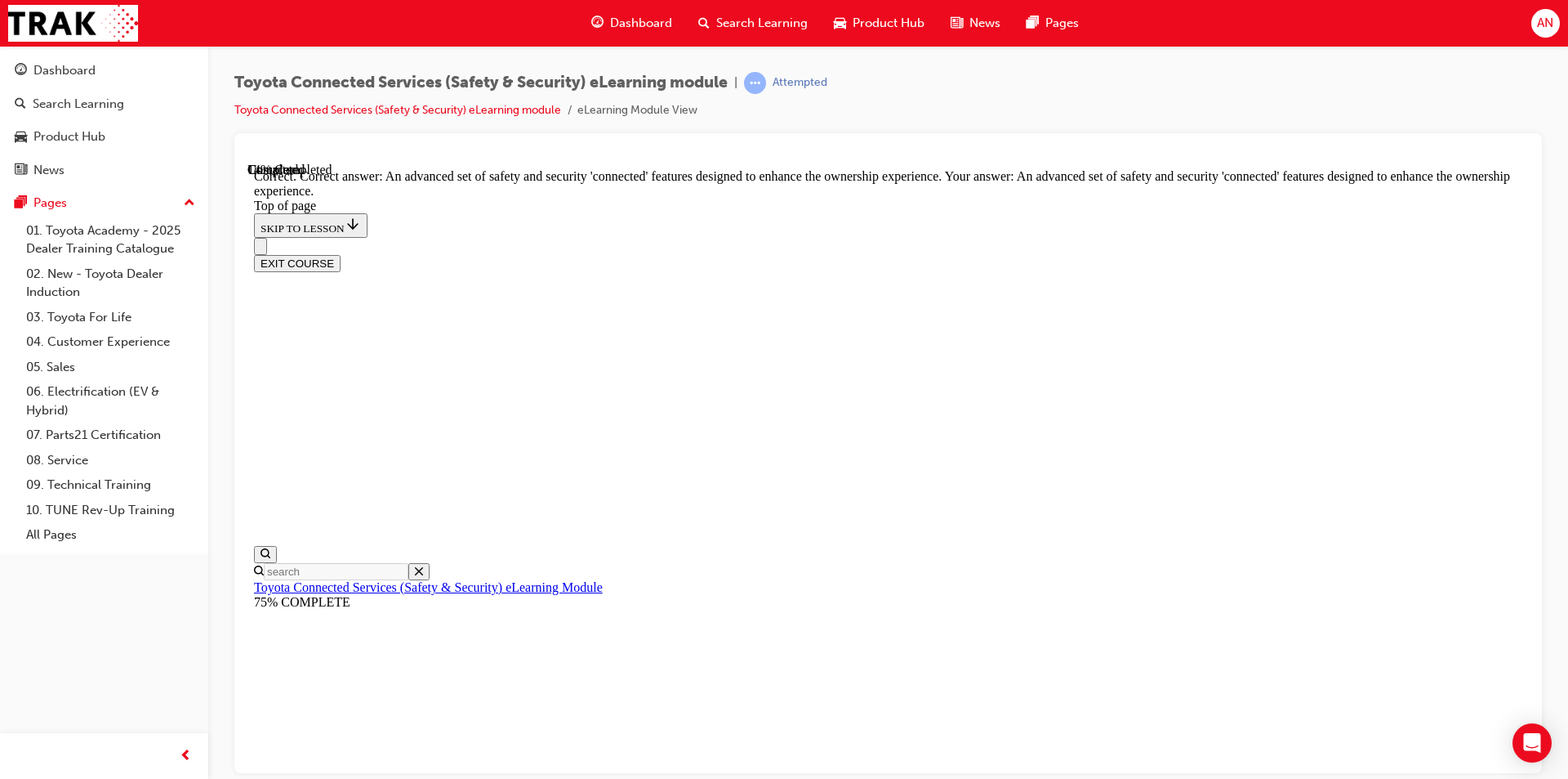
scroll to position [341, 0]
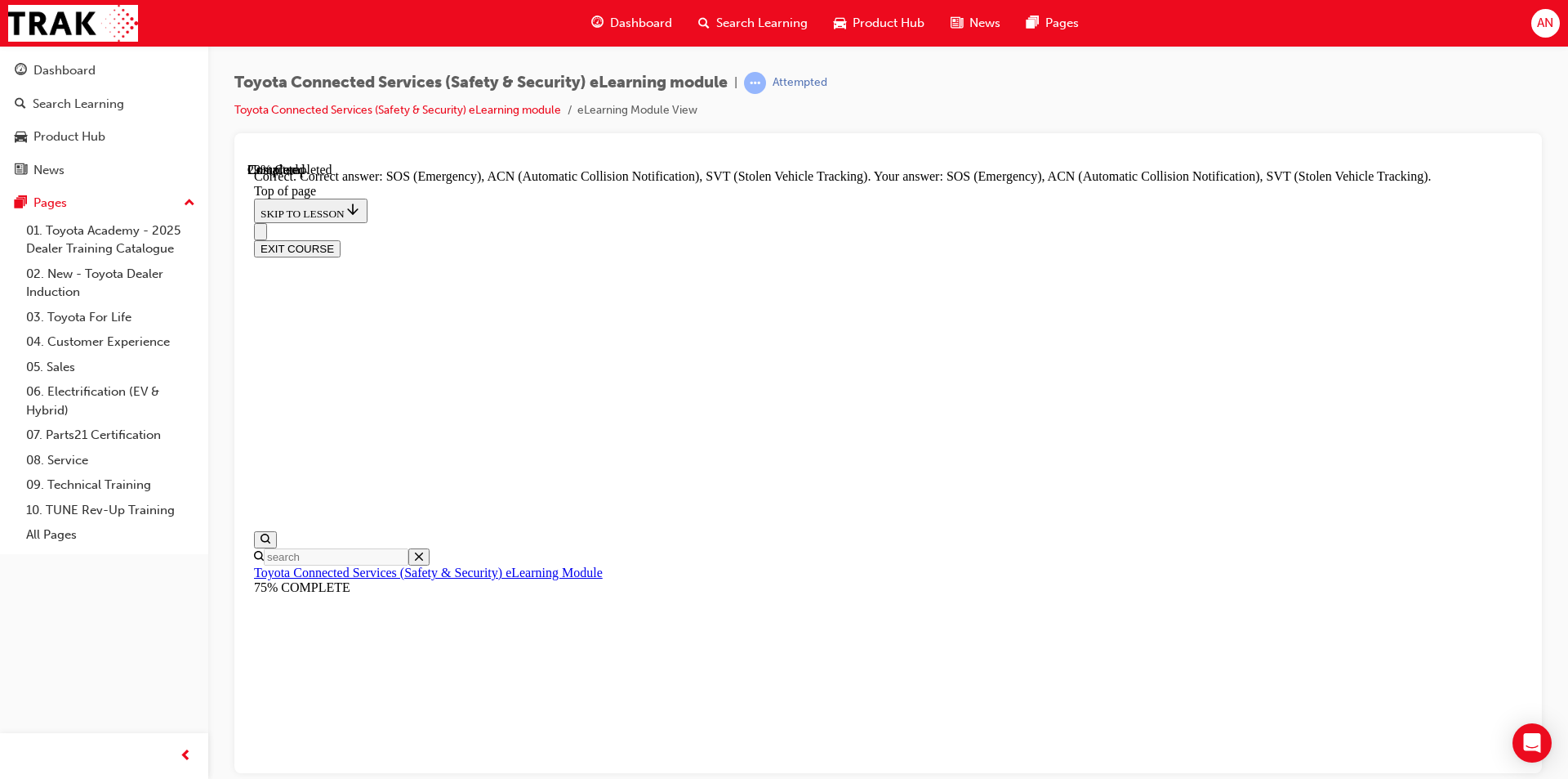
scroll to position [387, 0]
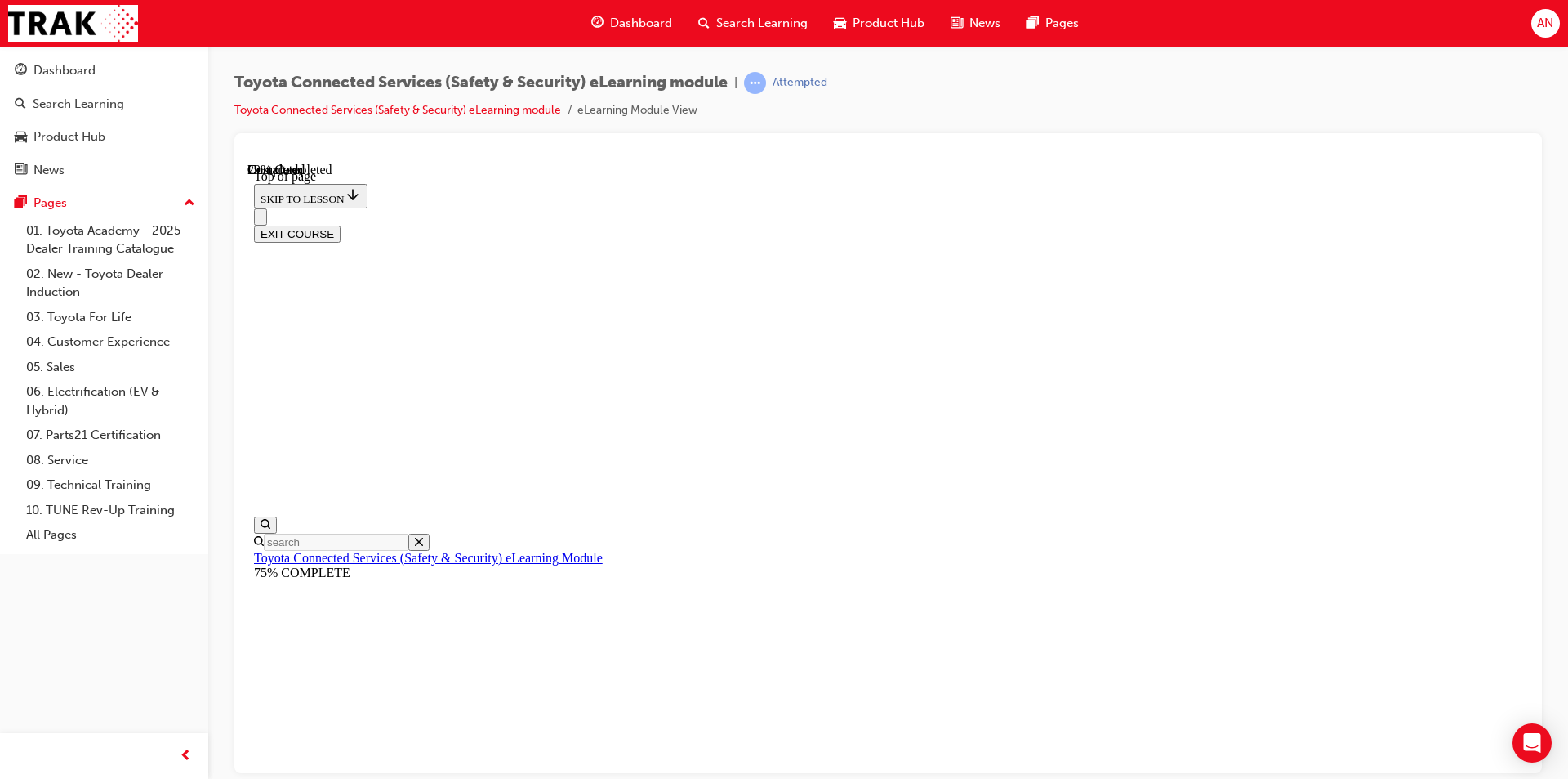
scroll to position [50, 0]
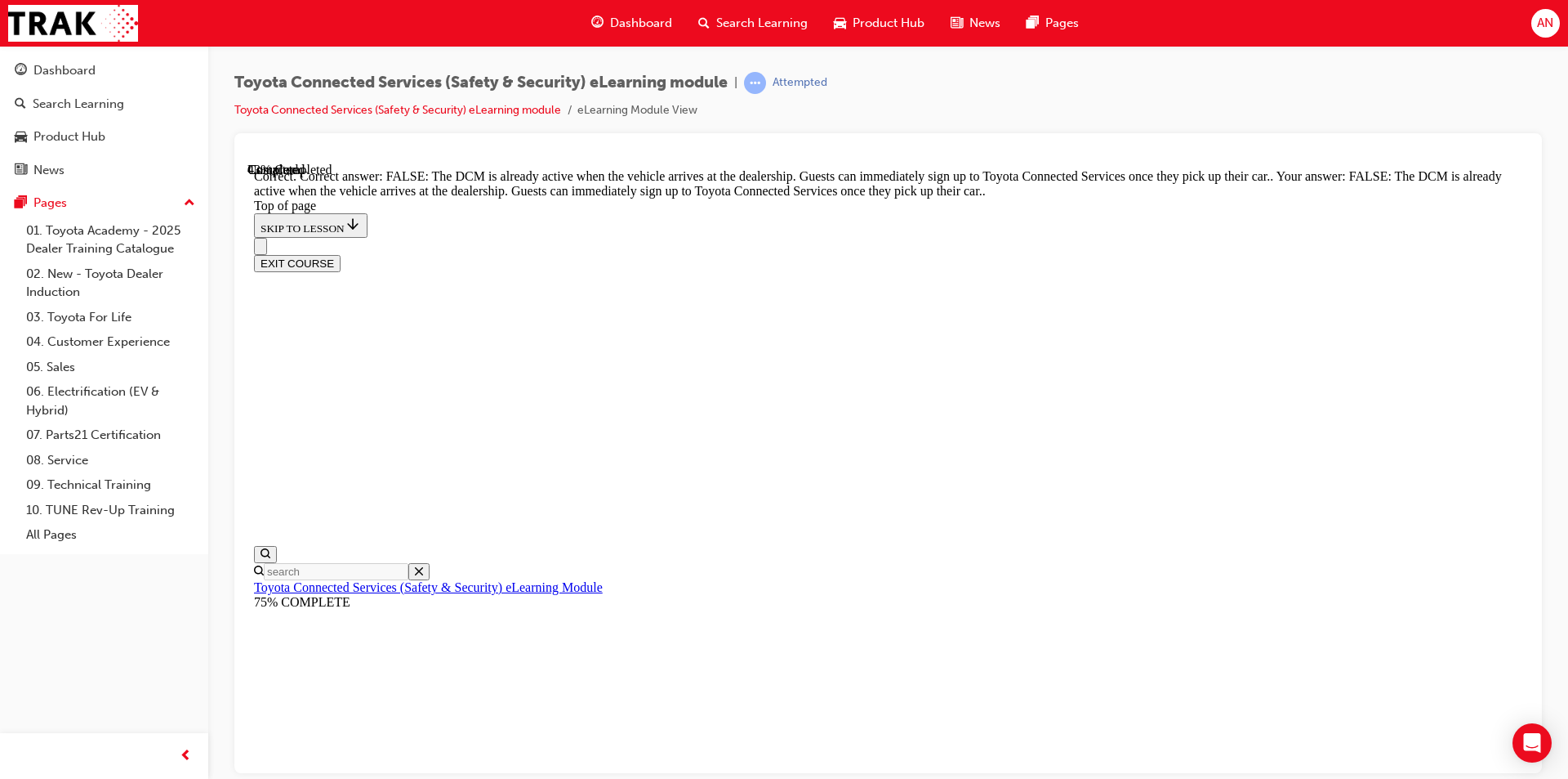
scroll to position [277, 0]
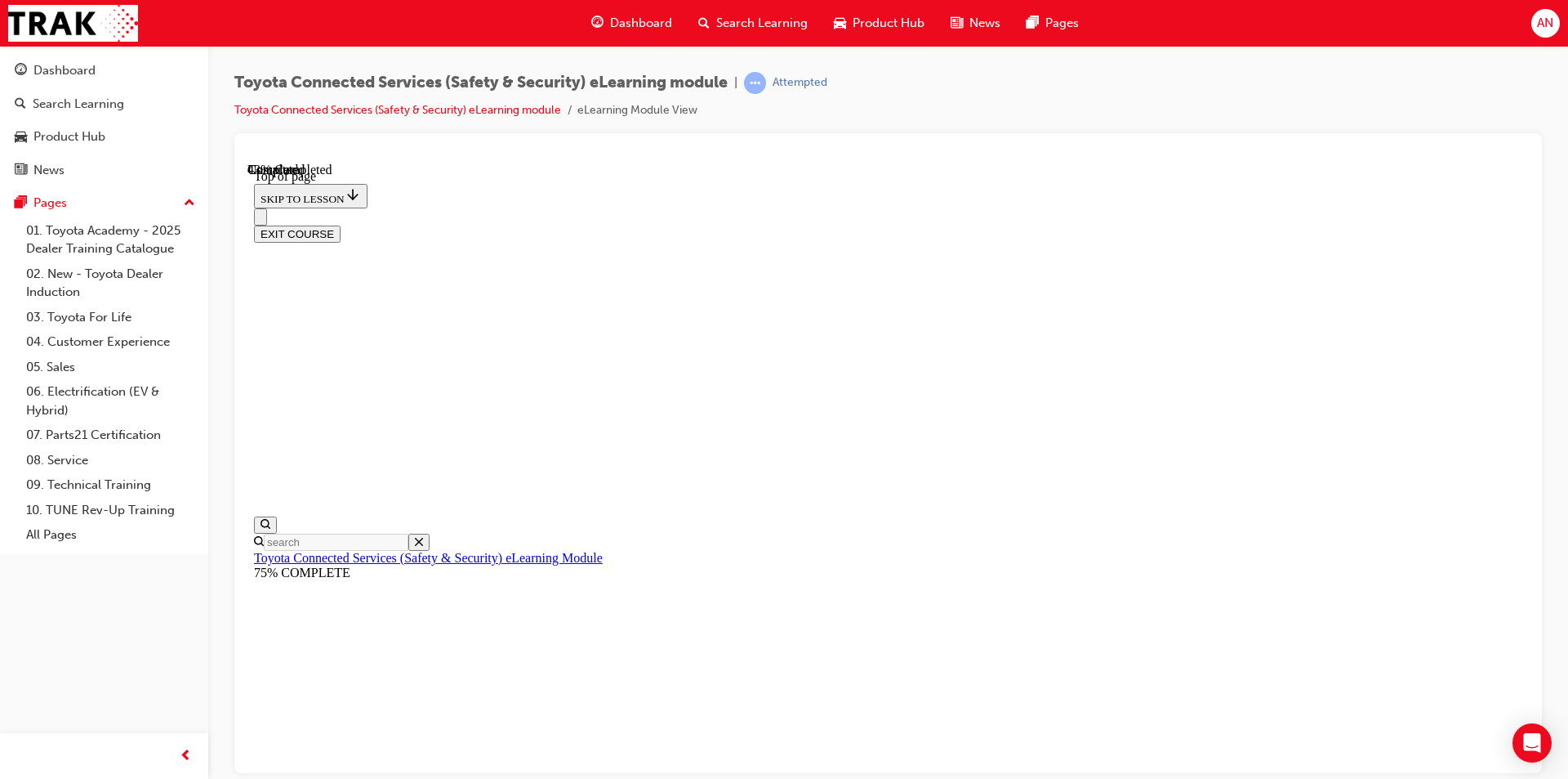
scroll to position [50, 0]
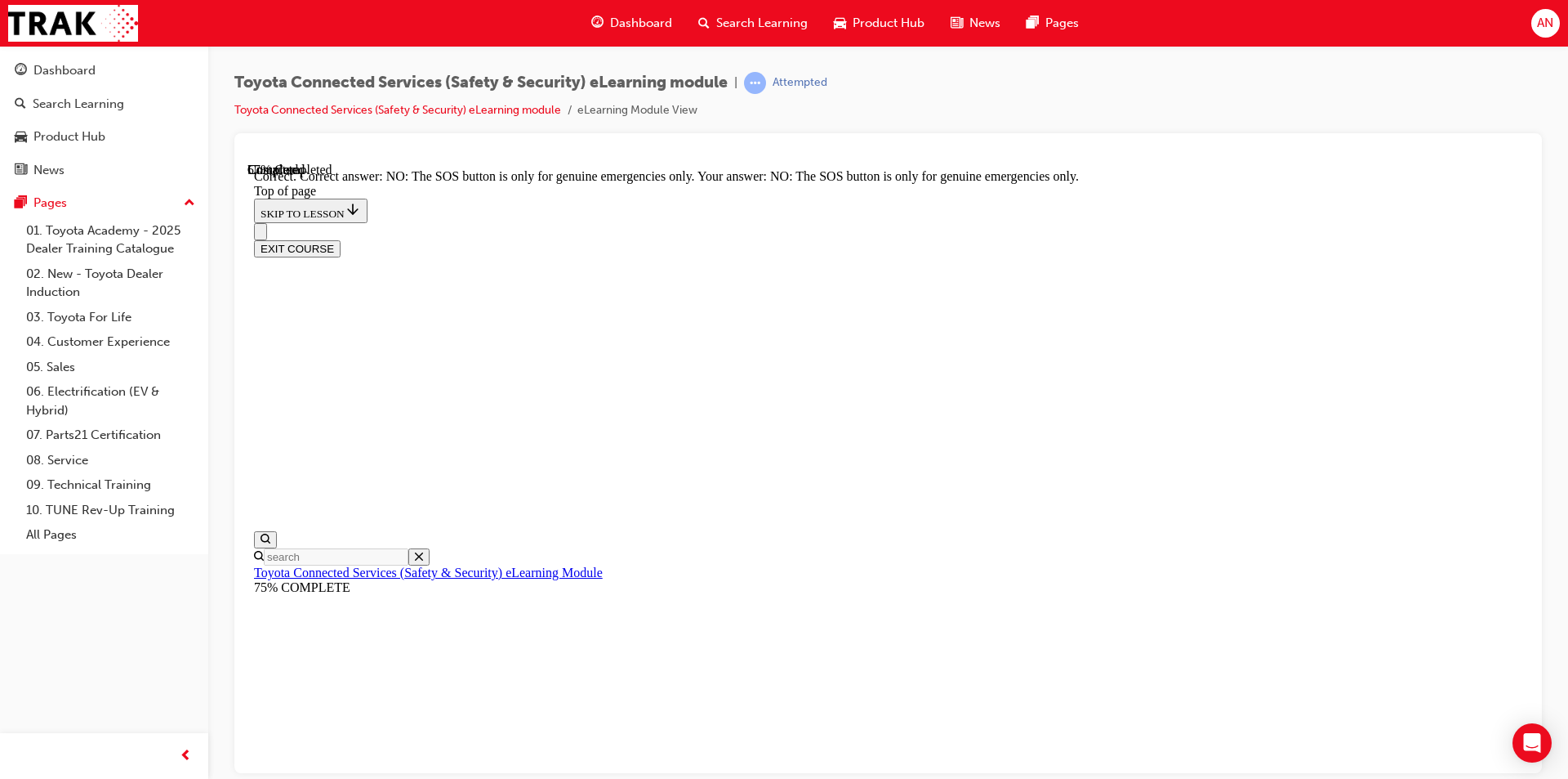
scroll to position [228, 0]
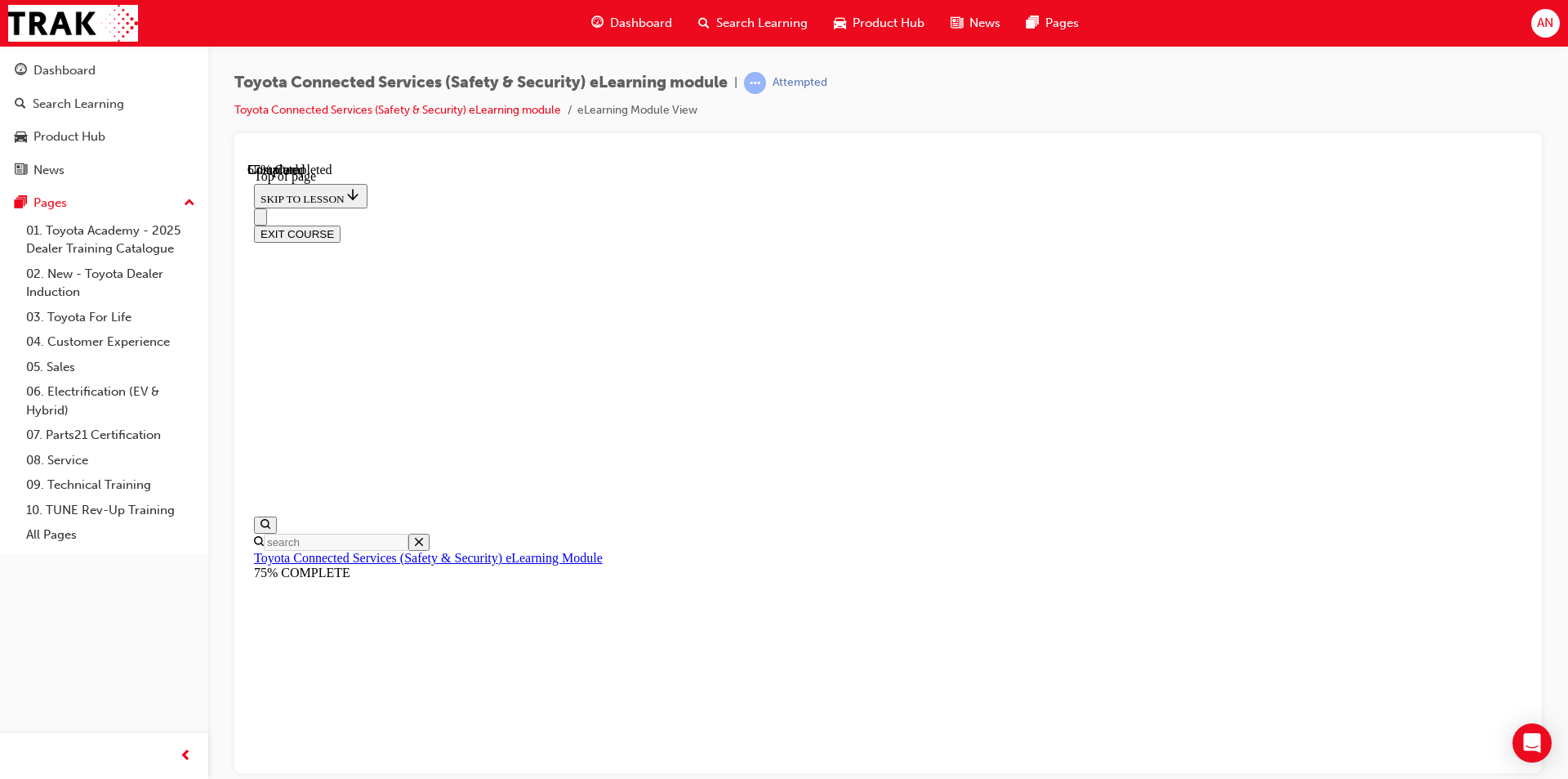
scroll to position [213, 0]
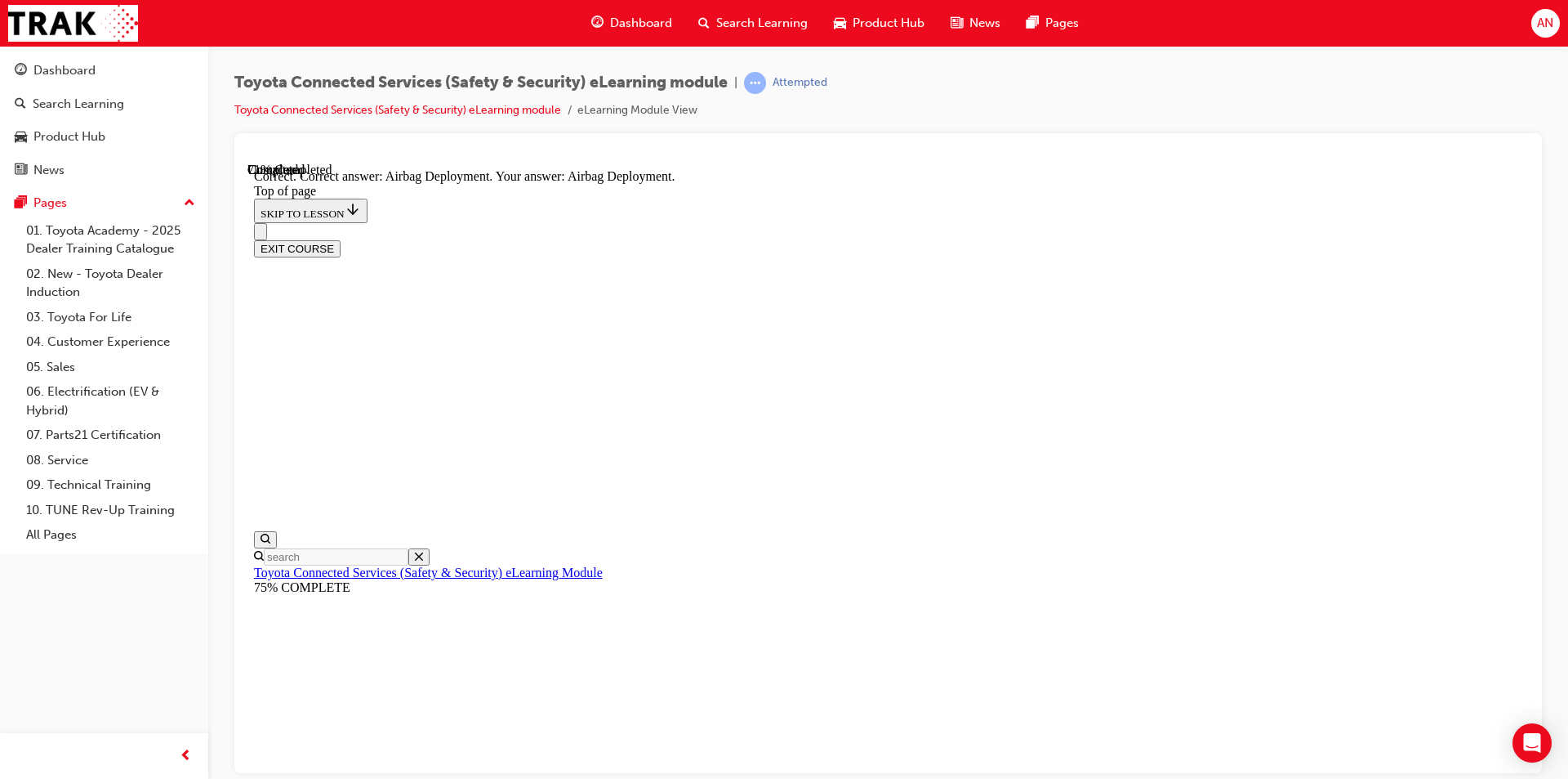
scroll to position [303, 0]
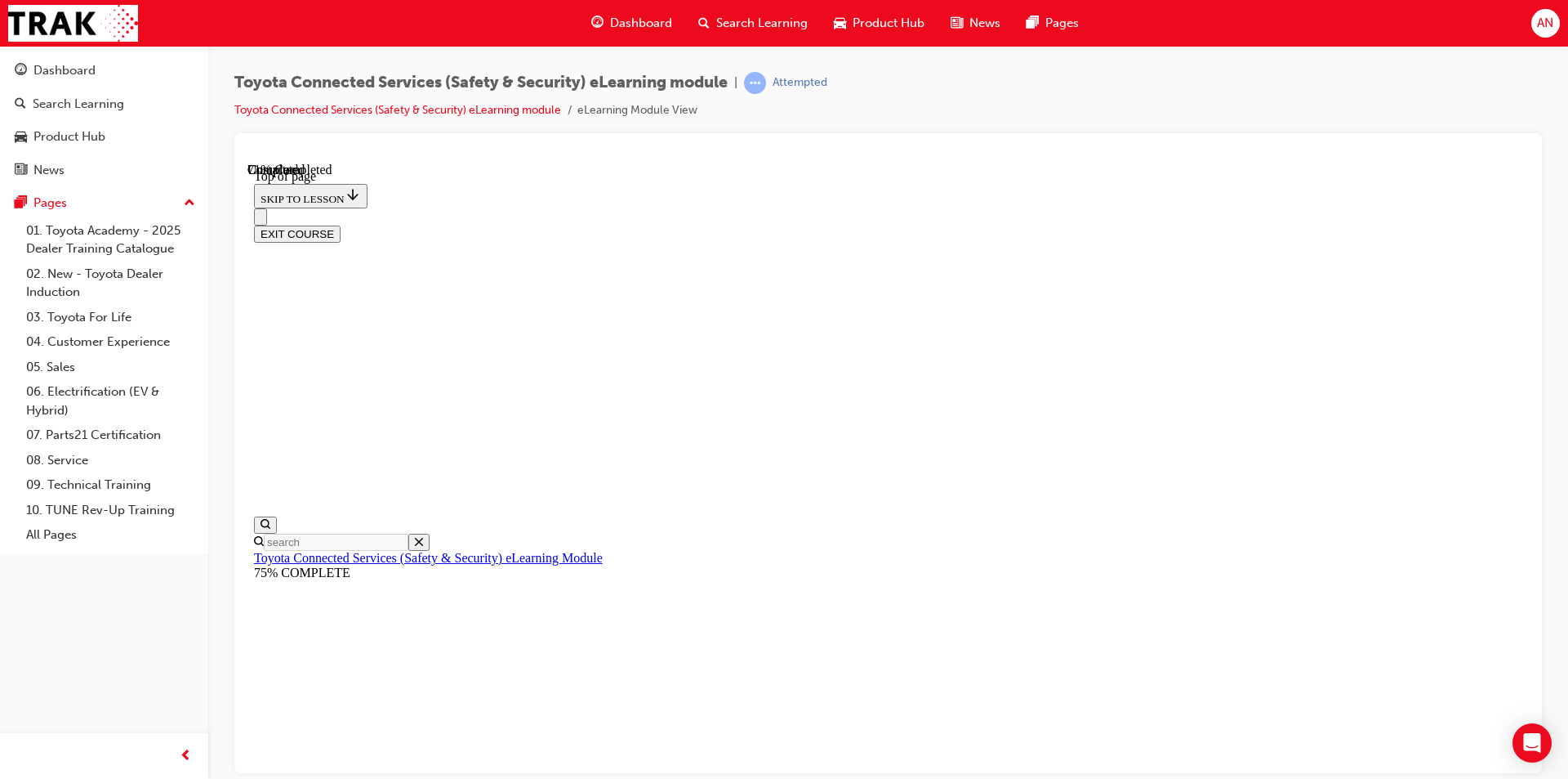
scroll to position [50, 0]
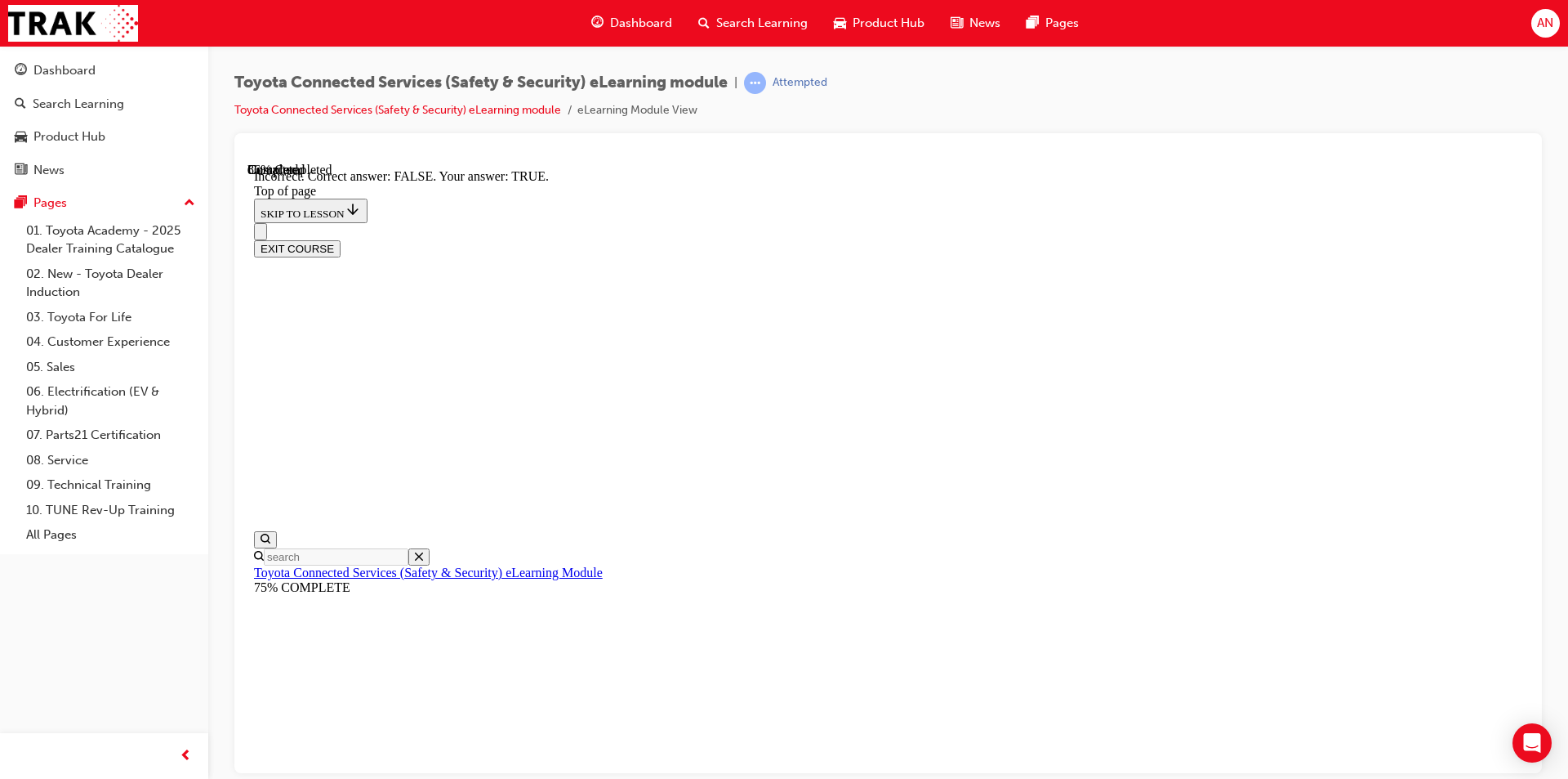
scroll to position [228, 0]
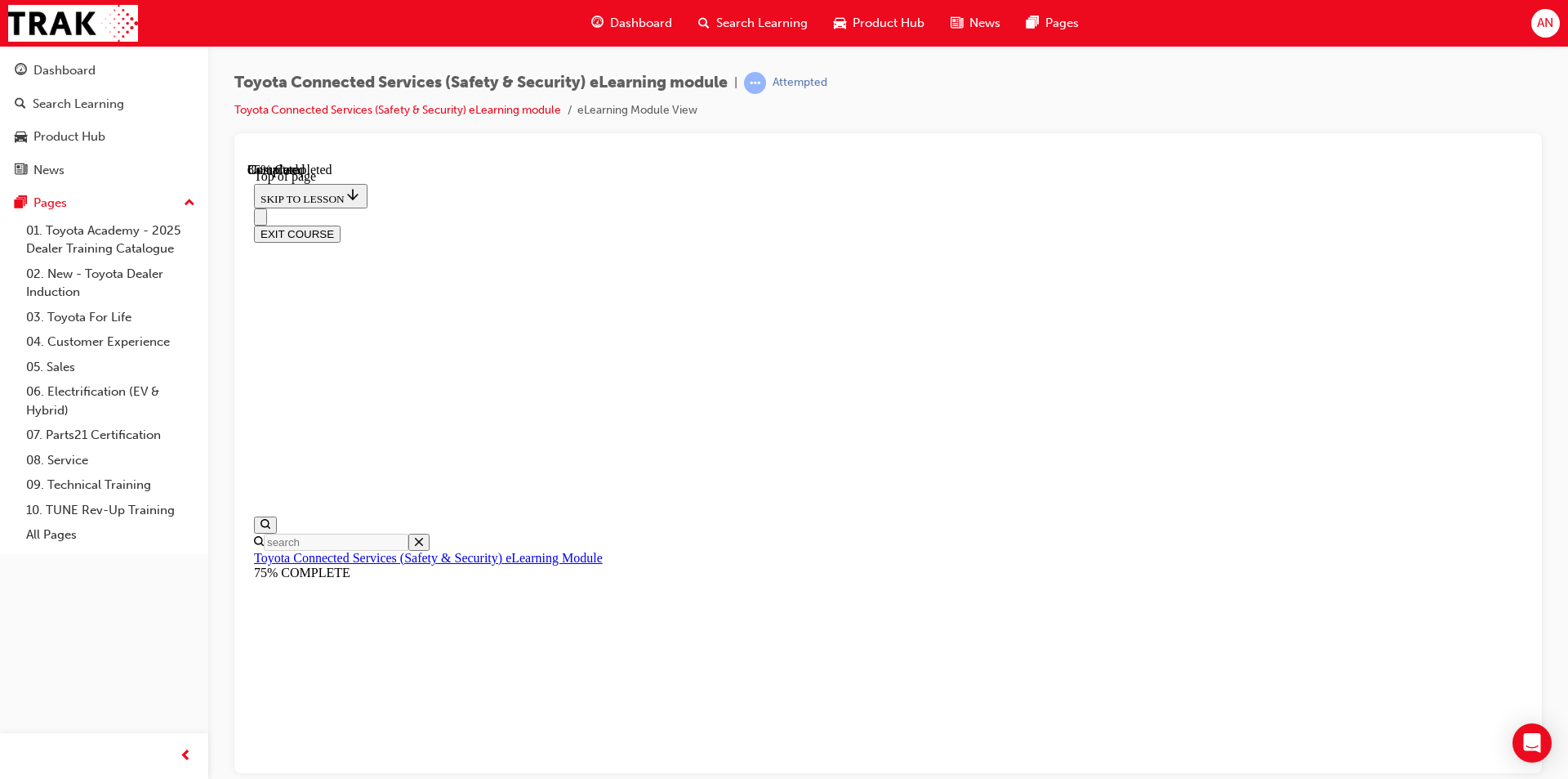
scroll to position [132, 0]
drag, startPoint x: 985, startPoint y: 771, endPoint x: 994, endPoint y: 765, distance: 10.8
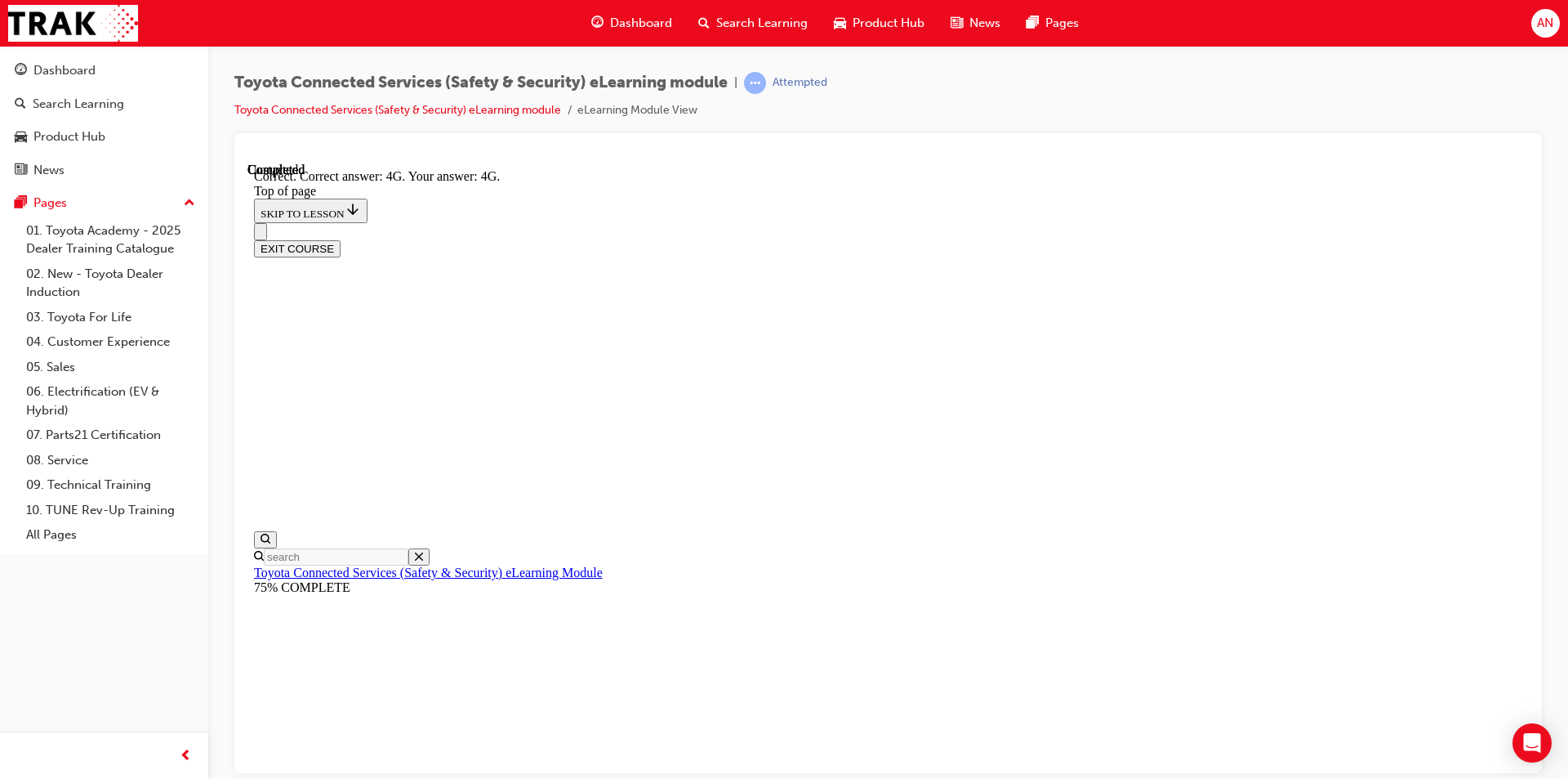
scroll to position [331, 0]
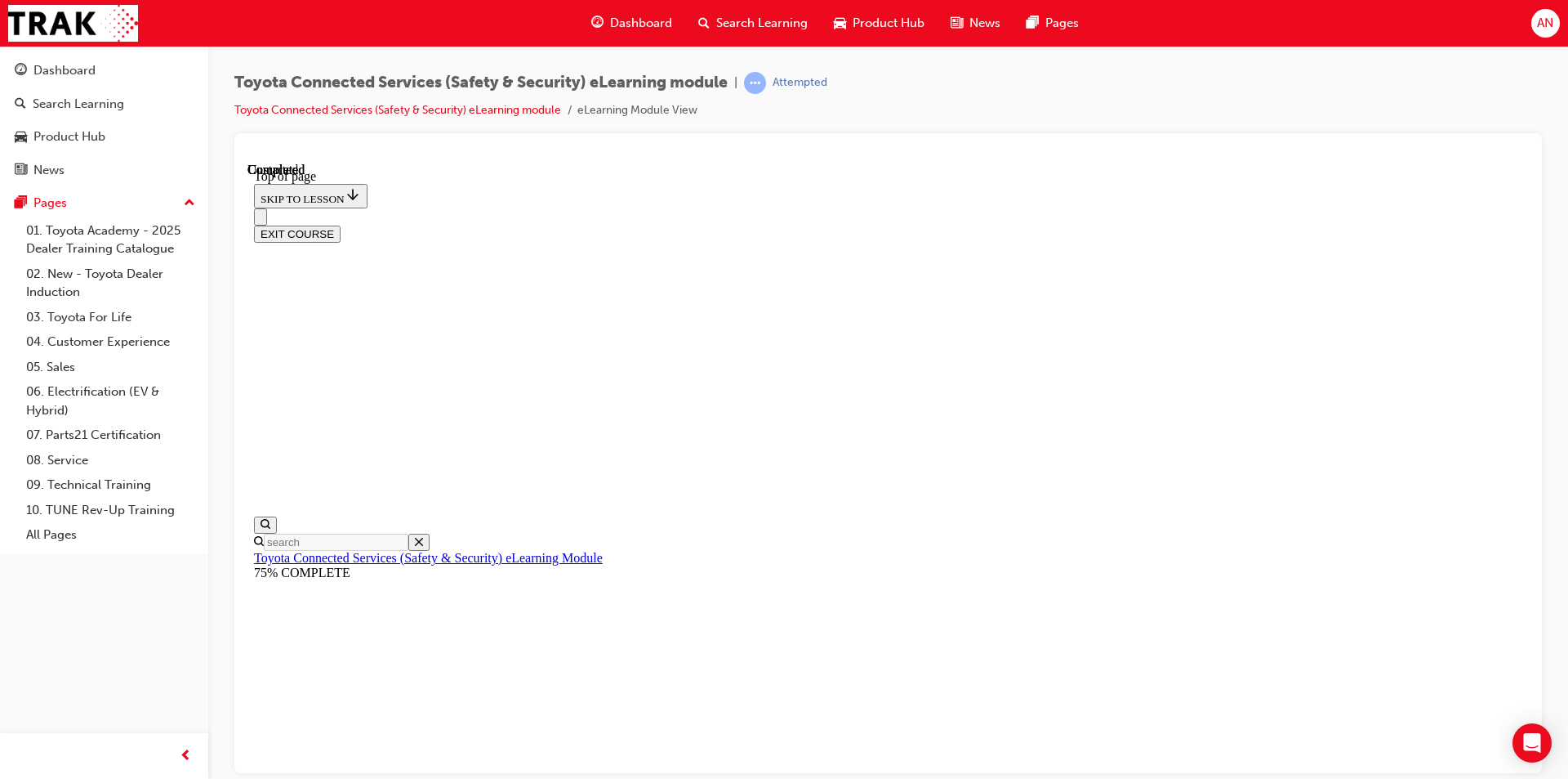
scroll to position [274, 0]
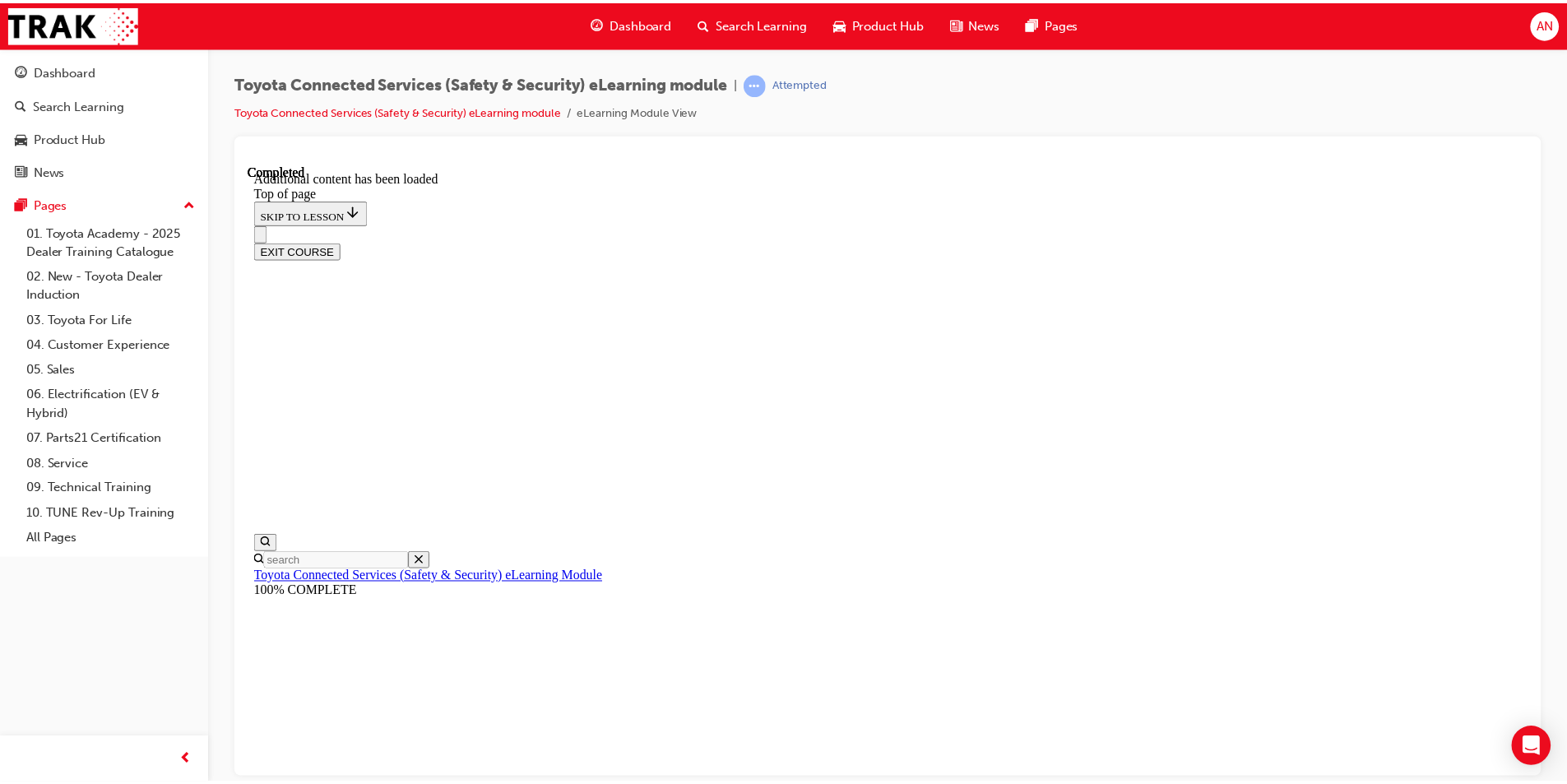
scroll to position [470, 0]
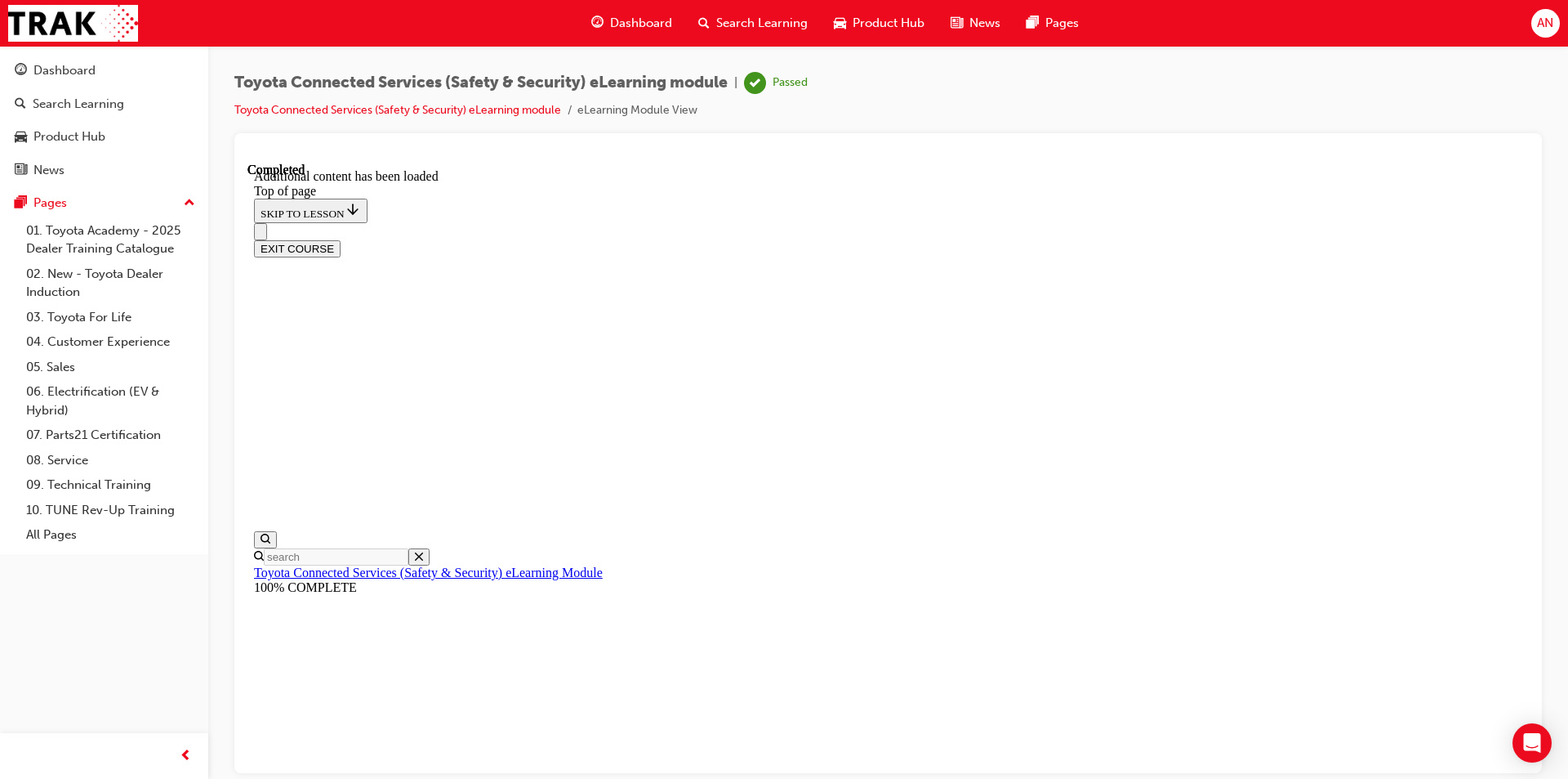
click at [654, 14] on span "Dashboard" at bounding box center [640, 24] width 62 height 19
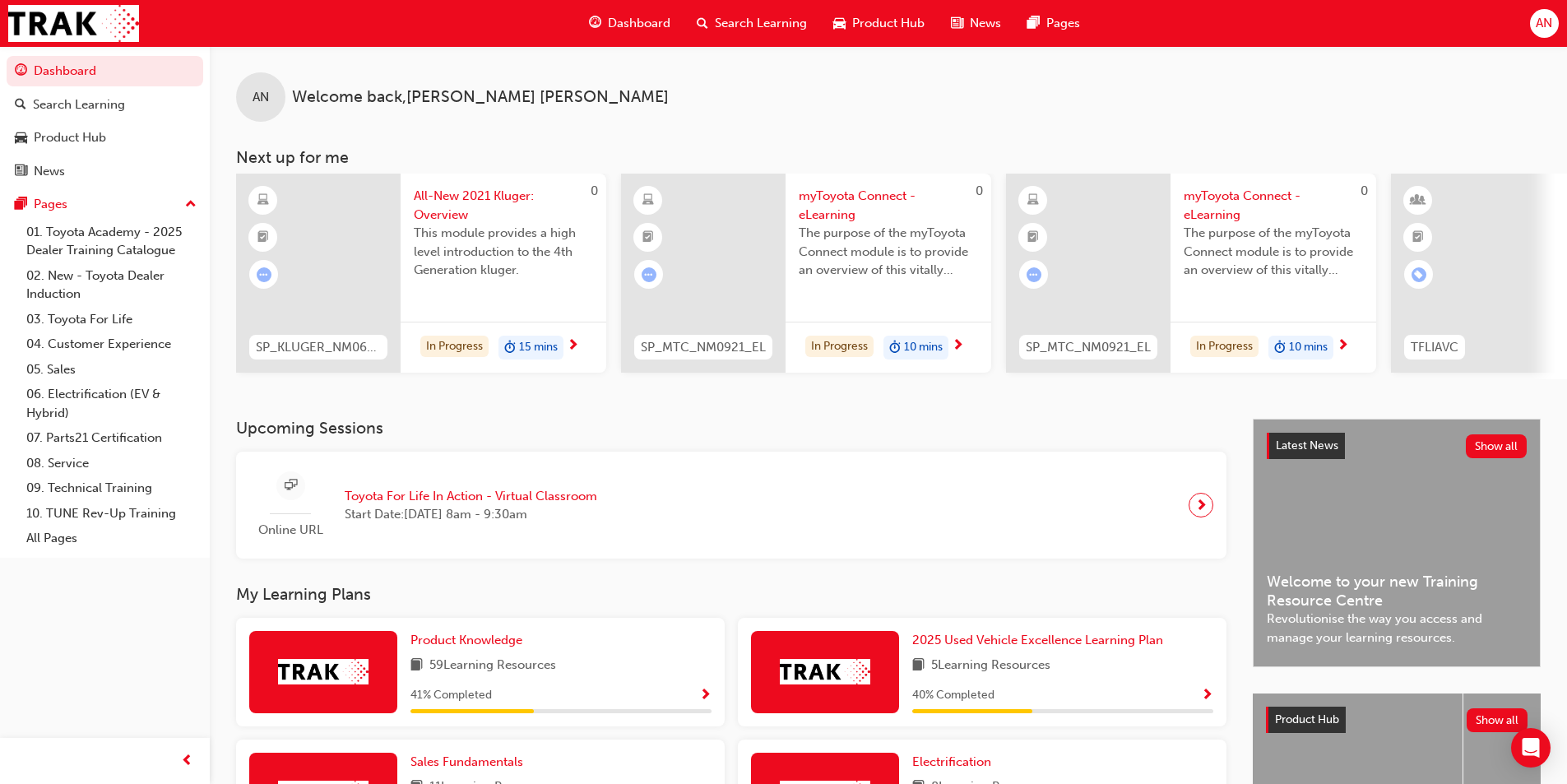
click at [884, 198] on span "myToyota Connect - eLearning" at bounding box center [888, 205] width 180 height 37
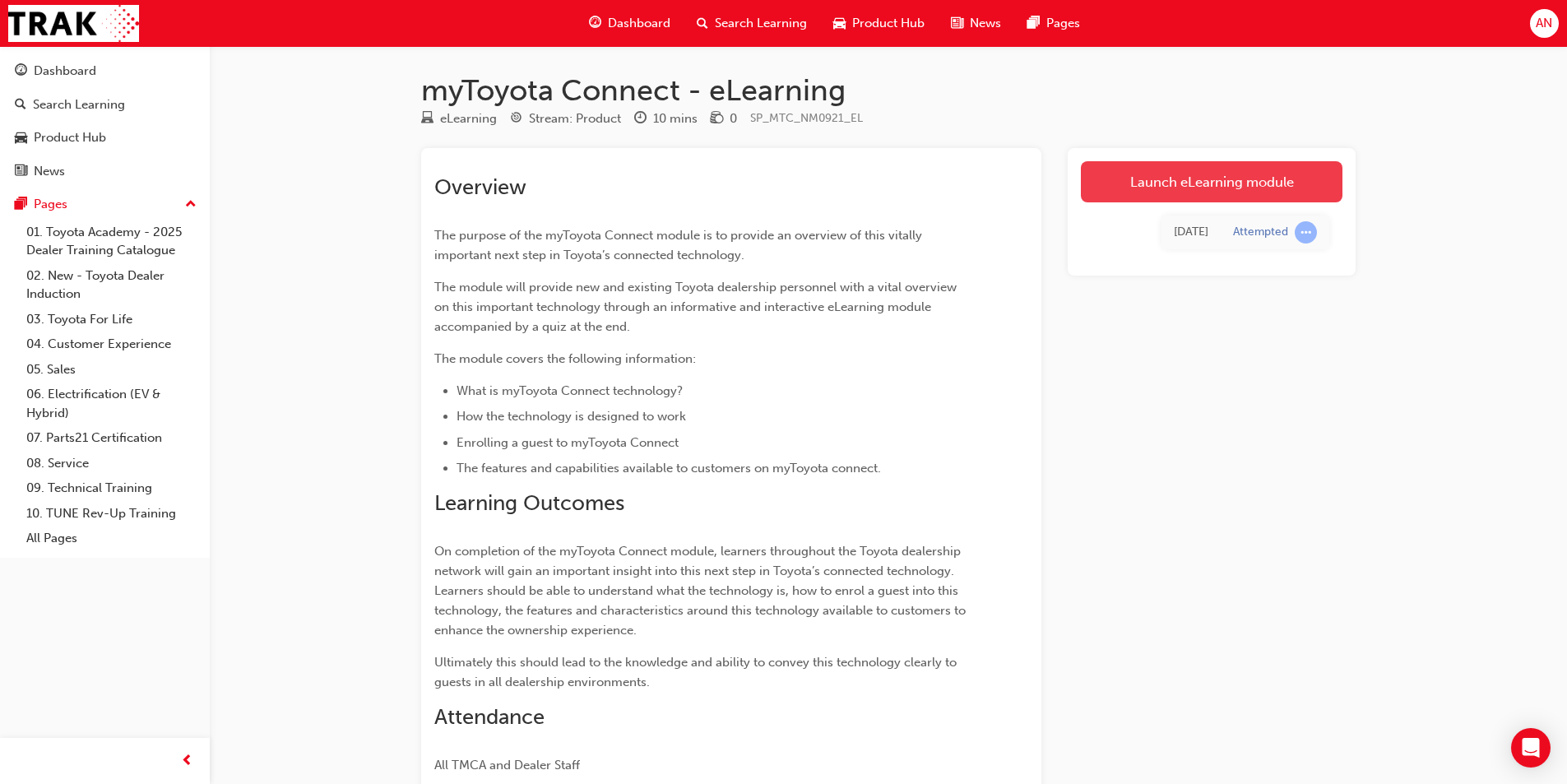
click at [1246, 180] on link "Launch eLearning module" at bounding box center [1211, 182] width 261 height 41
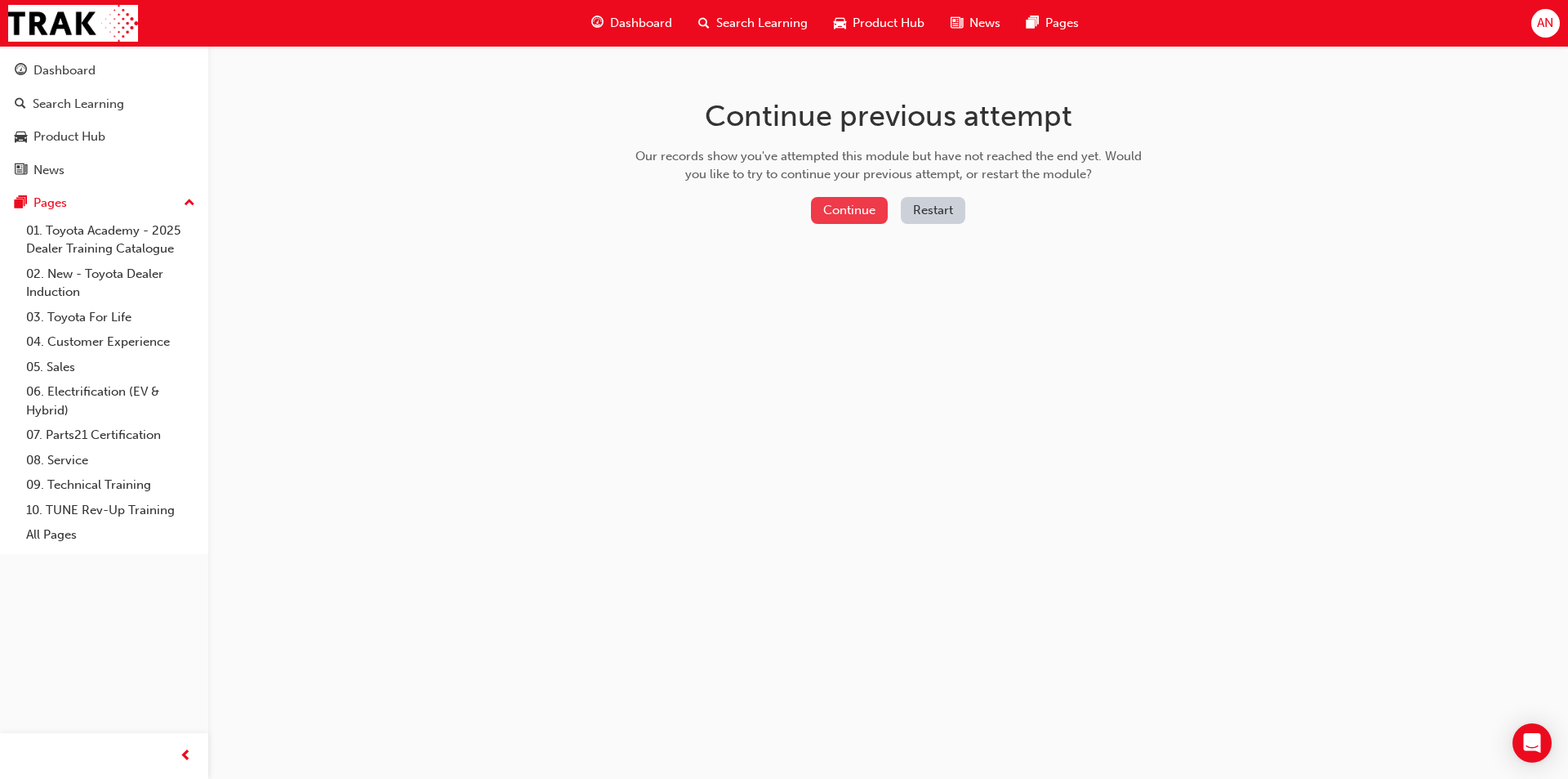
click at [868, 211] on button "Continue" at bounding box center [849, 210] width 76 height 27
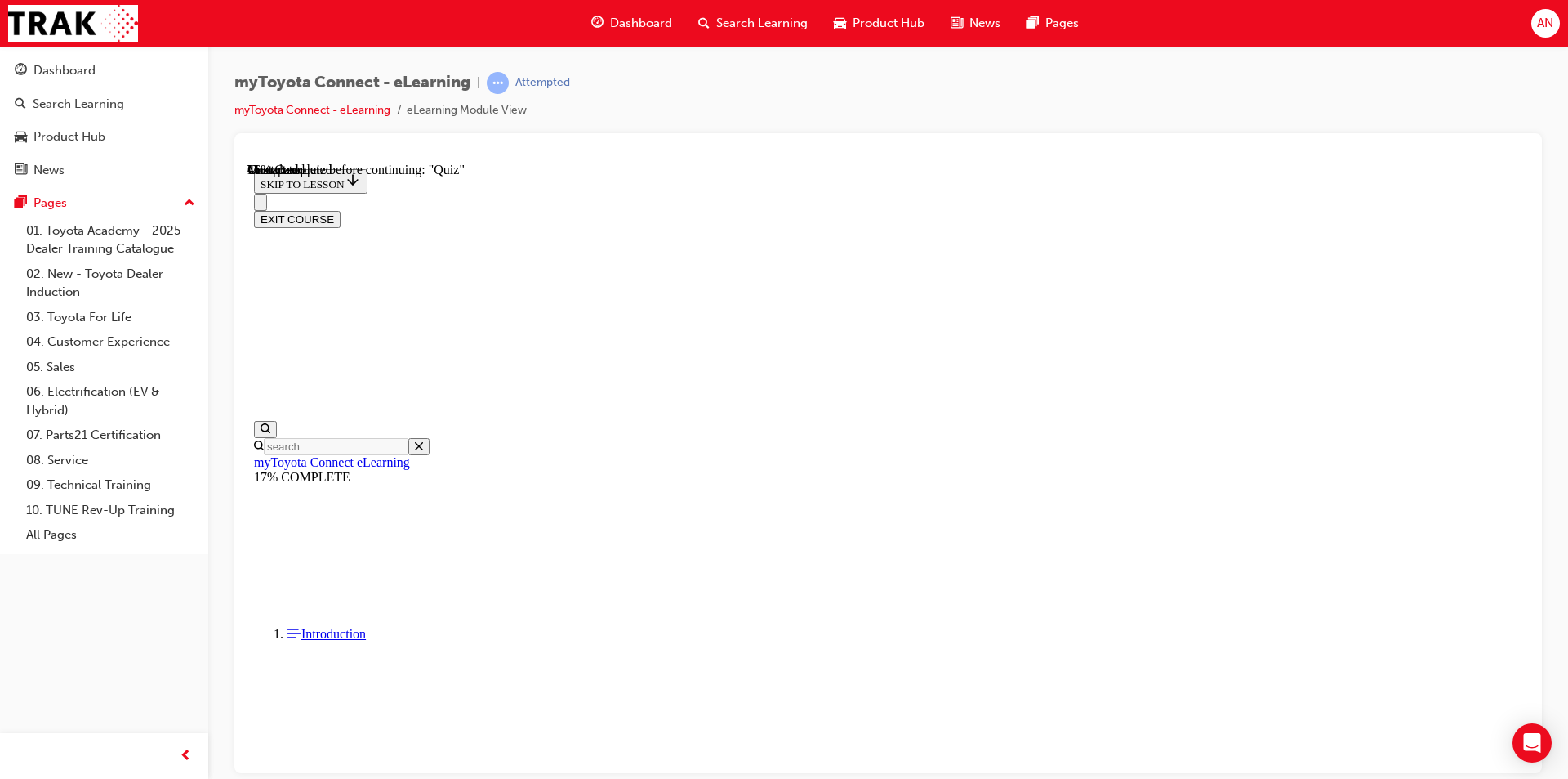
scroll to position [2175, 0]
